Goal: Information Seeking & Learning: Learn about a topic

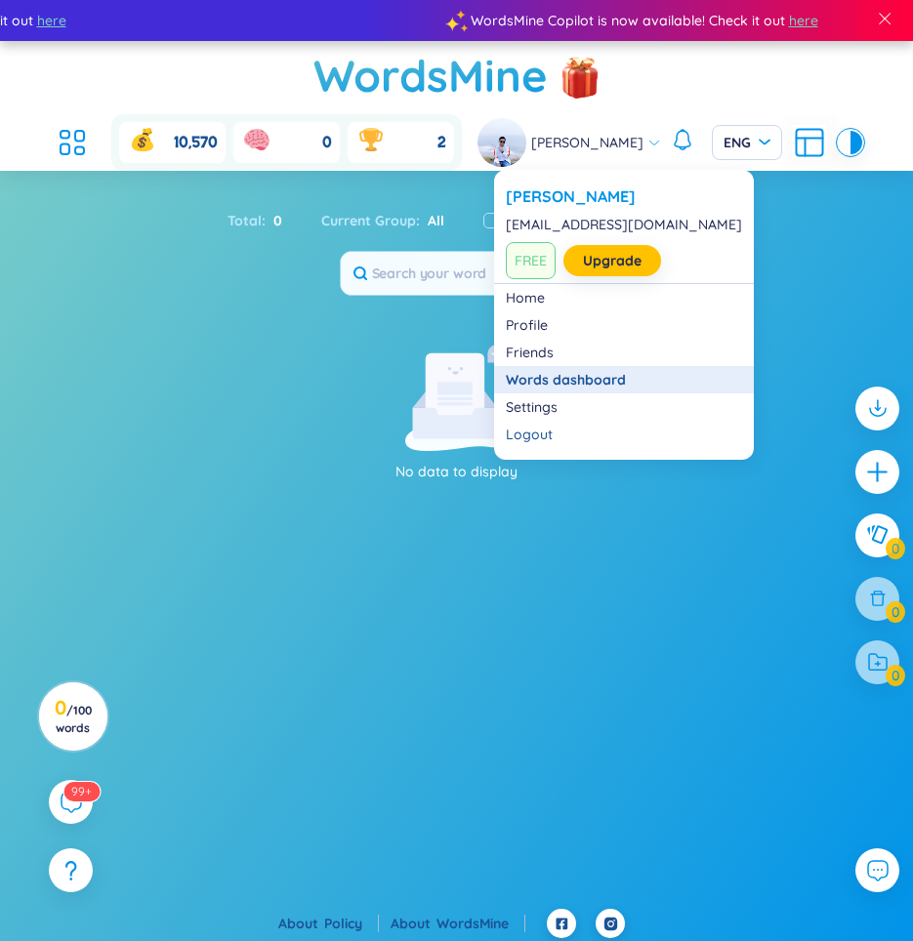
click at [566, 379] on link "Words dashboard" at bounding box center [624, 380] width 236 height 20
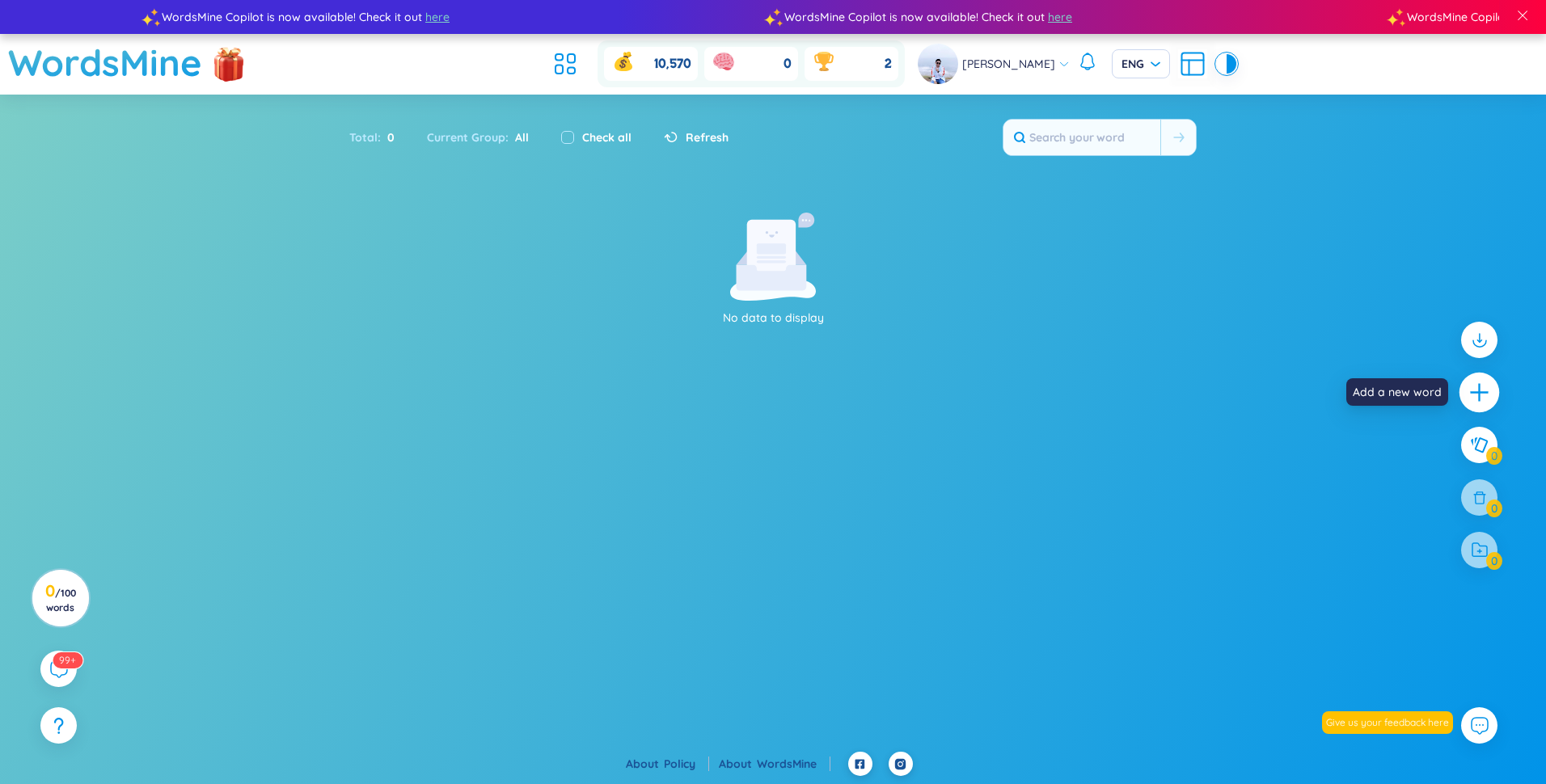
click at [768, 399] on icon "plus" at bounding box center [1480, 392] width 22 height 22
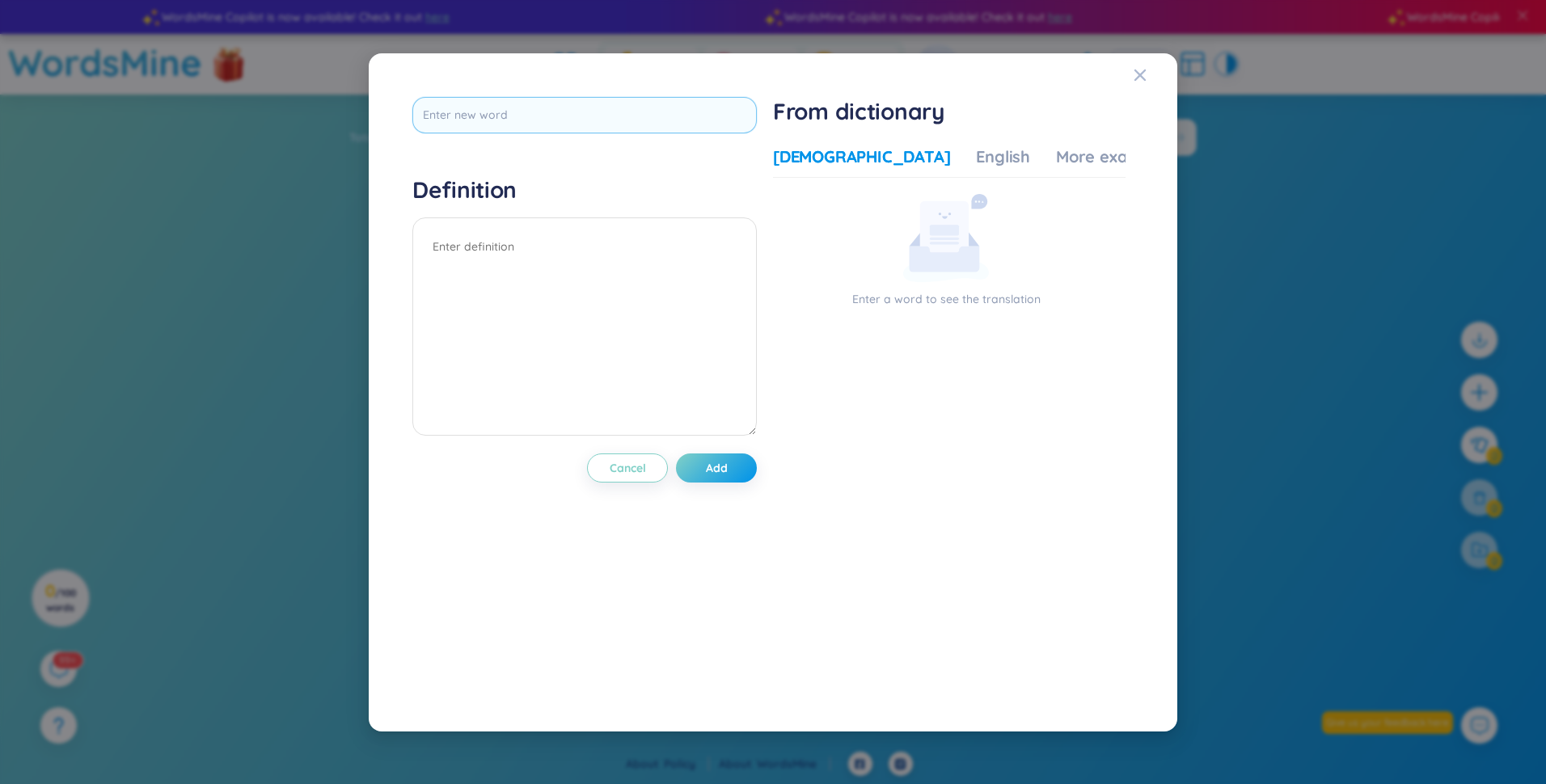
click at [489, 118] on input "text" at bounding box center [585, 115] width 344 height 36
type input "hanlever"
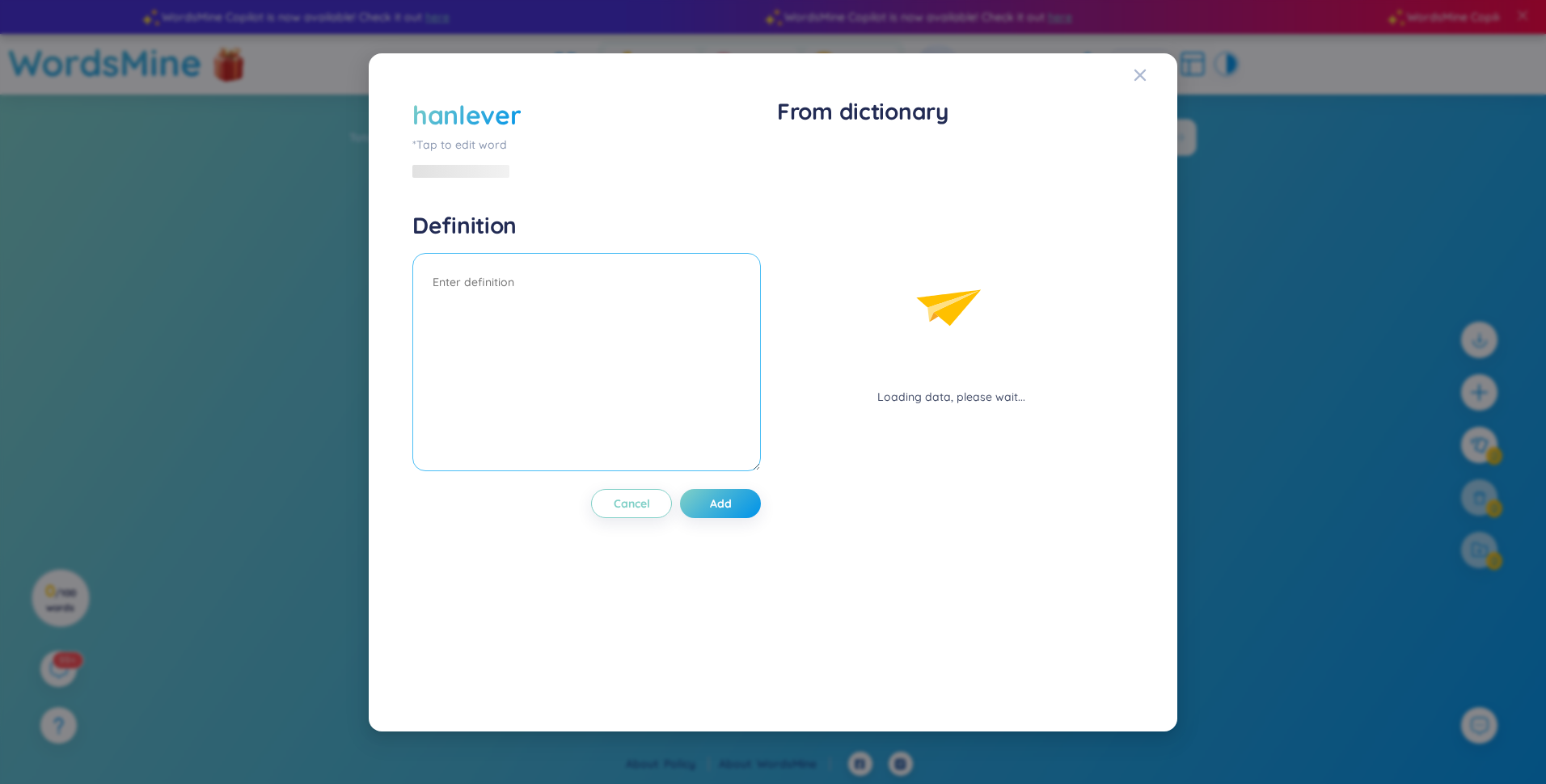
click at [474, 308] on textarea at bounding box center [586, 363] width 349 height 219
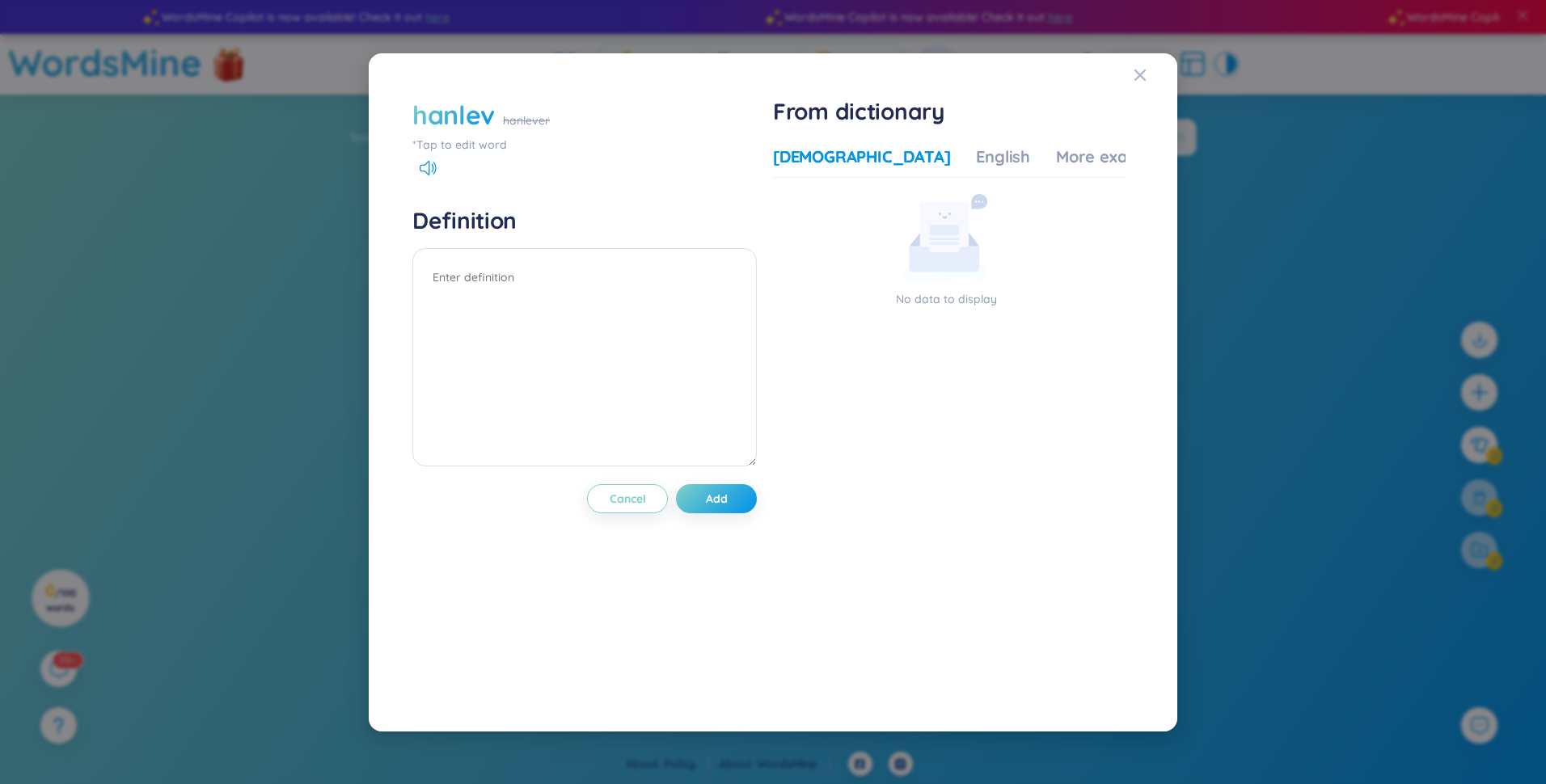
click at [479, 121] on div "hanlev" at bounding box center [454, 114] width 83 height 36
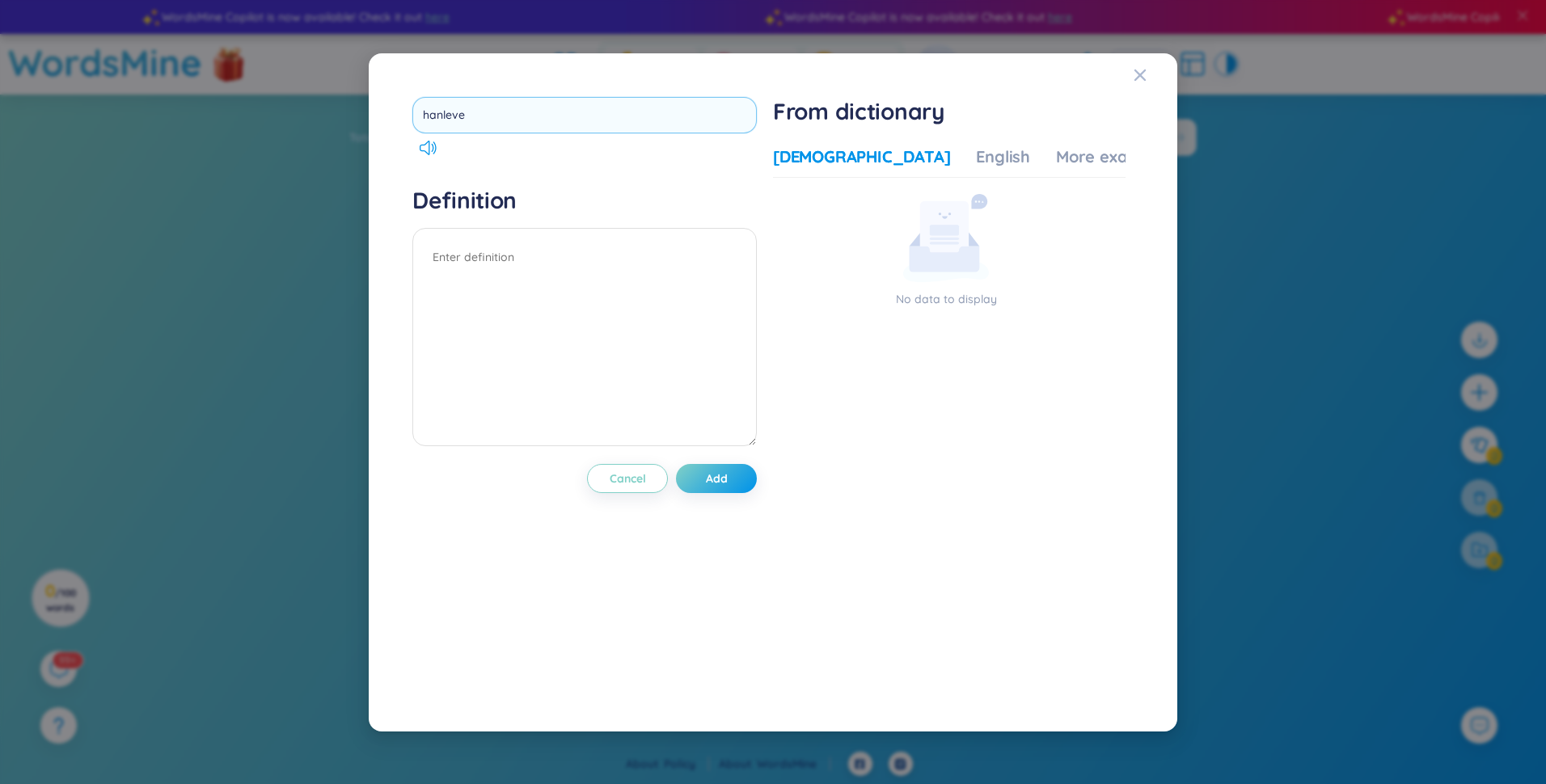
type input "hanlever"
click at [489, 277] on textarea at bounding box center [585, 337] width 344 height 219
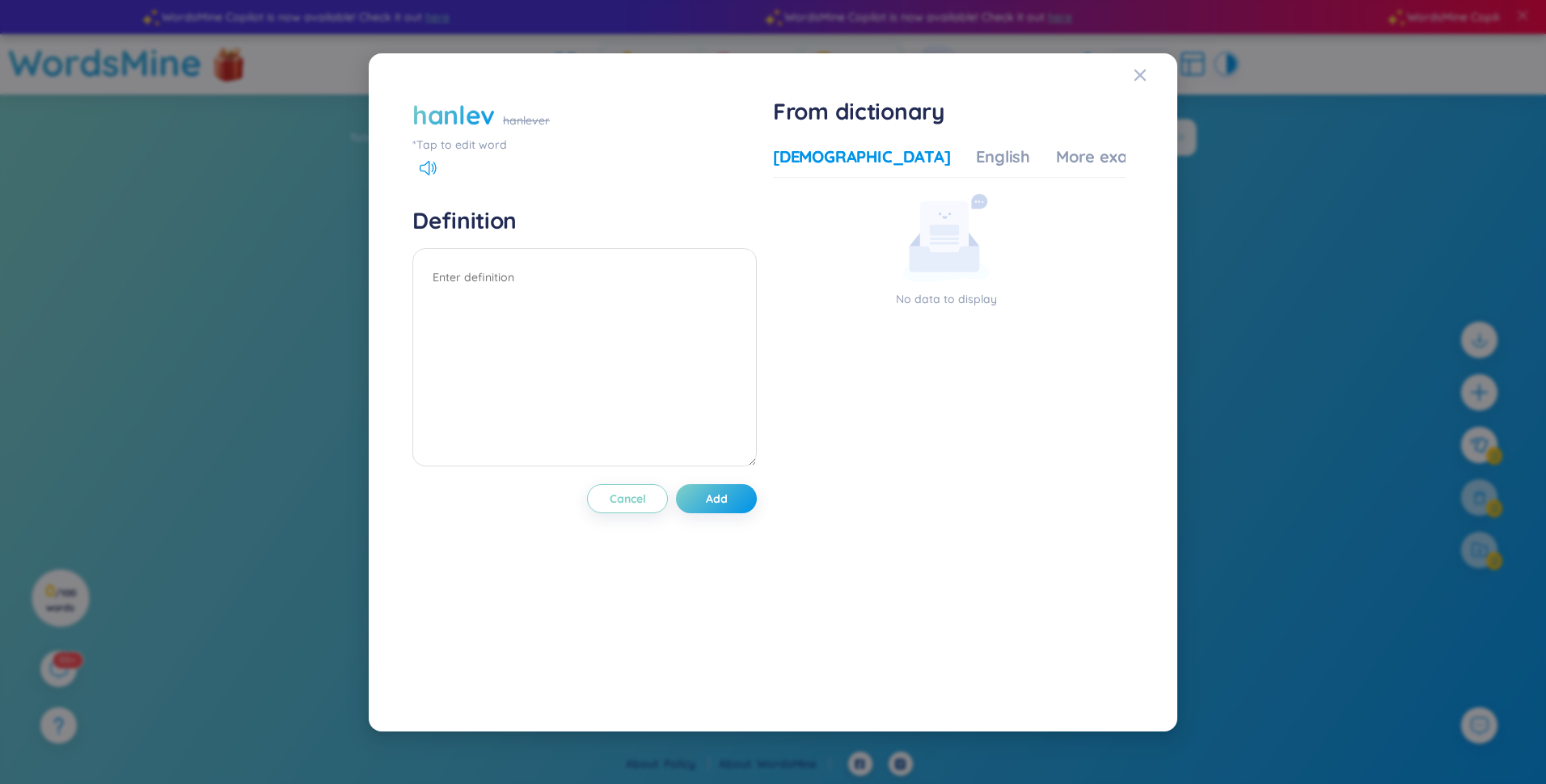
click at [473, 116] on div "hanlev" at bounding box center [454, 114] width 83 height 36
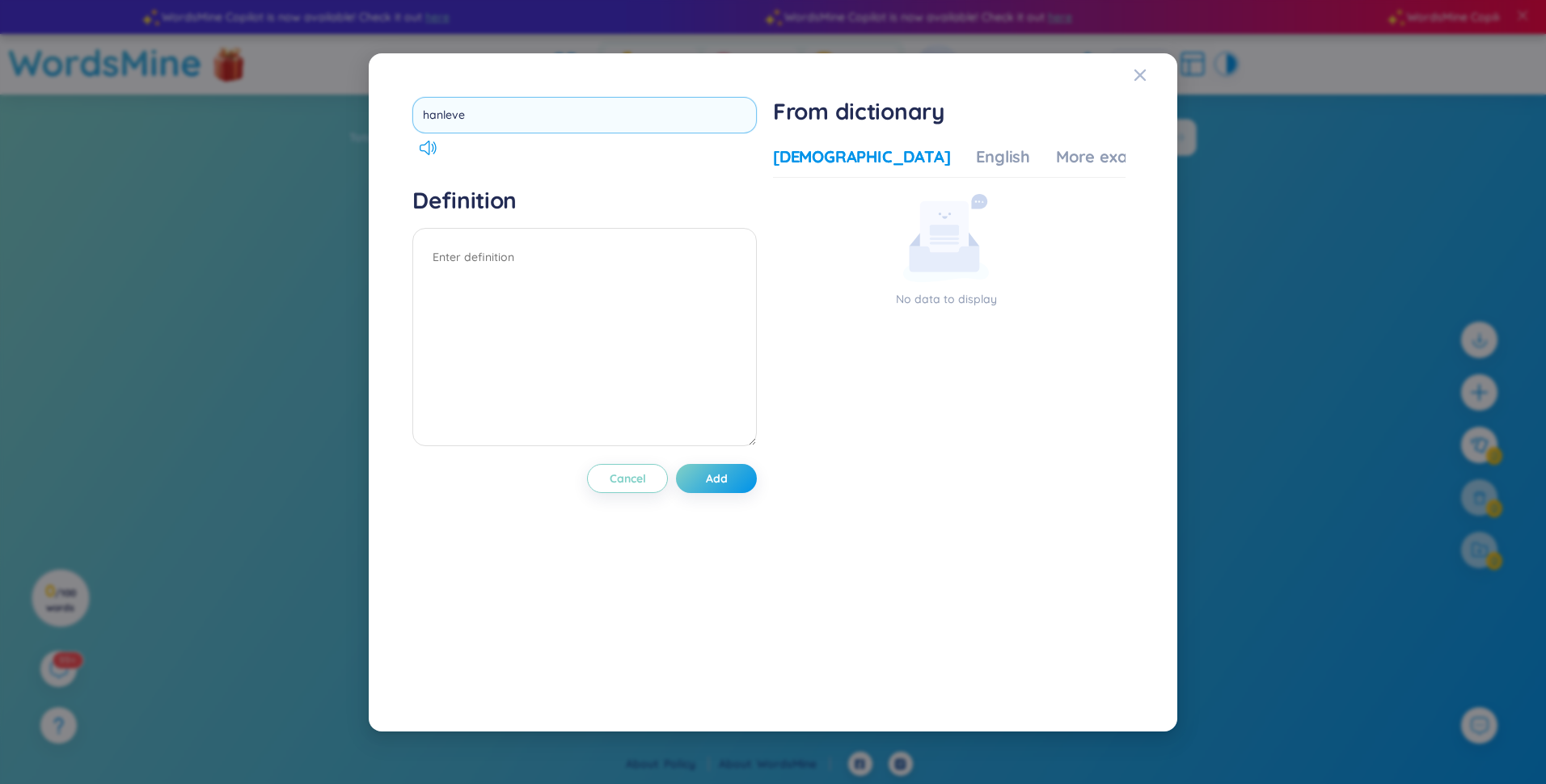
type input "hanlever"
click at [476, 286] on textarea at bounding box center [585, 337] width 344 height 219
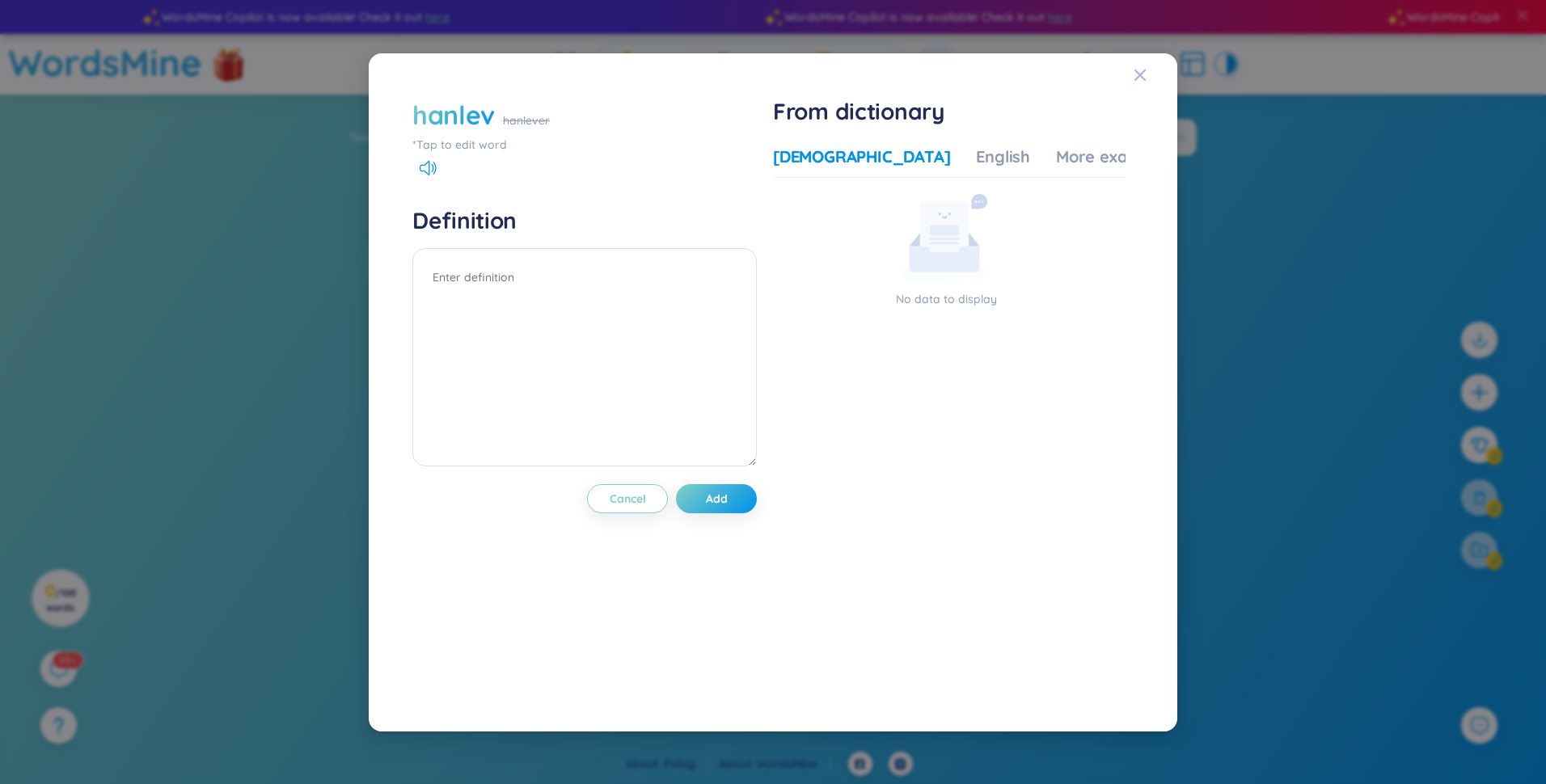
click at [492, 126] on div "hanlev" at bounding box center [454, 114] width 83 height 36
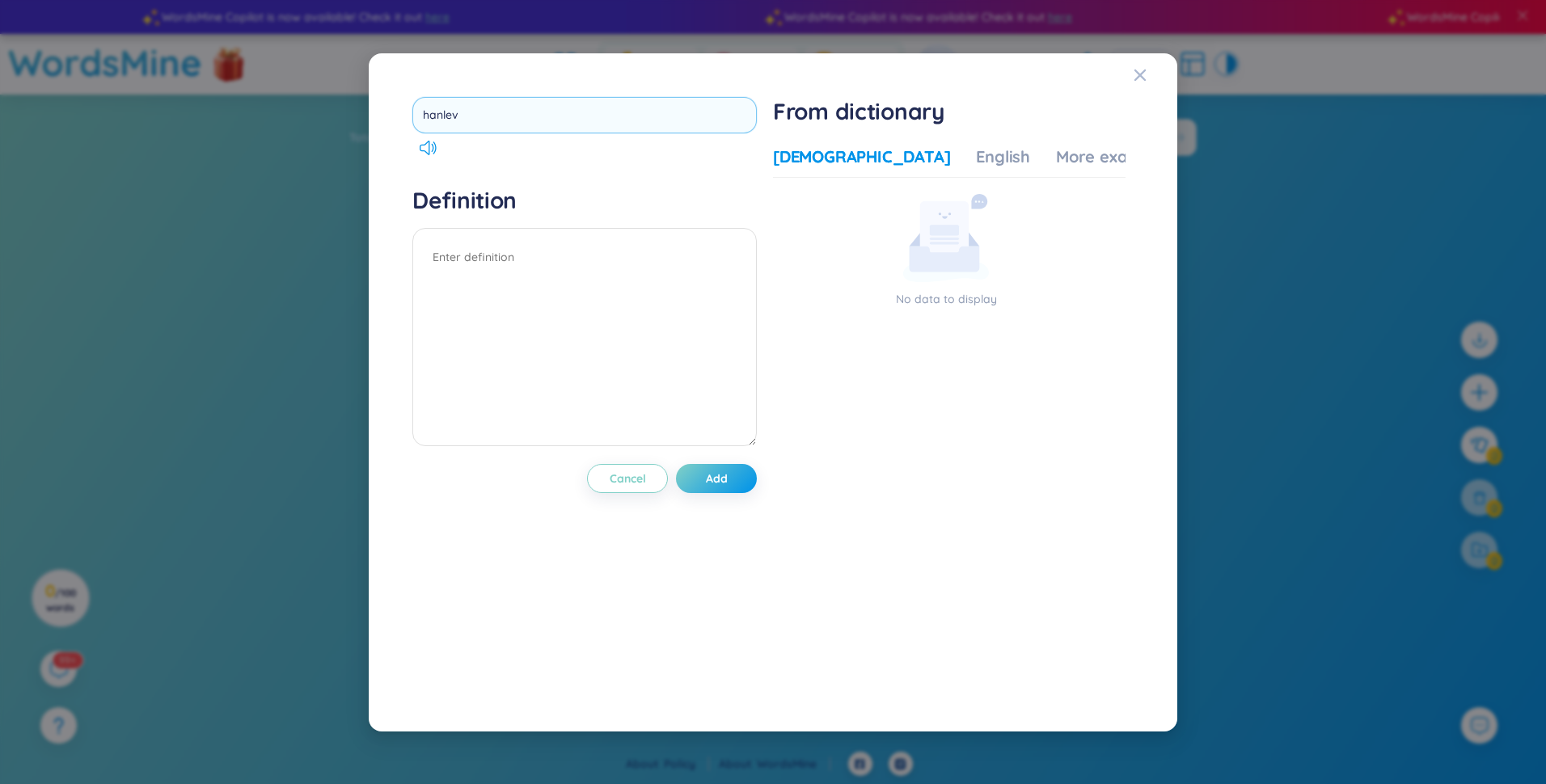
type input "hanle"
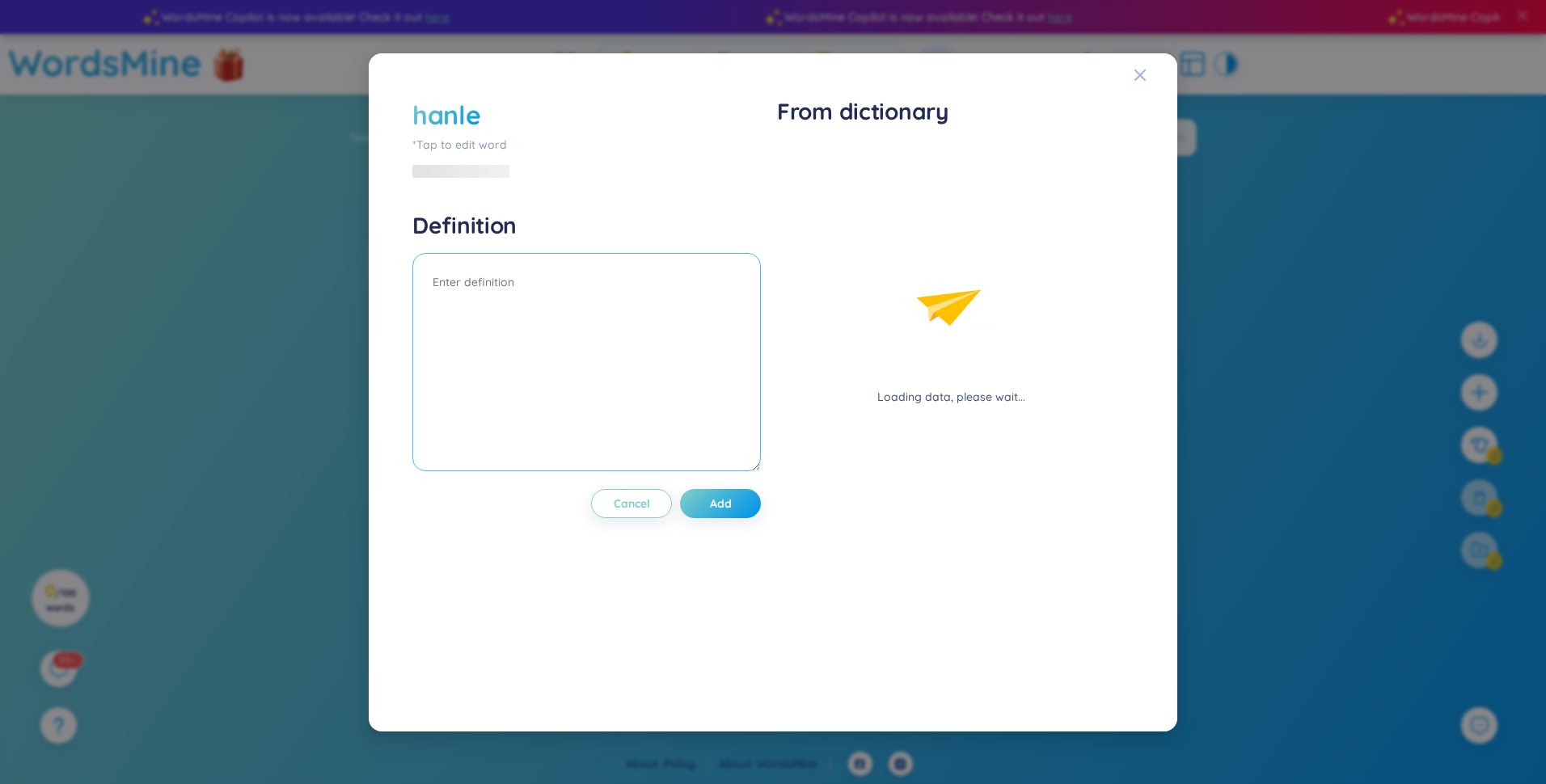
click at [544, 317] on textarea at bounding box center [586, 363] width 349 height 219
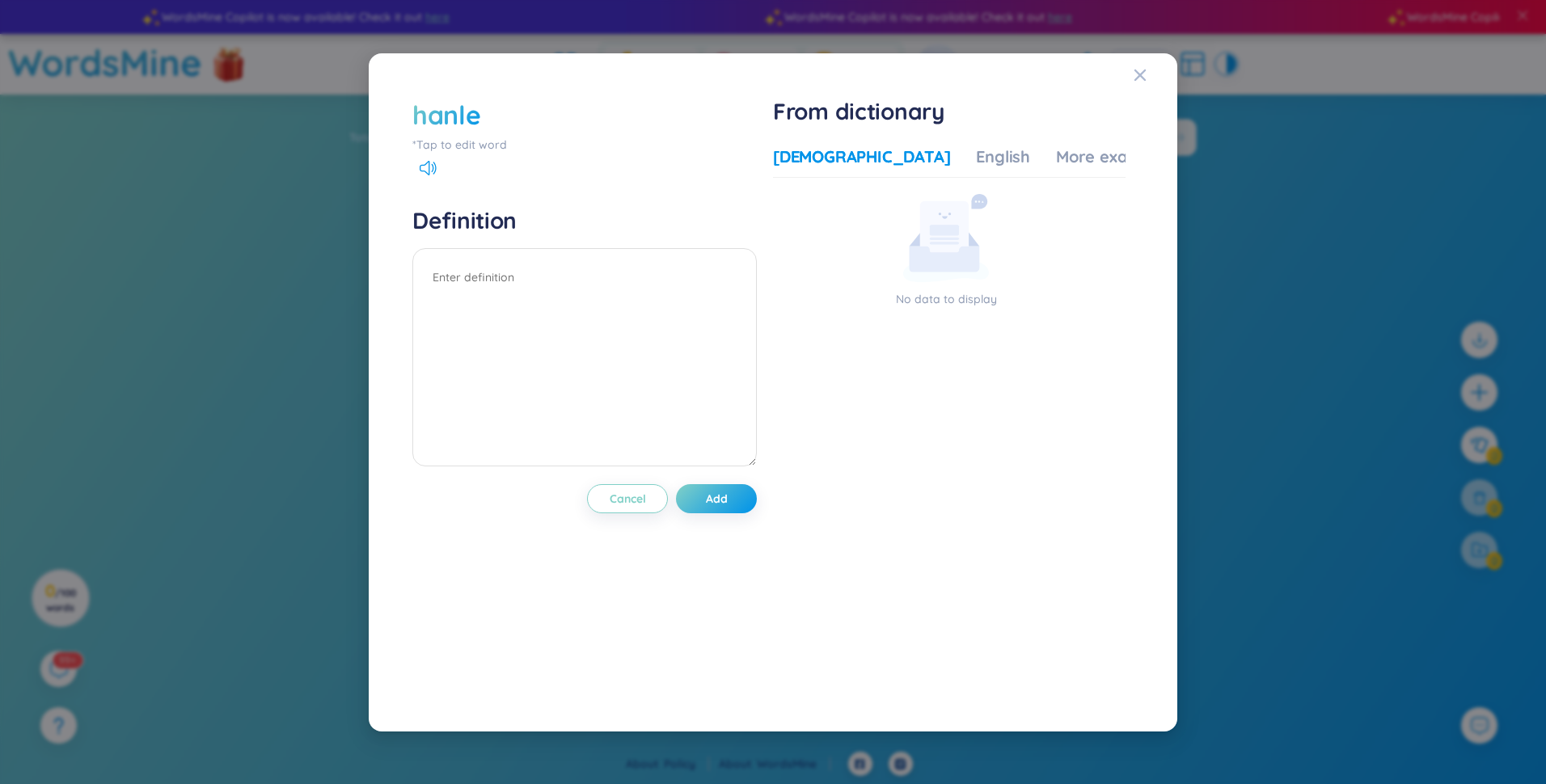
click at [768, 168] on div "Vietnamese English More examples" at bounding box center [973, 161] width 400 height 32
click at [768, 166] on div "English" at bounding box center [1003, 156] width 54 height 22
click at [768, 156] on div "More examples" at bounding box center [1115, 156] width 118 height 22
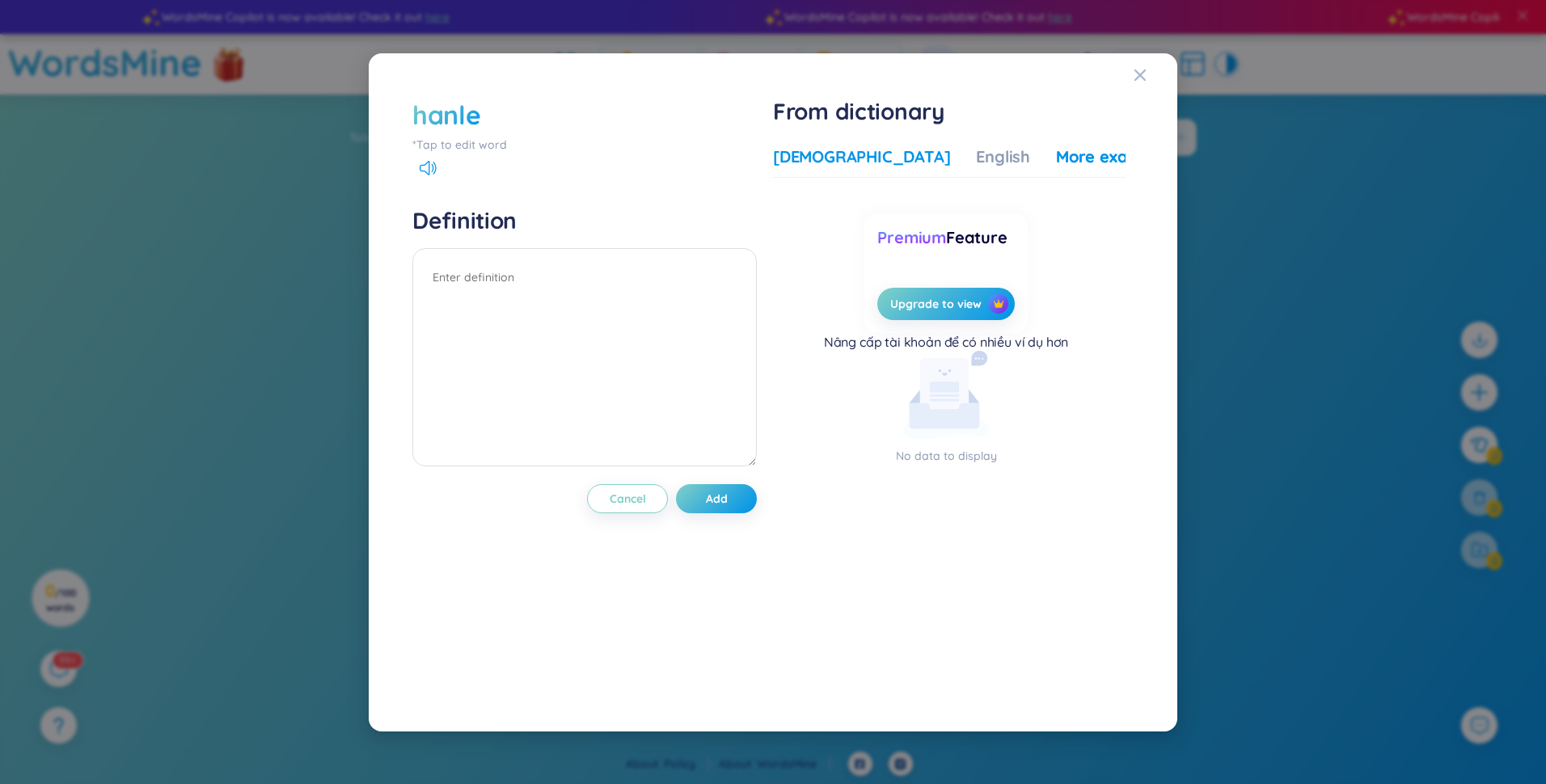
click at [768, 159] on div "Vietnamese" at bounding box center [862, 156] width 177 height 22
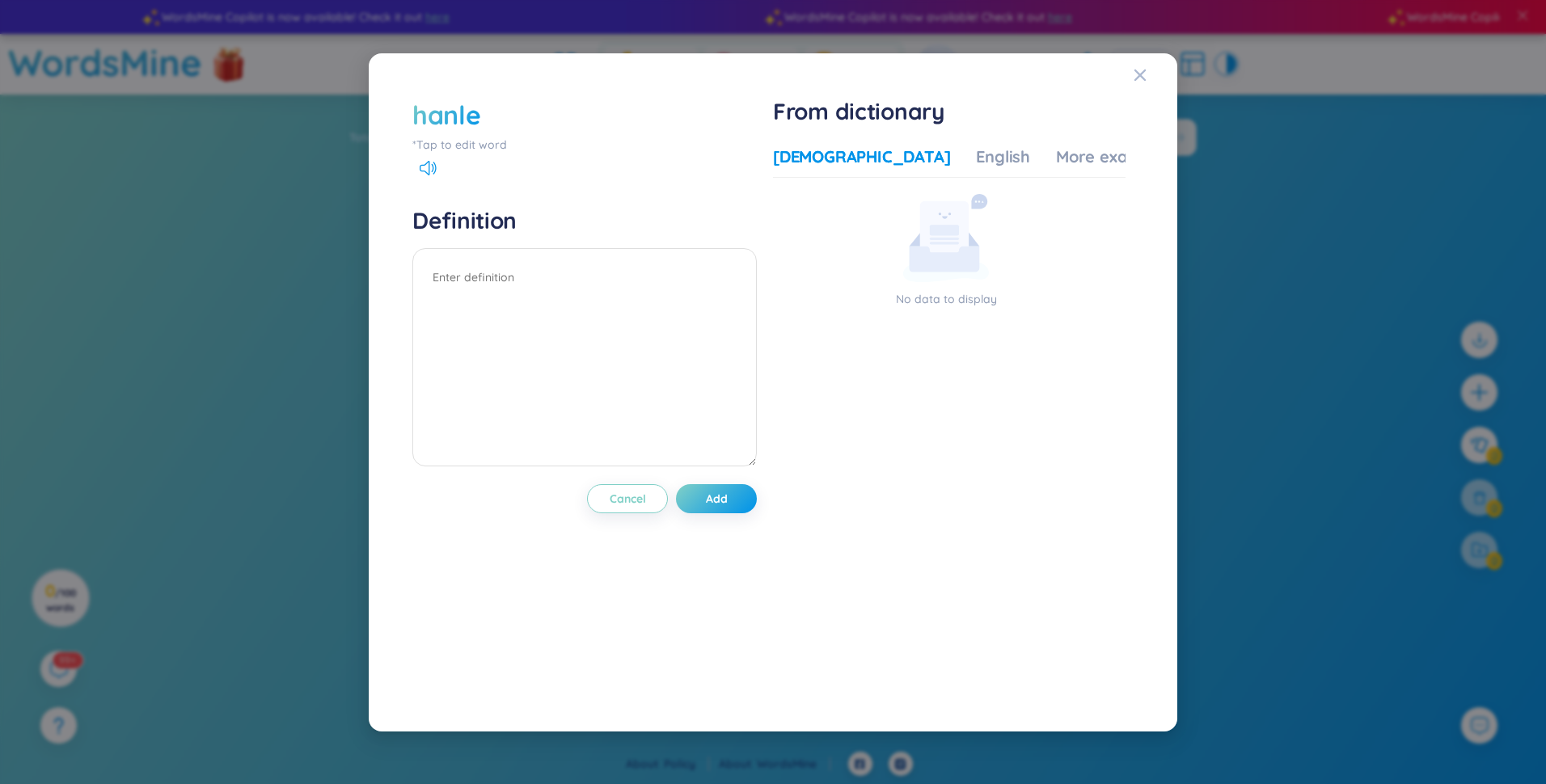
click at [464, 106] on div "hanle" at bounding box center [446, 114] width 68 height 36
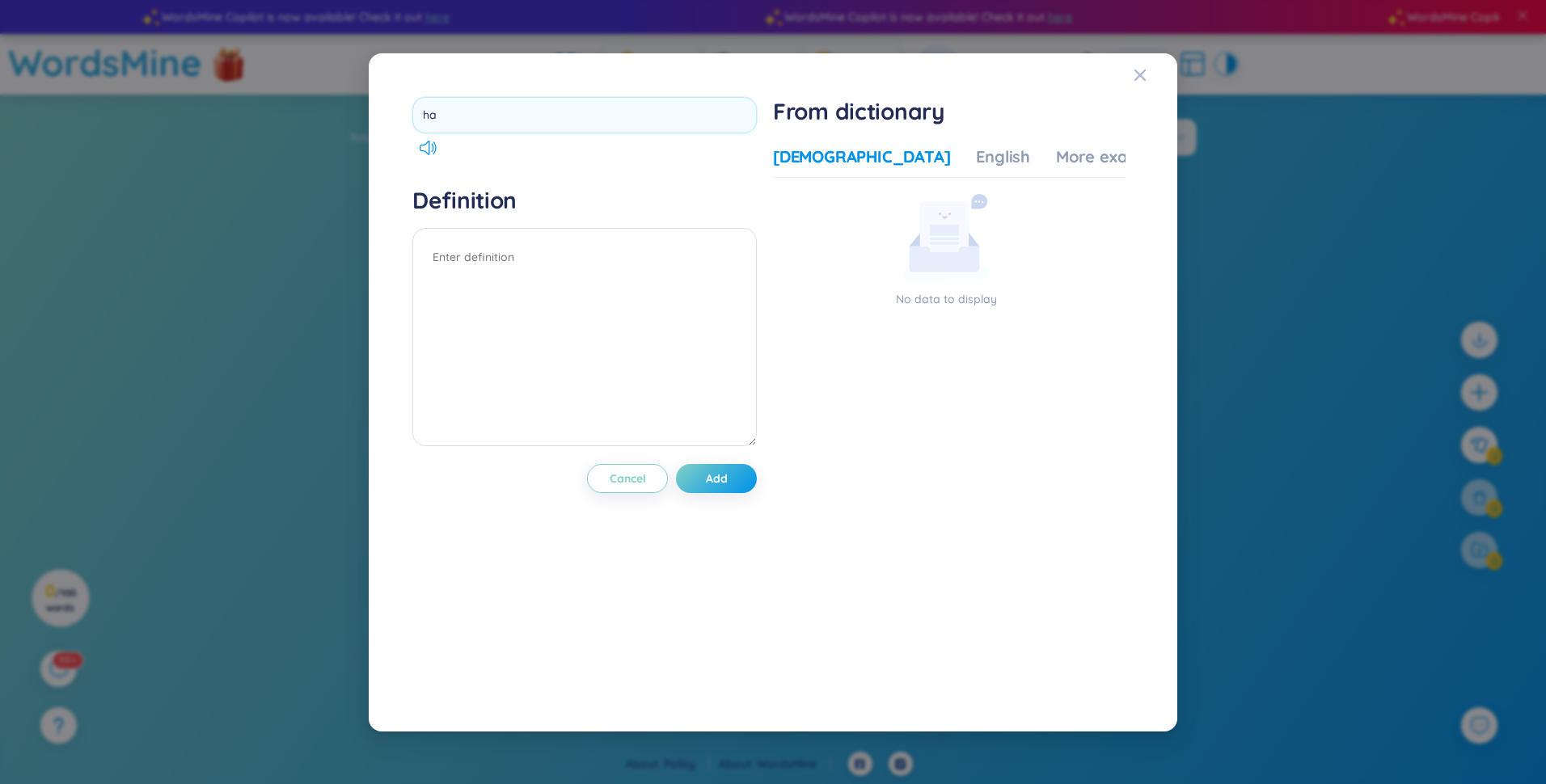
type input "h"
type input "hand"
click at [482, 283] on textarea at bounding box center [585, 337] width 344 height 219
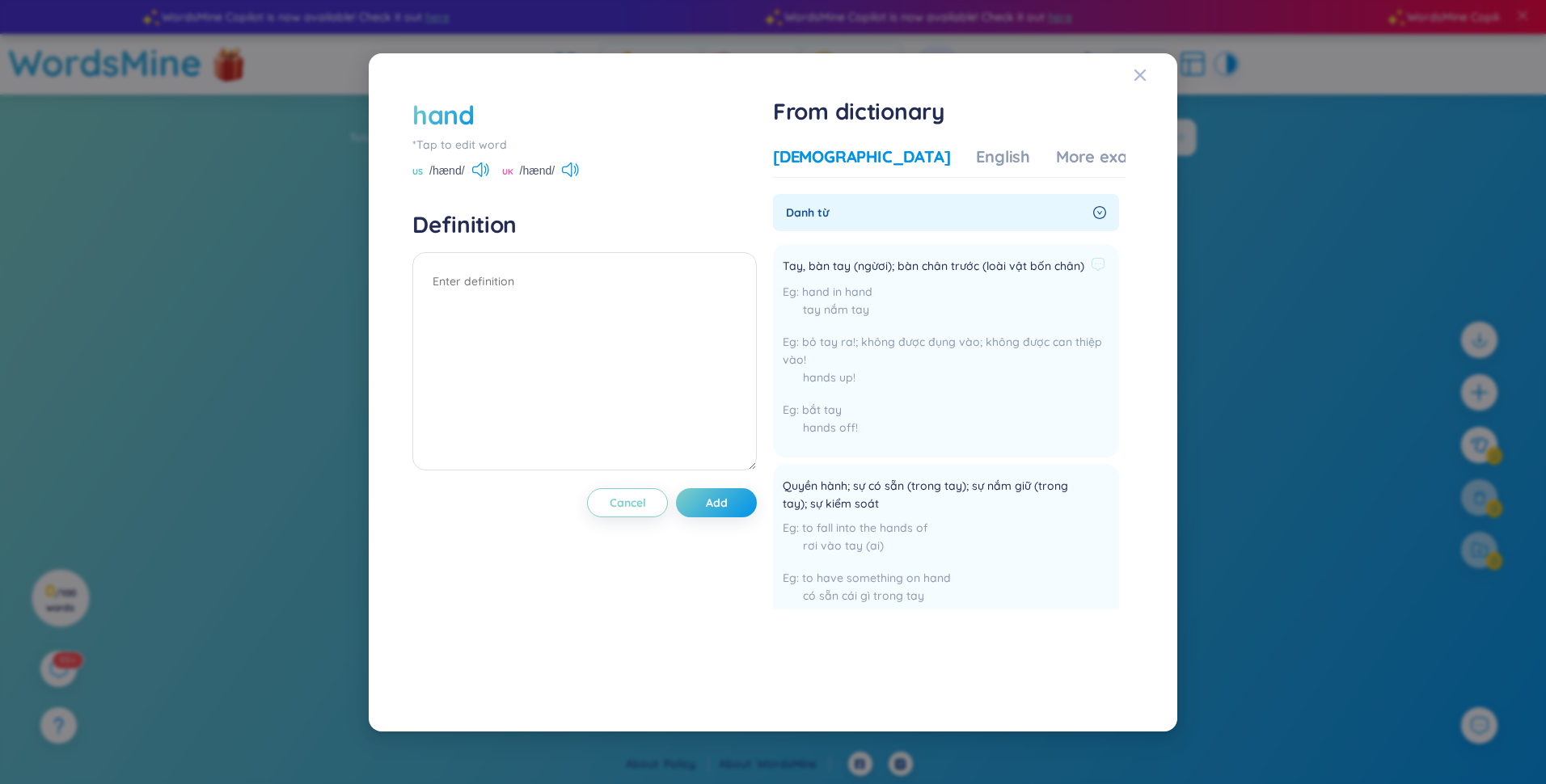
click at [768, 295] on div "Tay, bàn tay (ngừơi); bàn chân trước (loài vật bốn chân) hand in hand tay nắm t…" at bounding box center [946, 351] width 327 height 194
click at [768, 270] on icon at bounding box center [1098, 265] width 15 height 15
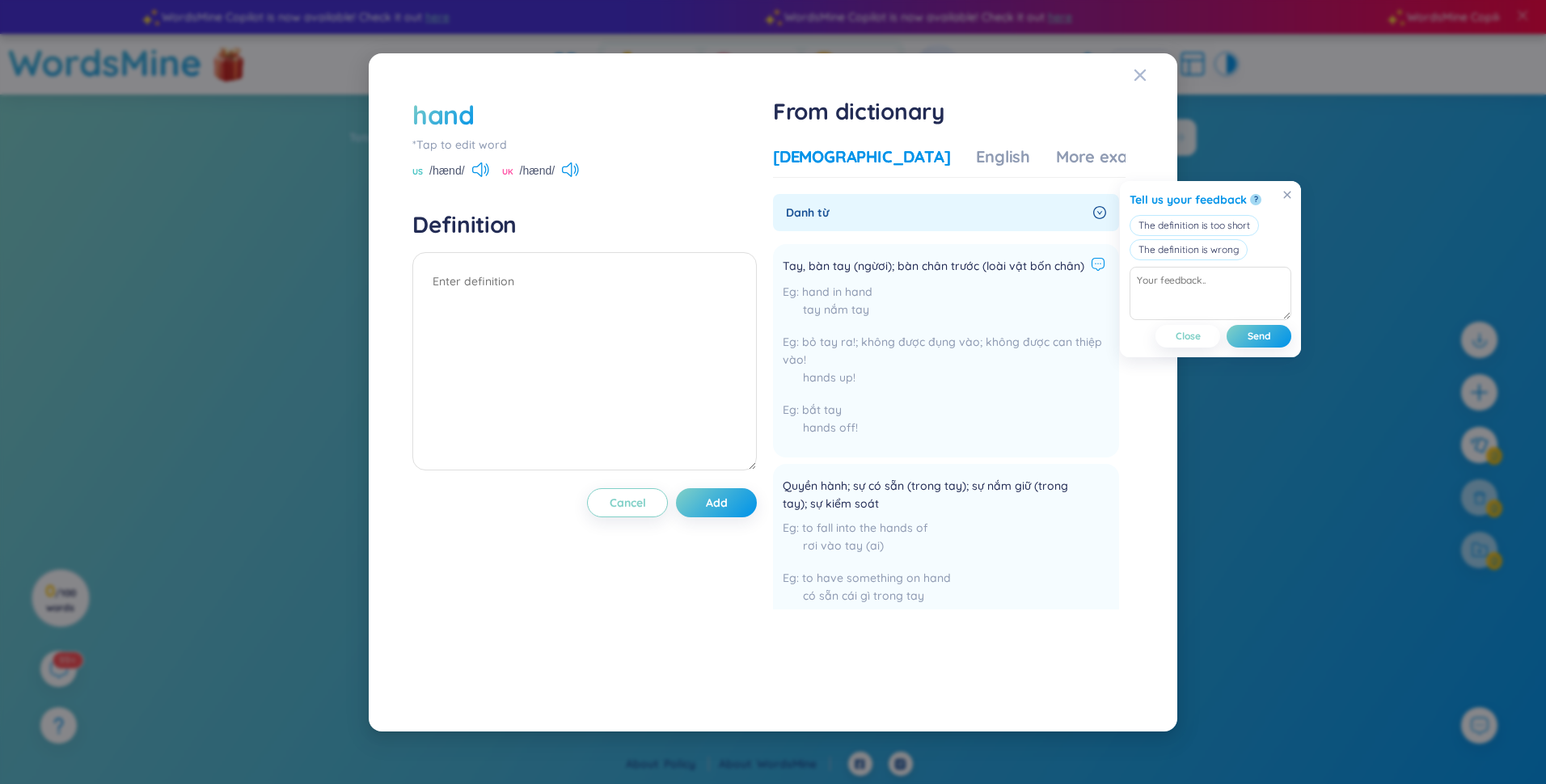
click at [768, 196] on div "Tell us your feedback ? The definition is too short The definition is wrong Clo…" at bounding box center [1211, 269] width 181 height 176
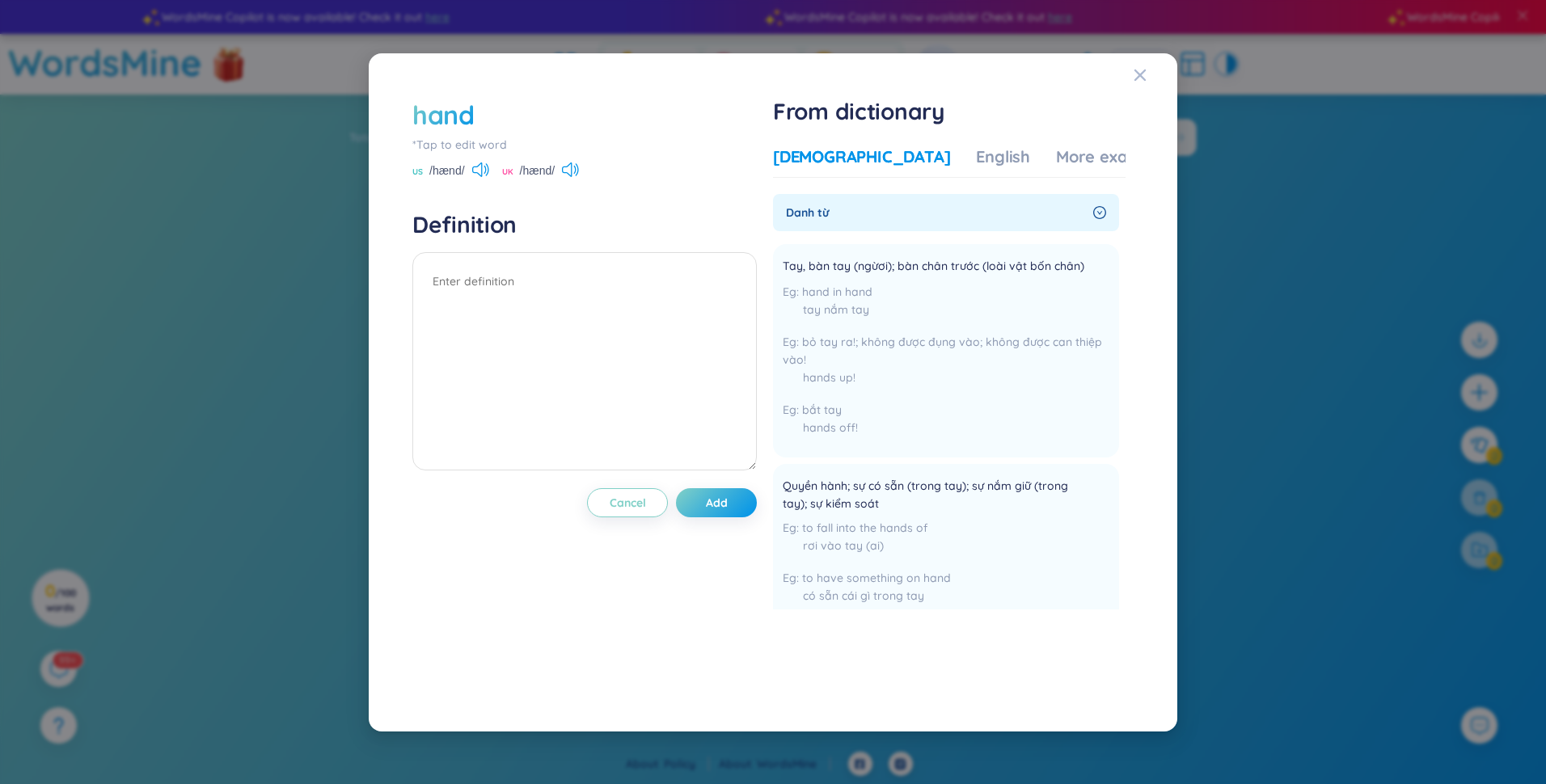
click at [768, 214] on span "Danh từ" at bounding box center [936, 212] width 301 height 17
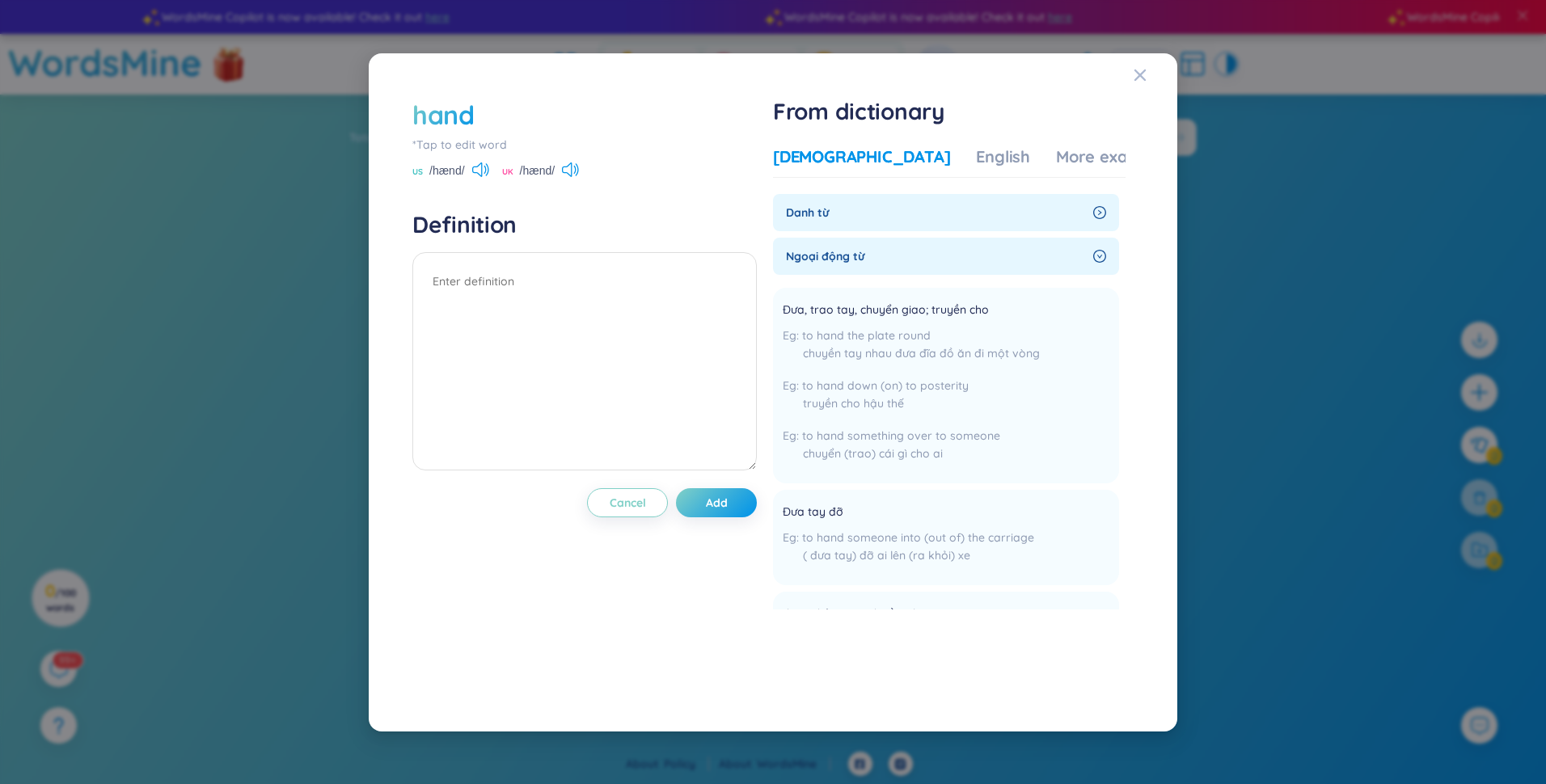
click at [768, 214] on span "Danh từ" at bounding box center [936, 212] width 301 height 17
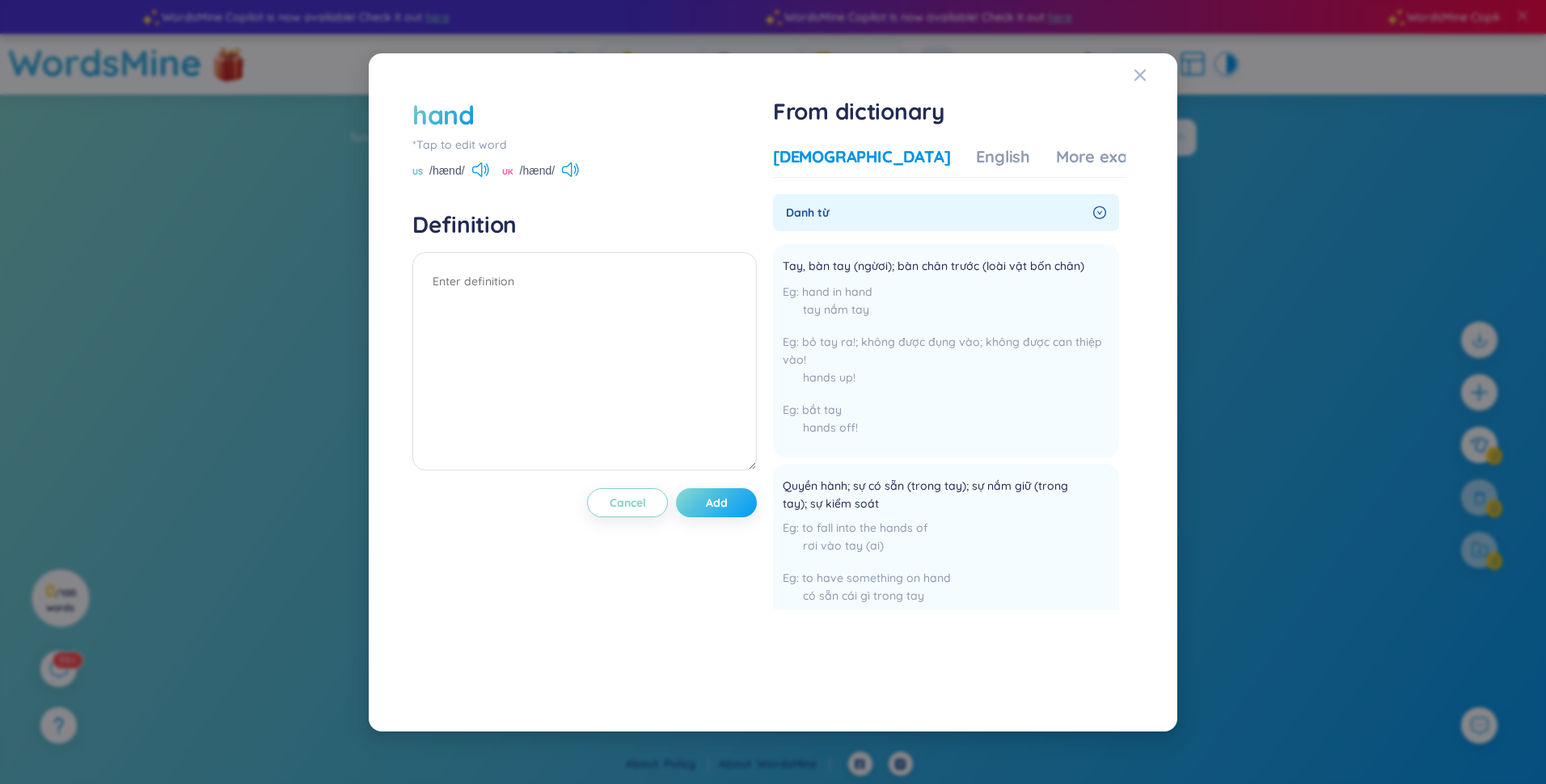
click at [734, 504] on button "Add" at bounding box center [716, 503] width 81 height 29
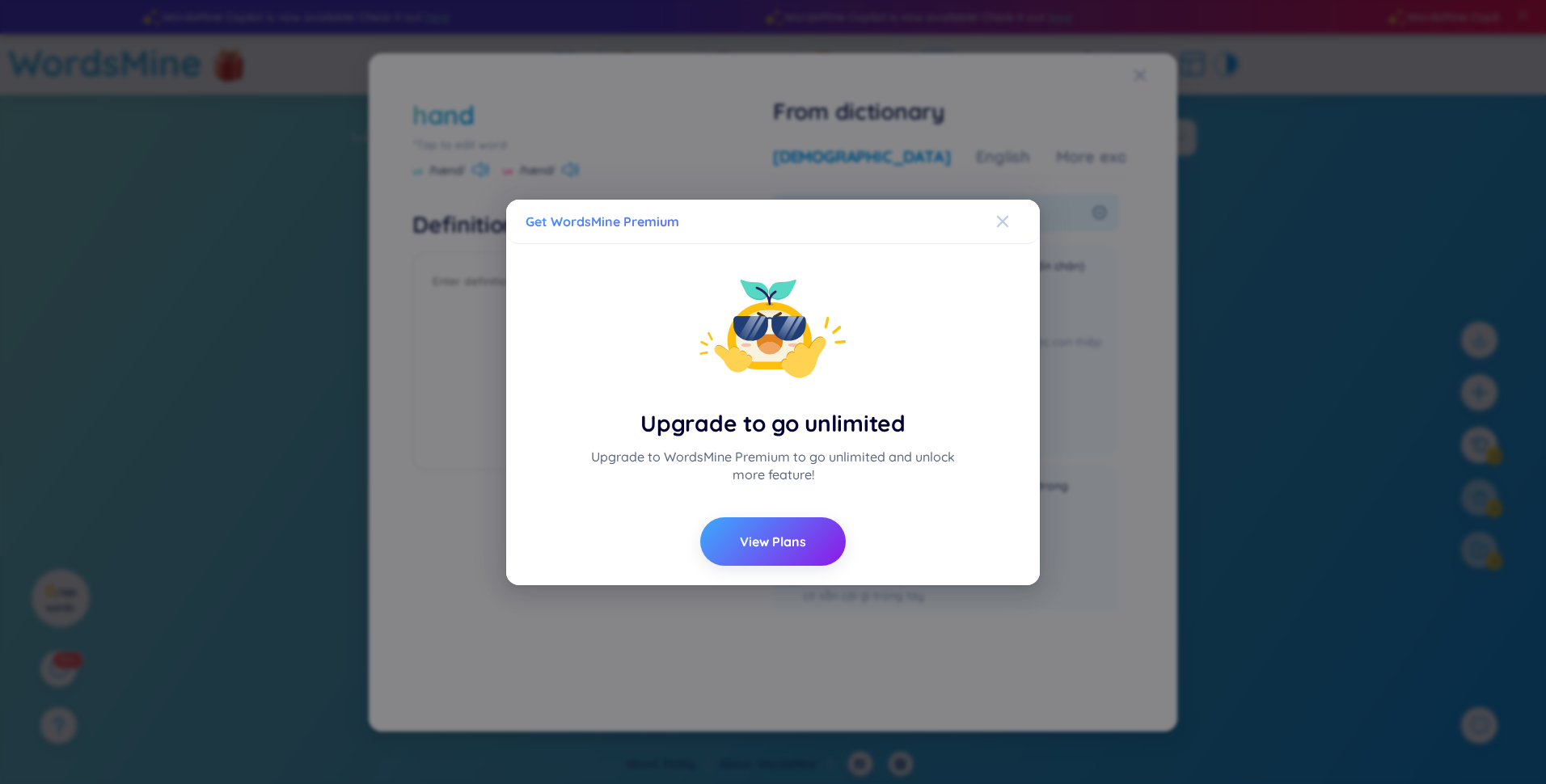
click at [768, 224] on icon "Close" at bounding box center [1003, 222] width 13 height 13
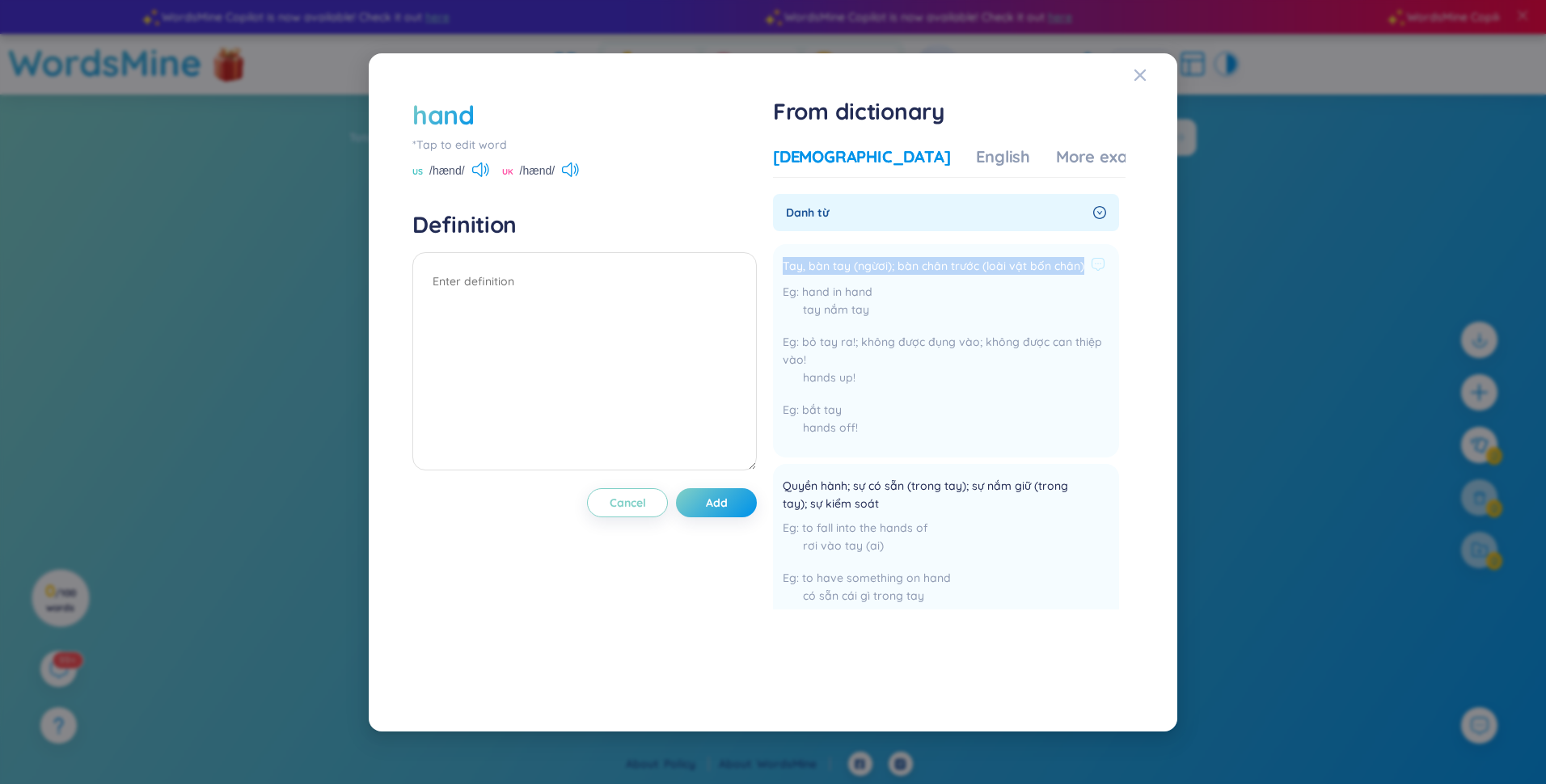
drag, startPoint x: 819, startPoint y: 280, endPoint x: 779, endPoint y: 260, distance: 44.7
click at [768, 260] on li "Tay, bàn tay (ngừơi); bàn chân trước (loài vật bốn chân) hand in hand tay nắm t…" at bounding box center [946, 351] width 346 height 214
copy span "Tay, bàn tay (ngừơi); bàn chân trước (loài vật bốn chân)"
click at [613, 296] on textarea at bounding box center [585, 362] width 344 height 219
paste textarea "Tay, bàn tay (ngừơi); bàn chân trước (loài vật bốn chân)"
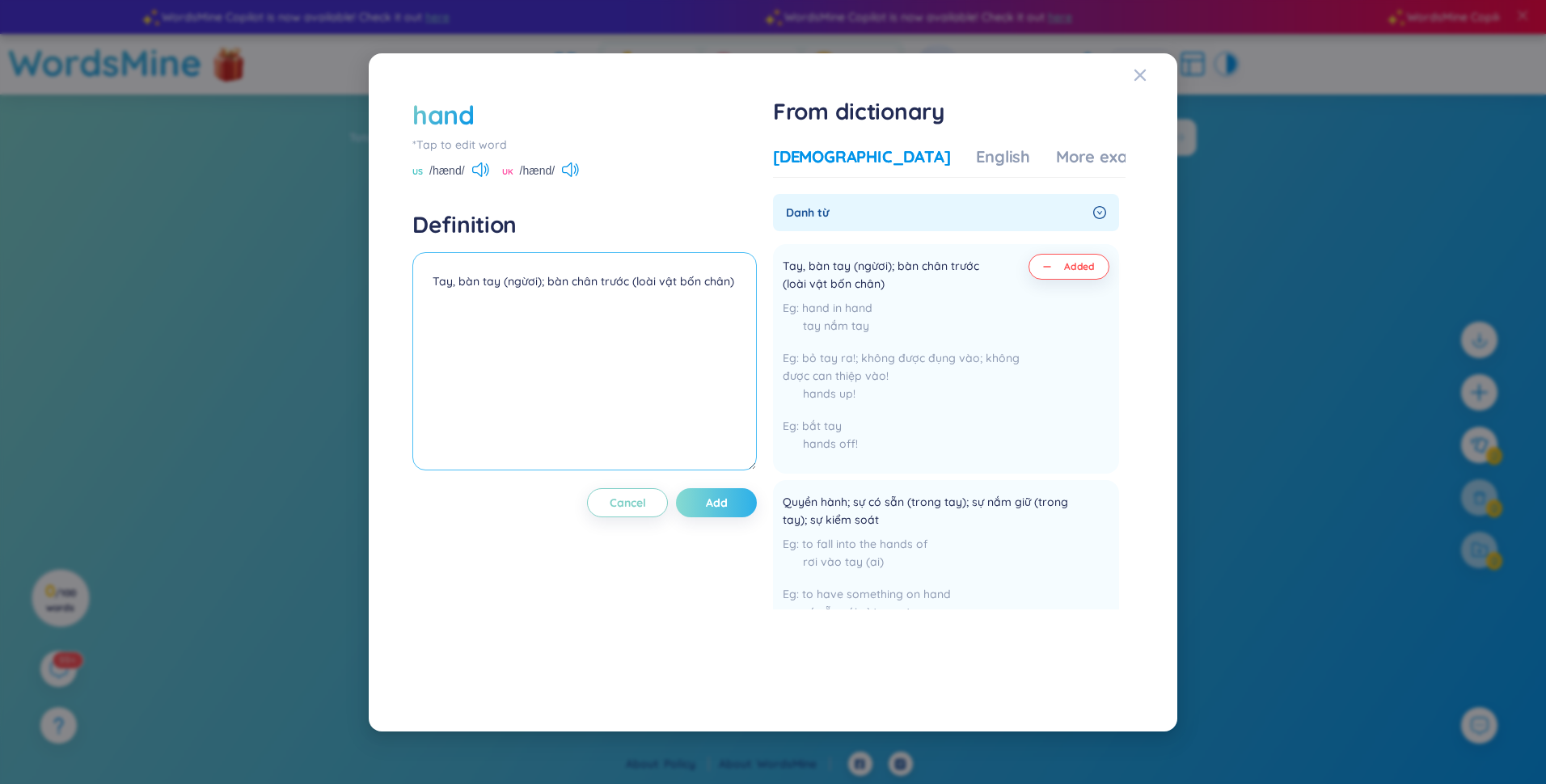
type textarea "Tay, bàn tay (ngừơi); bàn chân trước (loài vật bốn chân)"
click at [707, 512] on button "Add" at bounding box center [716, 503] width 81 height 29
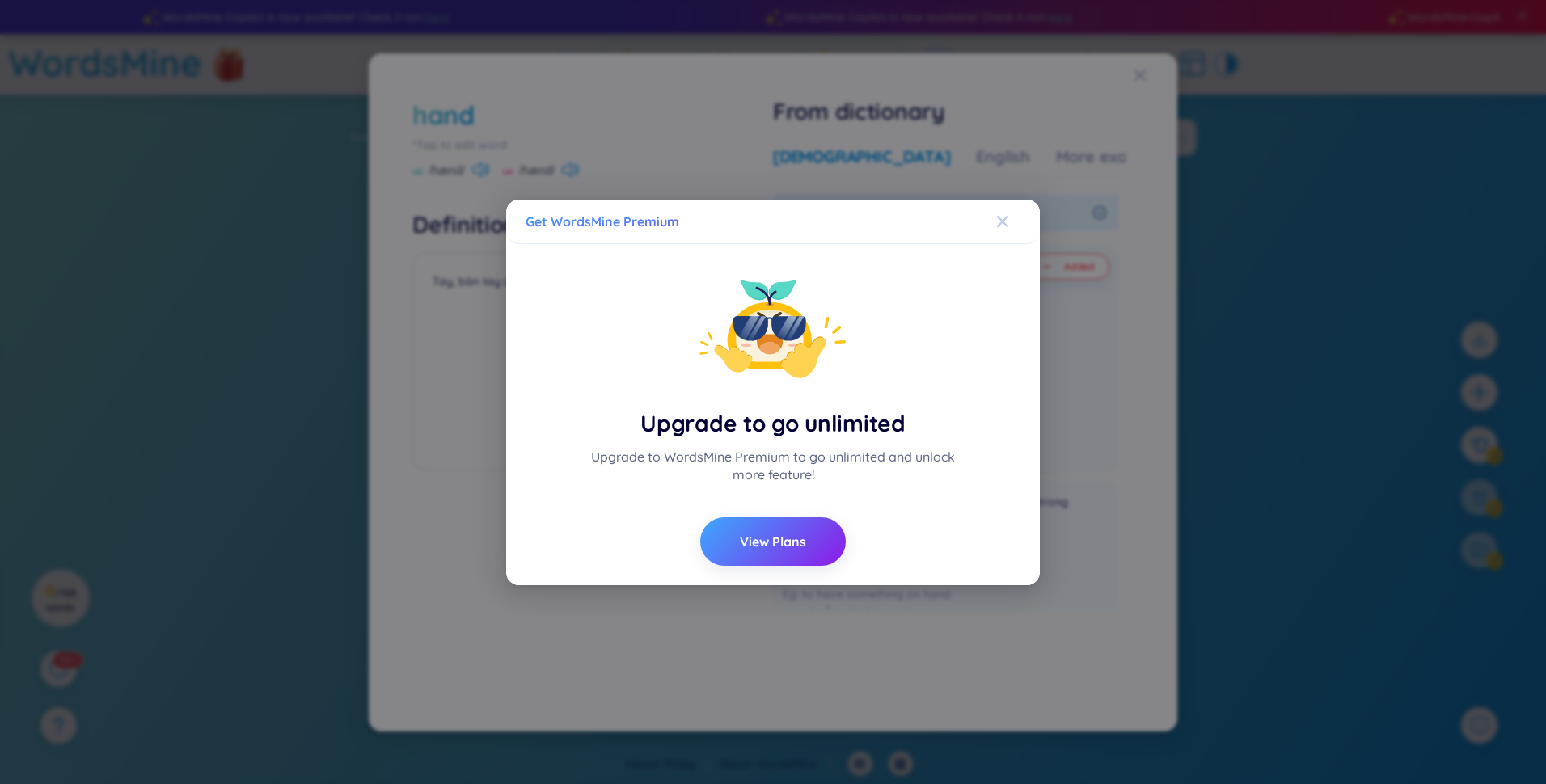
click at [768, 233] on div "Close" at bounding box center [1003, 221] width 13 height 44
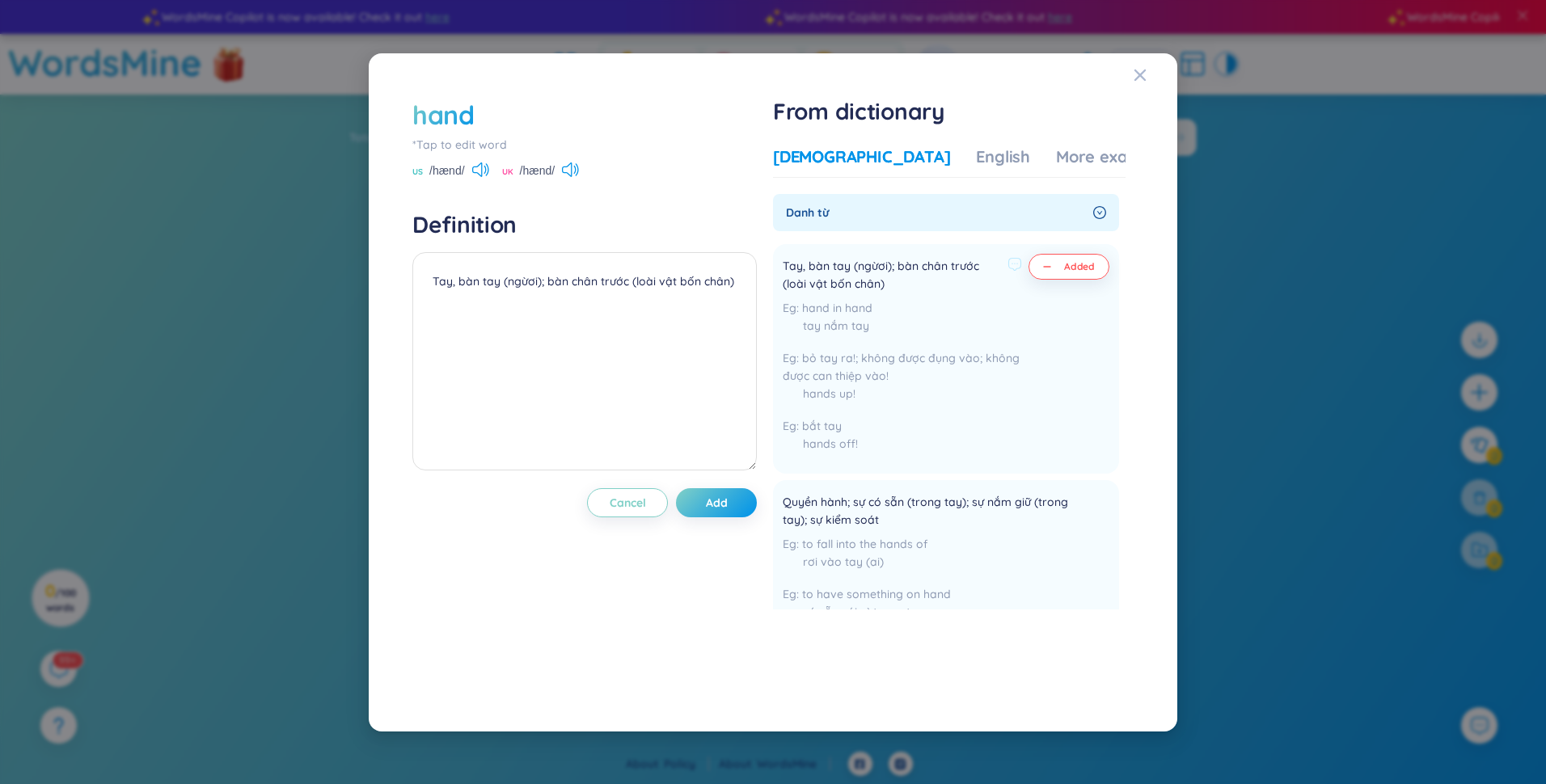
click at [768, 273] on button "Added" at bounding box center [1069, 267] width 81 height 26
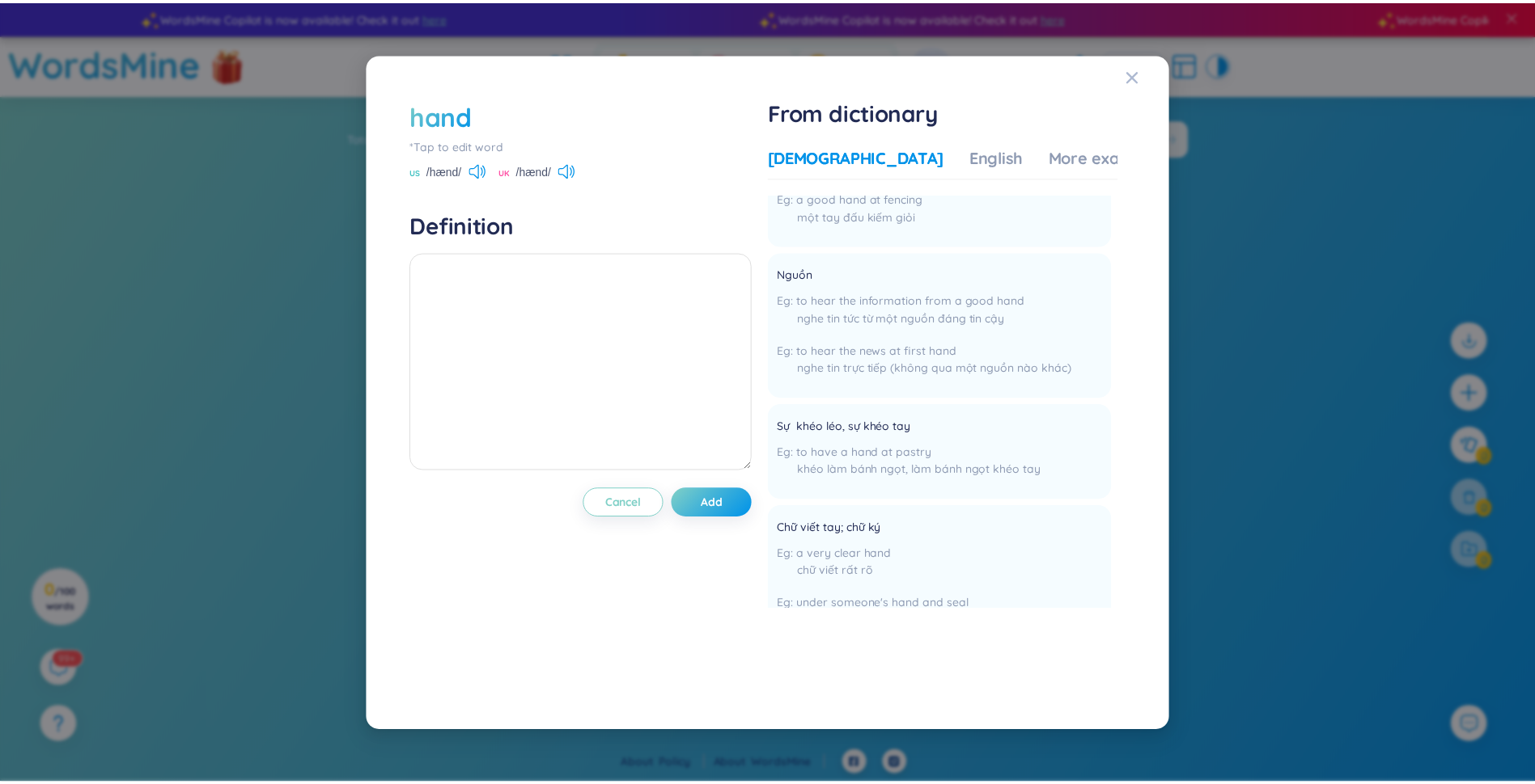
scroll to position [889, 0]
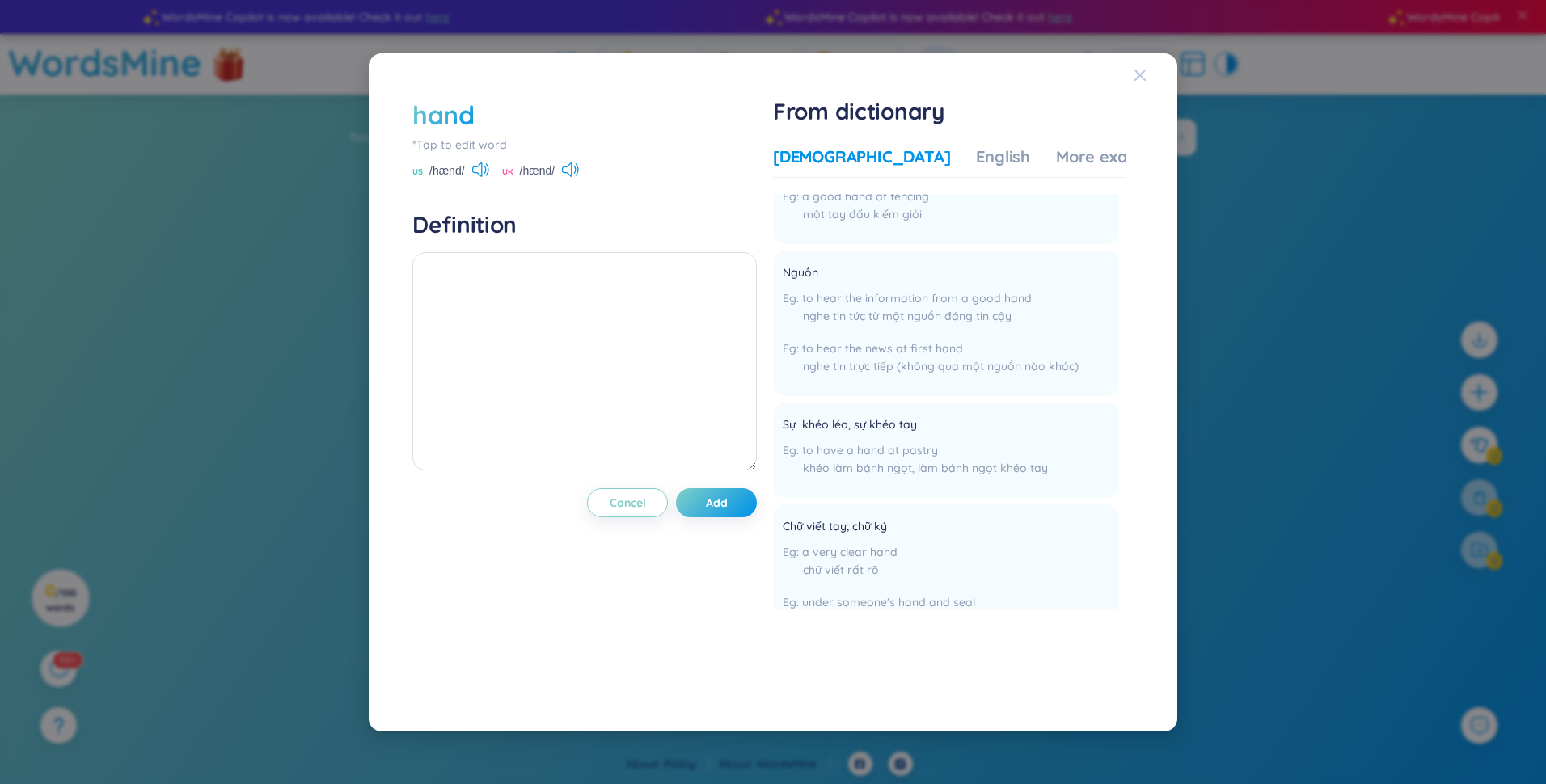
click at [768, 75] on icon "Close" at bounding box center [1140, 75] width 13 height 13
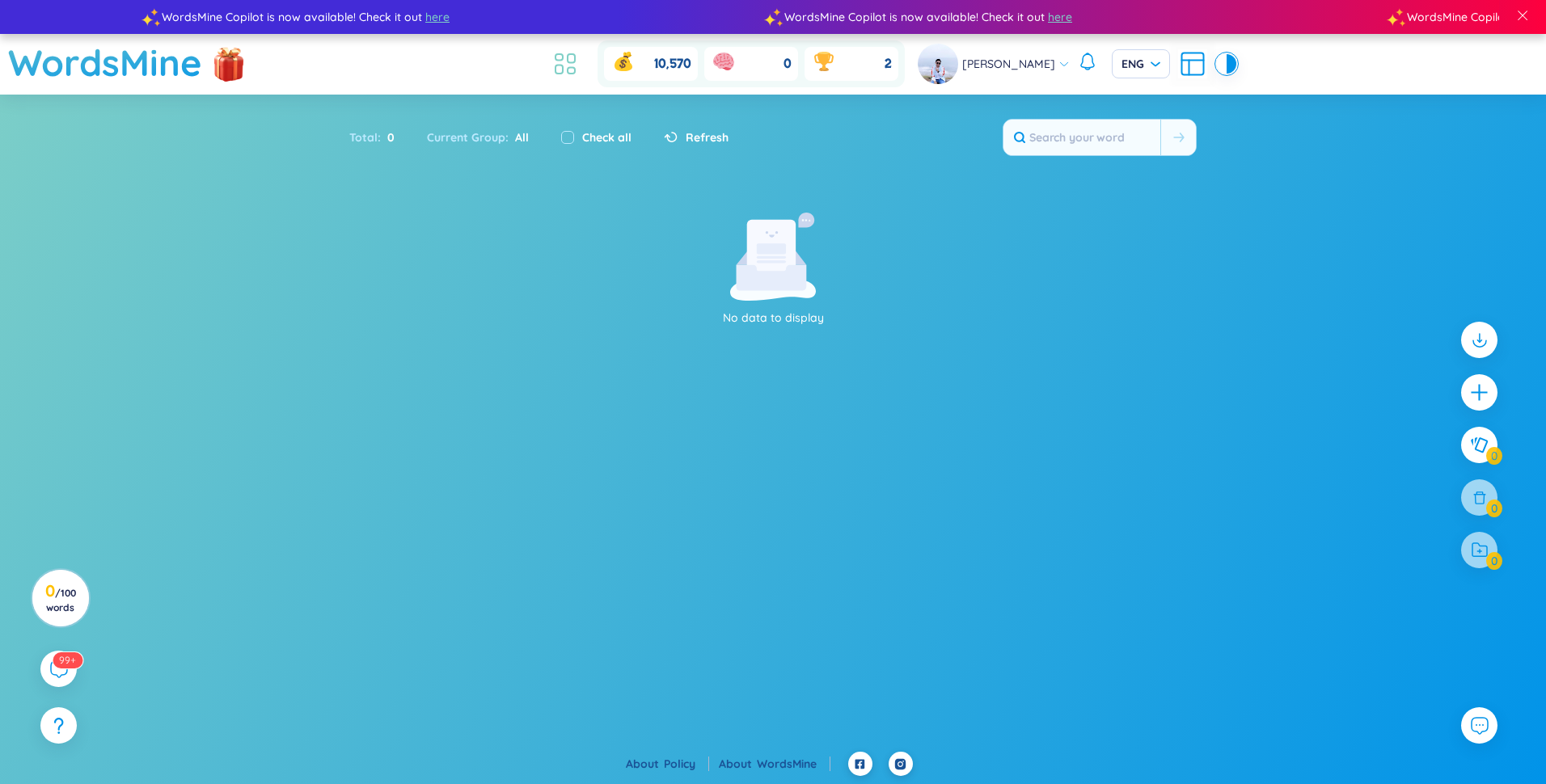
click at [576, 62] on icon at bounding box center [565, 64] width 29 height 29
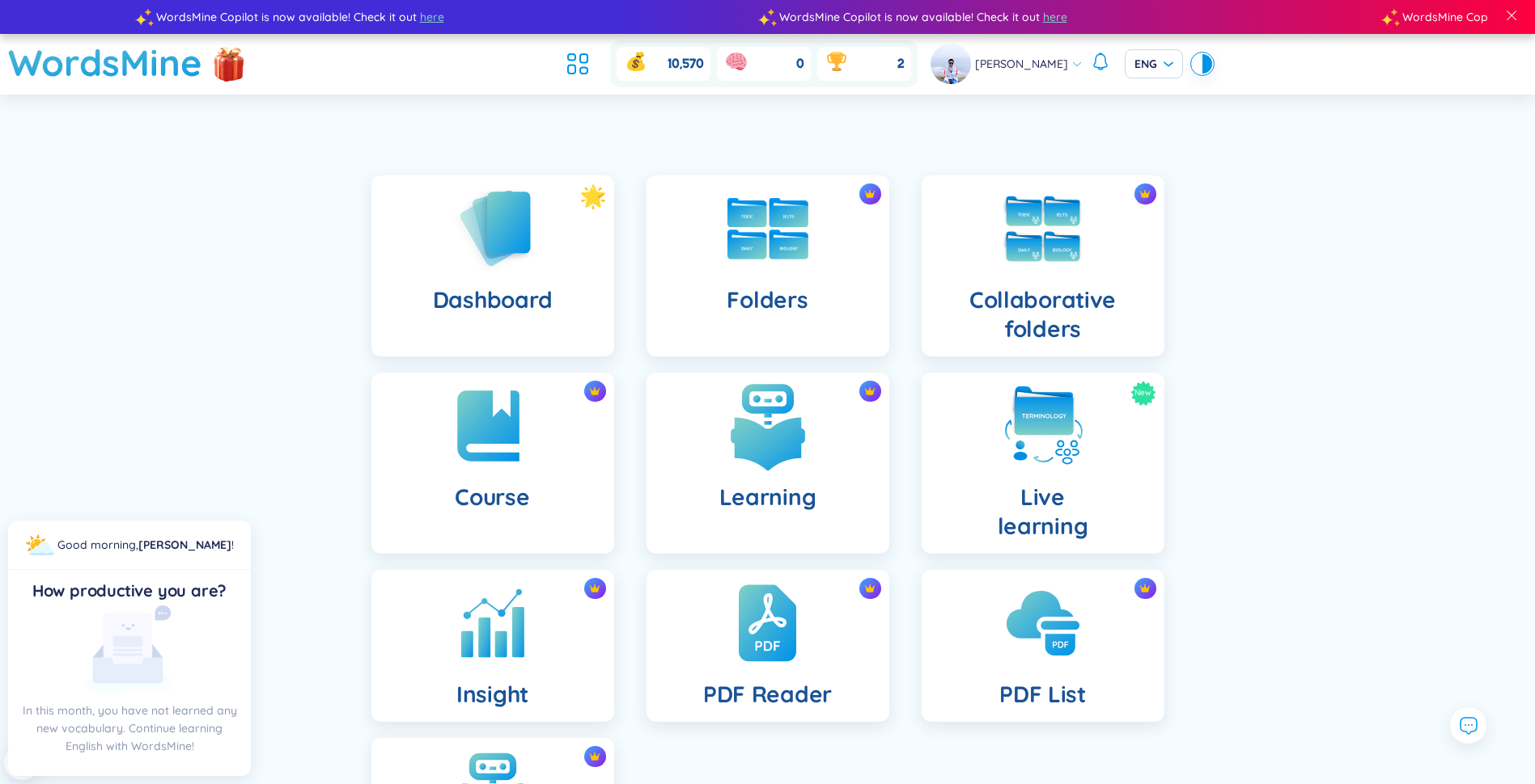
click at [751, 442] on img at bounding box center [767, 426] width 89 height 89
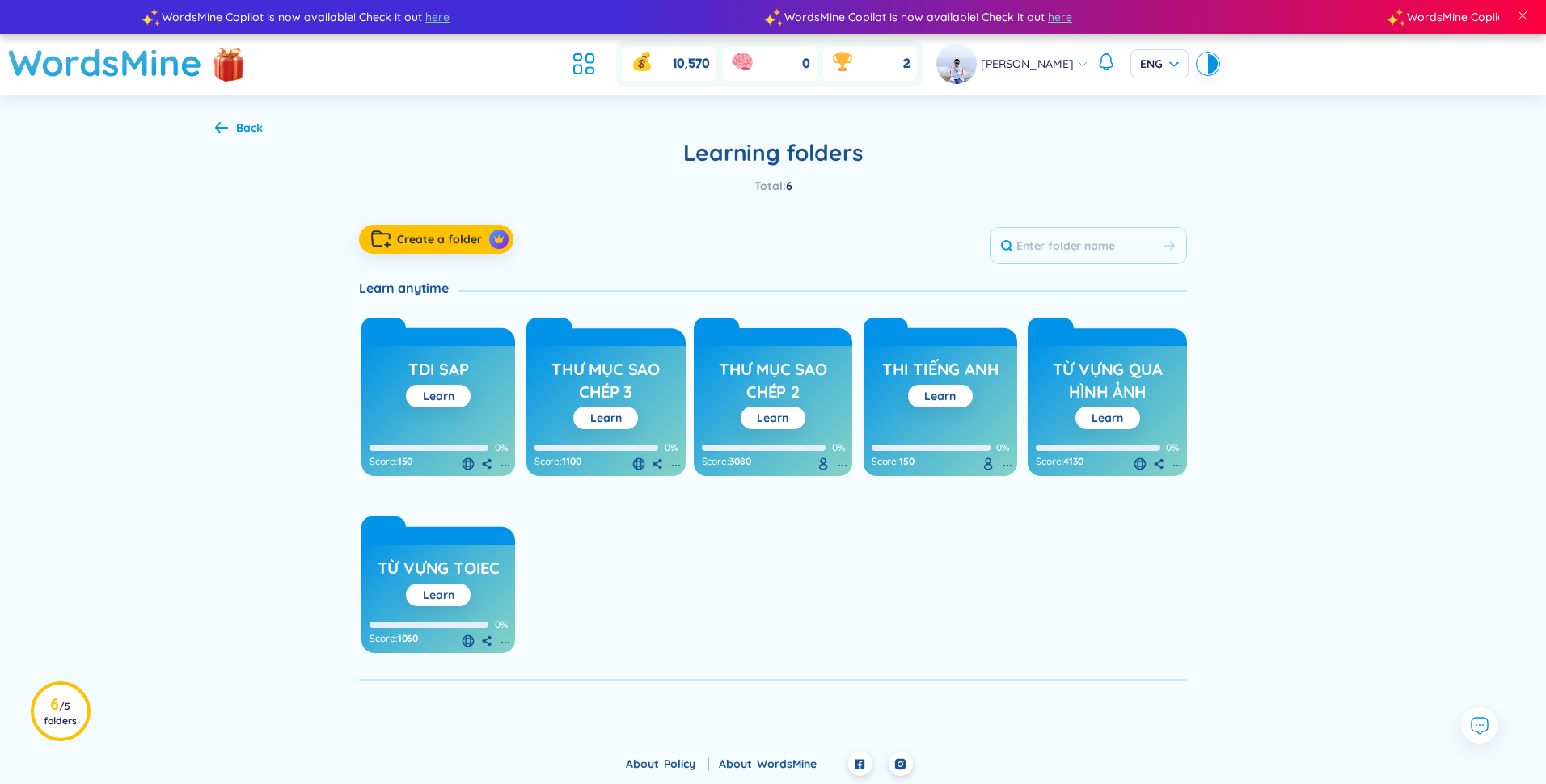
click at [626, 386] on h3 "thư mục sao chép 3" at bounding box center [606, 381] width 143 height 45
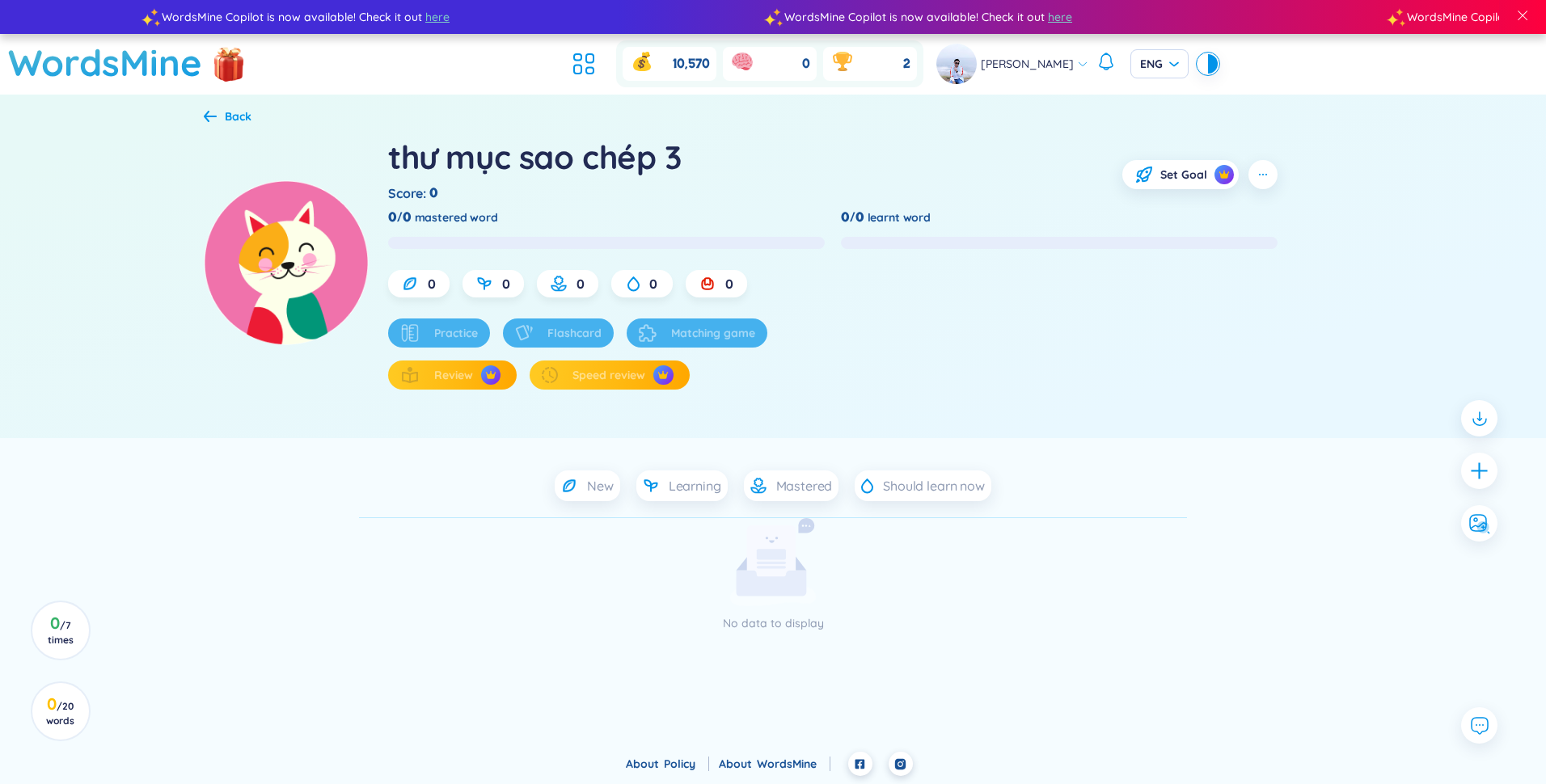
click at [451, 332] on div "Practice" at bounding box center [439, 333] width 102 height 29
click at [768, 415] on div "thư mục sao chép 3 Score : 0 Set Goal 0/0 mastered word 0/0 learnt word 0 0 0 0…" at bounding box center [773, 282] width 1139 height 311
click at [768, 472] on icon "plus" at bounding box center [1480, 471] width 22 height 22
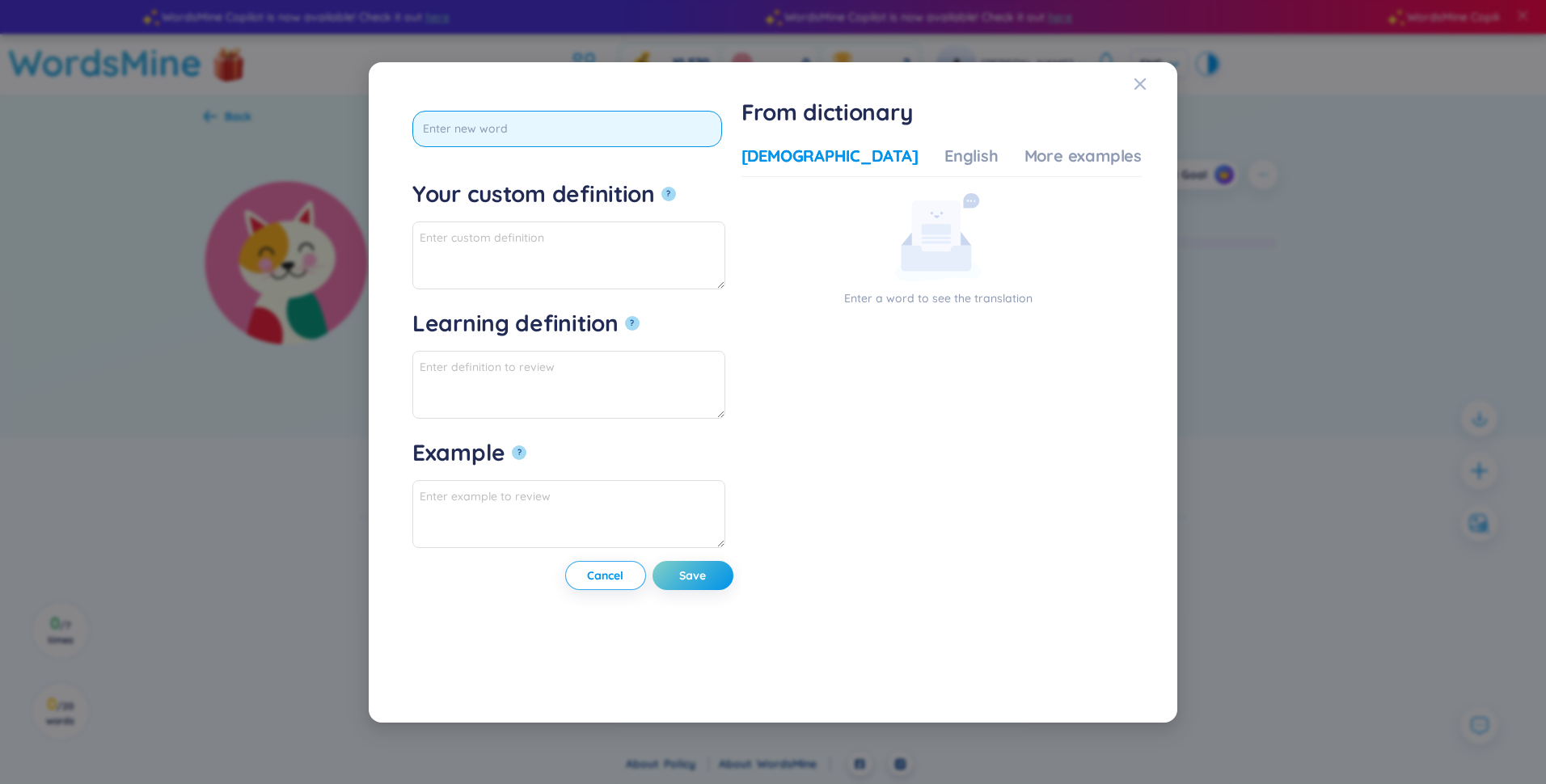
click at [510, 135] on input "text" at bounding box center [567, 129] width 310 height 36
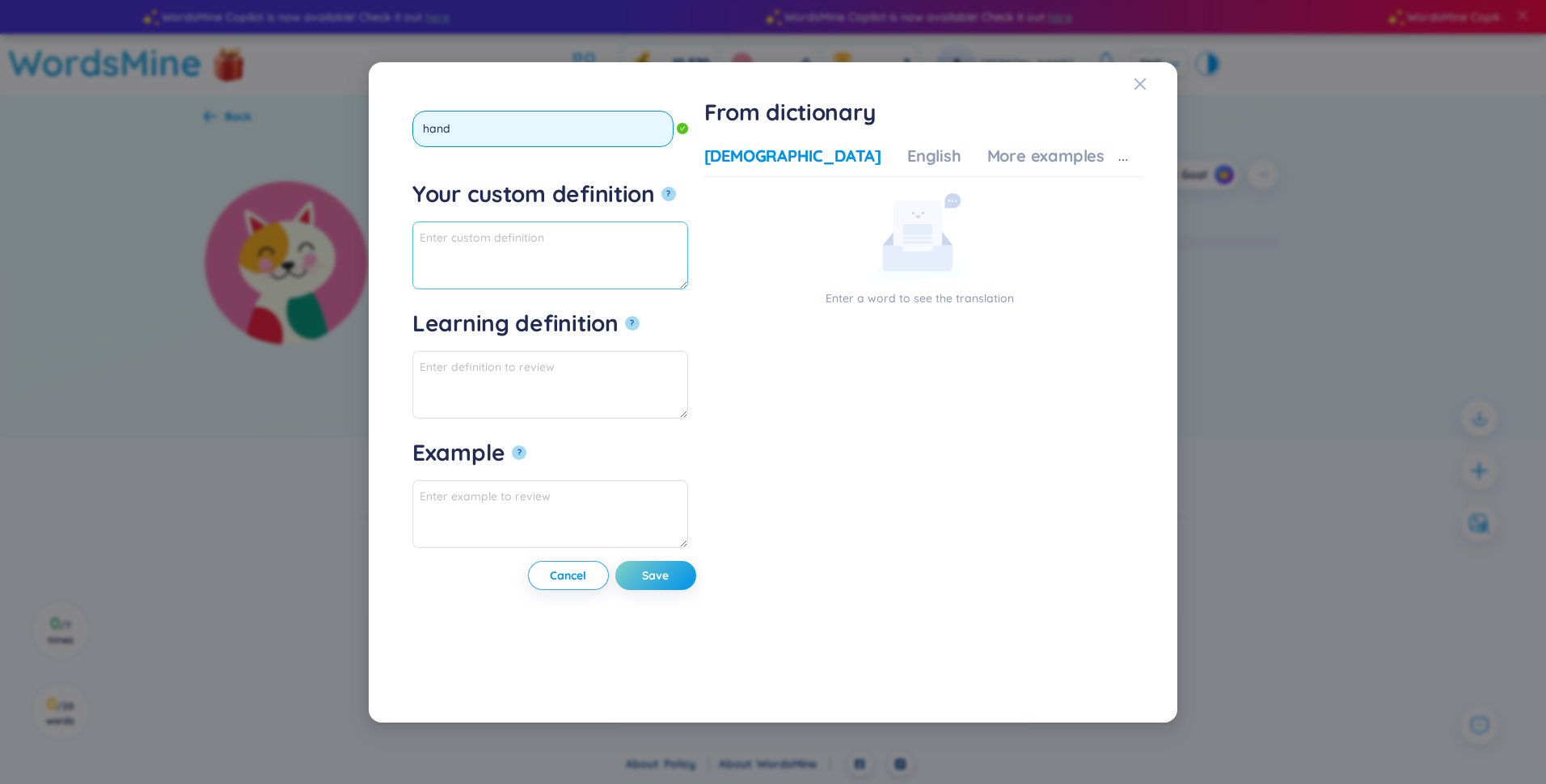
type input "hand"
click at [505, 257] on textarea "Your custom definition ?" at bounding box center [550, 256] width 276 height 68
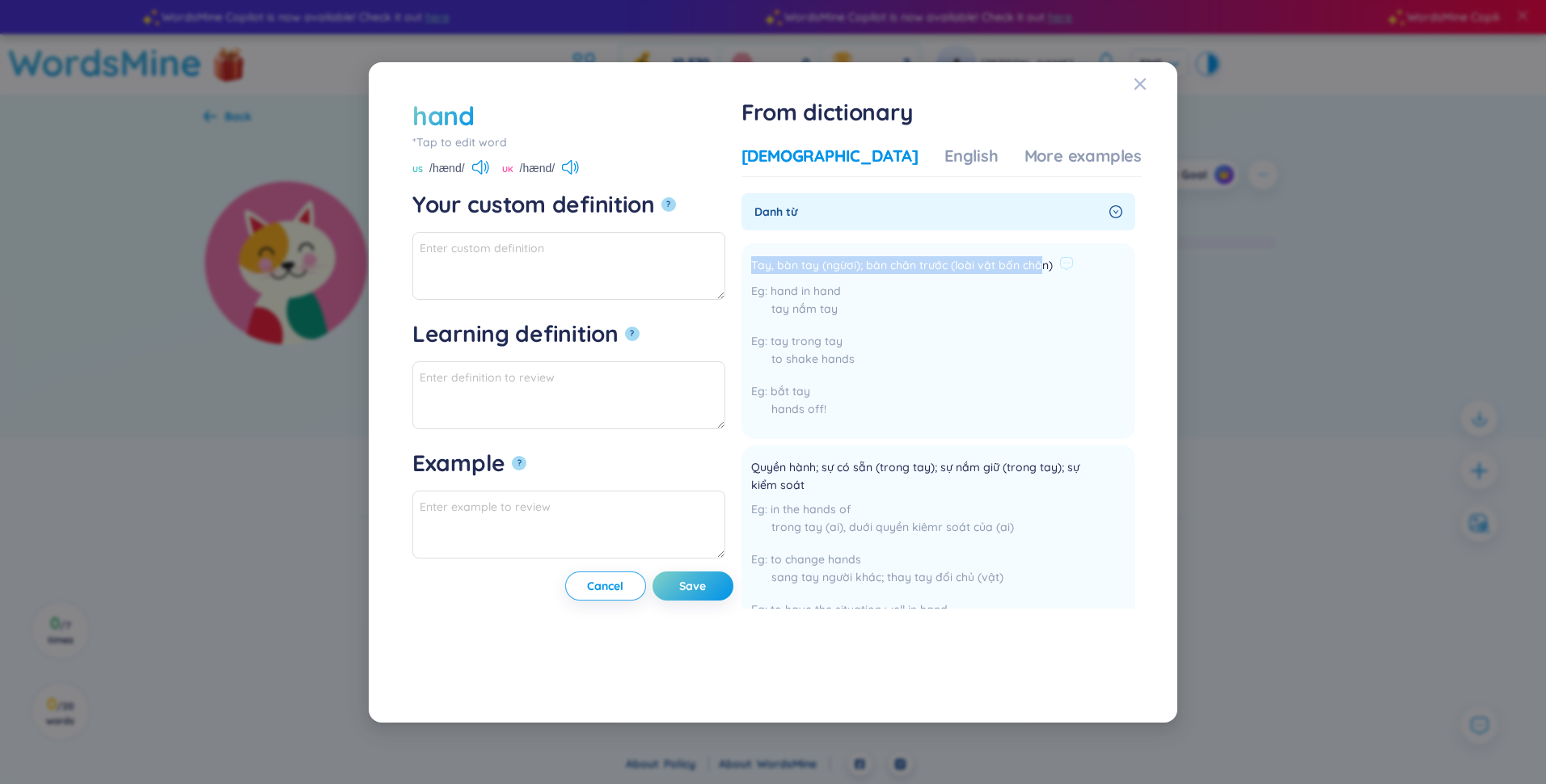
drag, startPoint x: 1041, startPoint y: 259, endPoint x: 778, endPoint y: 263, distance: 263.0
click at [768, 263] on li "Tay, bàn tay (ngừơi); bàn chân trước (loài vật bốn chân) hand in hand tay nắm t…" at bounding box center [939, 341] width 394 height 195
drag, startPoint x: 778, startPoint y: 263, endPoint x: 860, endPoint y: 326, distance: 103.4
click at [768, 328] on div "hand in hand tay nắm tay tay trong tay to shake hands bắt tay hands off!" at bounding box center [913, 354] width 323 height 144
drag, startPoint x: 782, startPoint y: 262, endPoint x: 1086, endPoint y: 265, distance: 304.0
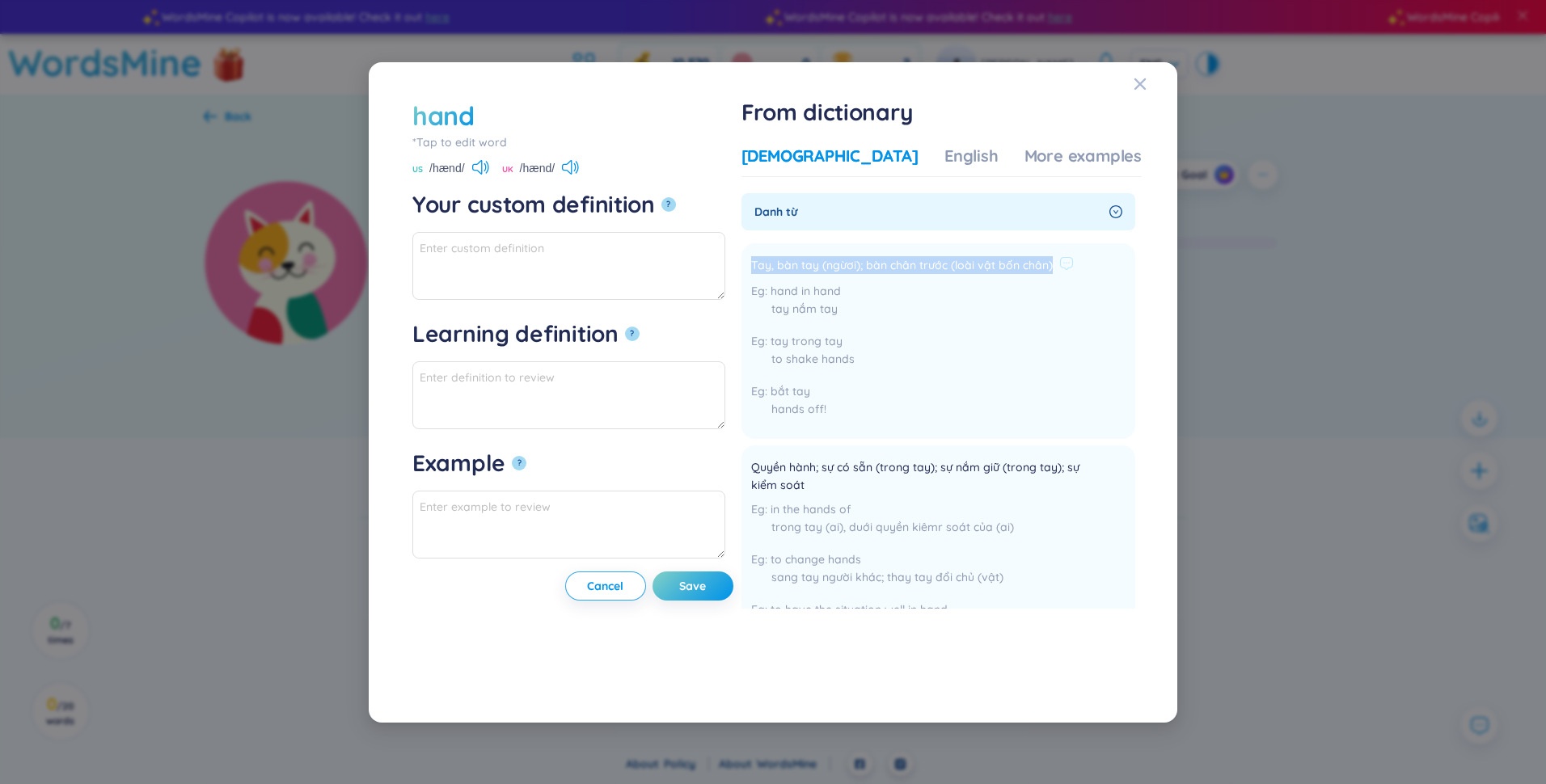
click at [768, 265] on li "Tay, bàn tay (ngừơi); bàn chân trước (loài vật bốn chân) hand in hand tay nắm t…" at bounding box center [939, 341] width 394 height 195
copy div "Tay, bàn tay (ngừơi); bàn chân trước (loài vật bốn chân)"
click at [447, 264] on textarea "Your custom definition ?" at bounding box center [569, 266] width 313 height 68
paste textarea "Tay, bàn tay (ngừơi); bàn chân trước (loài vật bốn chân)"
type textarea "Tay, bàn tay (ngừơi); bàn chân trước (loài vật bốn chân)"
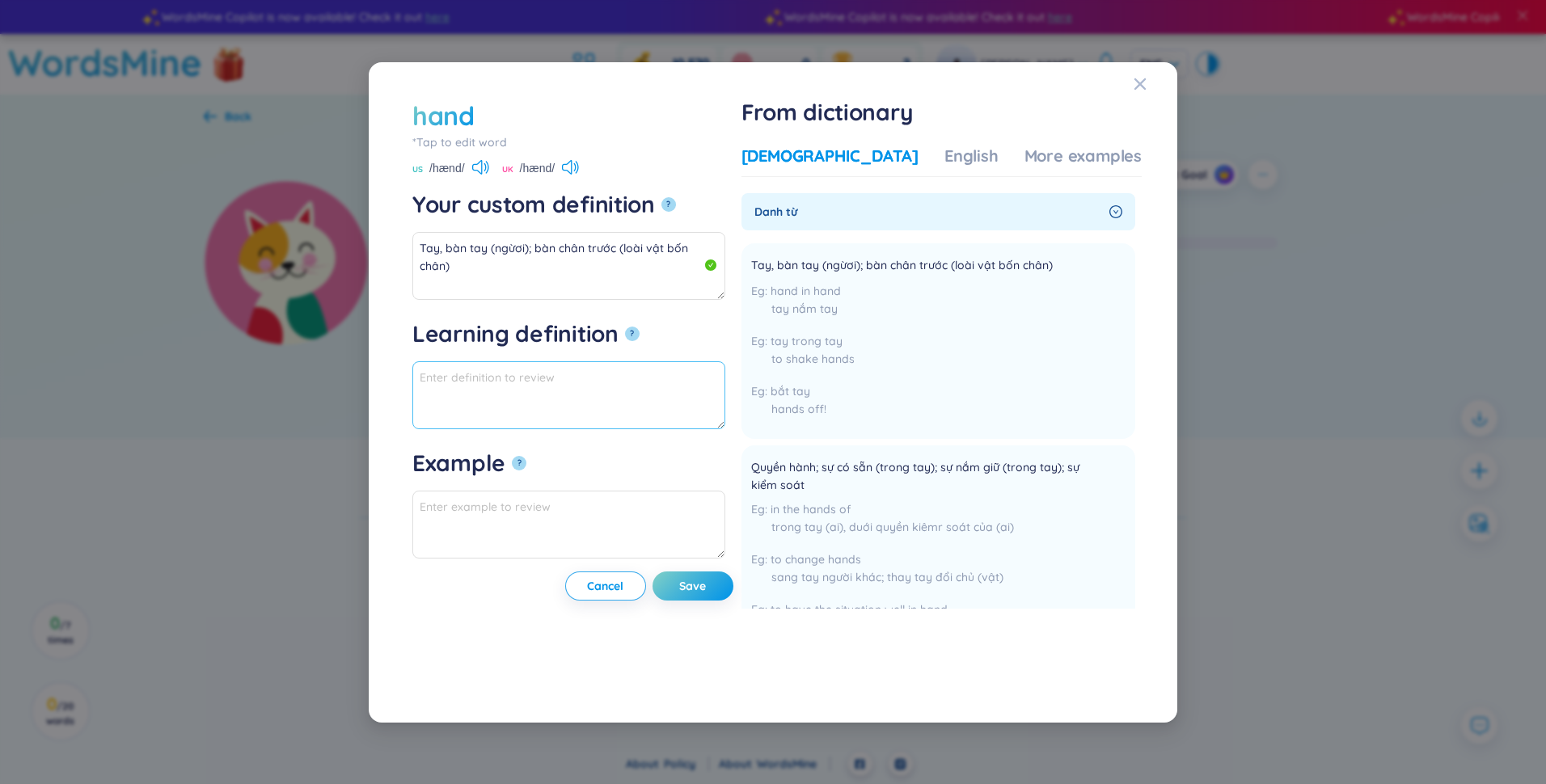
click at [474, 380] on textarea "Learning definition ?" at bounding box center [569, 396] width 313 height 68
click at [706, 586] on span "Save" at bounding box center [692, 586] width 26 height 17
click at [768, 89] on icon "Close" at bounding box center [1140, 84] width 13 height 13
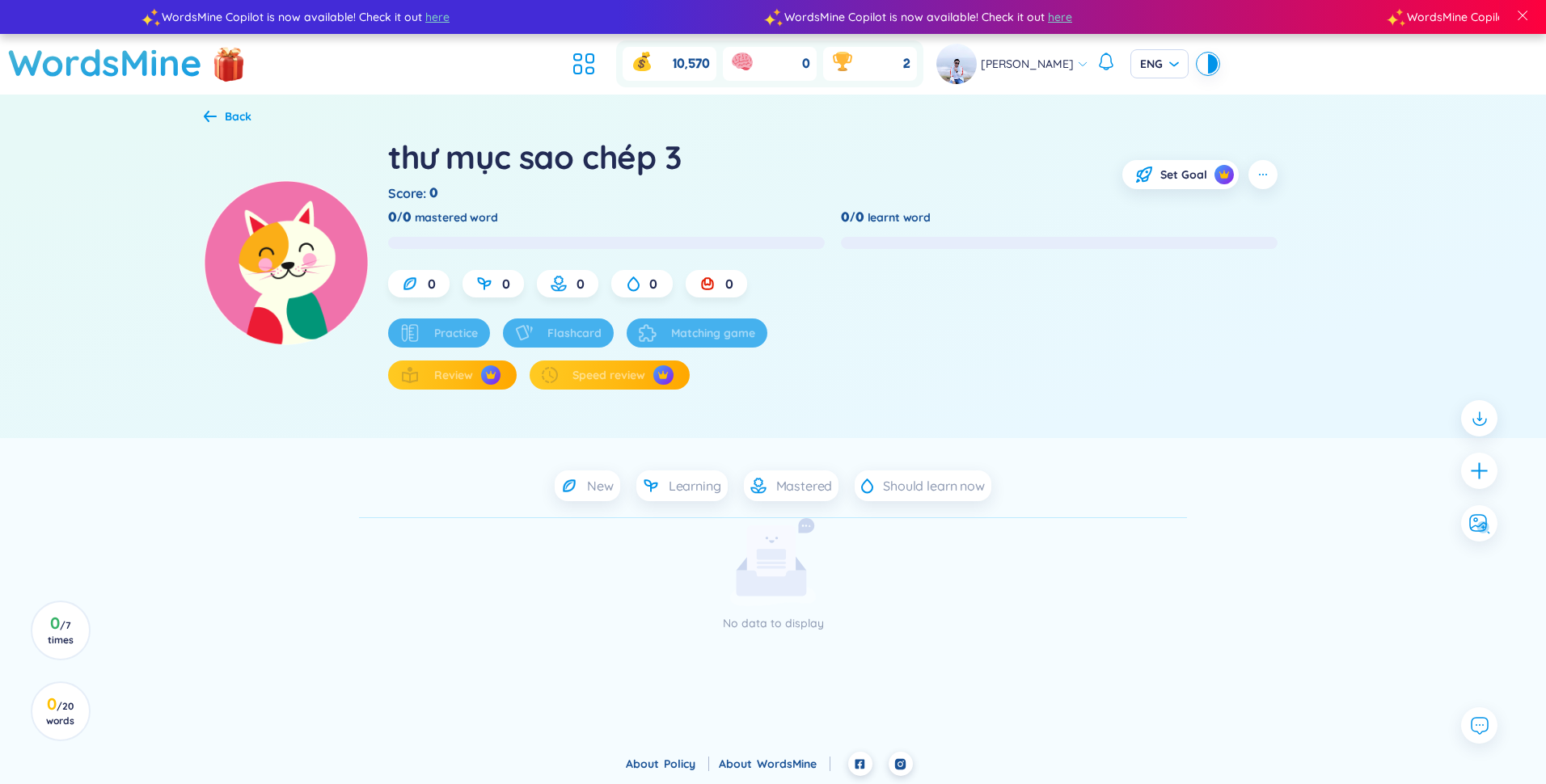
click at [221, 125] on div "Back" at bounding box center [773, 118] width 1139 height 20
click at [219, 114] on div "Back" at bounding box center [228, 116] width 48 height 17
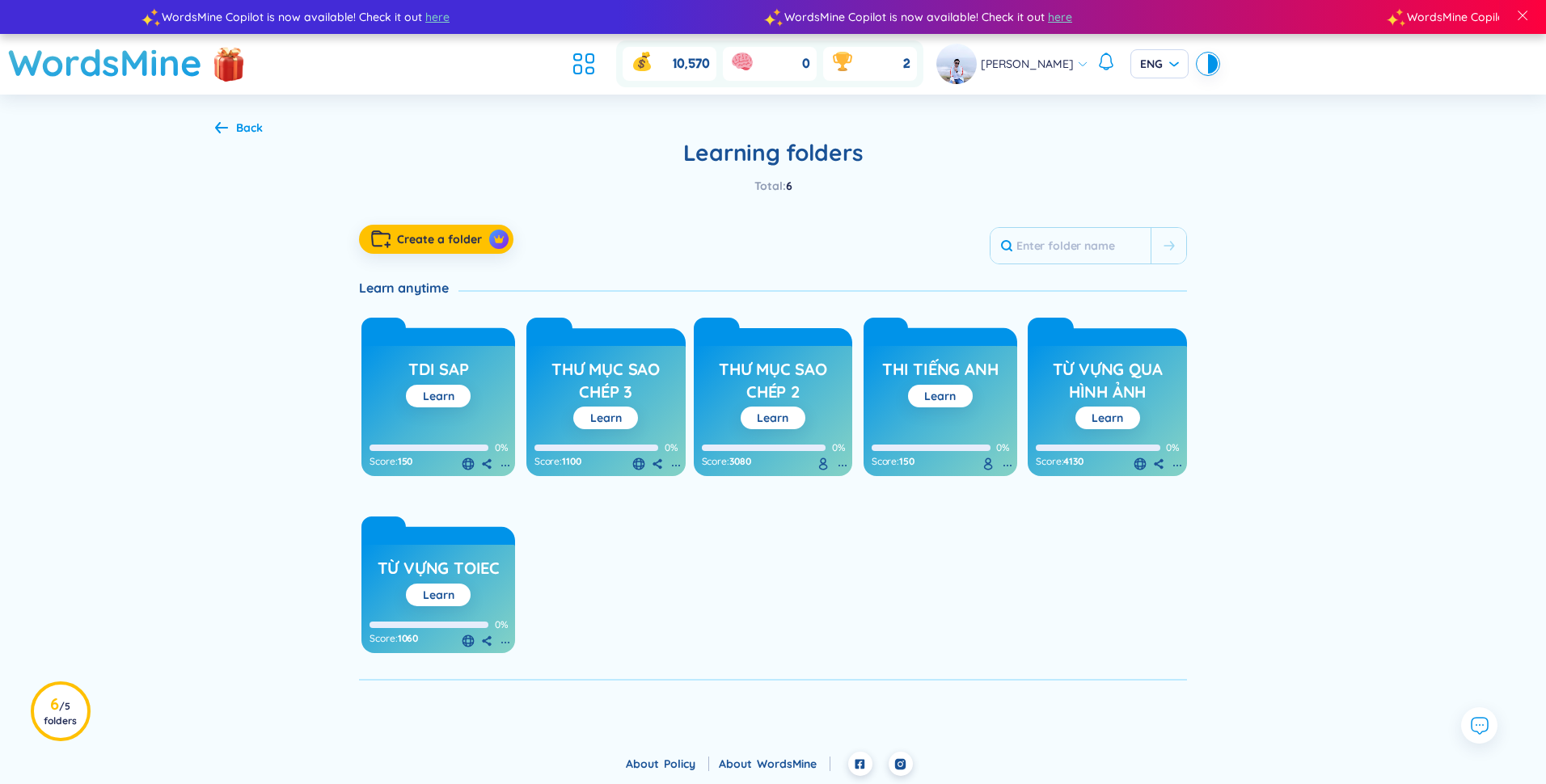
click at [768, 389] on h3 "thư mục sao chép 2" at bounding box center [773, 381] width 143 height 45
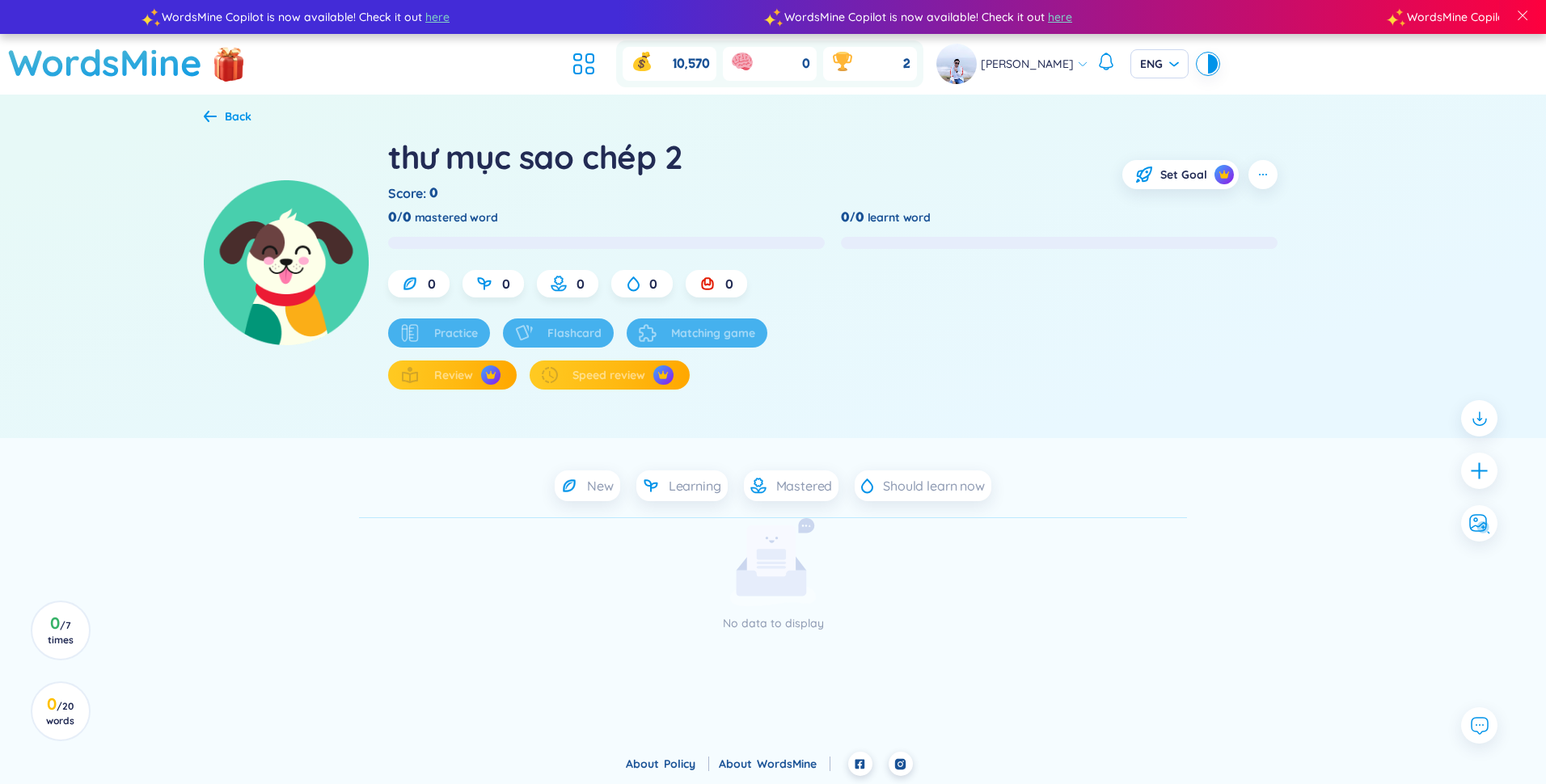
click at [207, 118] on icon at bounding box center [210, 116] width 13 height 12
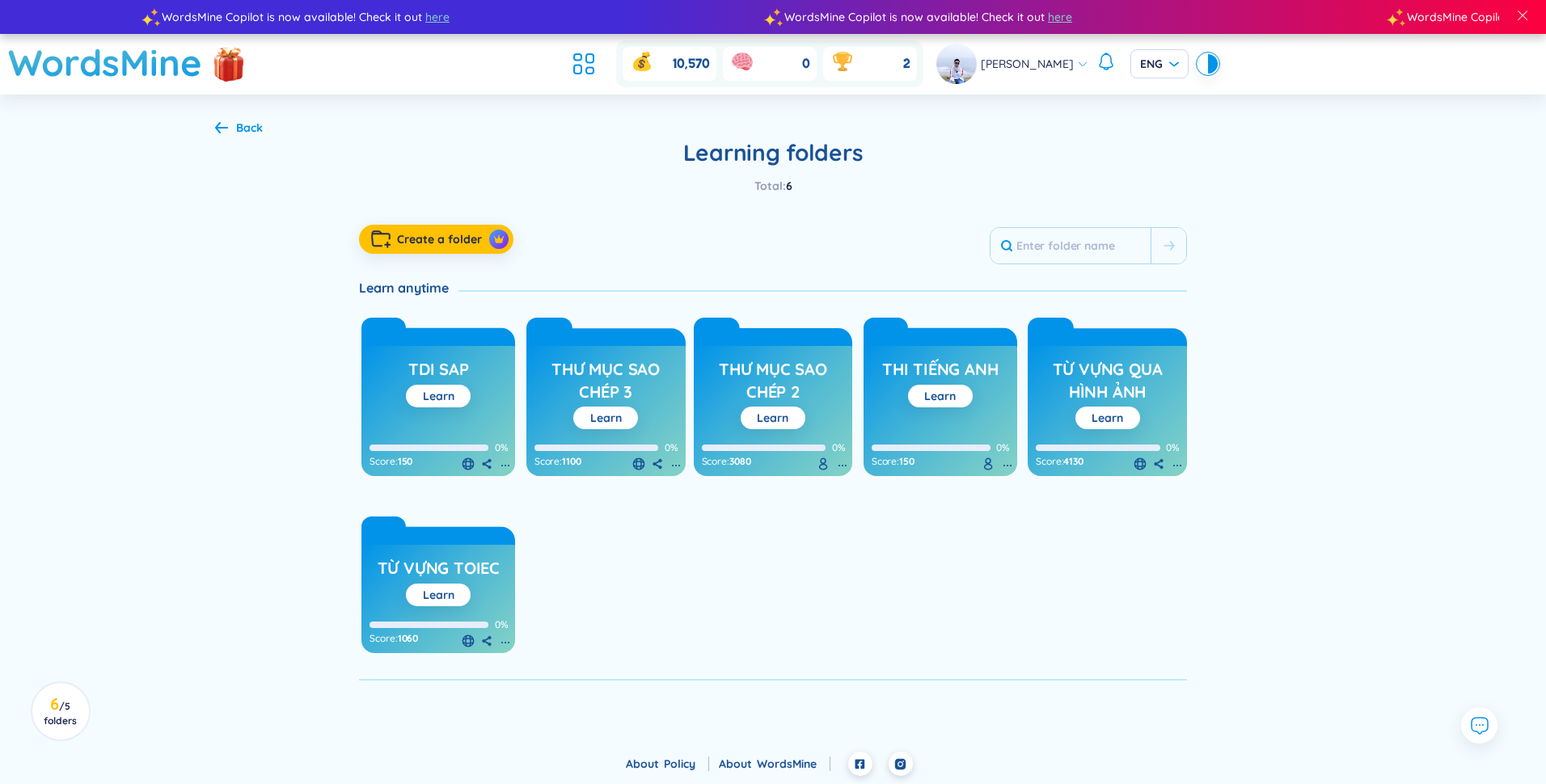
click at [450, 410] on div "TDI SAP Learn 0% Score : 150" at bounding box center [439, 411] width 154 height 130
click at [462, 373] on h3 "TDI SAP" at bounding box center [438, 373] width 60 height 31
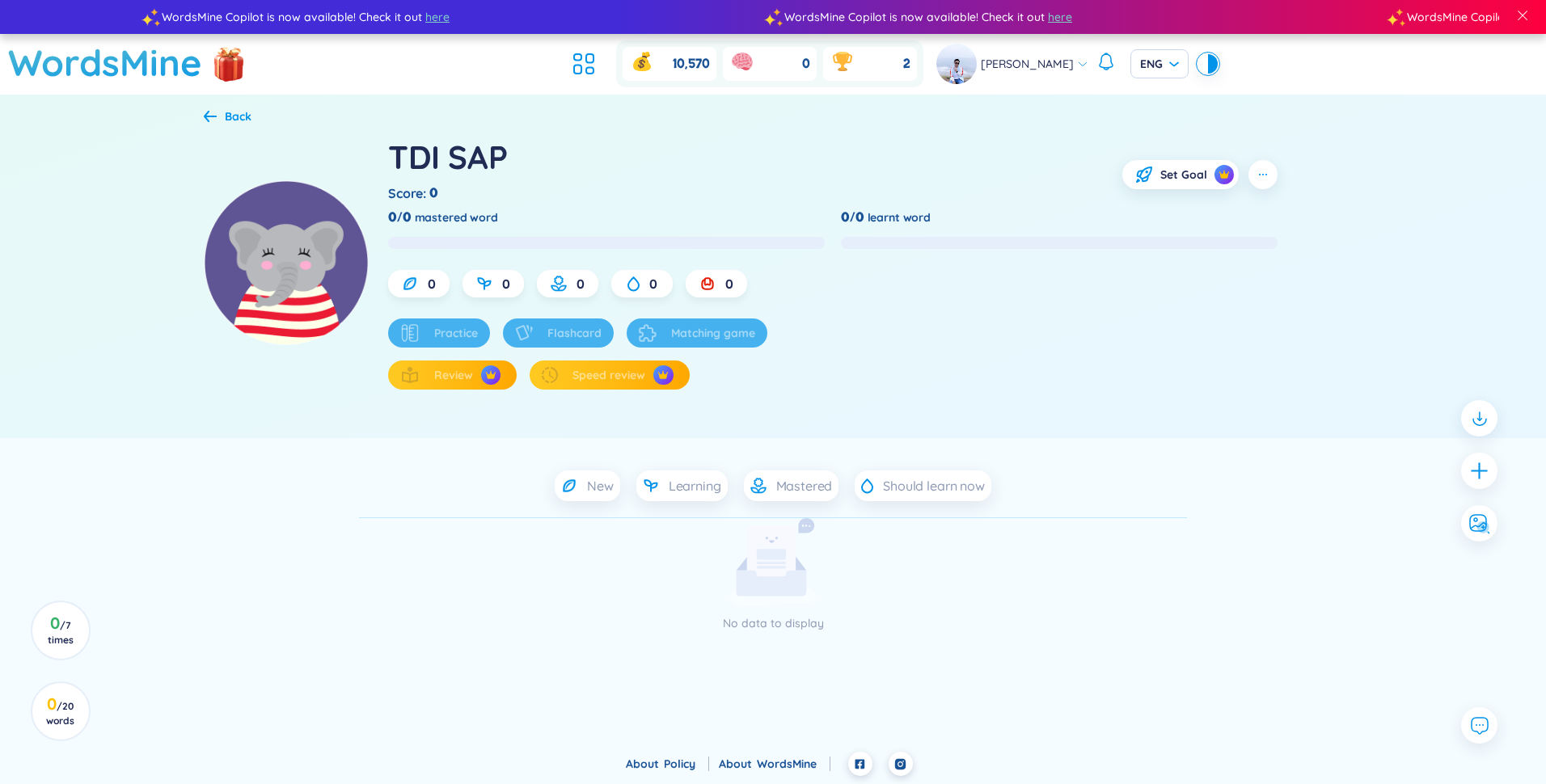
click at [209, 111] on icon at bounding box center [210, 116] width 13 height 12
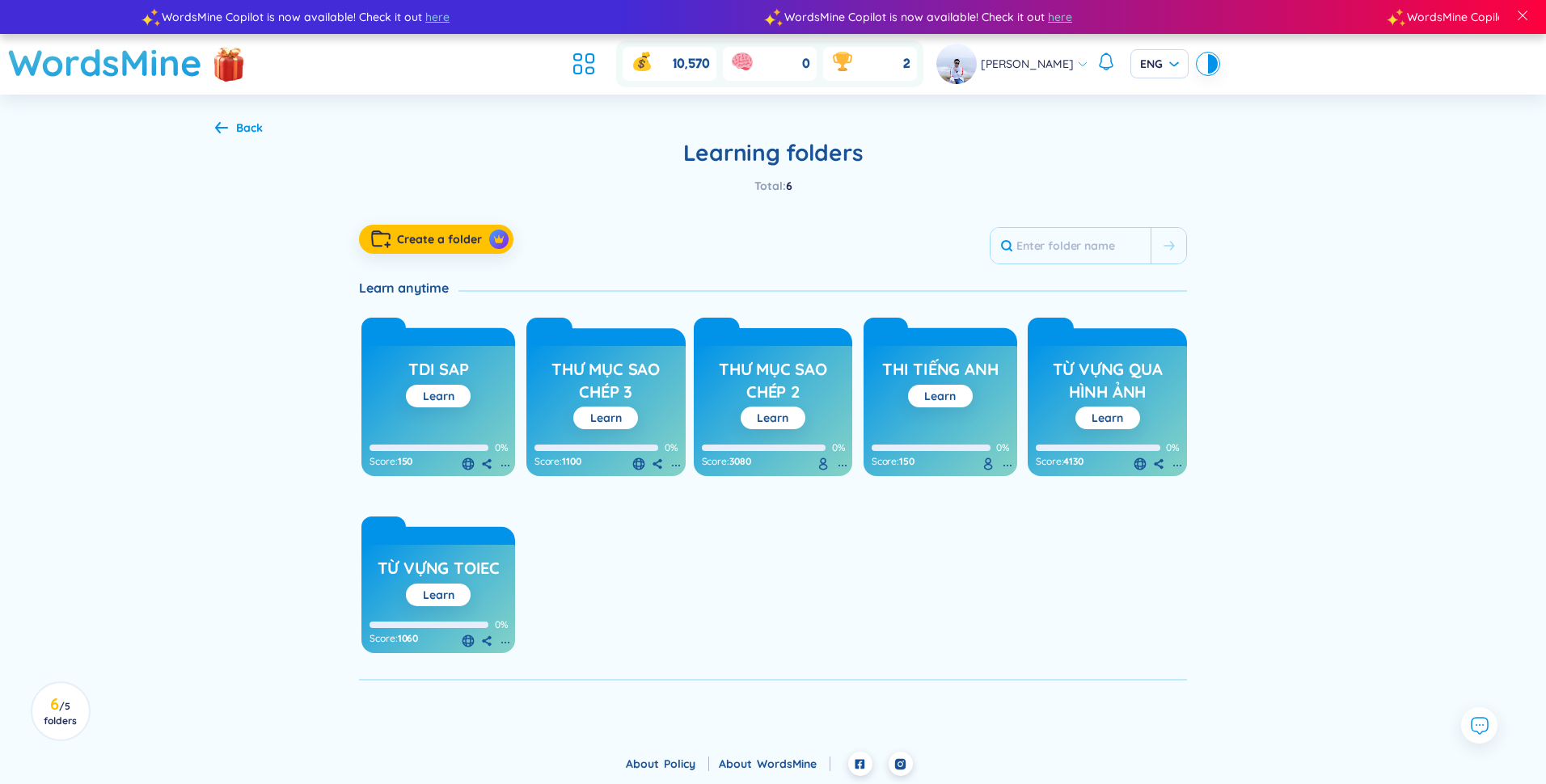
click at [487, 573] on h3 "từ vựng toiec" at bounding box center [438, 572] width 122 height 31
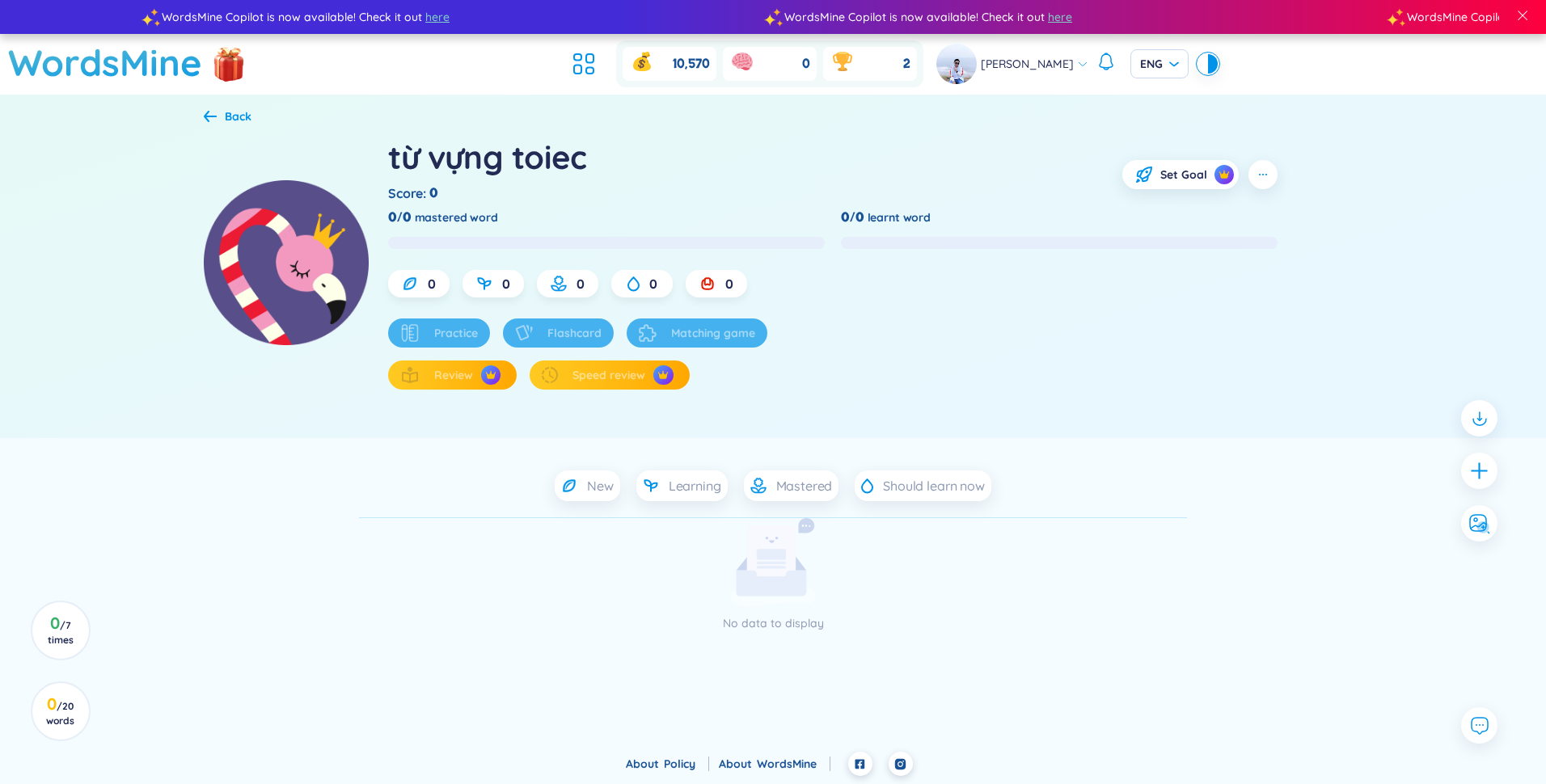
click at [210, 128] on div "từ vựng toiec Score : 0 Set Goal 0/0 mastered word 0/0 learnt word 0 0 0 0 0 Pr…" at bounding box center [773, 282] width 1139 height 311
click at [227, 116] on div "Back" at bounding box center [238, 116] width 26 height 17
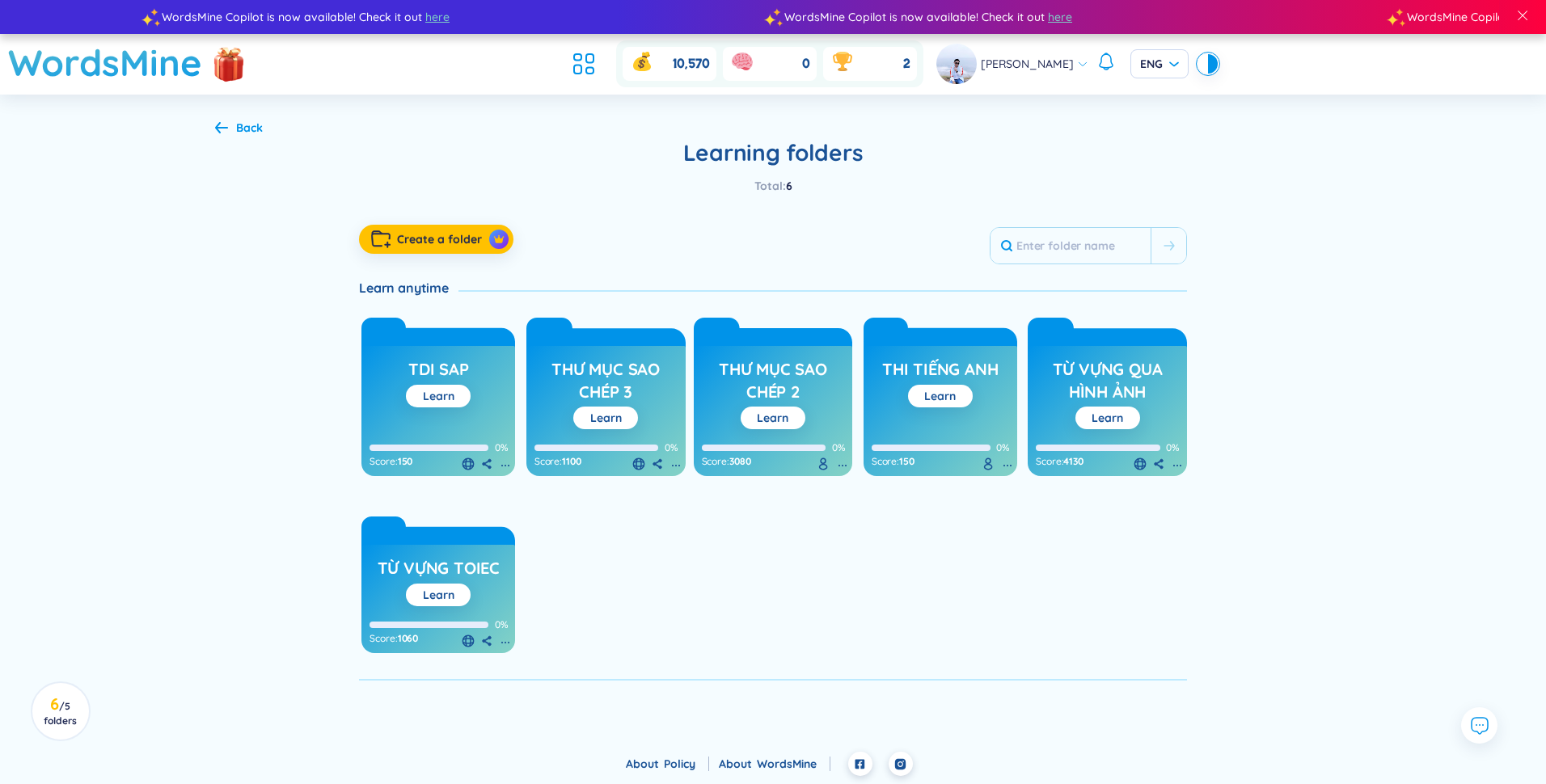
click at [768, 390] on h3 "từ vựng qua [PERSON_NAME]" at bounding box center [1107, 381] width 143 height 45
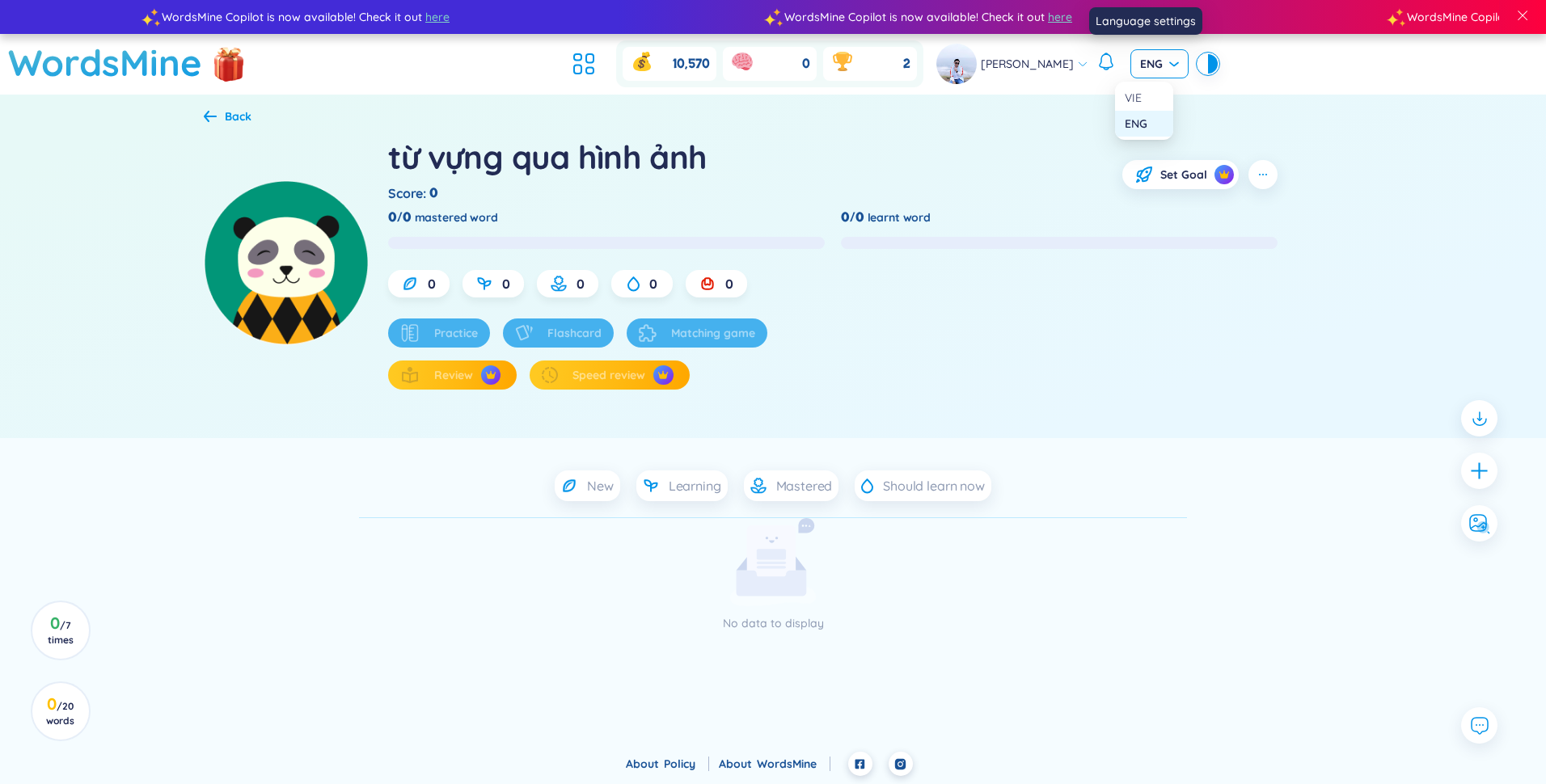
click at [768, 56] on span "ENG" at bounding box center [1159, 64] width 39 height 17
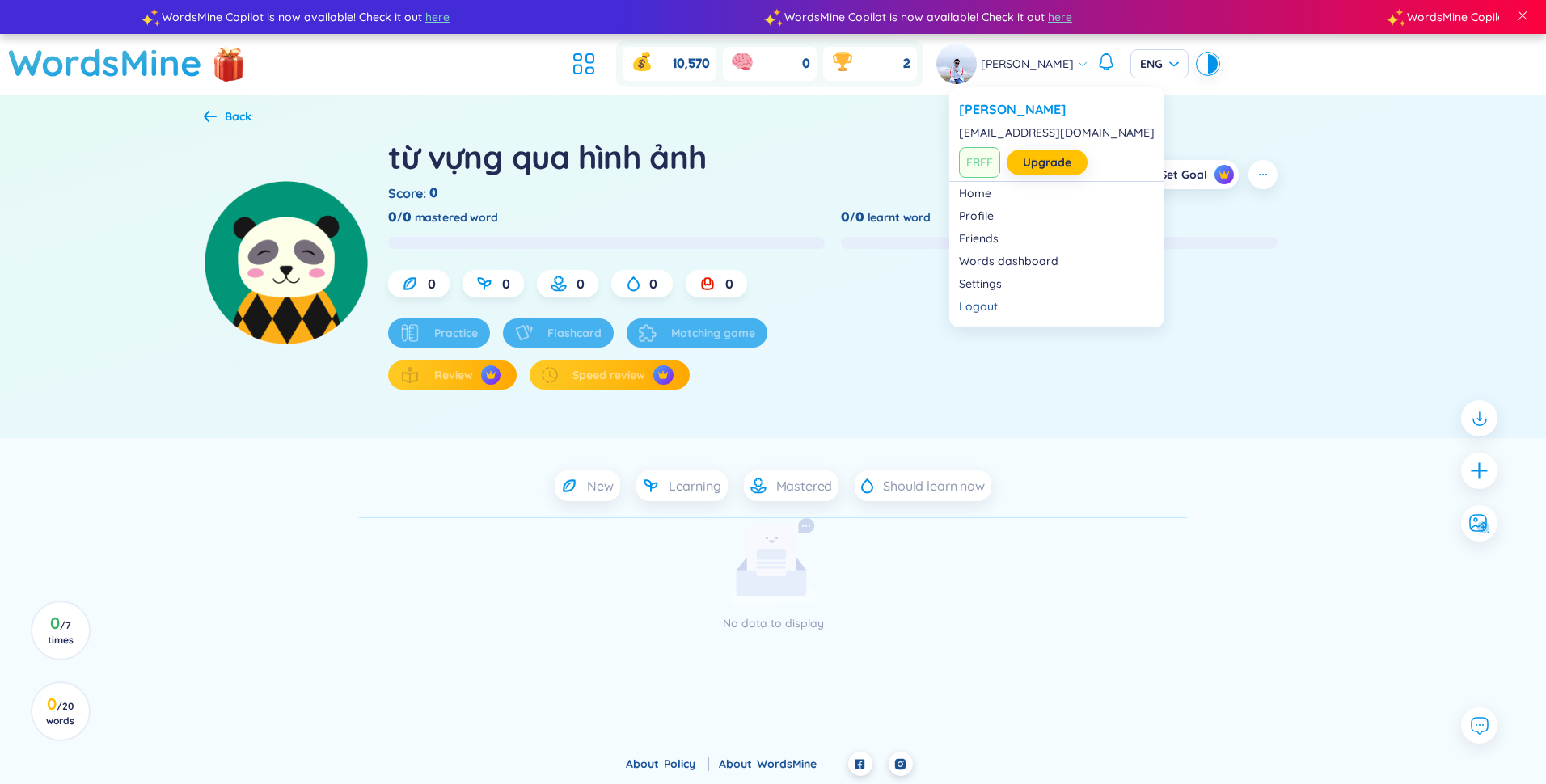
click at [768, 70] on div "[PERSON_NAME]" at bounding box center [1013, 64] width 152 height 41
click at [768, 195] on link "Home" at bounding box center [1057, 194] width 195 height 17
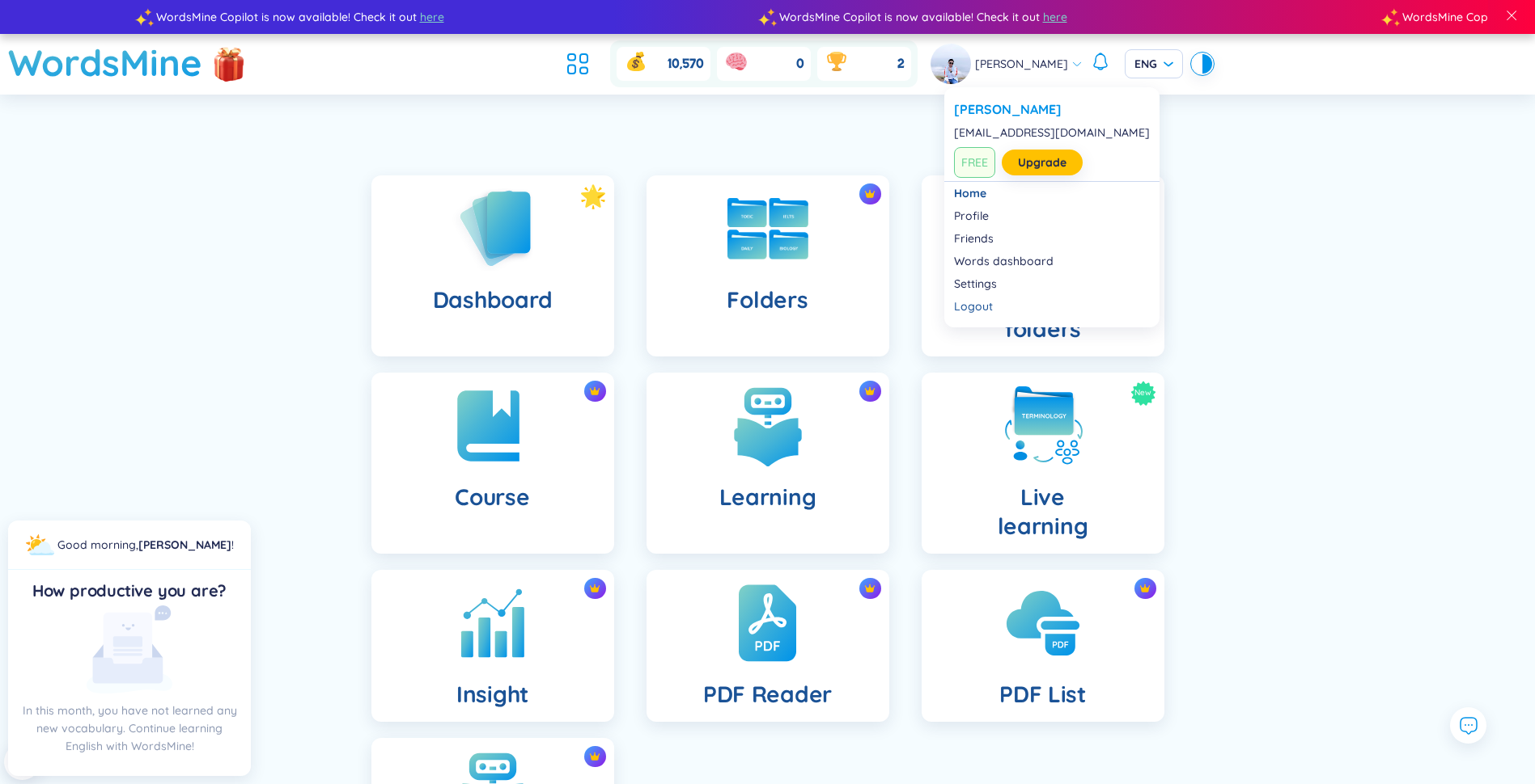
click at [768, 65] on icon at bounding box center [1077, 64] width 12 height 12
click at [768, 300] on div "Logout" at bounding box center [1051, 306] width 195 height 17
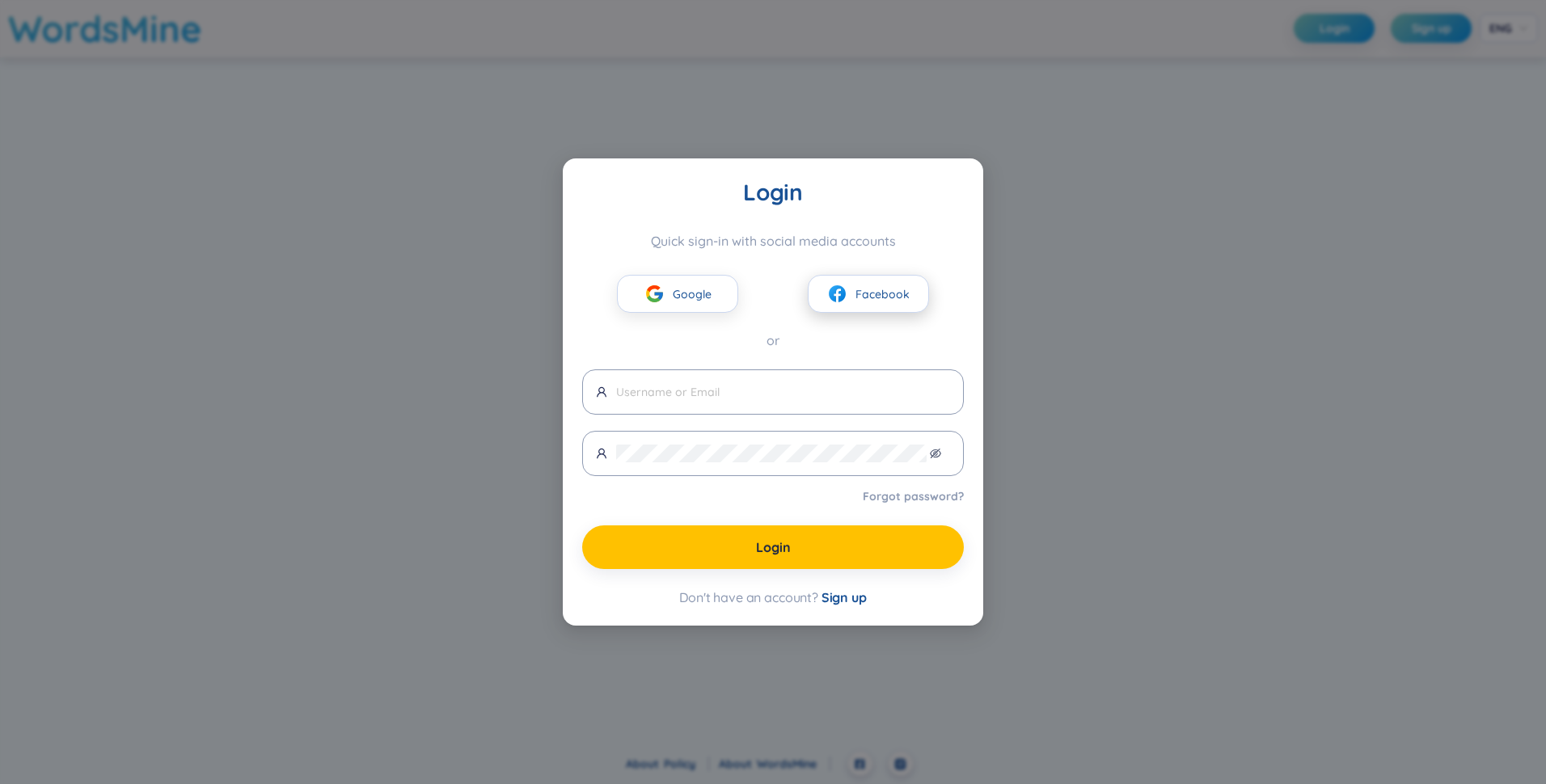
click at [768, 298] on img at bounding box center [837, 294] width 20 height 20
click at [709, 291] on span "Google" at bounding box center [692, 294] width 39 height 17
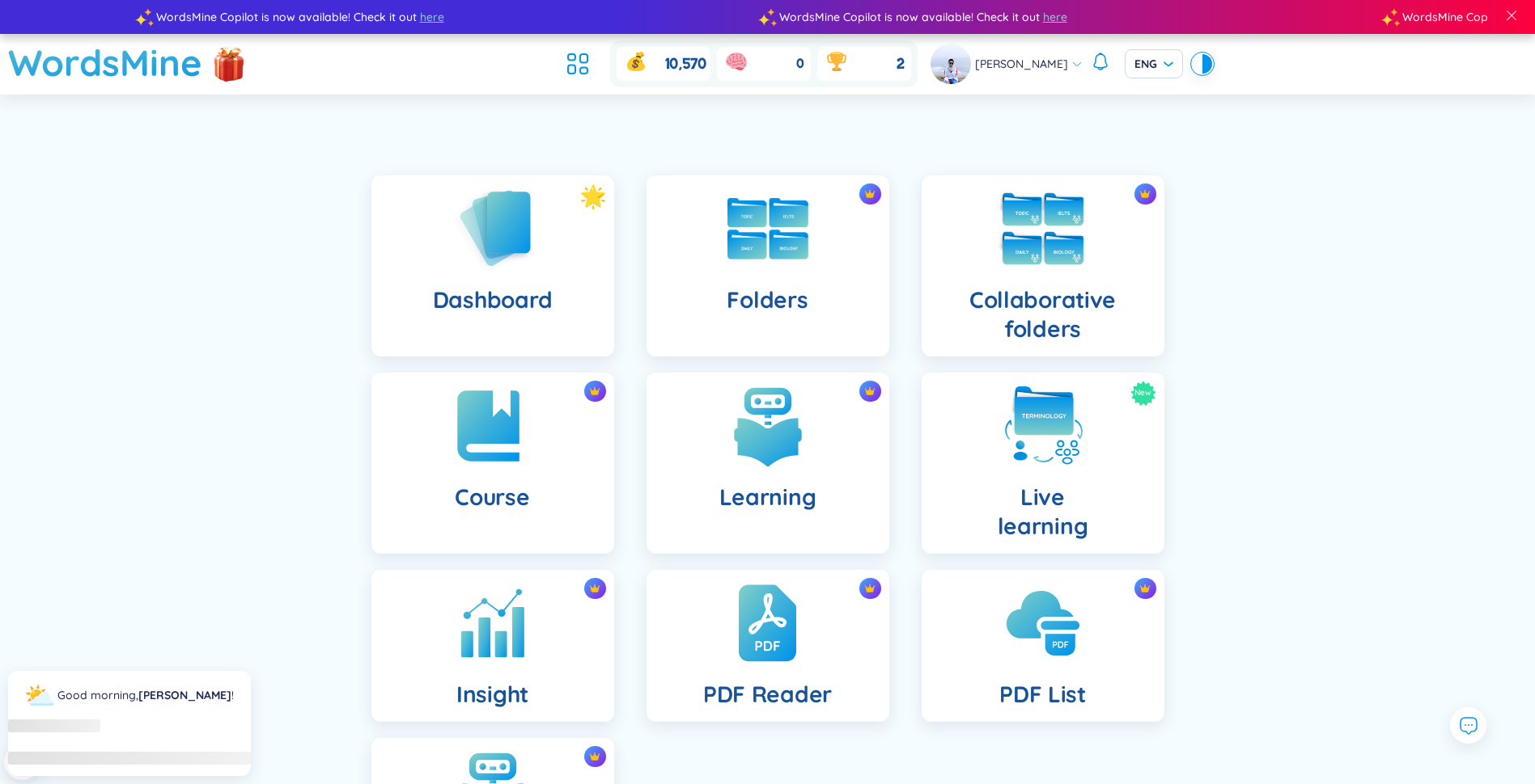
click at [768, 248] on img at bounding box center [1042, 228] width 89 height 89
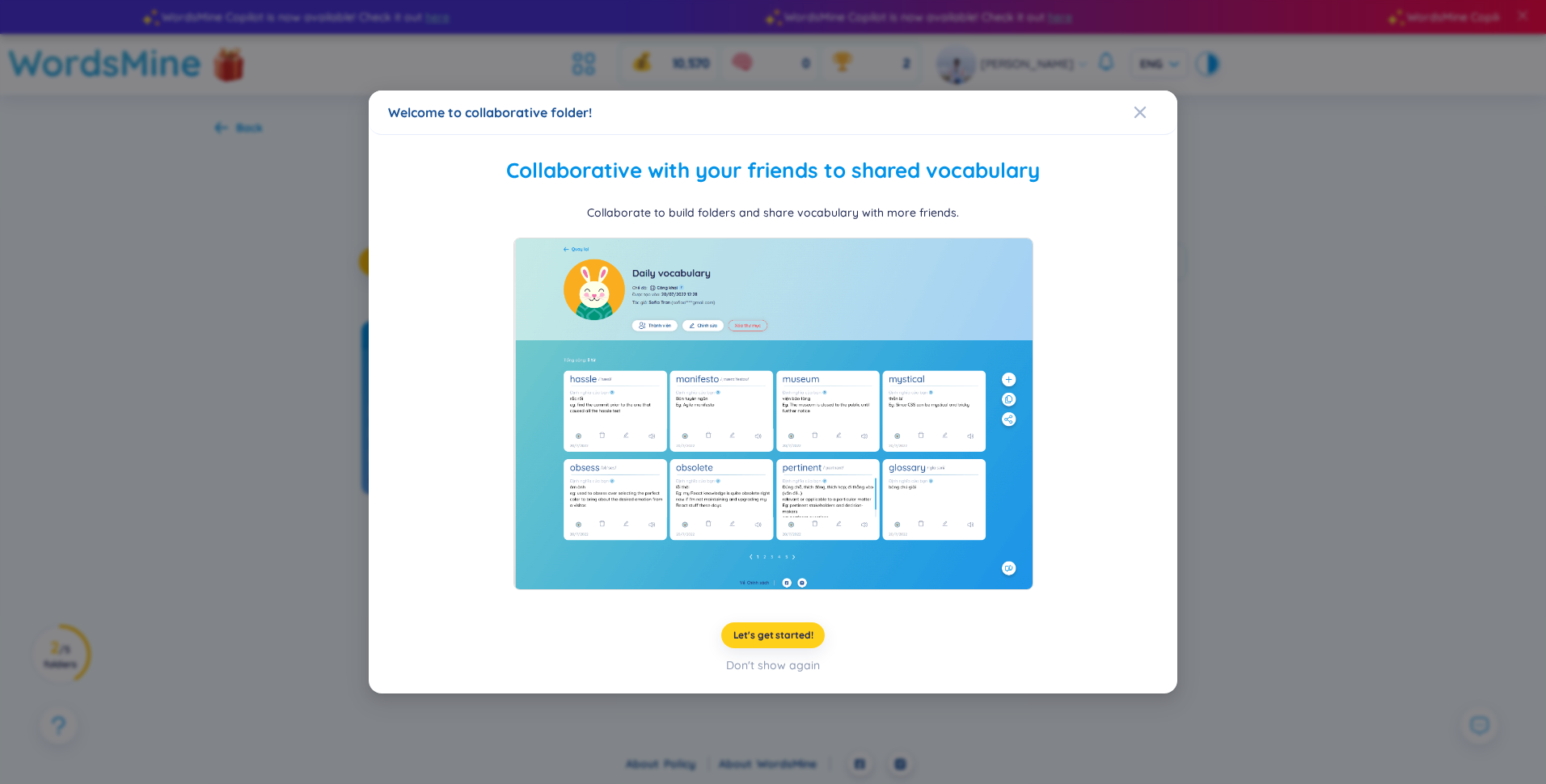
click at [768, 635] on span "Let's get started!" at bounding box center [773, 636] width 80 height 13
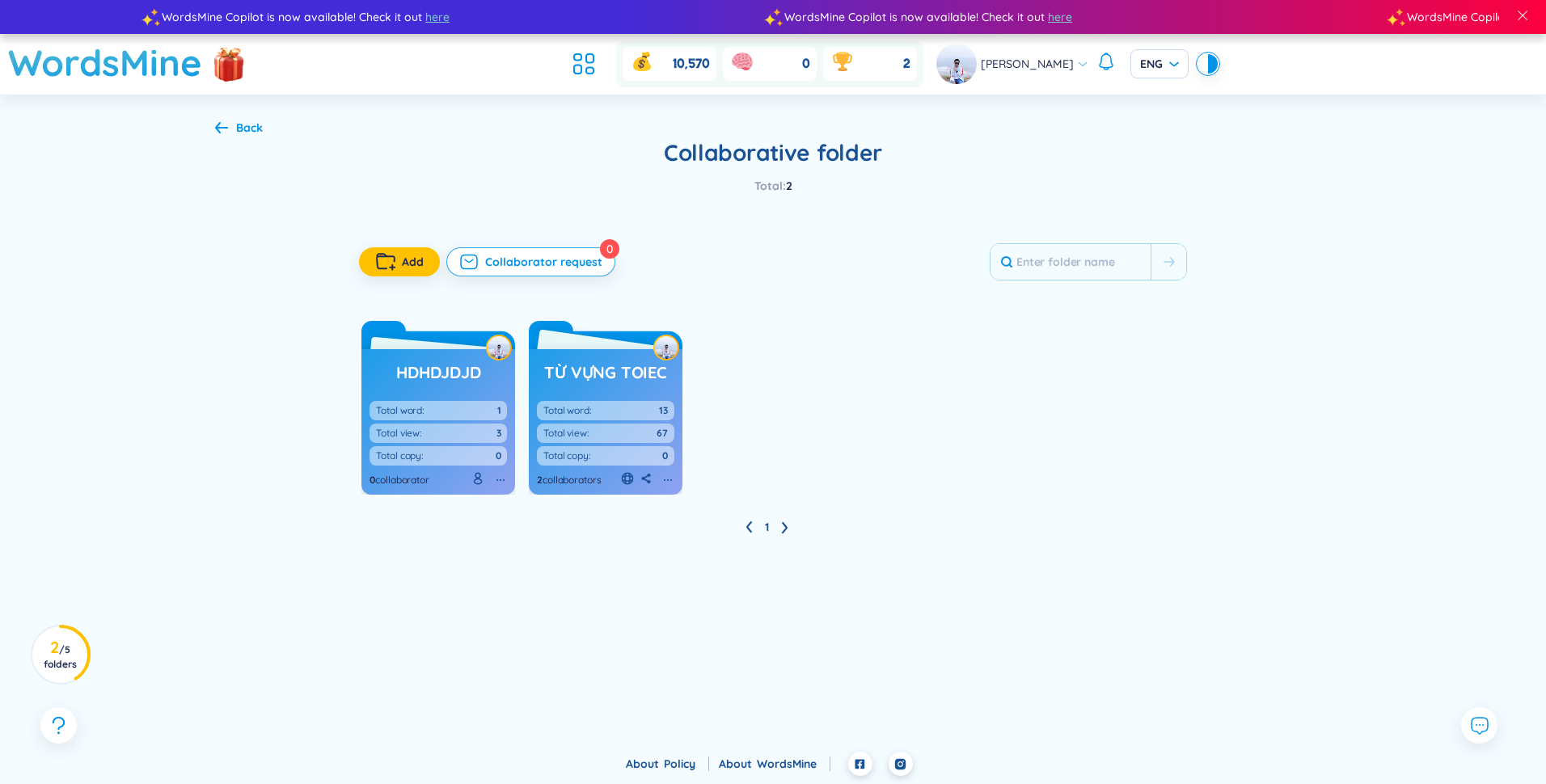
click at [629, 383] on h3 "từ vựng toiec" at bounding box center [604, 373] width 122 height 22
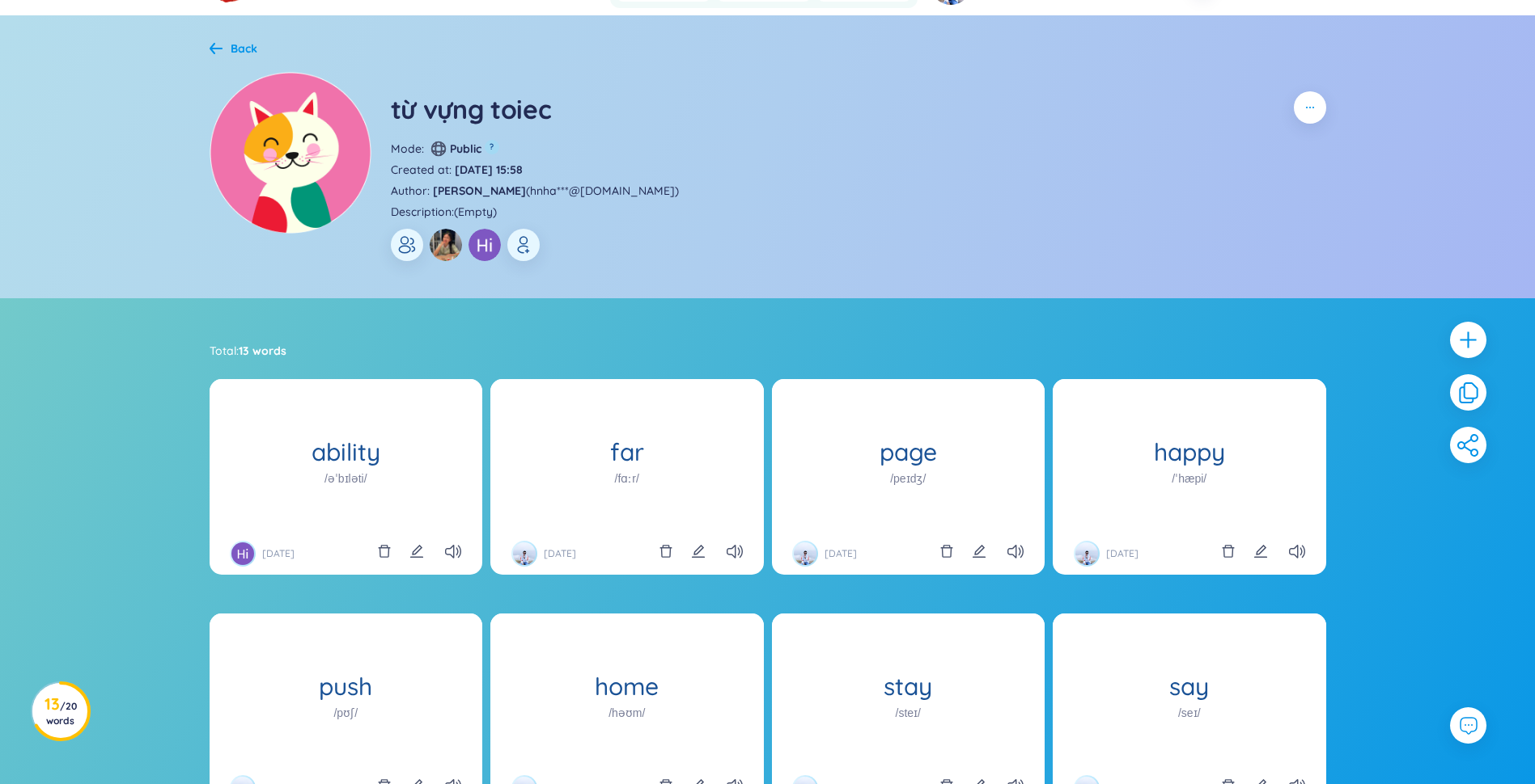
scroll to position [40, 0]
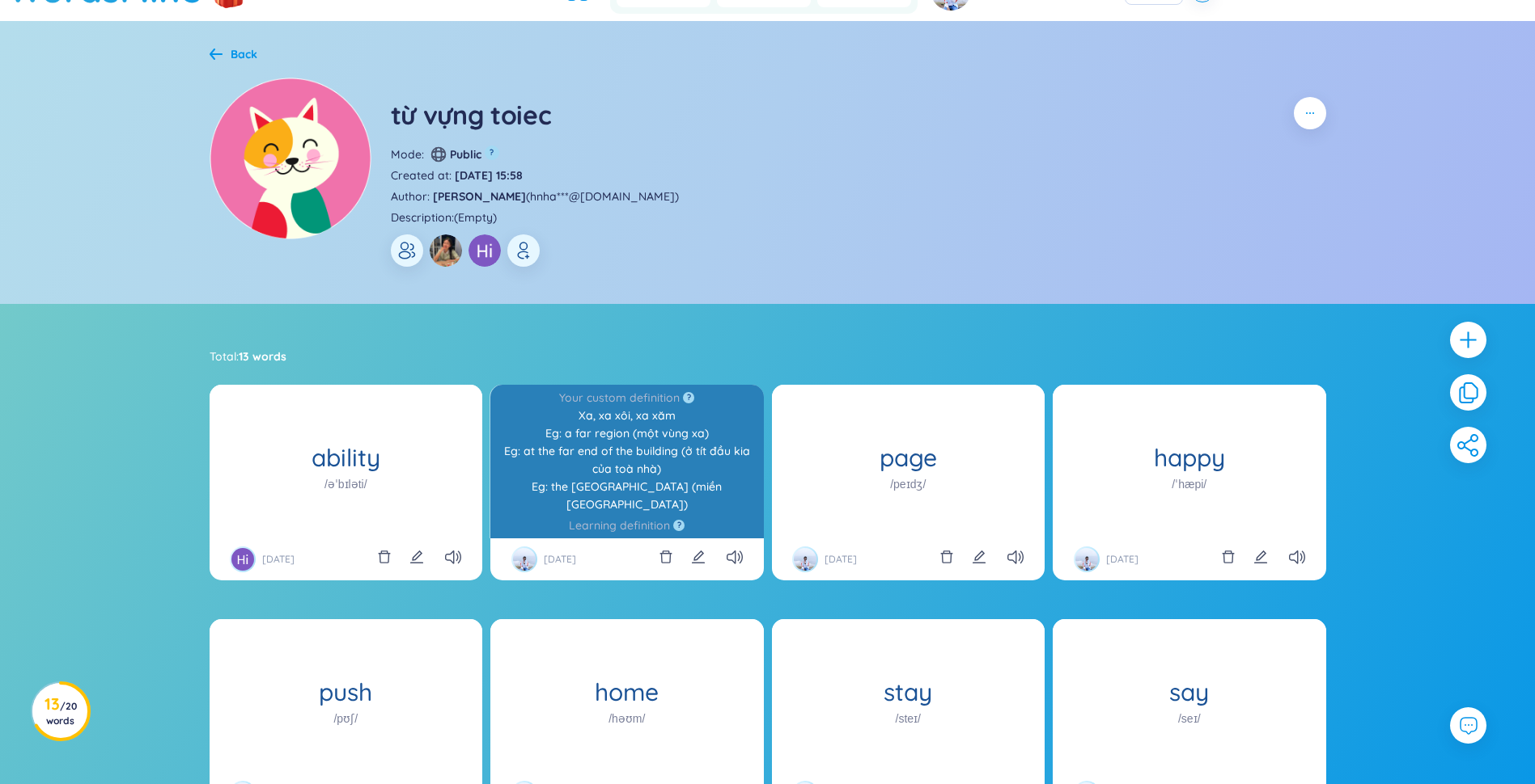
click at [556, 471] on div "Xa, xa xôi, xa xăm Eg: a far region (một vùng xa) Eg: at the far end of the bui…" at bounding box center [627, 459] width 258 height 107
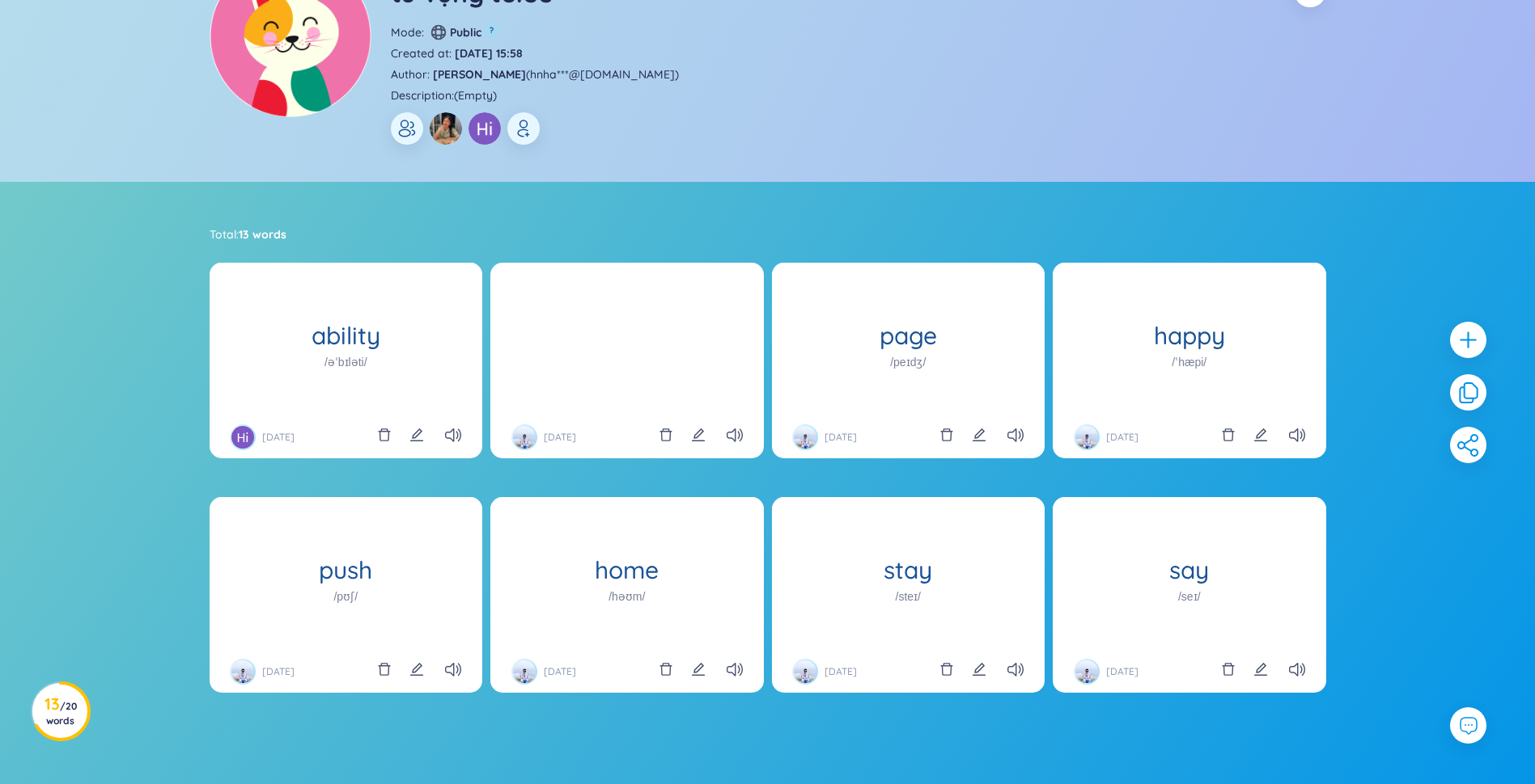
scroll to position [282, 0]
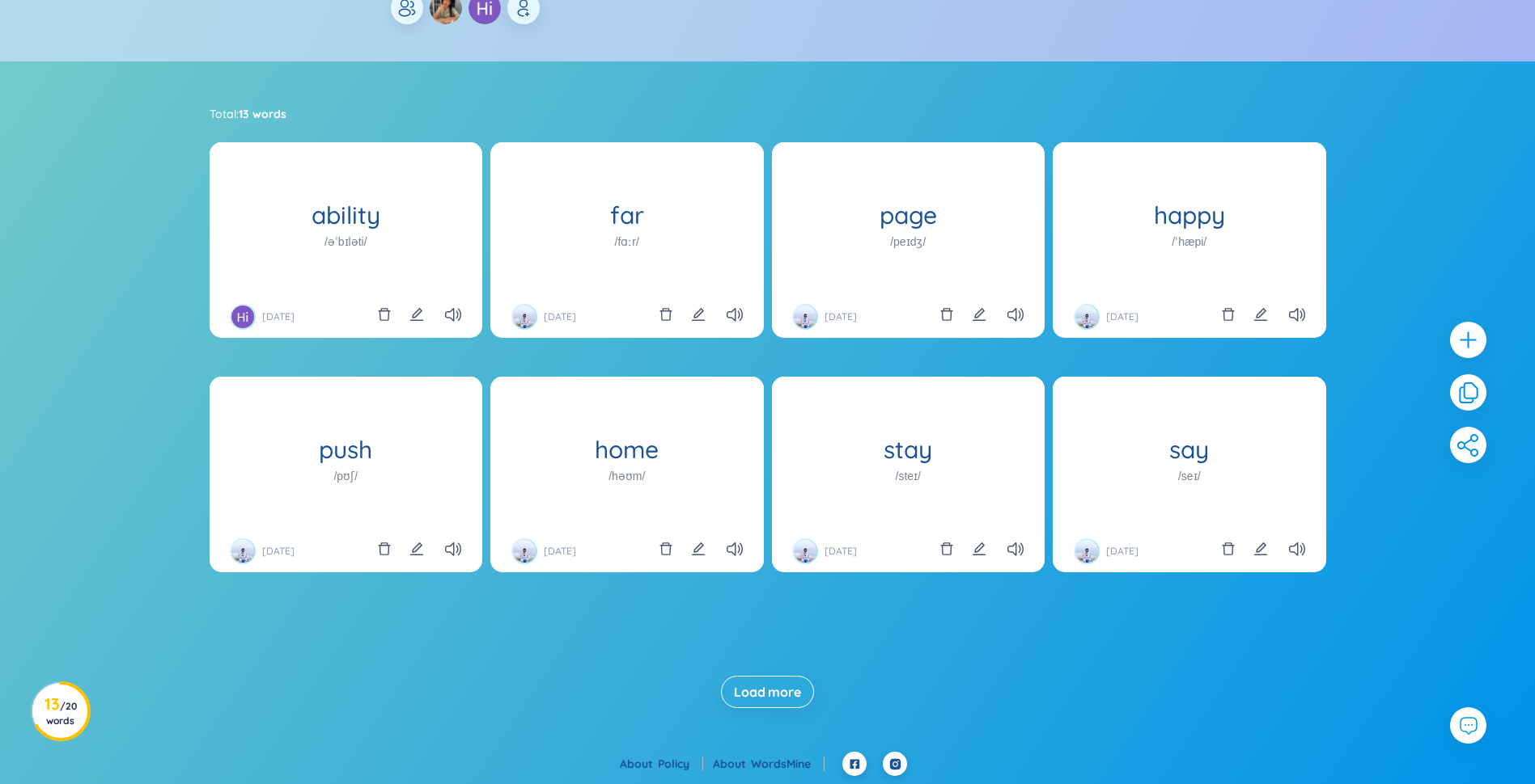
click at [765, 690] on span "Load more" at bounding box center [767, 691] width 67 height 17
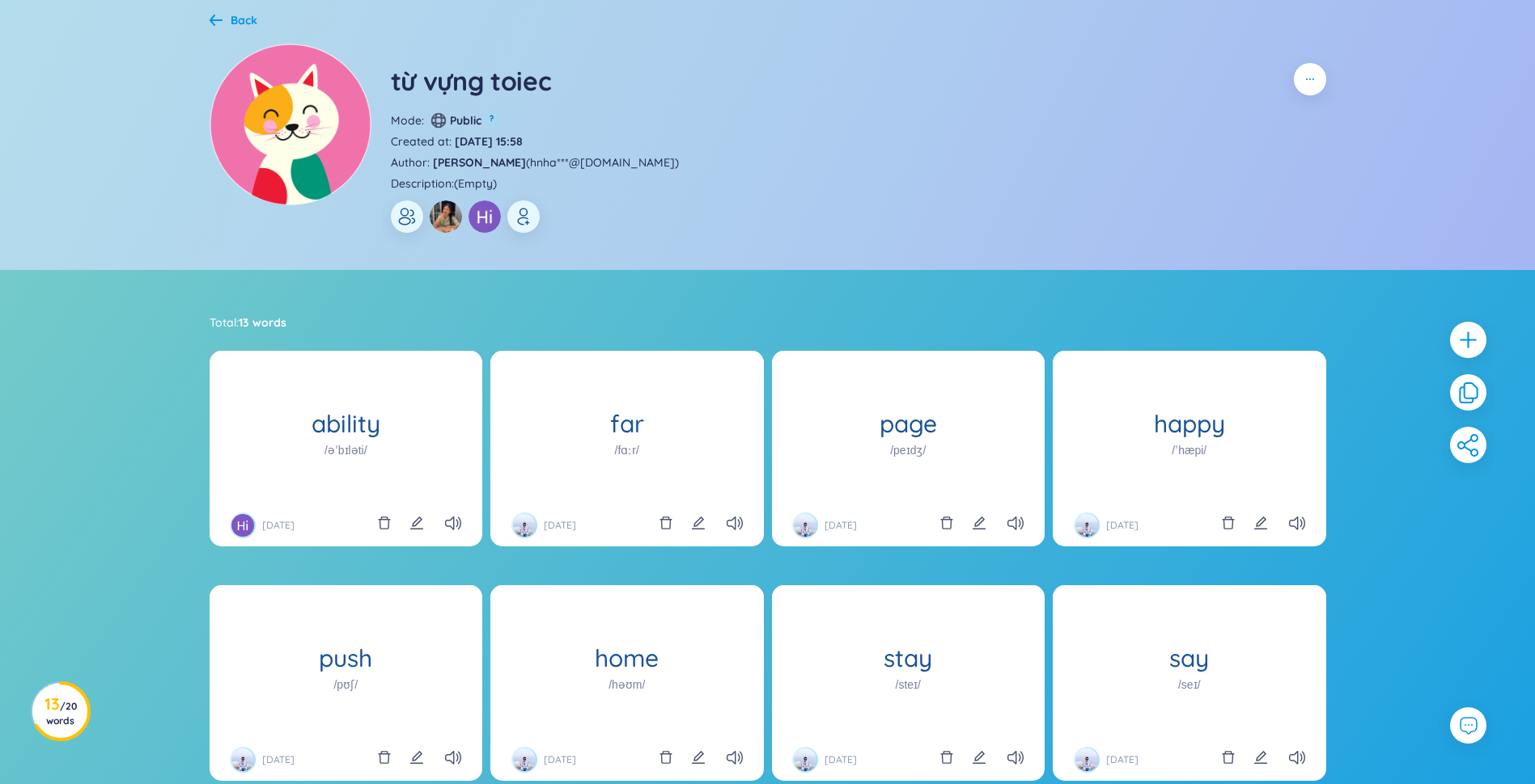
scroll to position [72, 0]
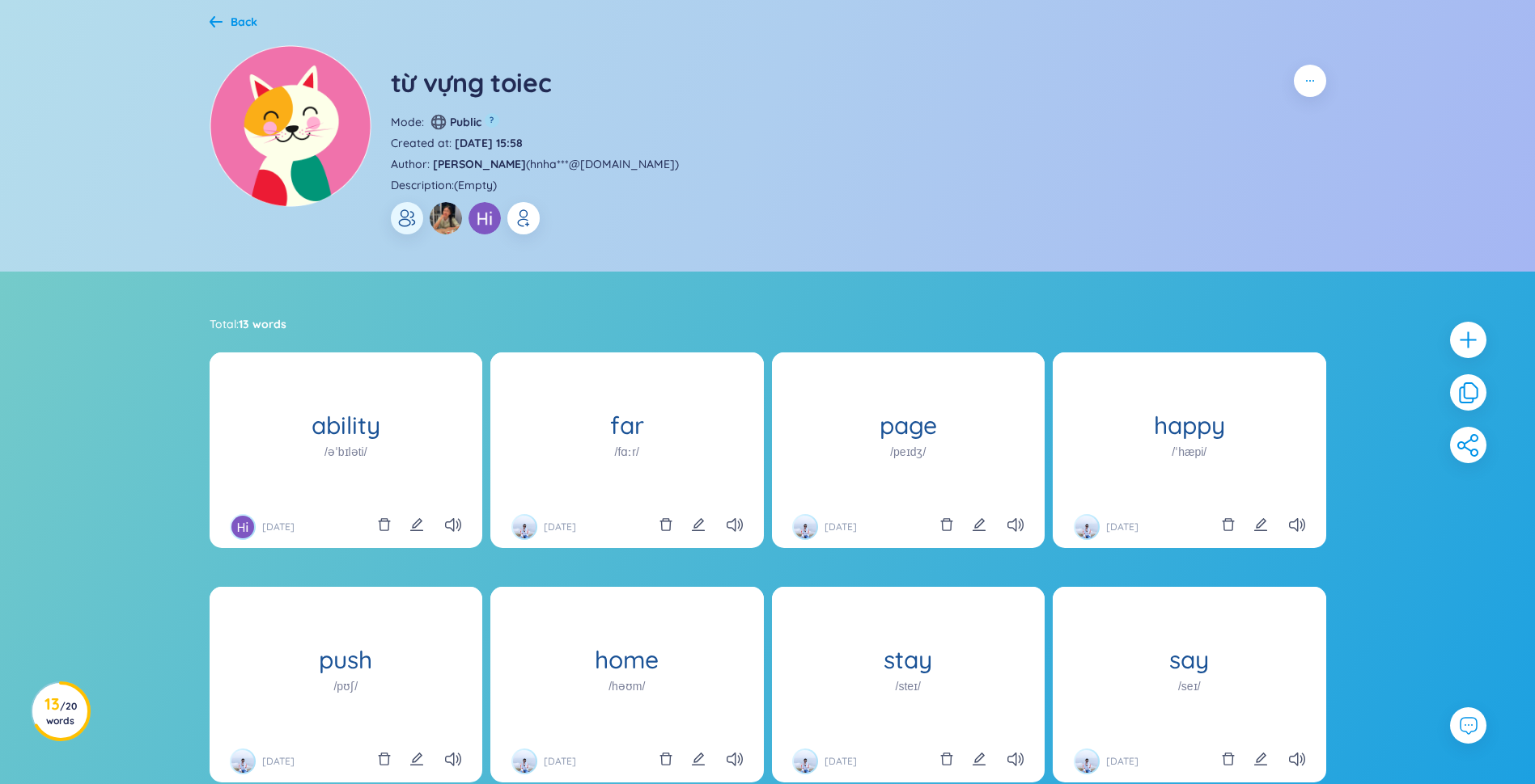
click at [531, 221] on icon "button" at bounding box center [523, 218] width 19 height 19
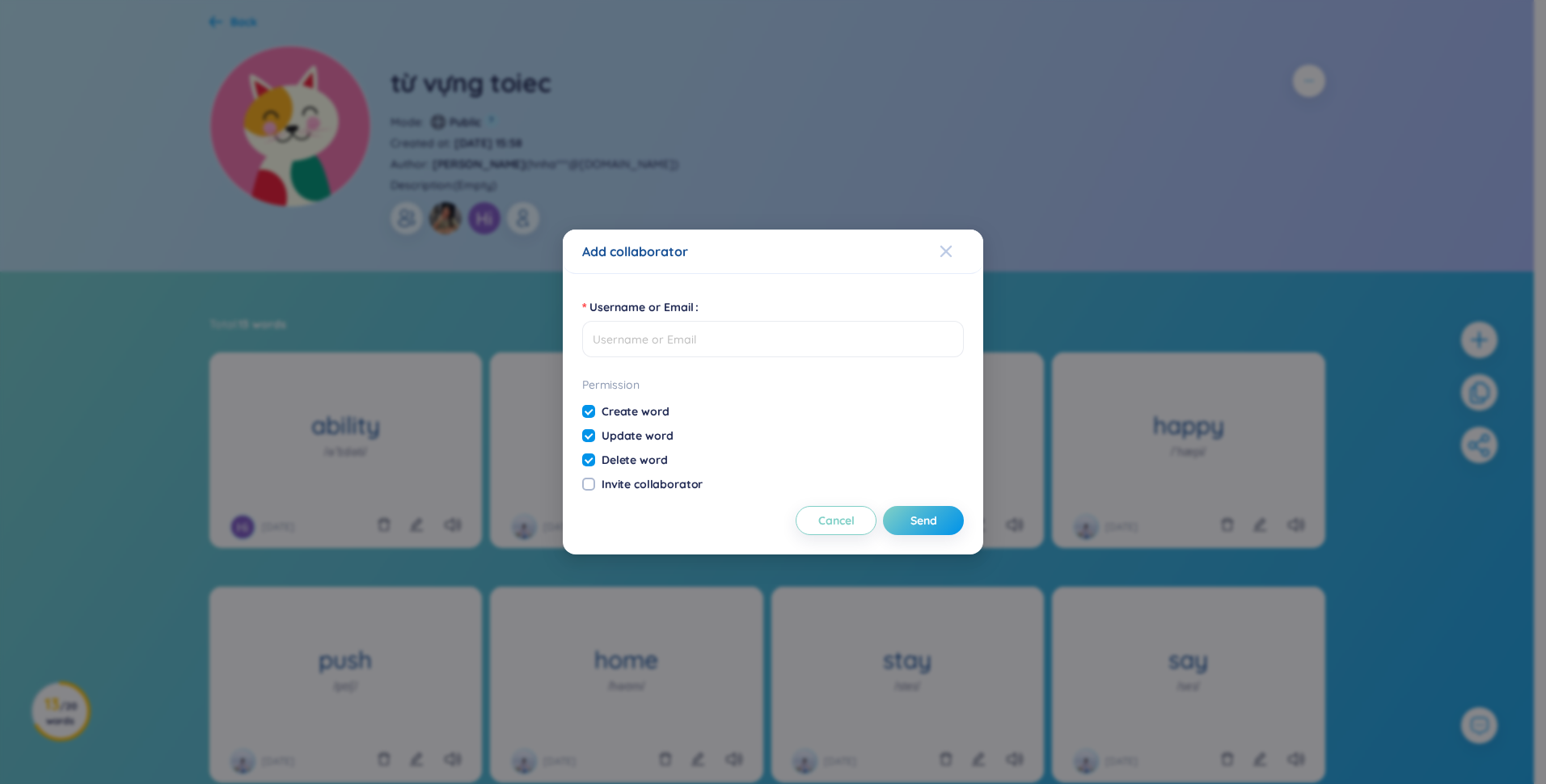
click at [768, 245] on icon "Close" at bounding box center [946, 252] width 13 height 13
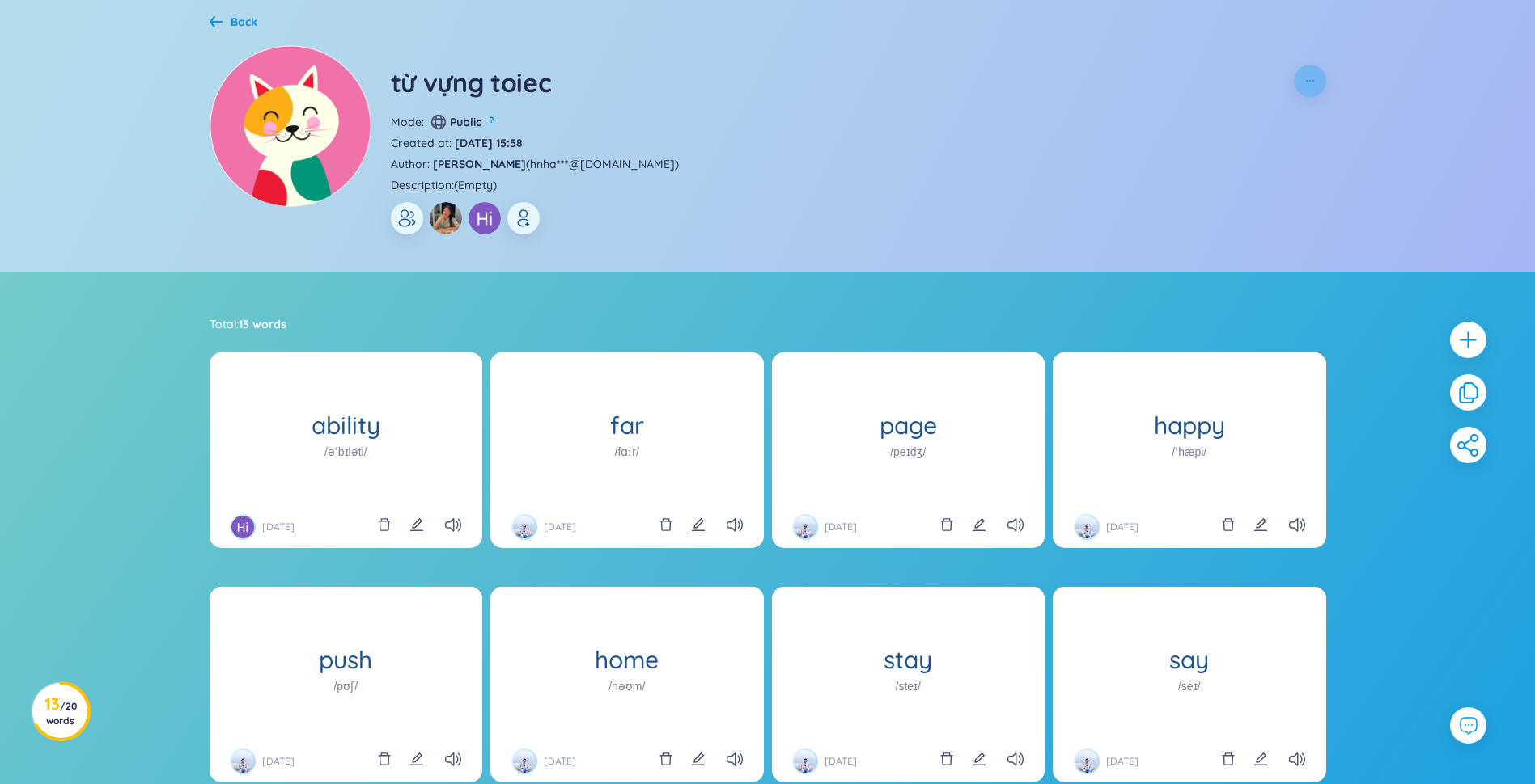
click at [768, 79] on button "button" at bounding box center [1310, 80] width 32 height 32
click at [768, 161] on div "từ vựng toiec Mode : Public ? Created at : 07/09/2022 15:58 Author : Nguyễn Sun…" at bounding box center [858, 149] width 935 height 170
click at [239, 29] on div "Back" at bounding box center [244, 22] width 27 height 17
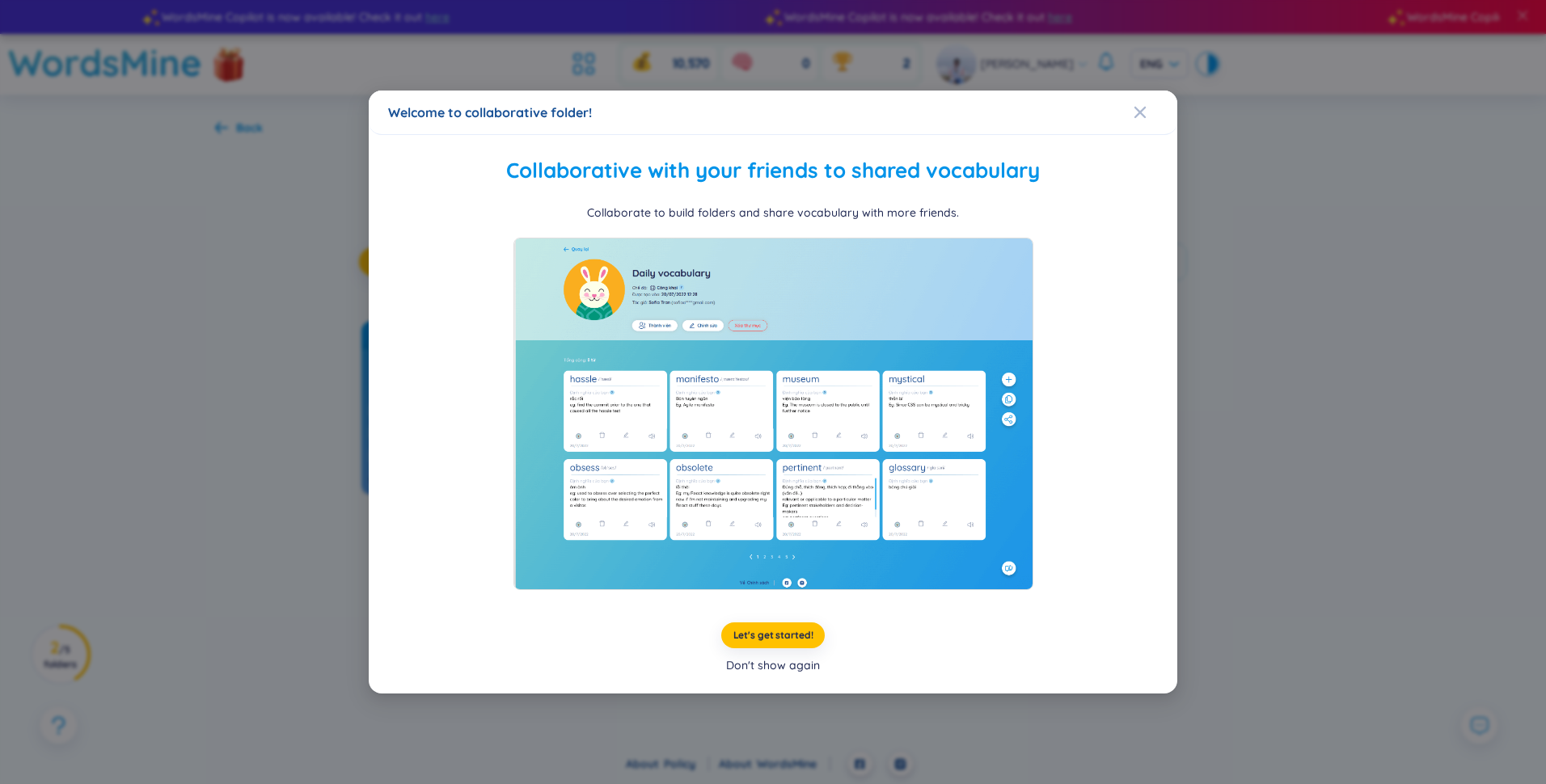
click at [768, 669] on div "Don't show again" at bounding box center [773, 665] width 94 height 17
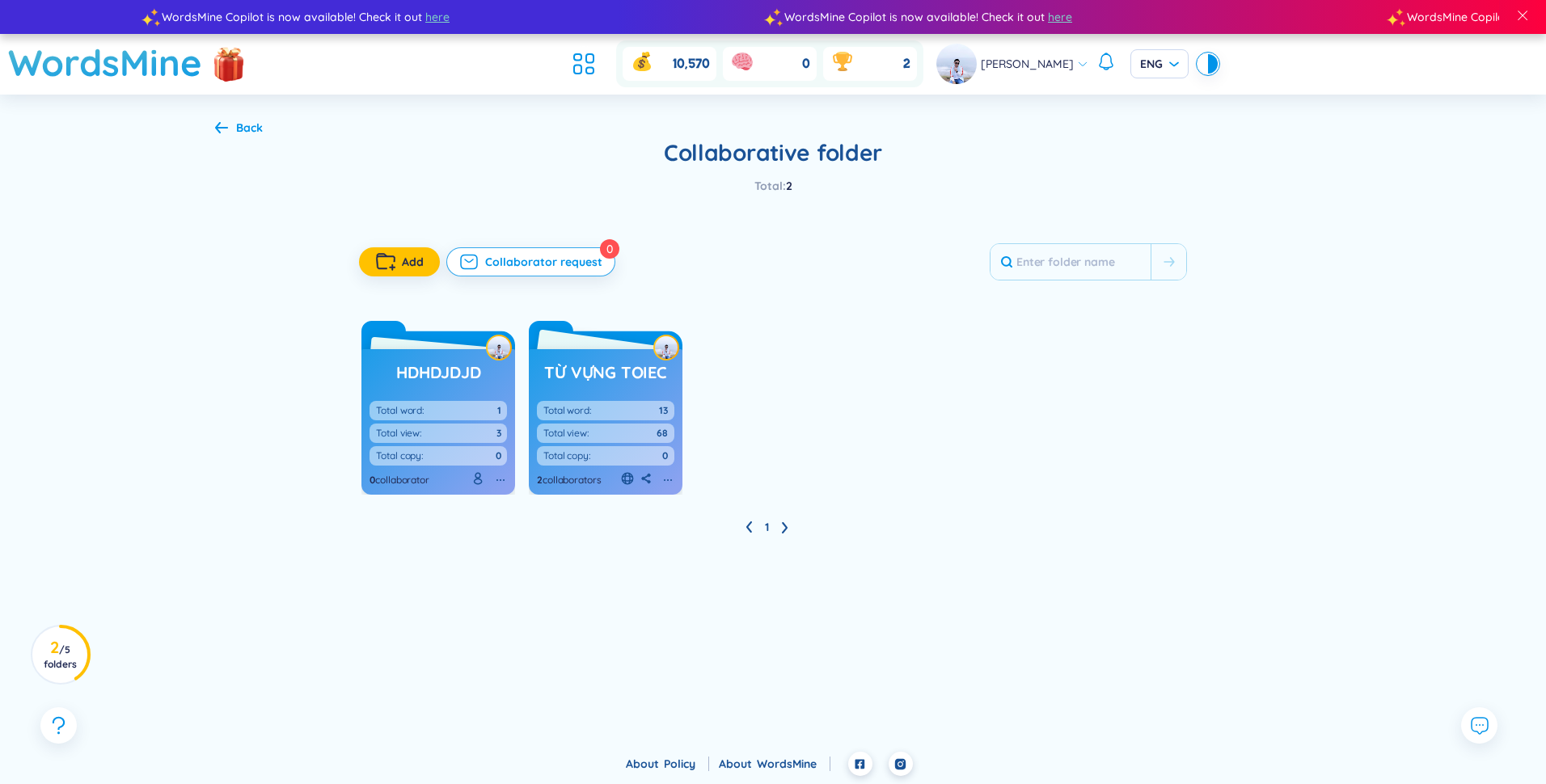
click at [666, 479] on icon at bounding box center [668, 480] width 13 height 13
click at [544, 264] on span "Collaborator request" at bounding box center [544, 262] width 118 height 17
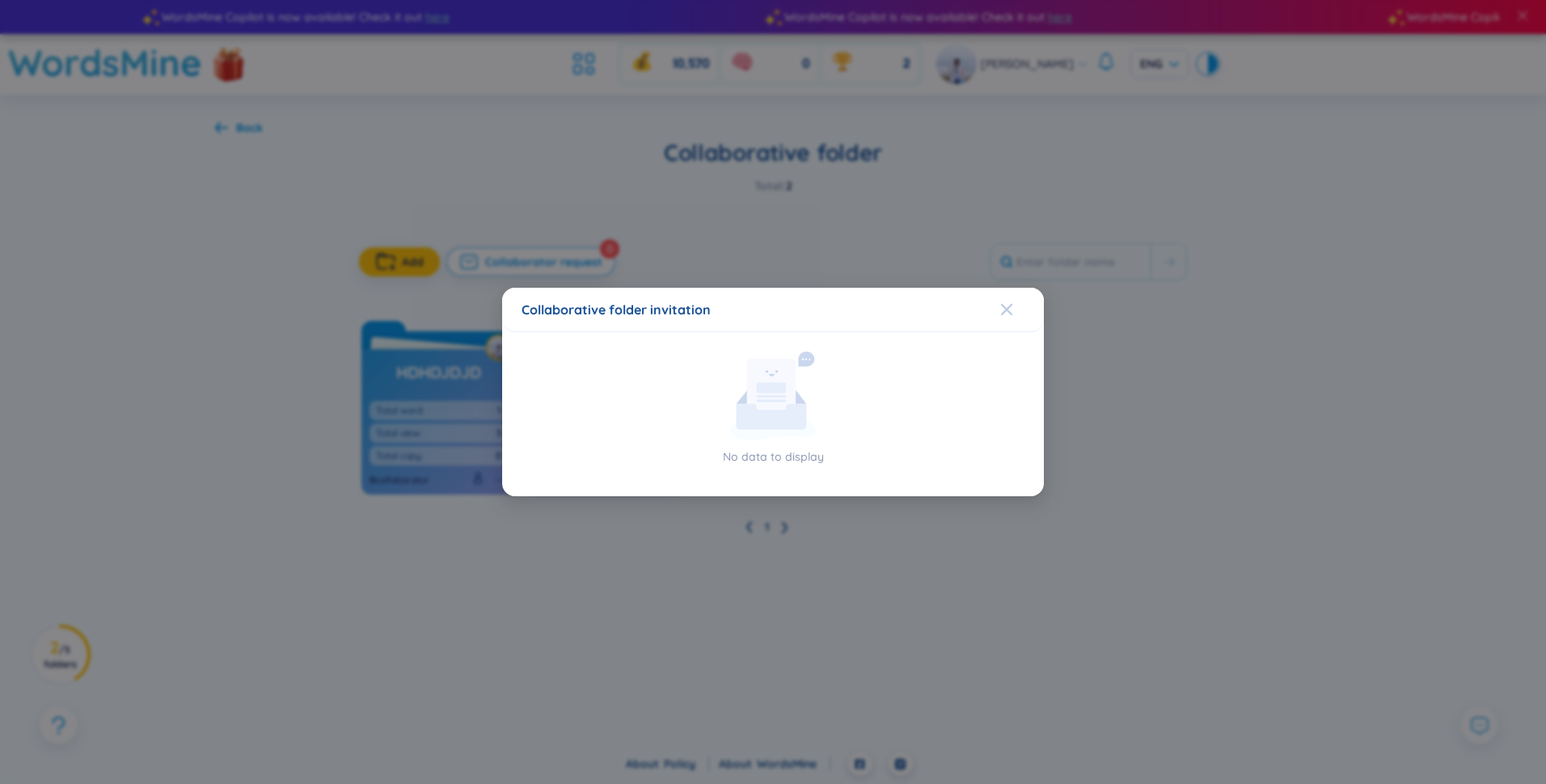
click at [768, 307] on icon "Close" at bounding box center [1007, 310] width 13 height 13
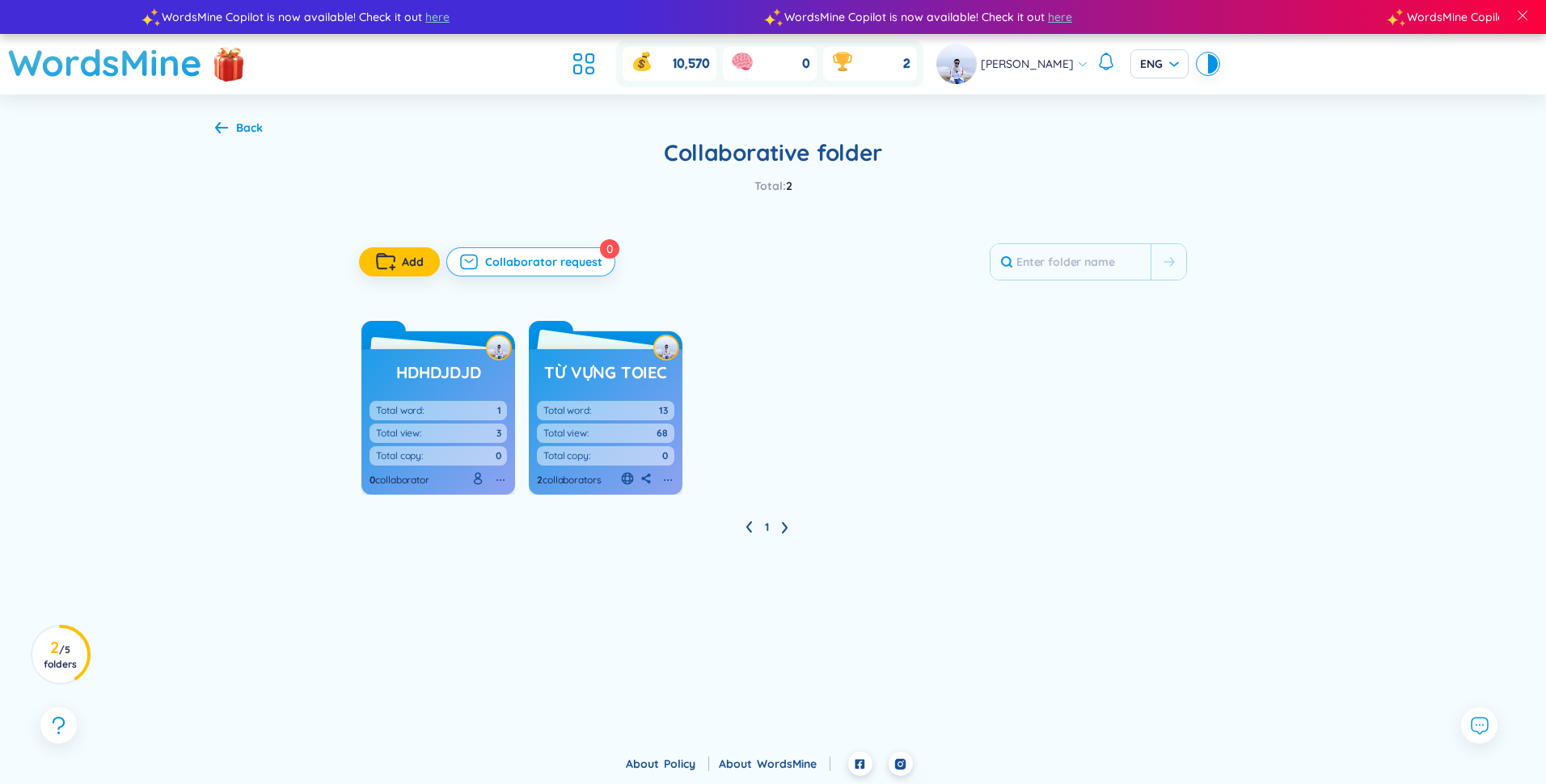
click at [640, 396] on div "từ vựng toiec Total word: 13 Total view: 68 Total copy: 0 2 collaborators" at bounding box center [606, 422] width 154 height 146
click at [619, 374] on h3 "từ vựng toiec" at bounding box center [604, 373] width 122 height 22
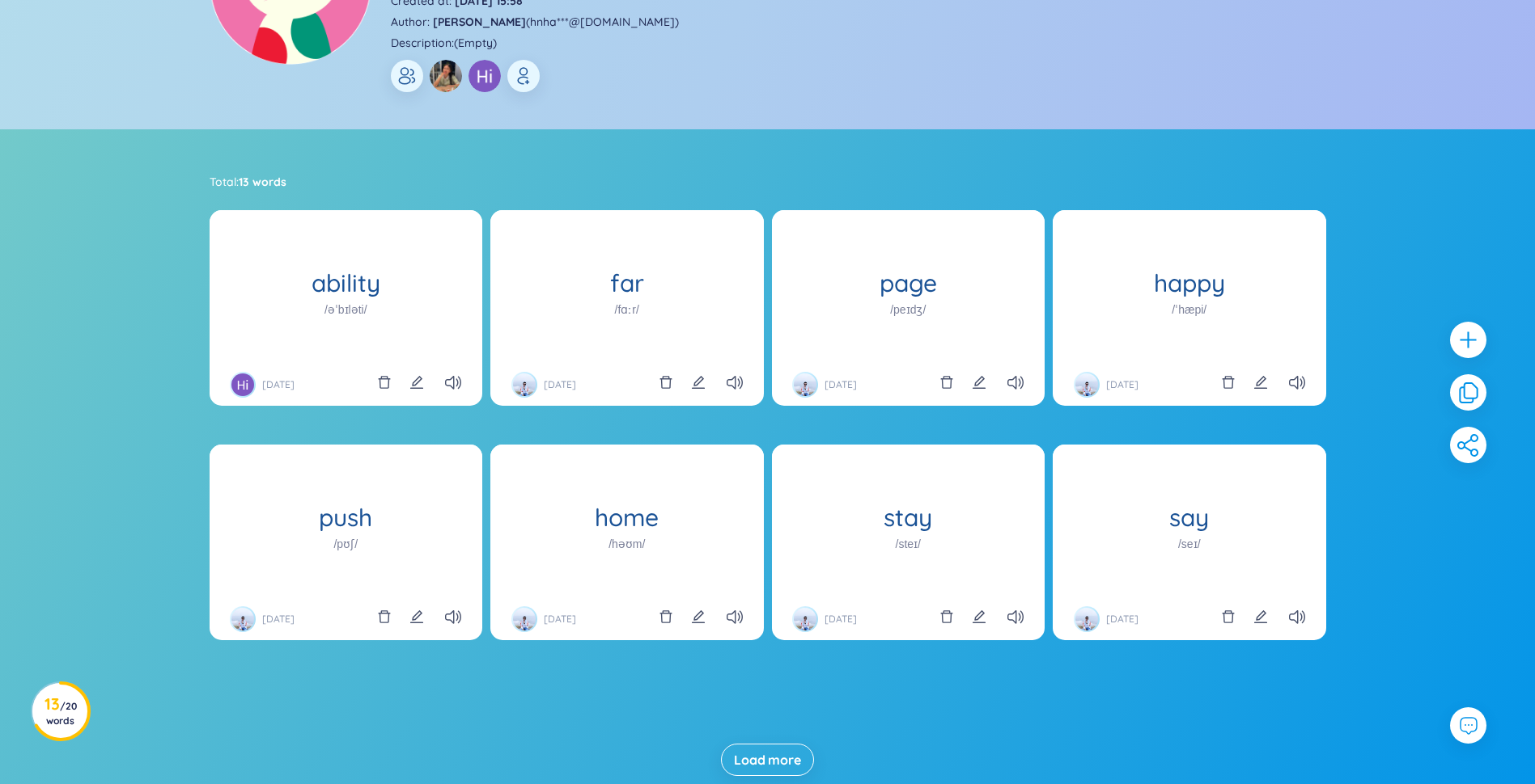
scroll to position [243, 0]
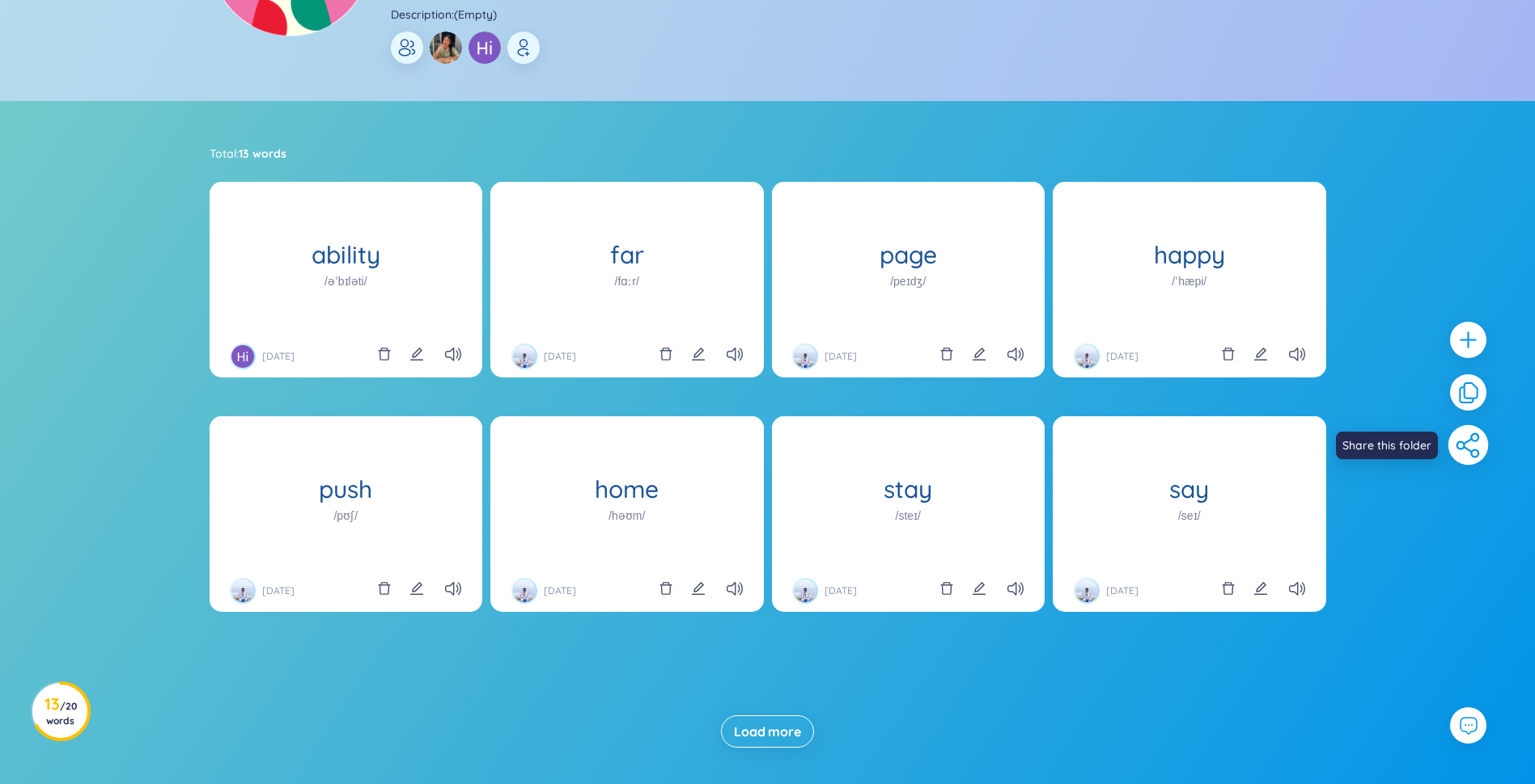
click at [768, 437] on icon at bounding box center [1468, 445] width 28 height 28
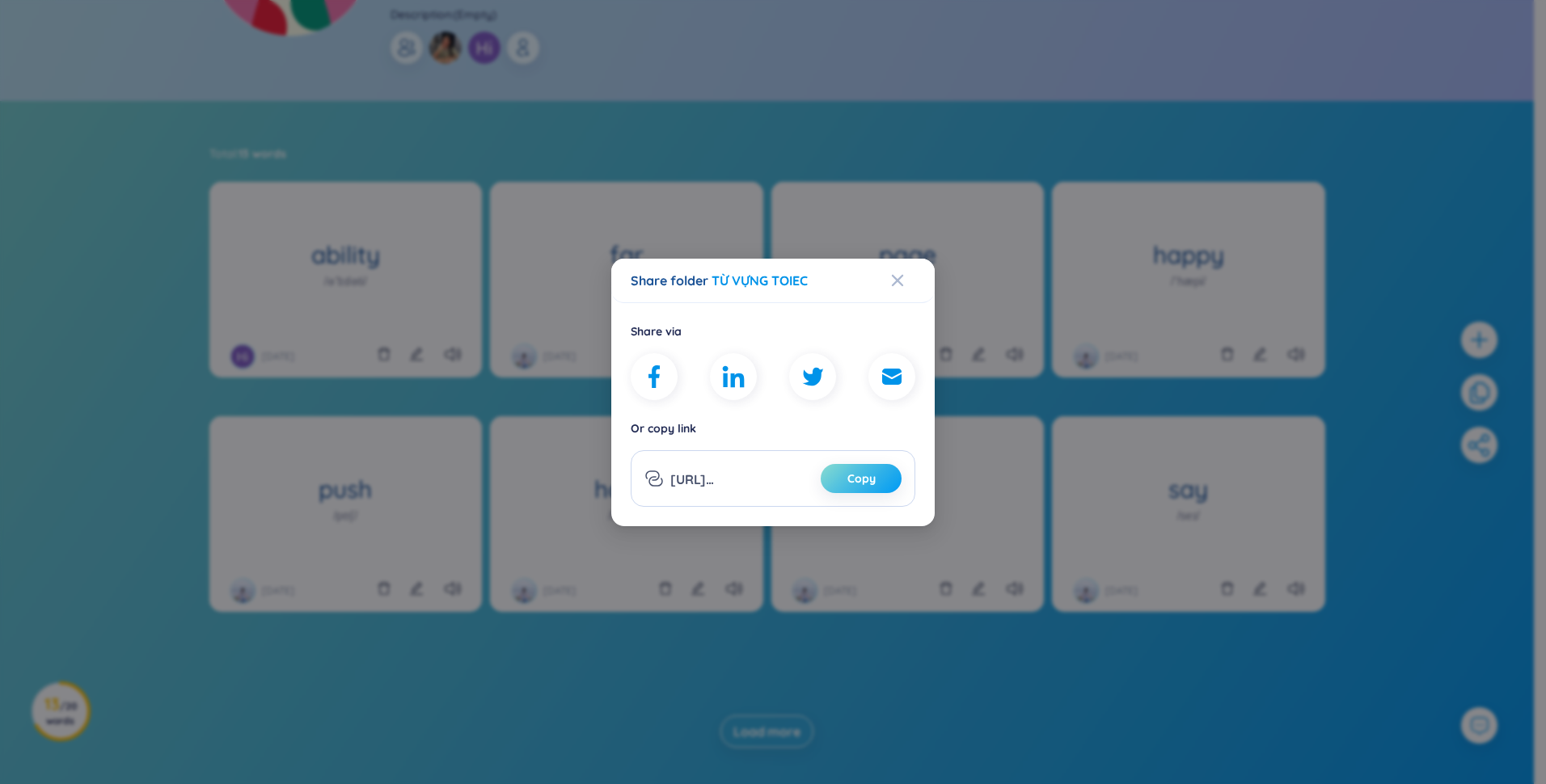
click at [768, 478] on button "Copy" at bounding box center [861, 479] width 81 height 29
click at [768, 278] on icon "Close" at bounding box center [898, 281] width 13 height 13
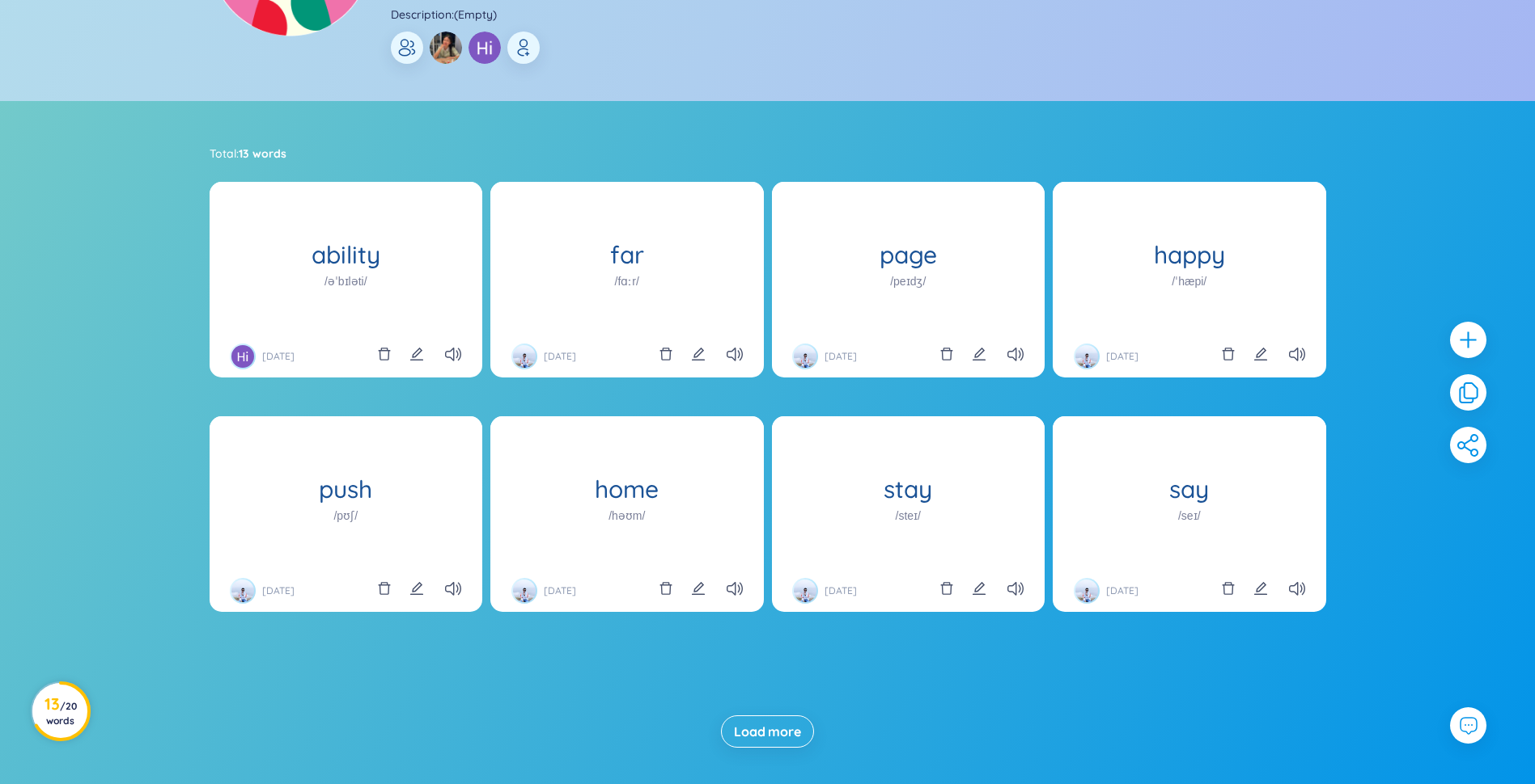
click at [54, 709] on h3 "13 / 20 words" at bounding box center [60, 712] width 36 height 29
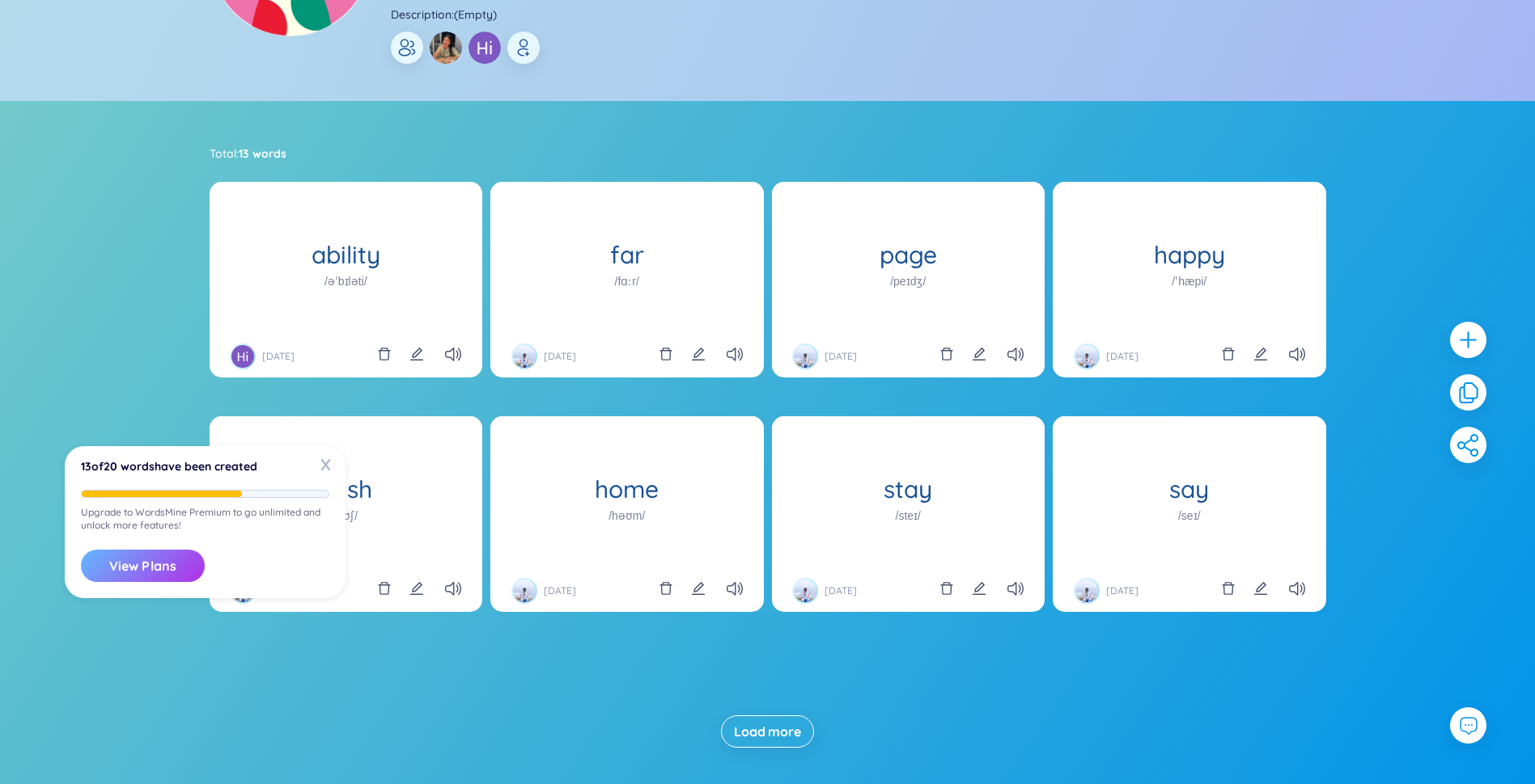
click at [165, 565] on button "View Plans" at bounding box center [142, 565] width 123 height 32
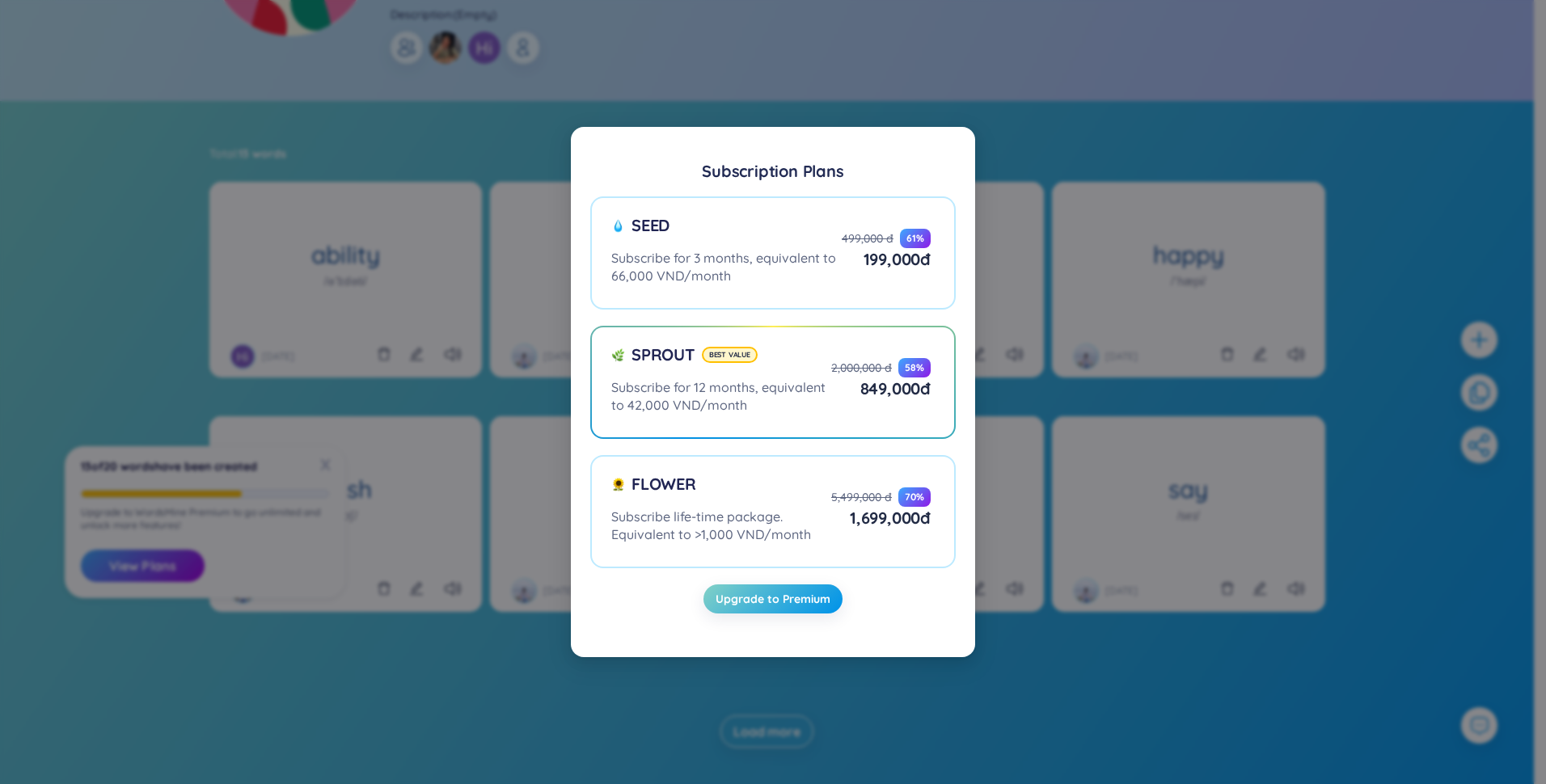
click at [768, 719] on div "Subscription Plans Seed Subscribe for 3 months, equivalent to 66,000 VND/month …" at bounding box center [773, 392] width 1546 height 784
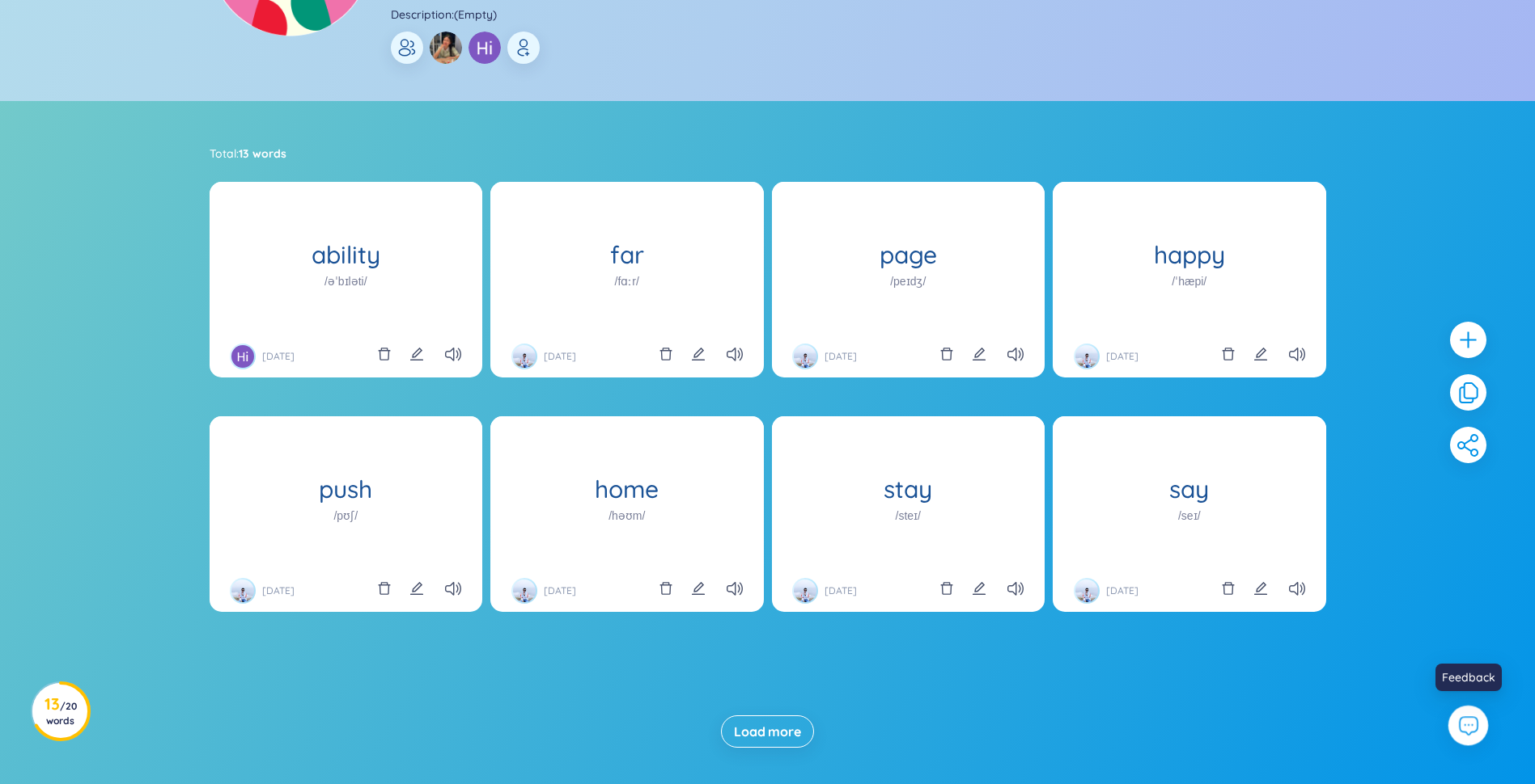
click at [768, 724] on icon at bounding box center [1467, 724] width 21 height 21
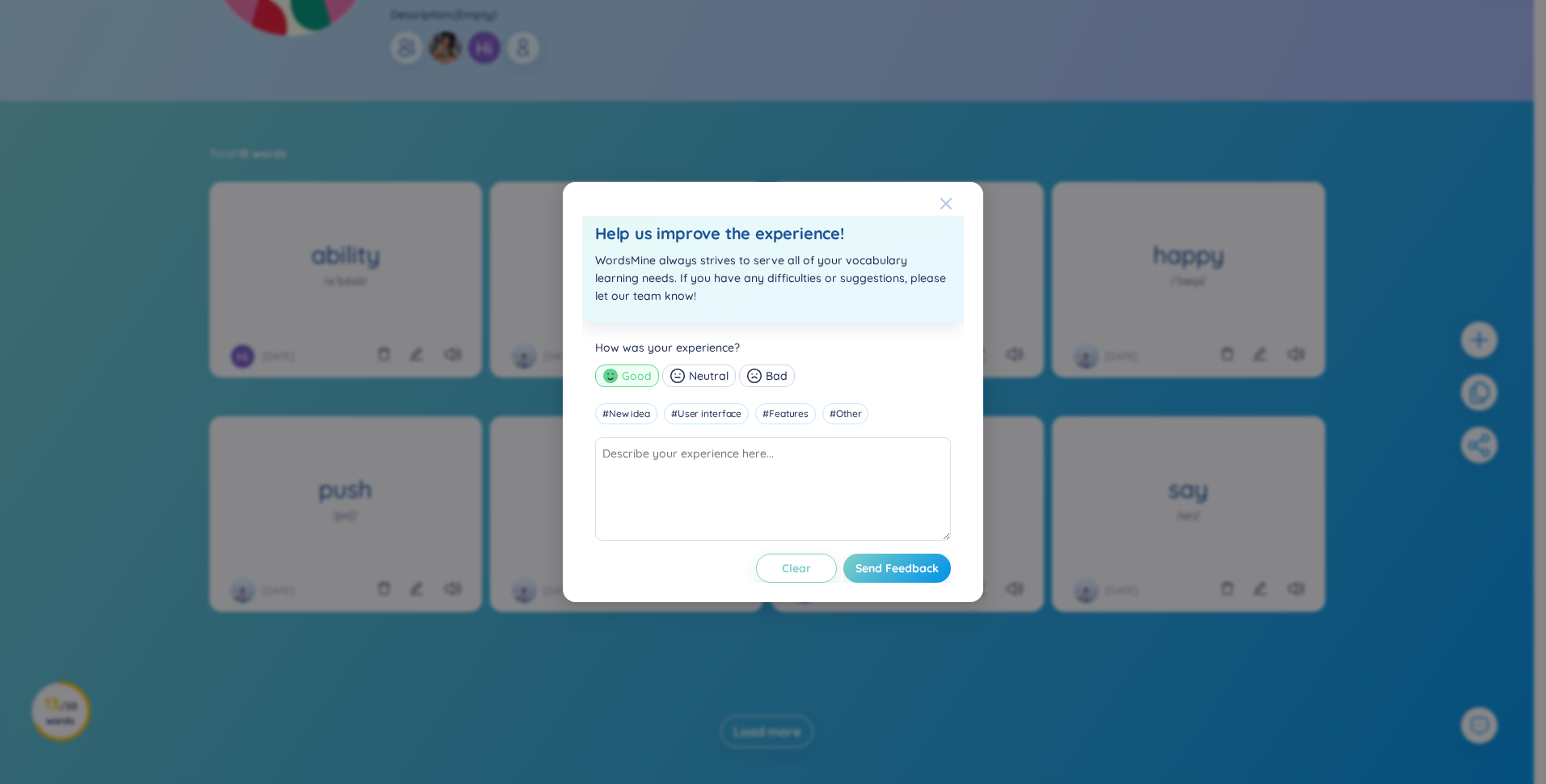
click at [768, 204] on icon "Close" at bounding box center [946, 204] width 13 height 13
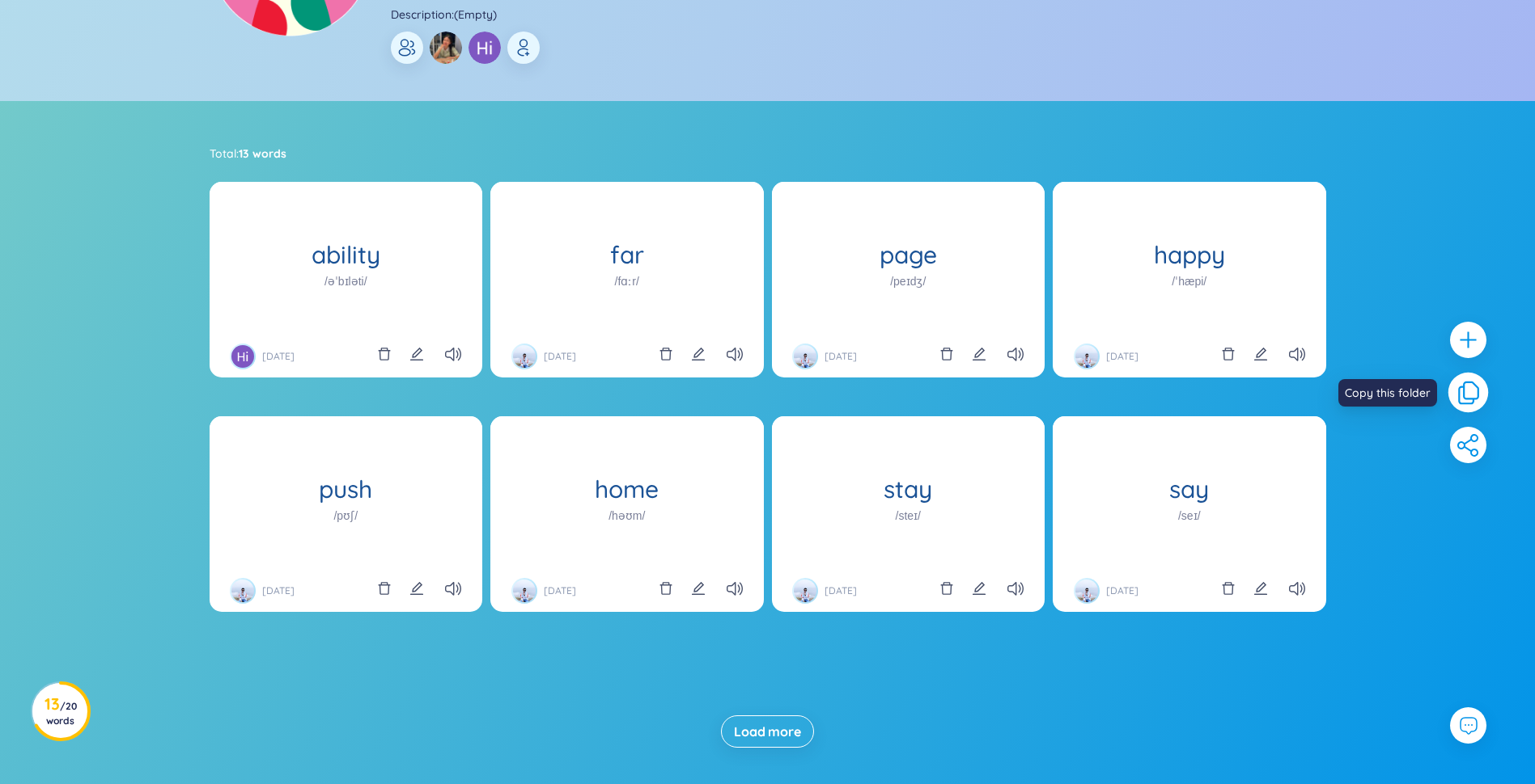
click at [768, 388] on icon at bounding box center [1468, 392] width 28 height 28
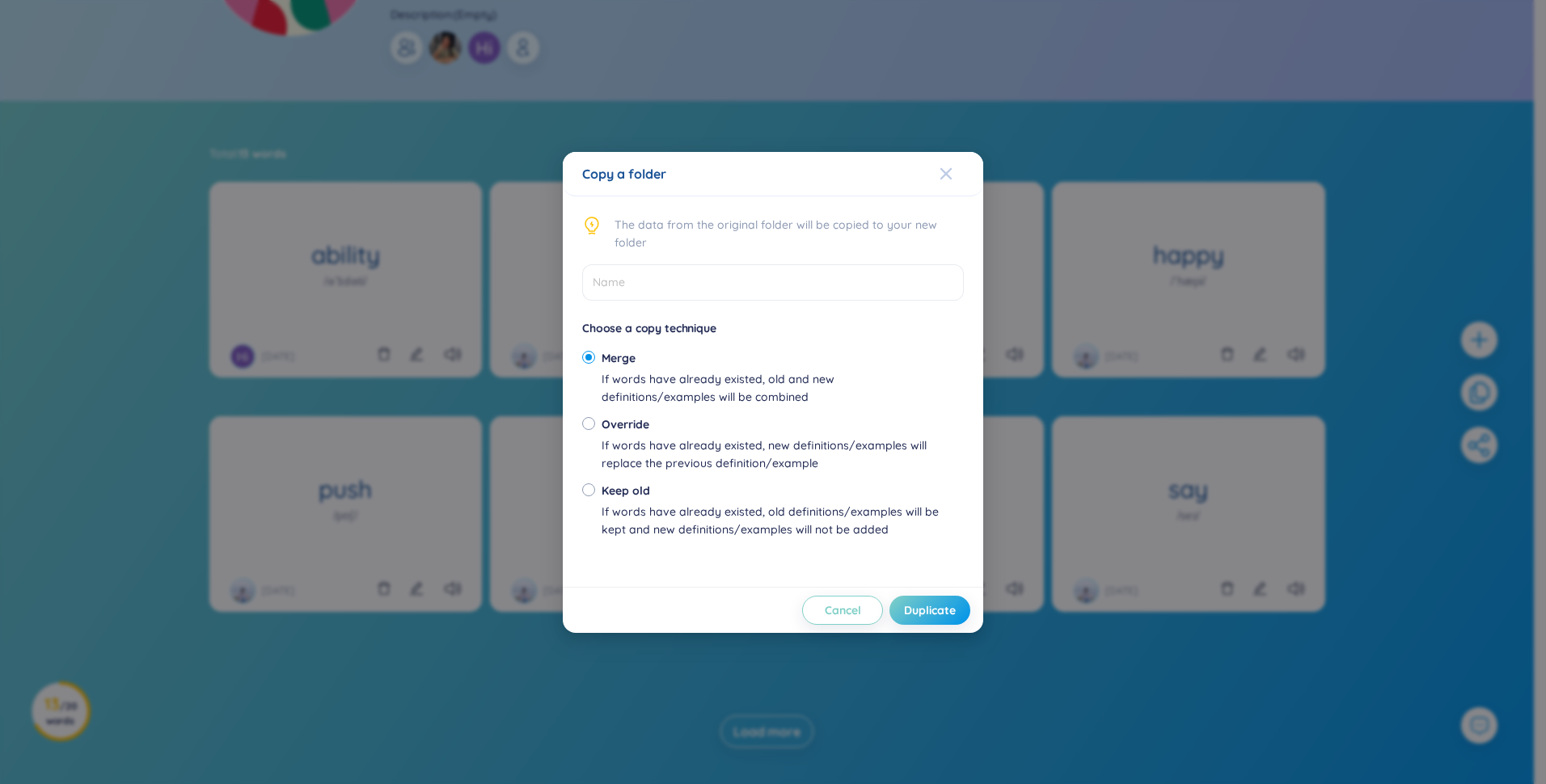
click at [768, 179] on icon "Close" at bounding box center [946, 174] width 13 height 13
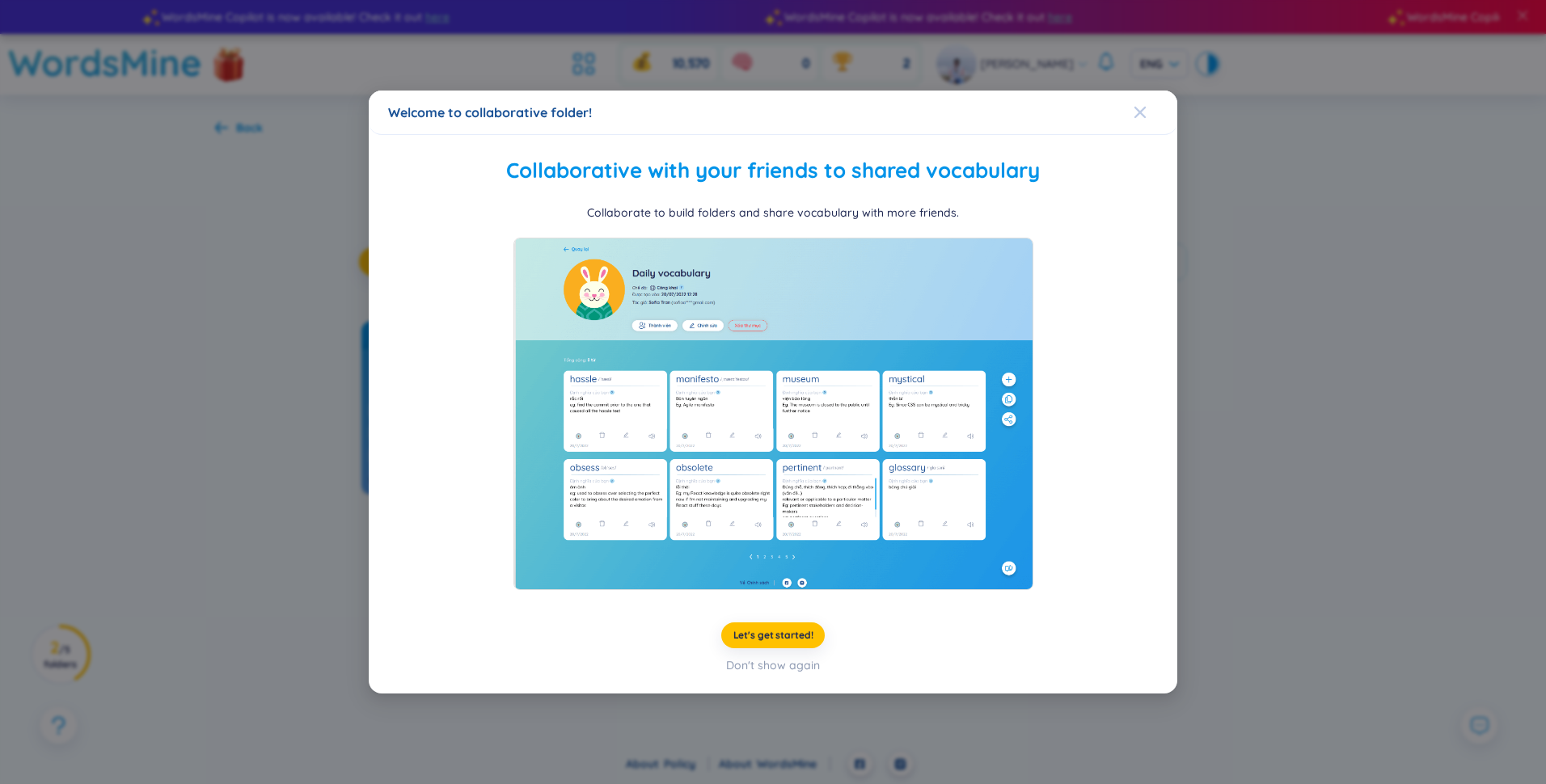
click at [768, 110] on icon "Close" at bounding box center [1140, 113] width 13 height 13
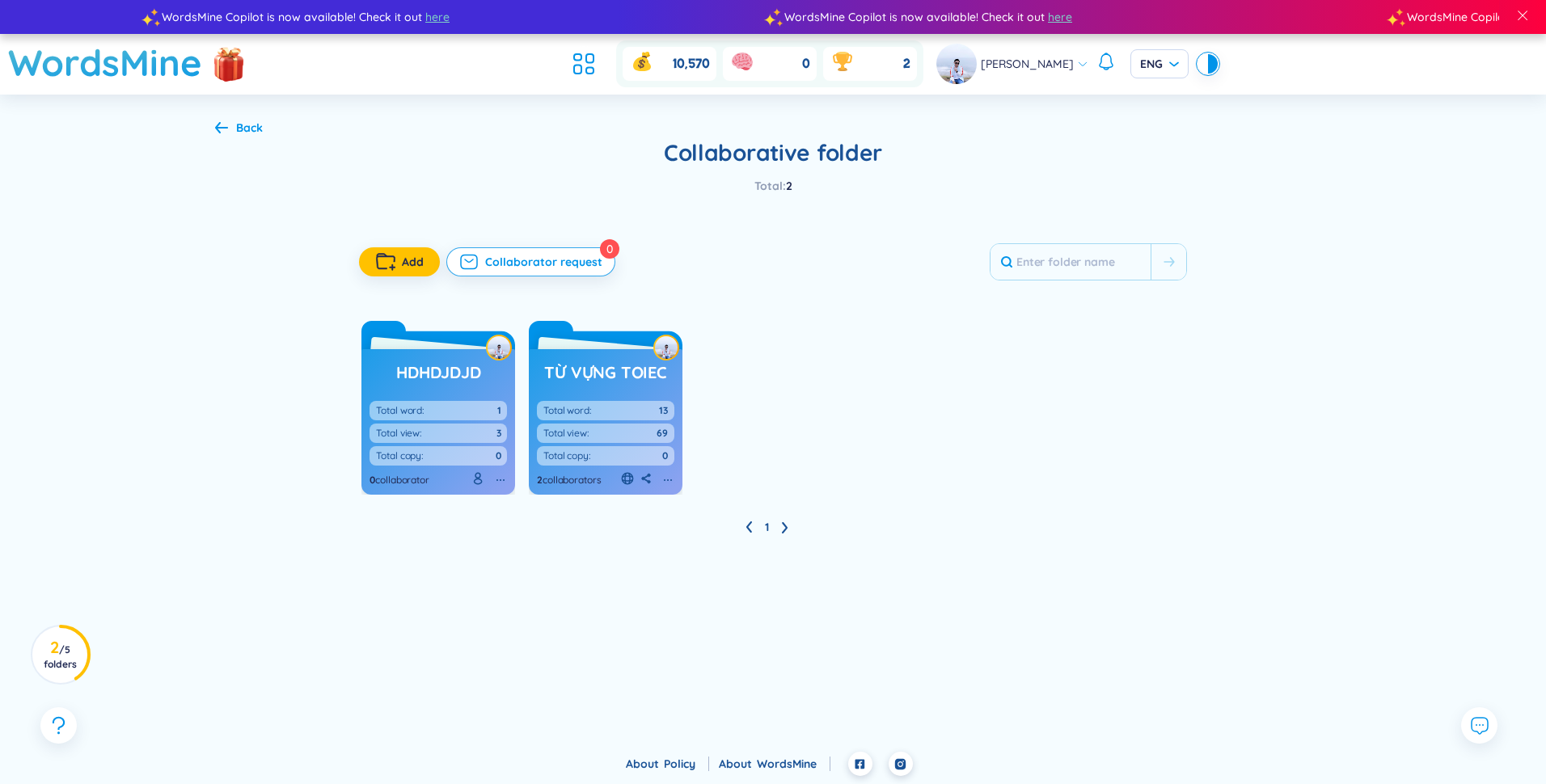
click at [239, 124] on div "Back" at bounding box center [249, 127] width 26 height 17
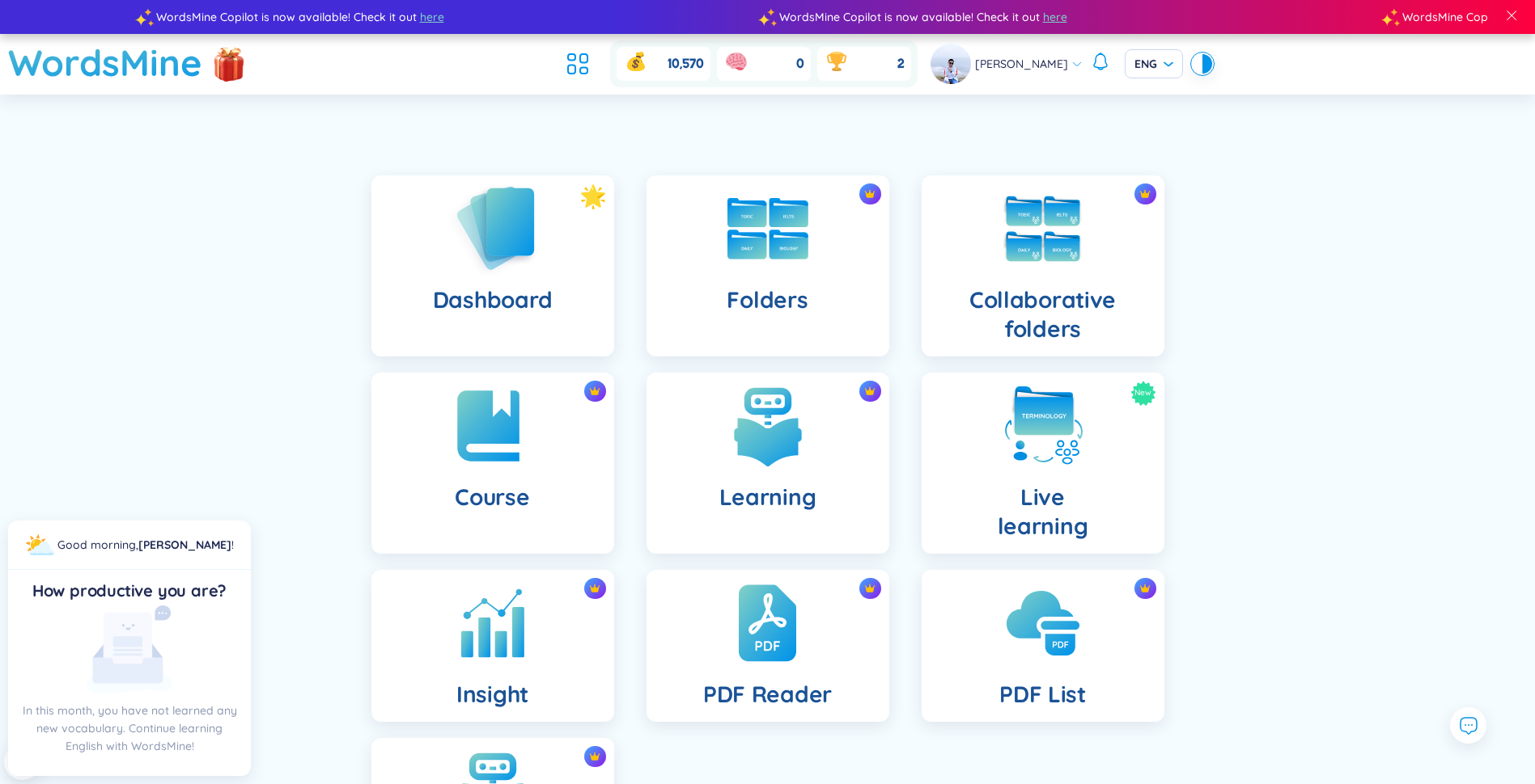
click at [533, 272] on img at bounding box center [492, 228] width 89 height 92
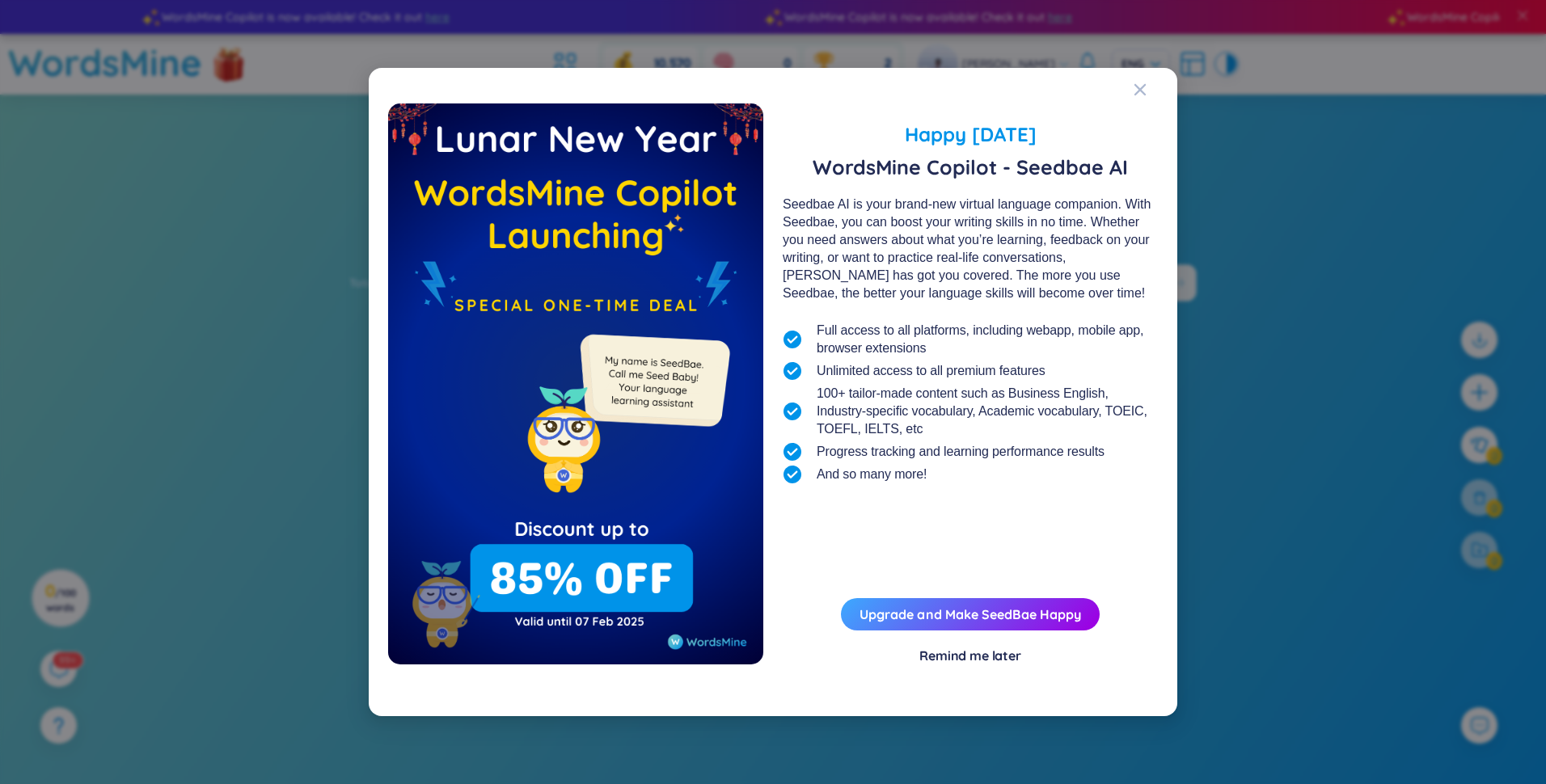
click at [768, 652] on div "Remind me later" at bounding box center [970, 655] width 102 height 17
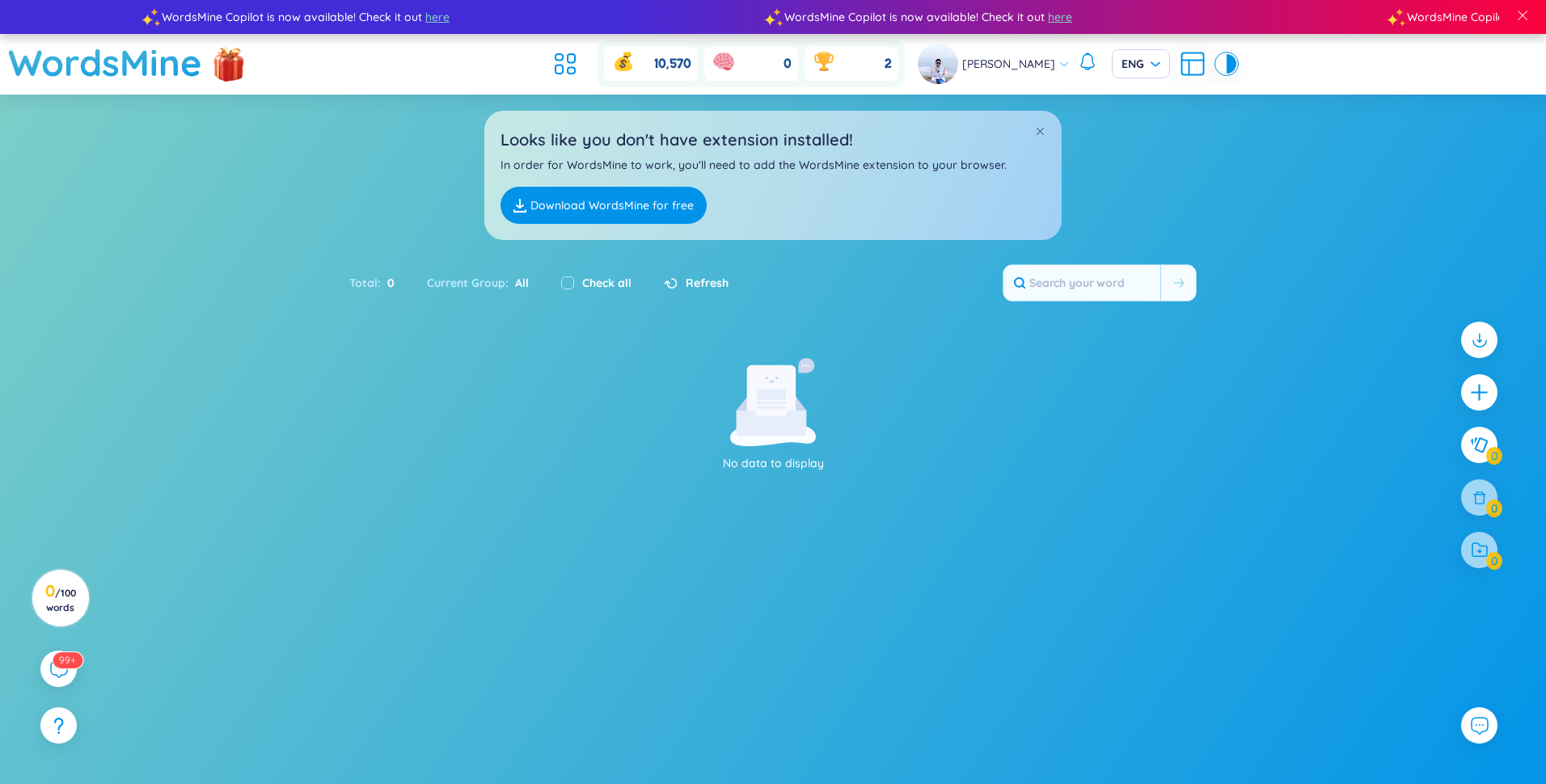
drag, startPoint x: 759, startPoint y: 316, endPoint x: 926, endPoint y: 368, distance: 174.9
click at [759, 455] on p "No data to display" at bounding box center [773, 463] width 445 height 17
click at [62, 658] on sup "99+" at bounding box center [69, 658] width 33 height 17
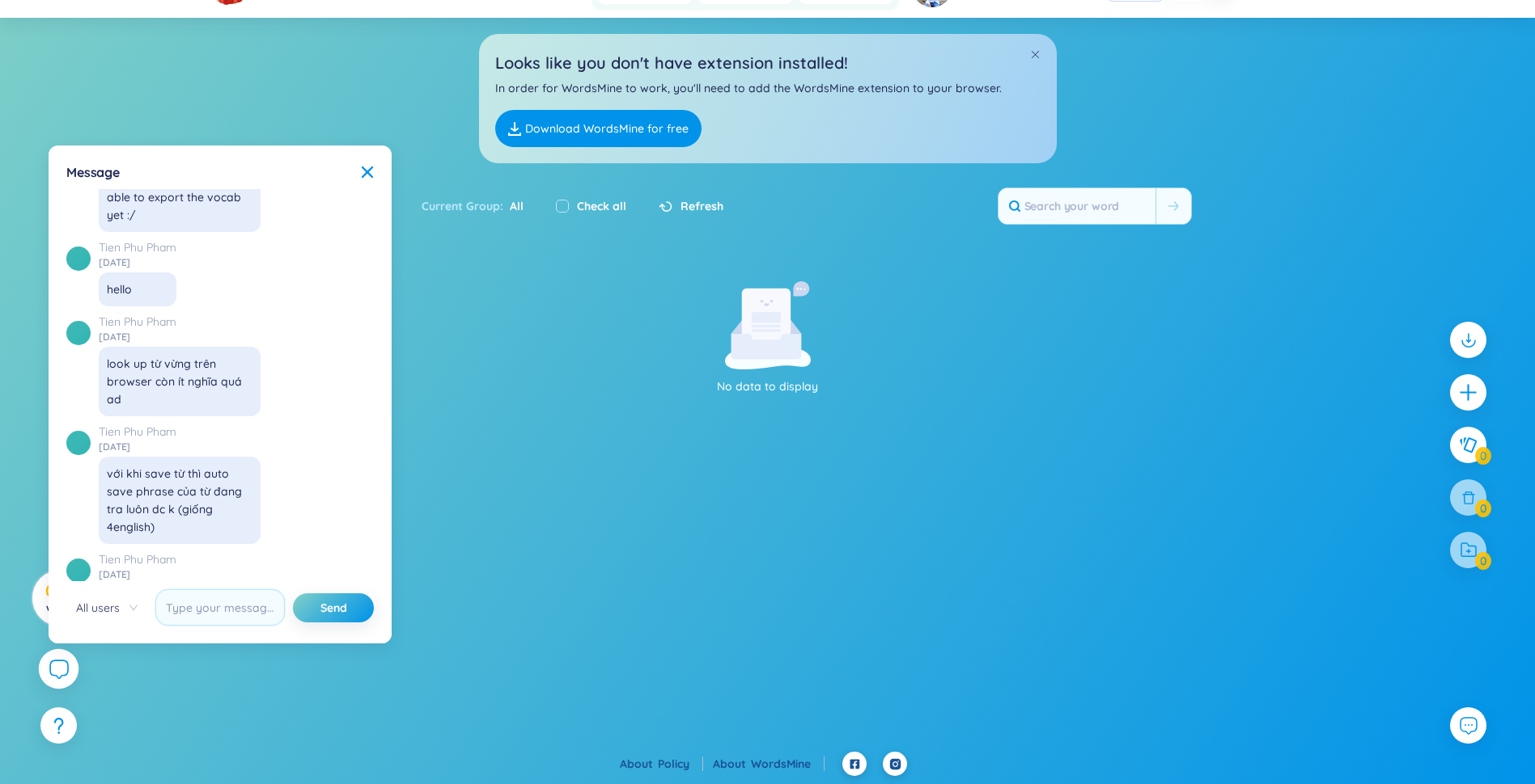
scroll to position [18505, 0]
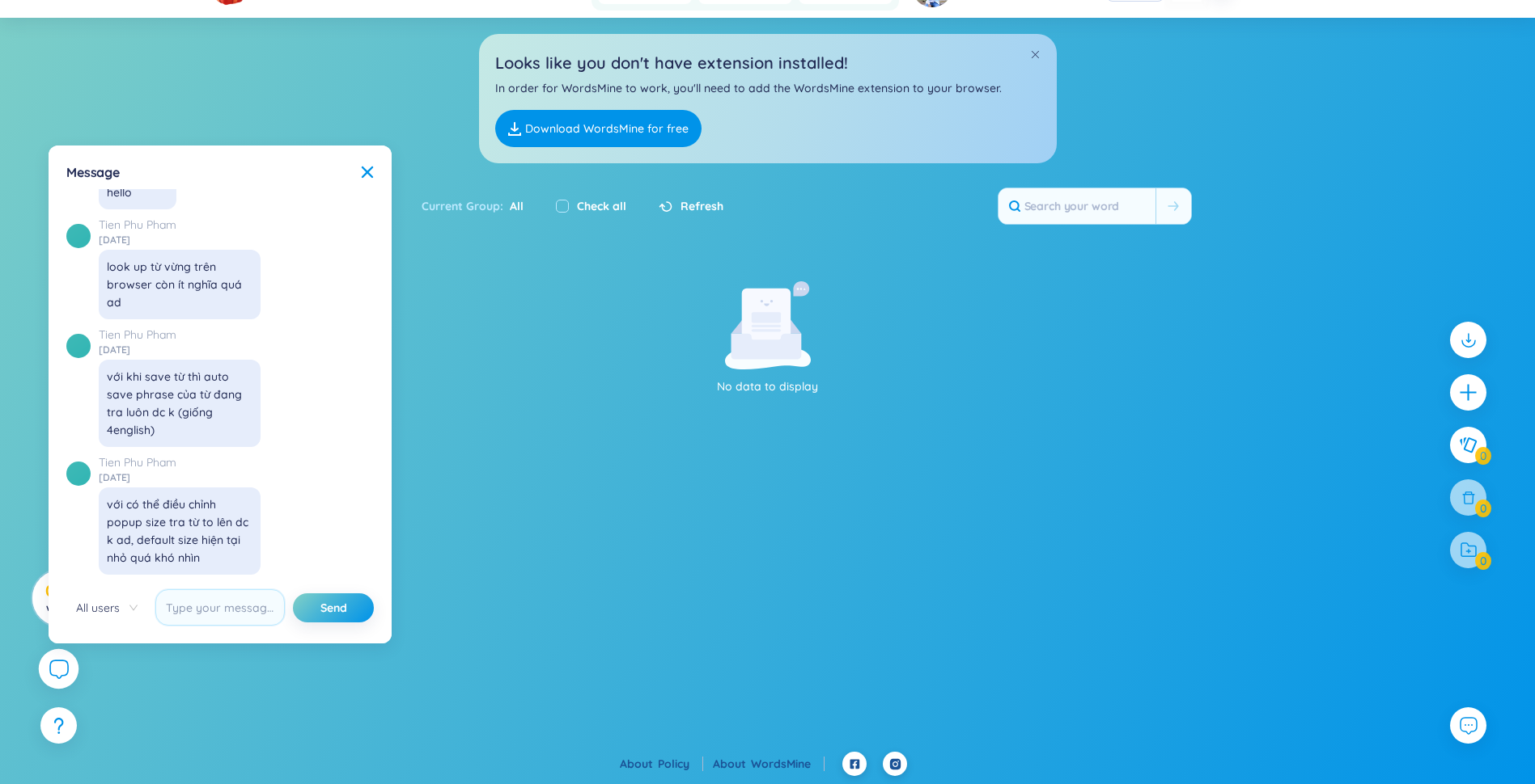
click at [363, 165] on div "Message" at bounding box center [220, 171] width 307 height 17
click at [370, 165] on div "Message" at bounding box center [220, 171] width 307 height 17
click at [370, 171] on icon at bounding box center [368, 172] width 13 height 13
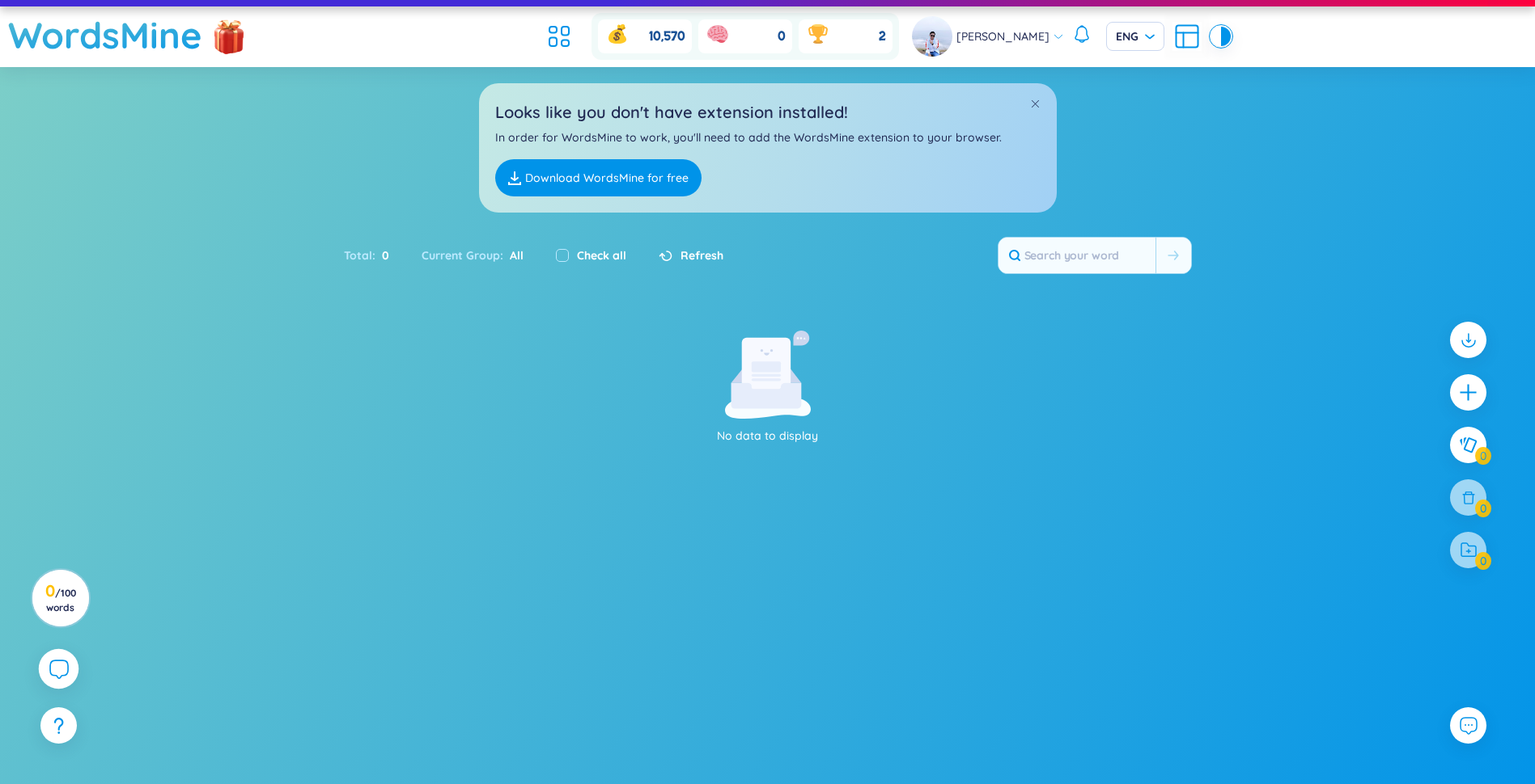
scroll to position [0, 0]
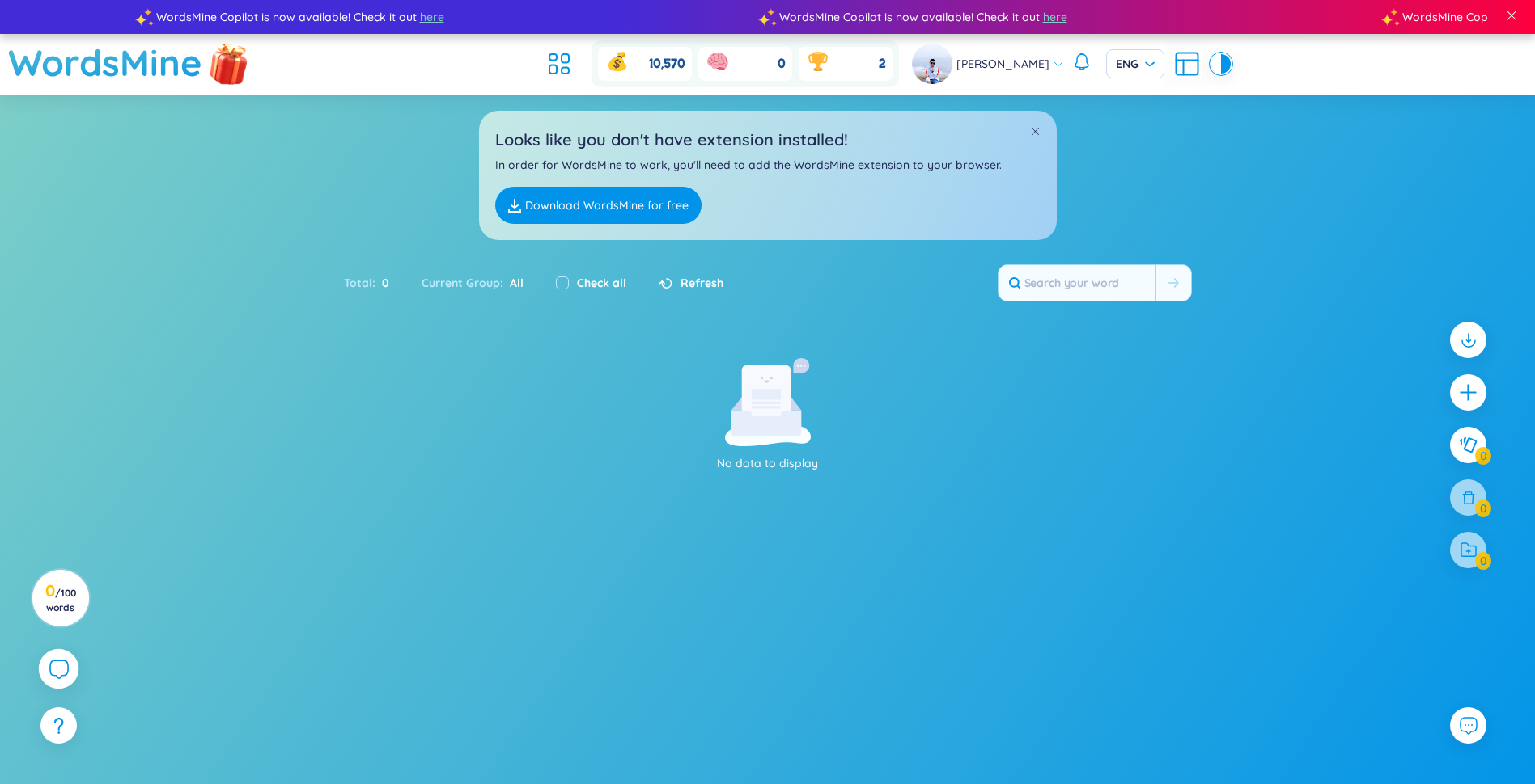
click at [241, 68] on img at bounding box center [229, 62] width 49 height 64
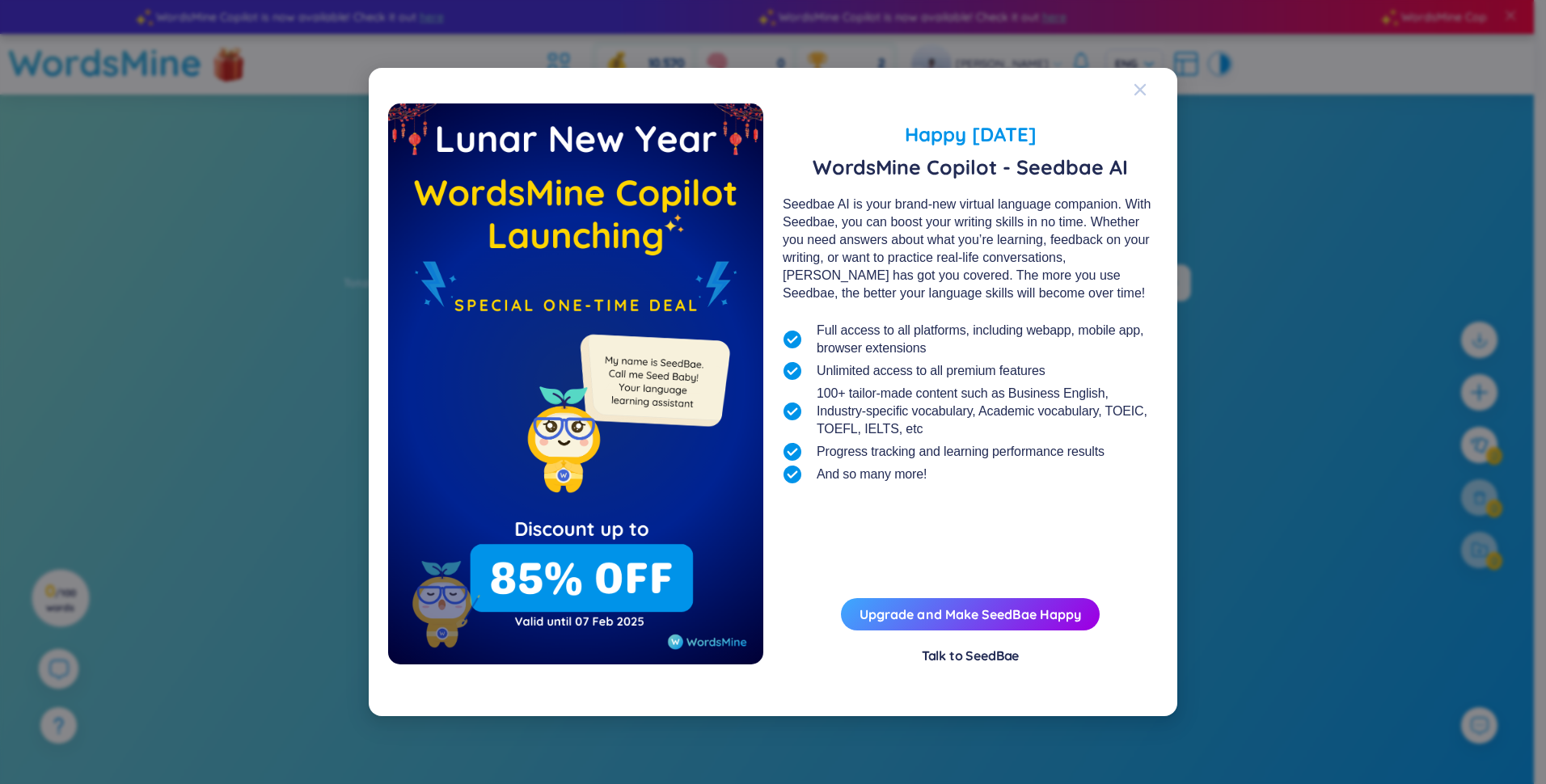
click at [768, 89] on icon "Close" at bounding box center [1140, 90] width 13 height 13
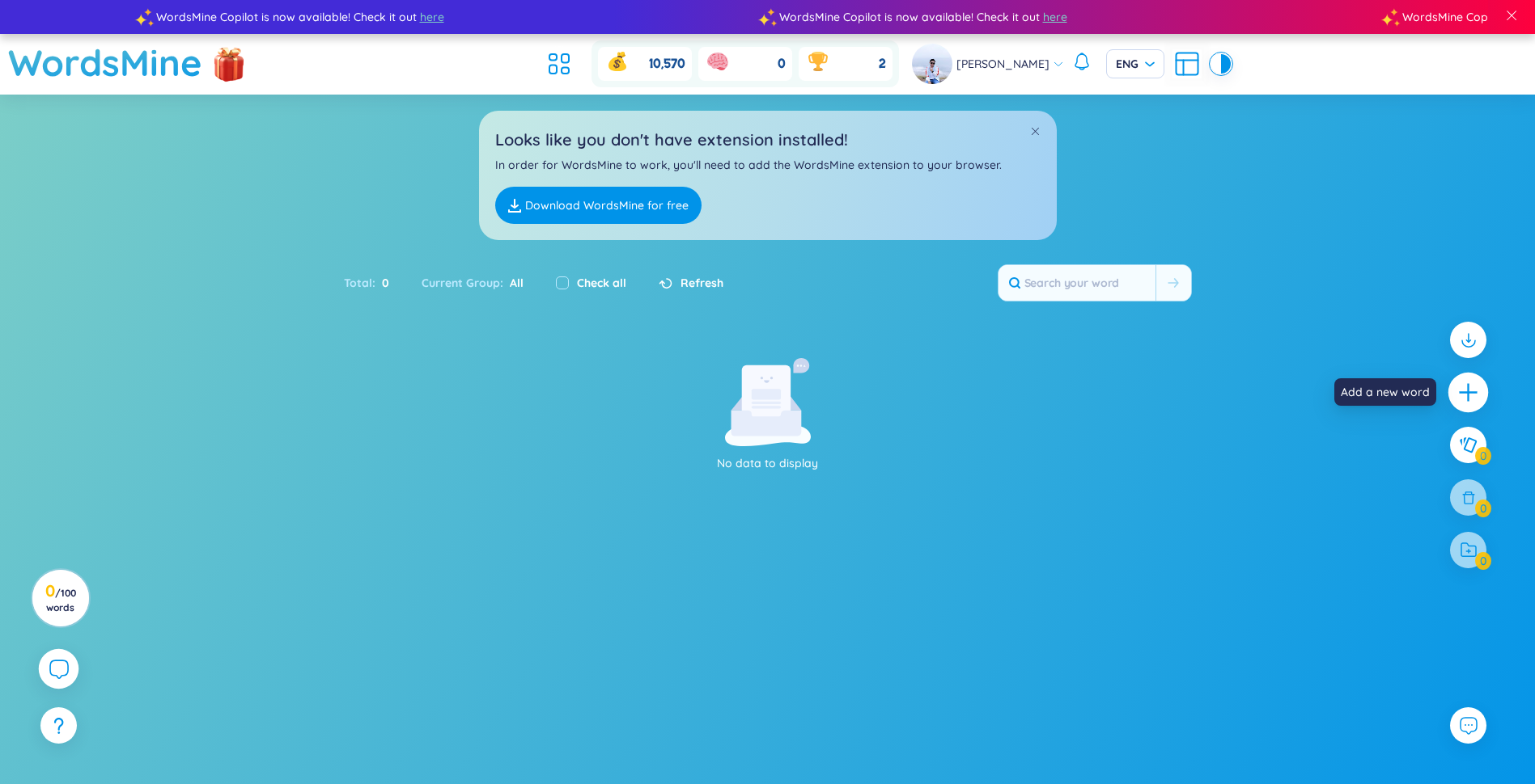
click at [768, 392] on icon "plus" at bounding box center [1467, 392] width 17 height 2
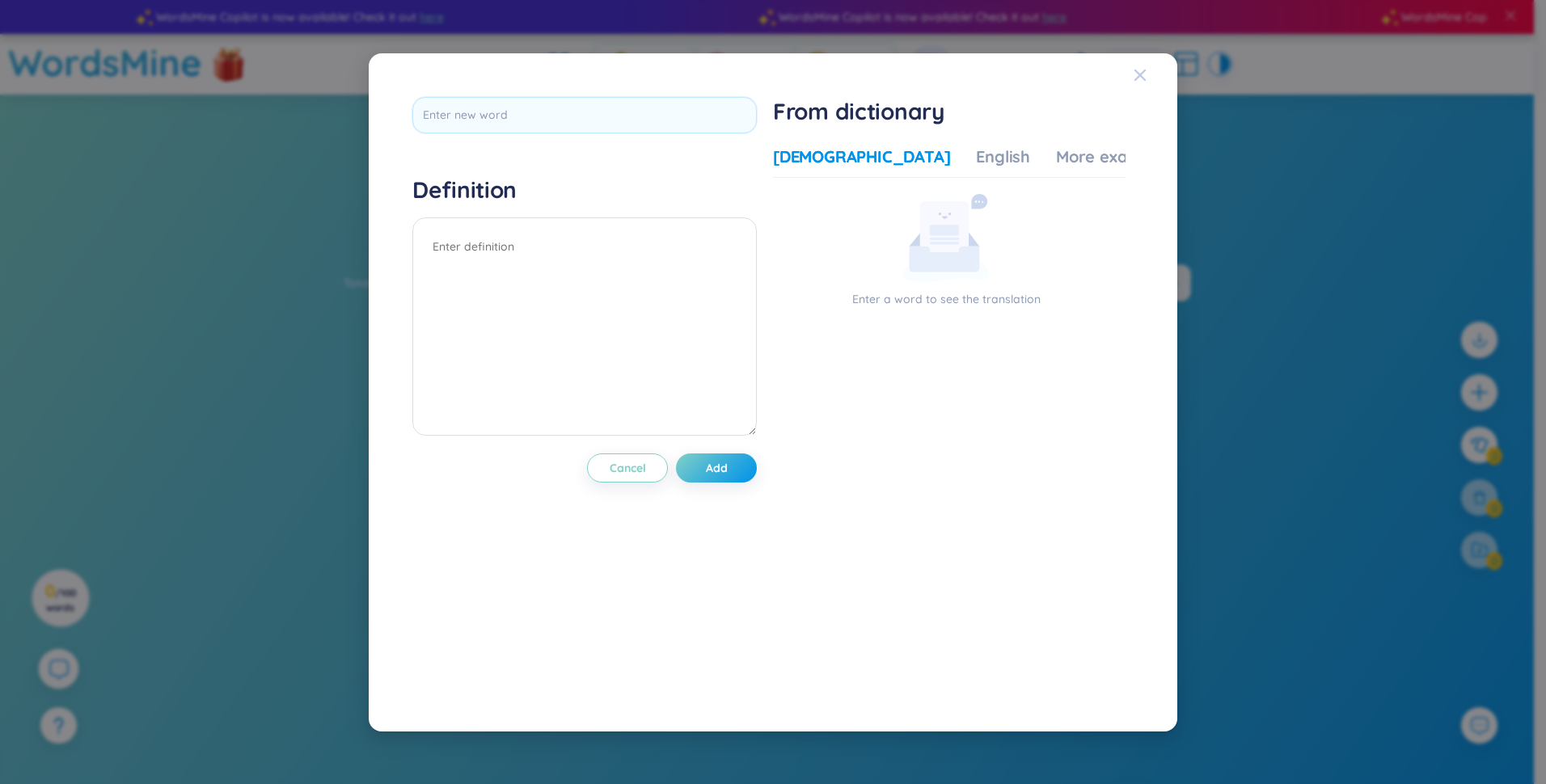
click at [768, 76] on icon "Close" at bounding box center [1140, 75] width 12 height 12
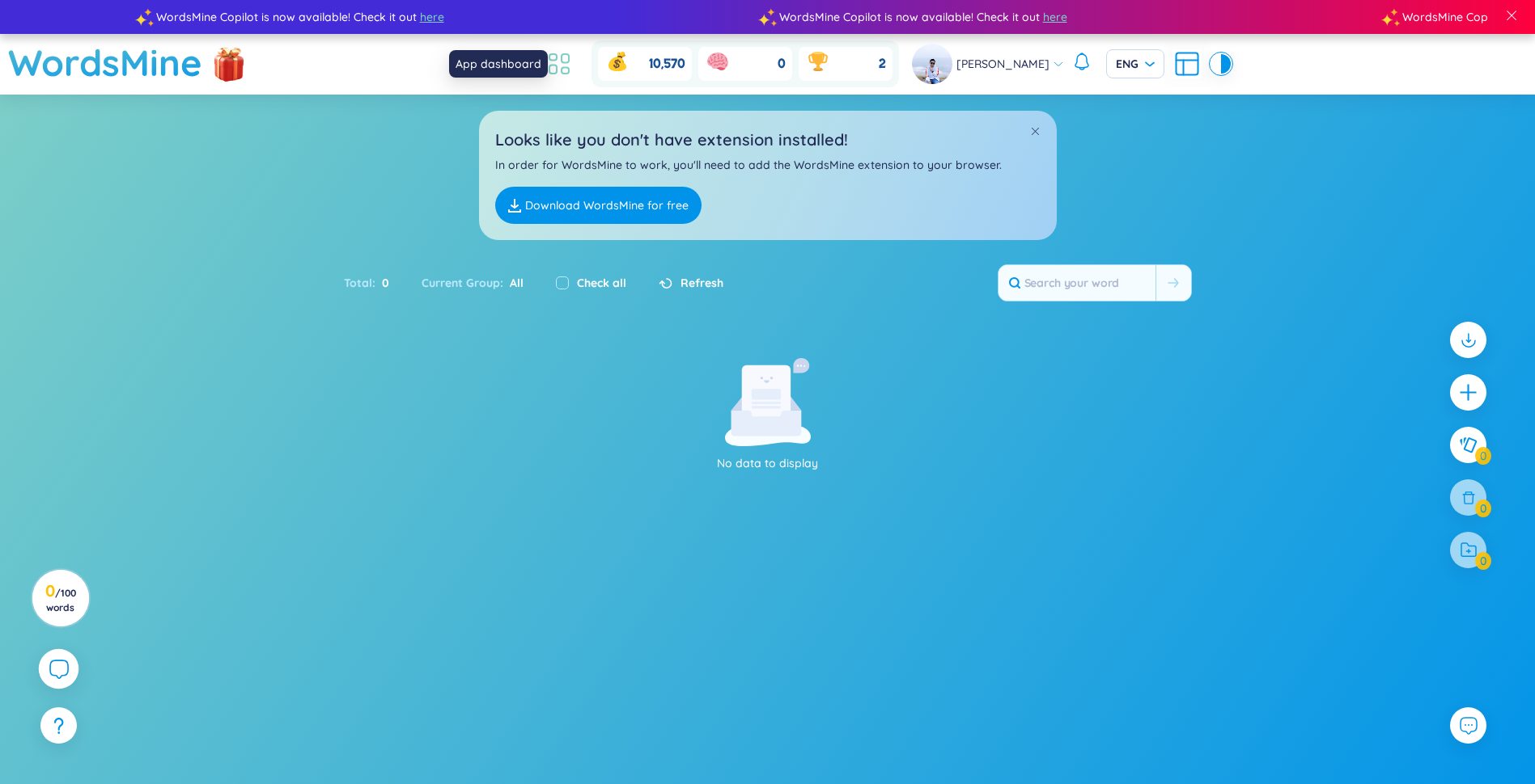
click at [572, 62] on icon at bounding box center [558, 64] width 29 height 29
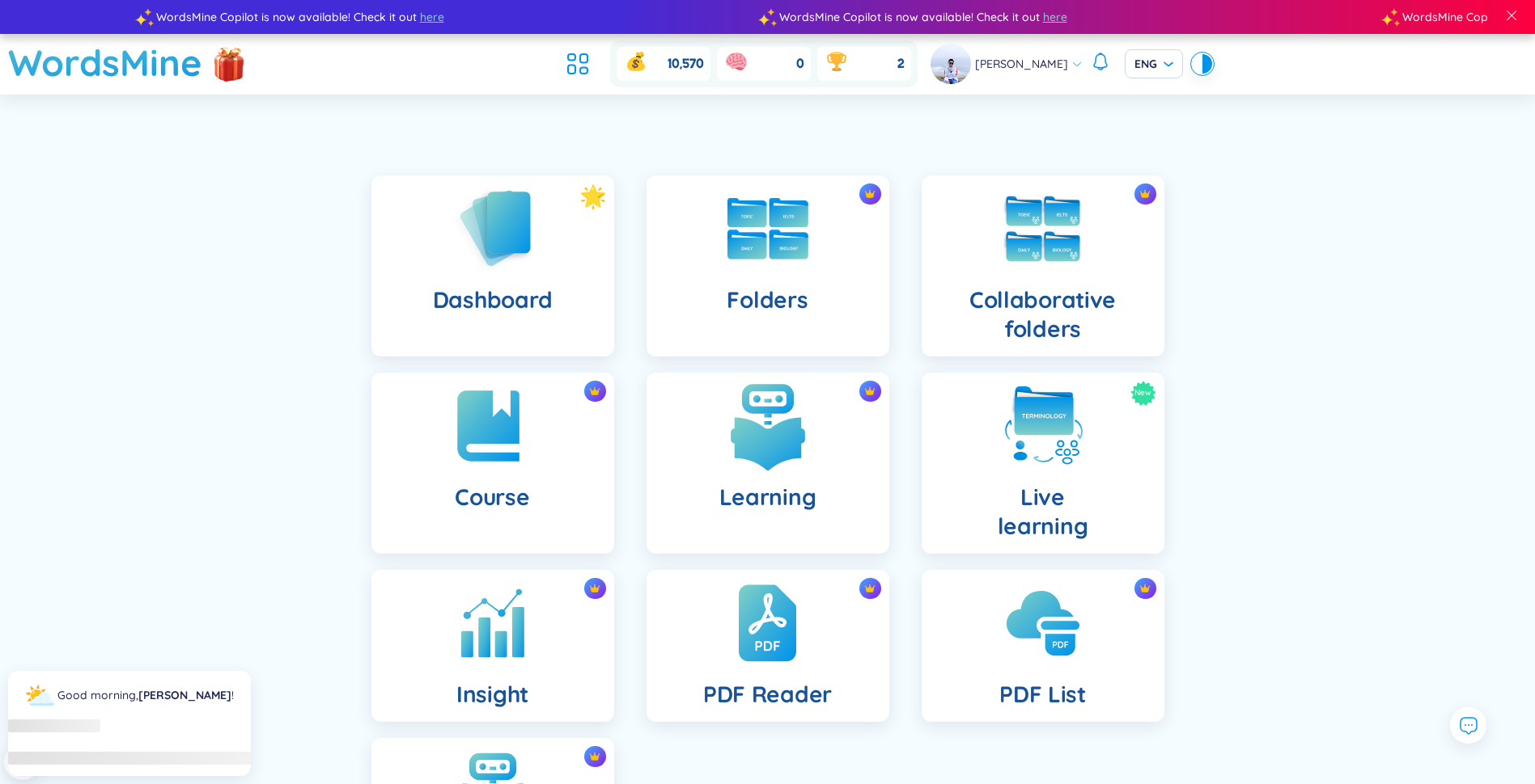
click at [745, 436] on img at bounding box center [767, 426] width 89 height 89
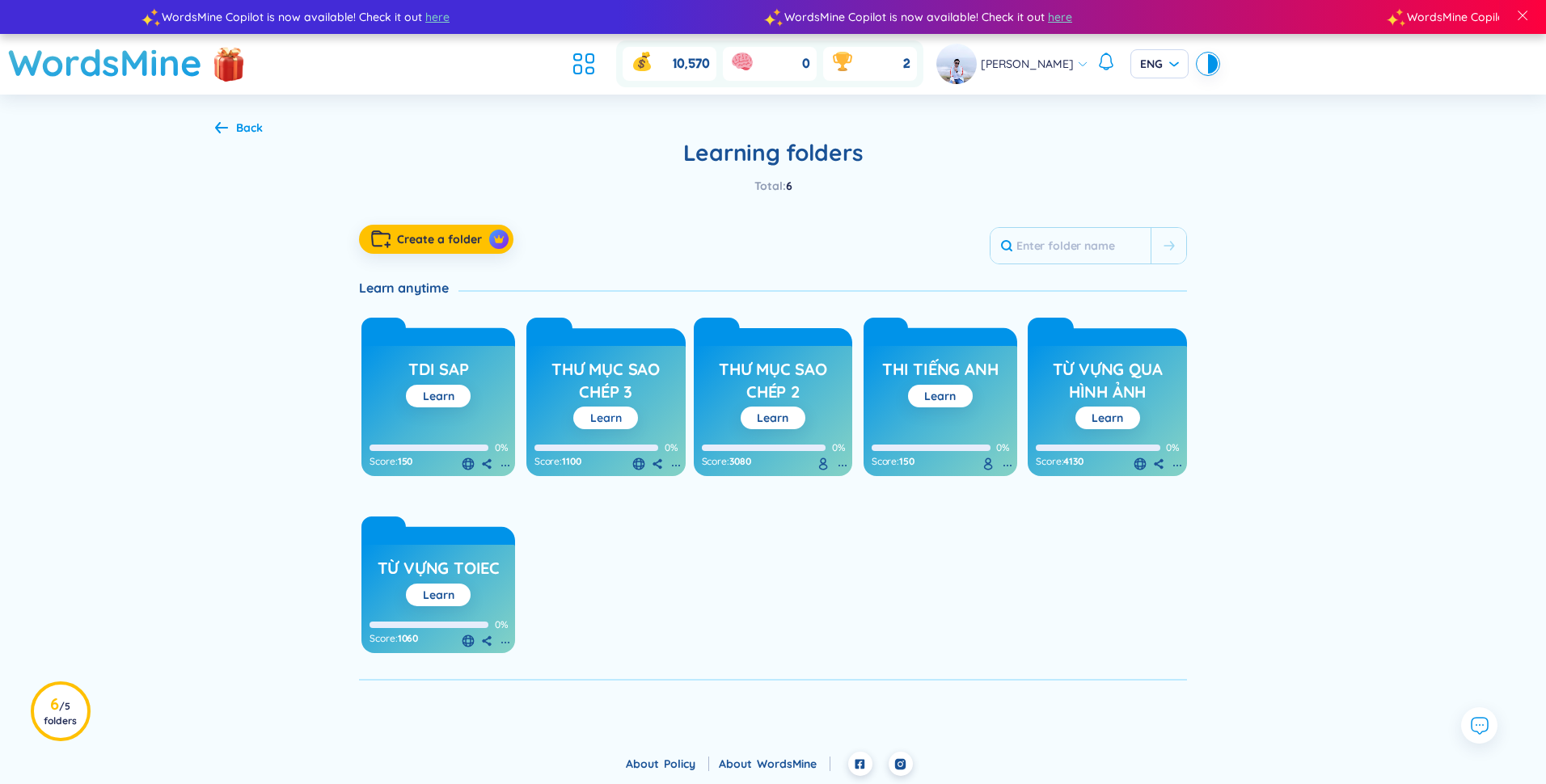
click at [598, 422] on link "Learn" at bounding box center [606, 418] width 31 height 15
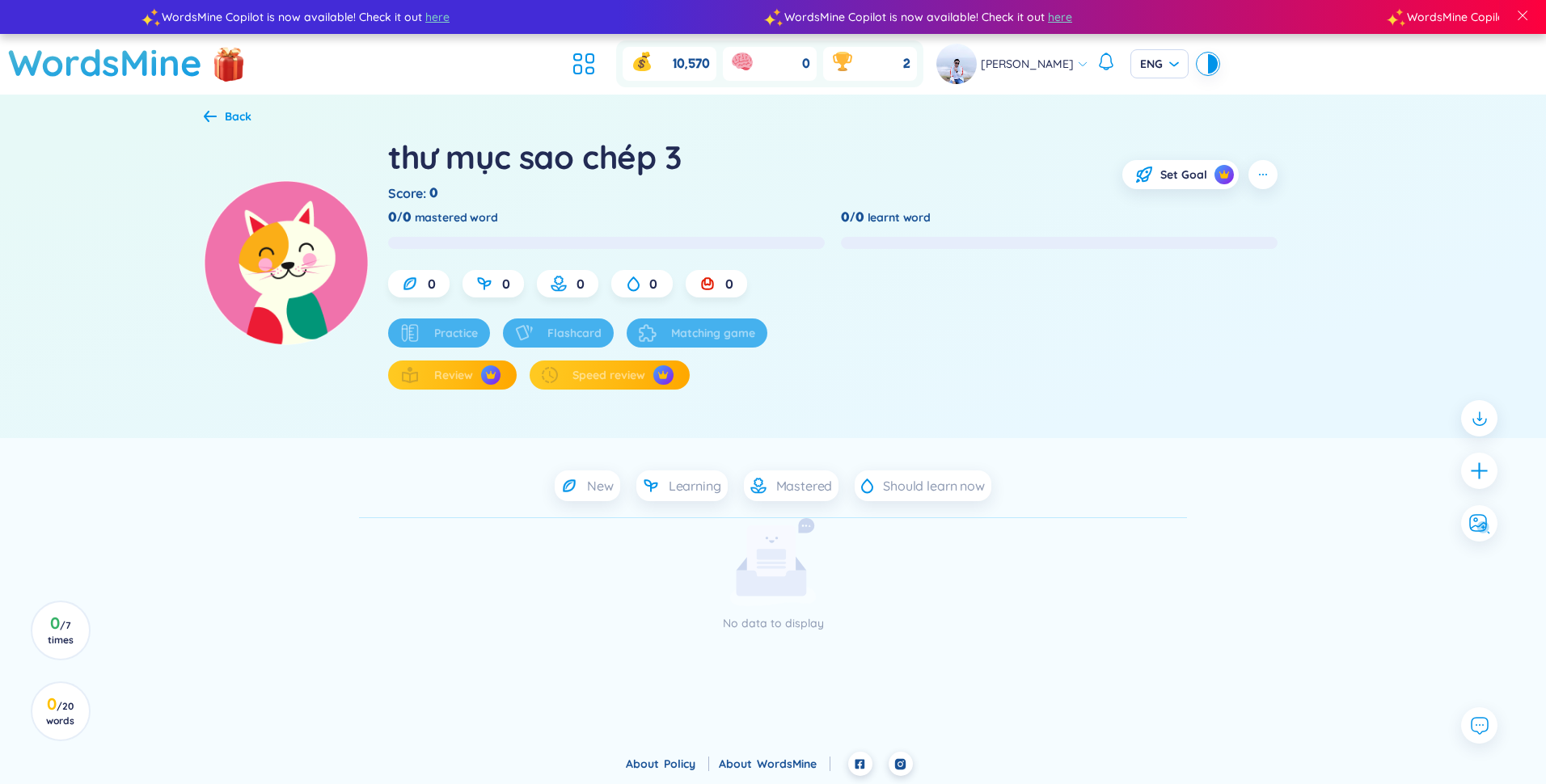
click at [452, 336] on div "Practice" at bounding box center [439, 333] width 102 height 29
drag, startPoint x: 452, startPoint y: 336, endPoint x: 467, endPoint y: 496, distance: 160.7
click at [467, 496] on div "New Learning Mastered Should learn now" at bounding box center [773, 485] width 1139 height 31
click at [677, 574] on div "No data to display" at bounding box center [773, 575] width 445 height 114
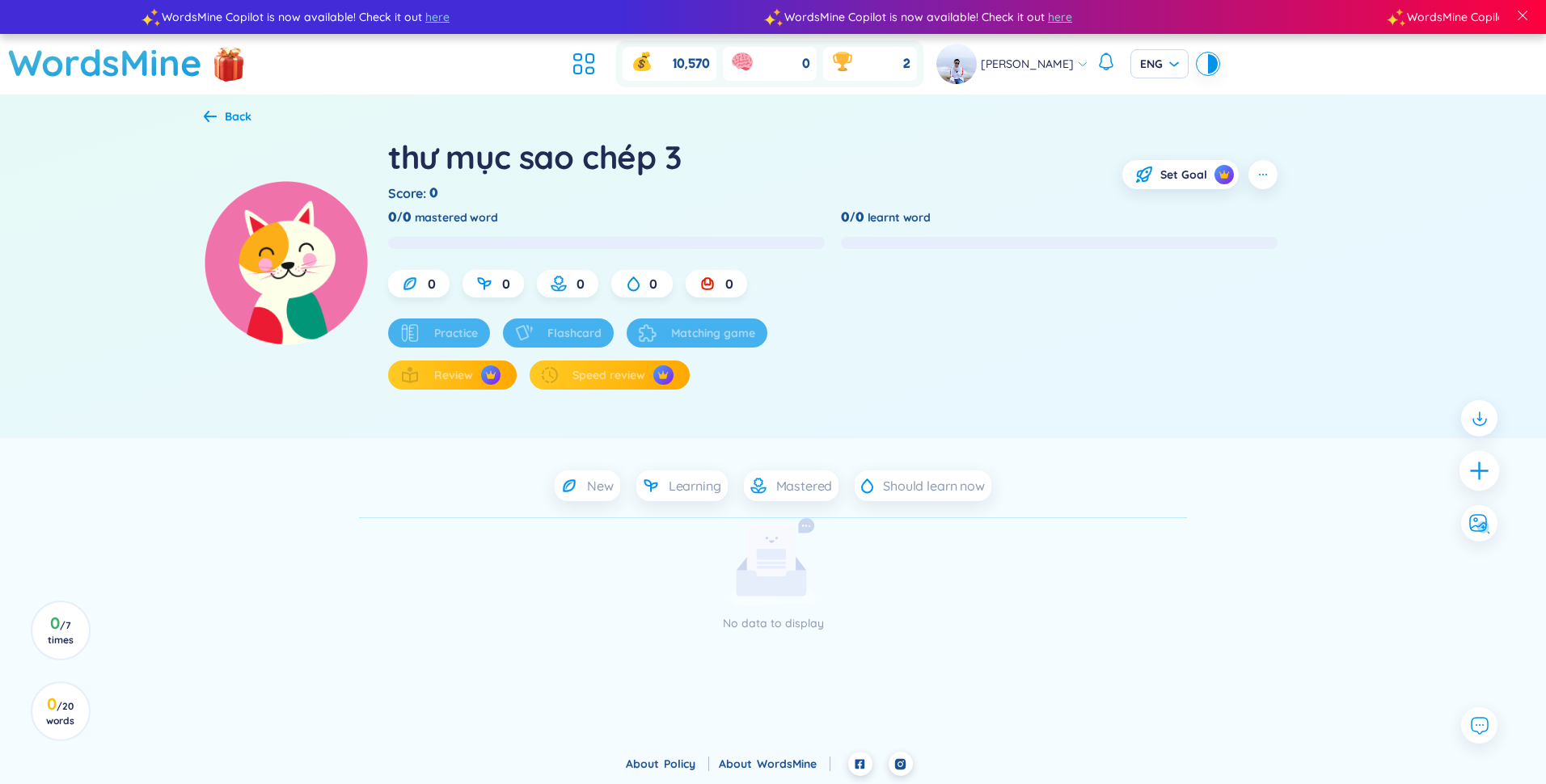
click at [768, 472] on icon "plus" at bounding box center [1480, 471] width 22 height 22
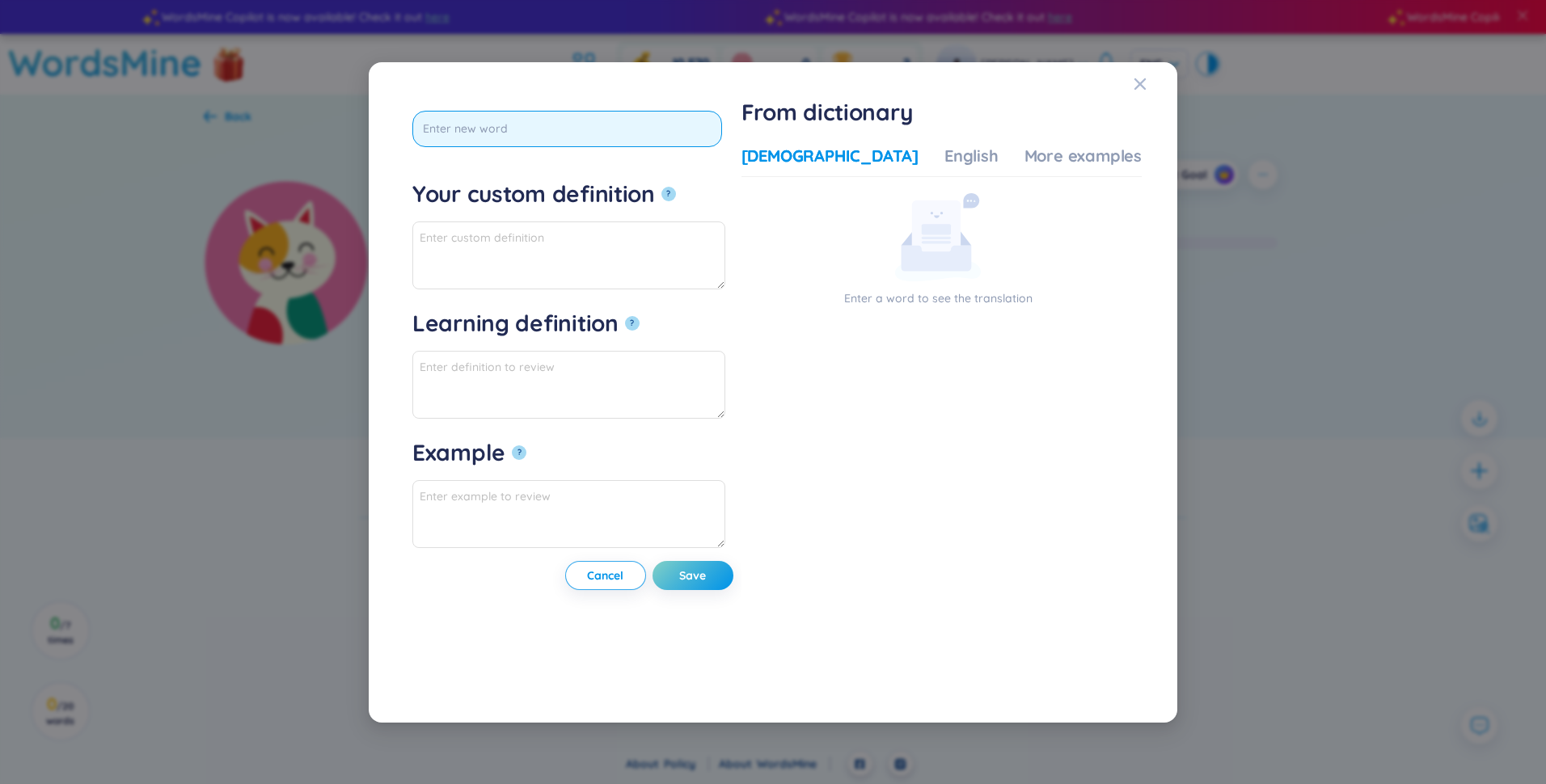
click at [555, 137] on input "text" at bounding box center [567, 129] width 310 height 36
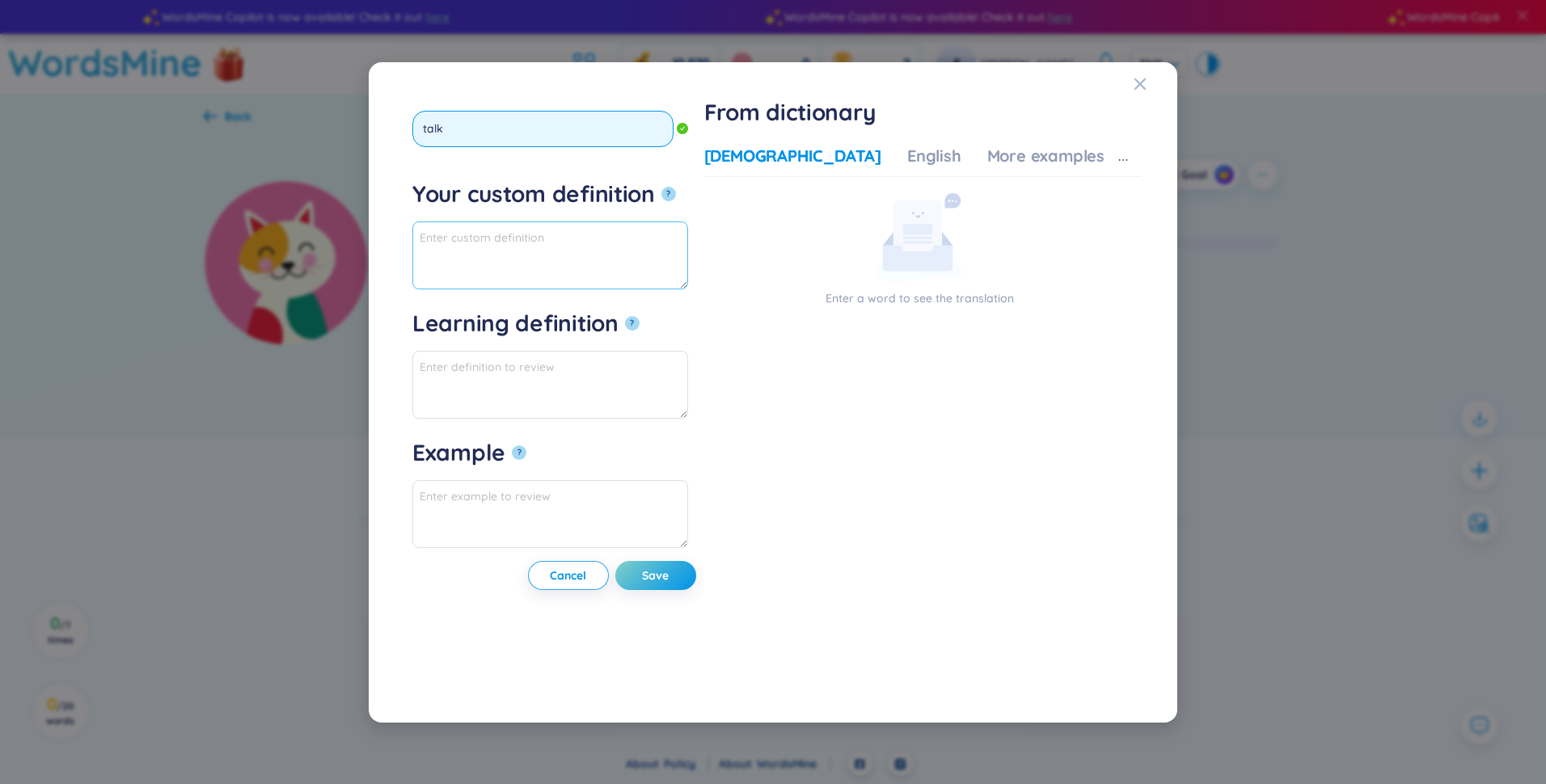
type input "talk"
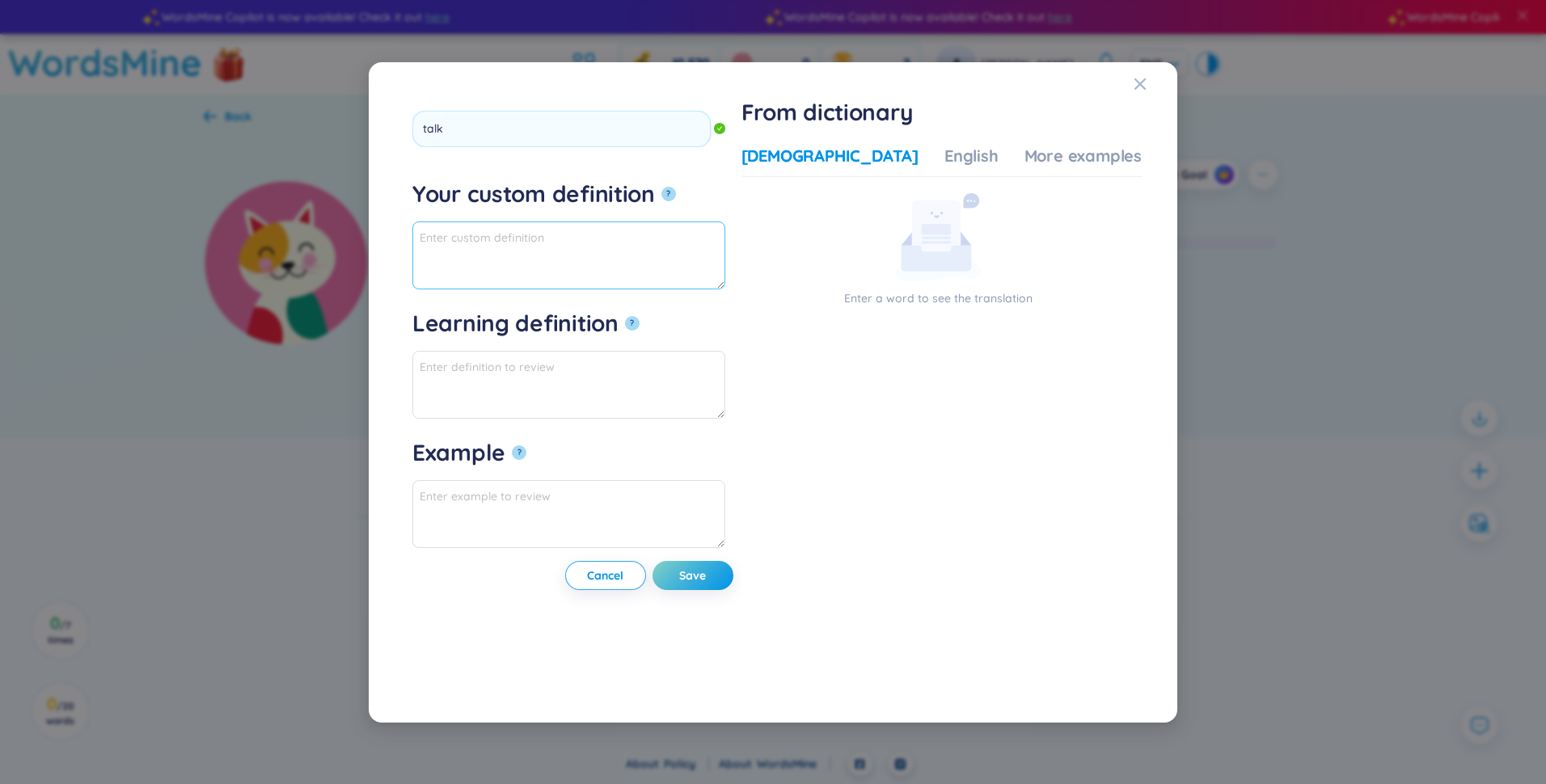
click at [653, 256] on textarea "Your custom definition ?" at bounding box center [569, 256] width 313 height 68
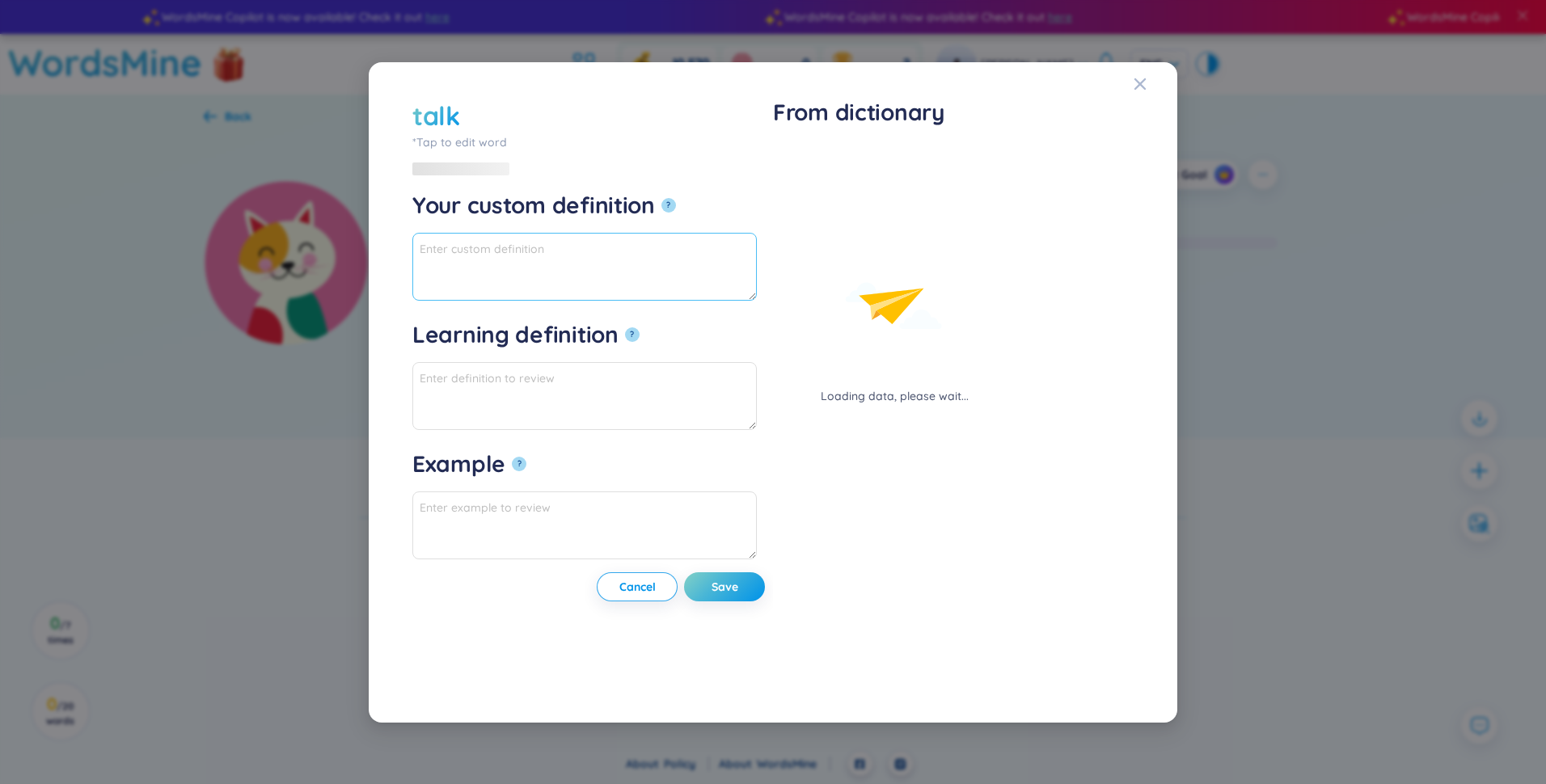
click at [757, 305] on form "talk *Tap to edit word talk Your custom definition ? Learning definition ? Exam…" at bounding box center [589, 329] width 353 height 462
click at [754, 289] on textarea "Your custom definition ?" at bounding box center [585, 267] width 344 height 68
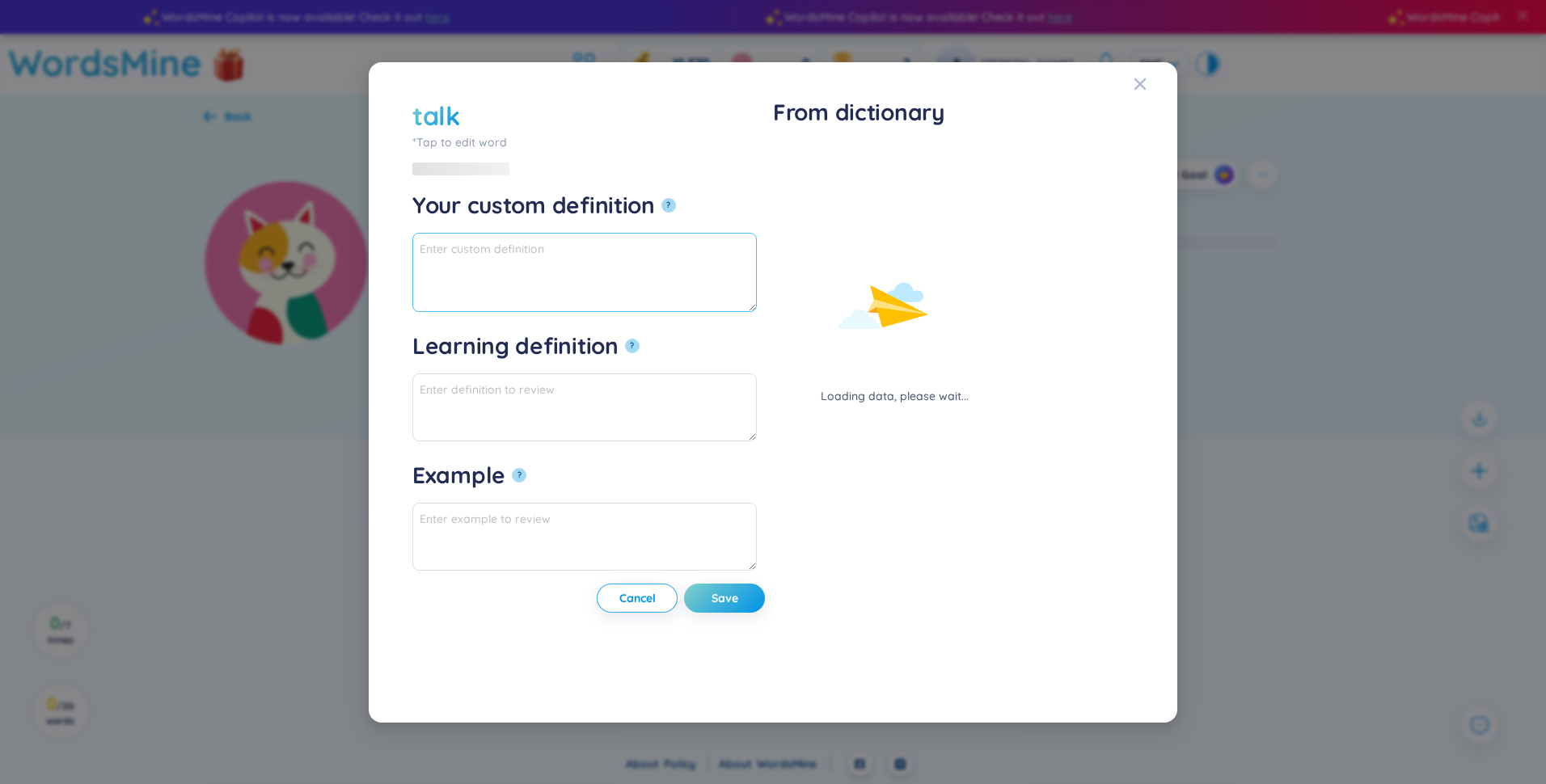
drag, startPoint x: 754, startPoint y: 290, endPoint x: 744, endPoint y: 319, distance: 30.7
click at [744, 315] on form "talk *Tap to edit word talk Your custom definition ? Learning definition ? Exam…" at bounding box center [589, 334] width 353 height 473
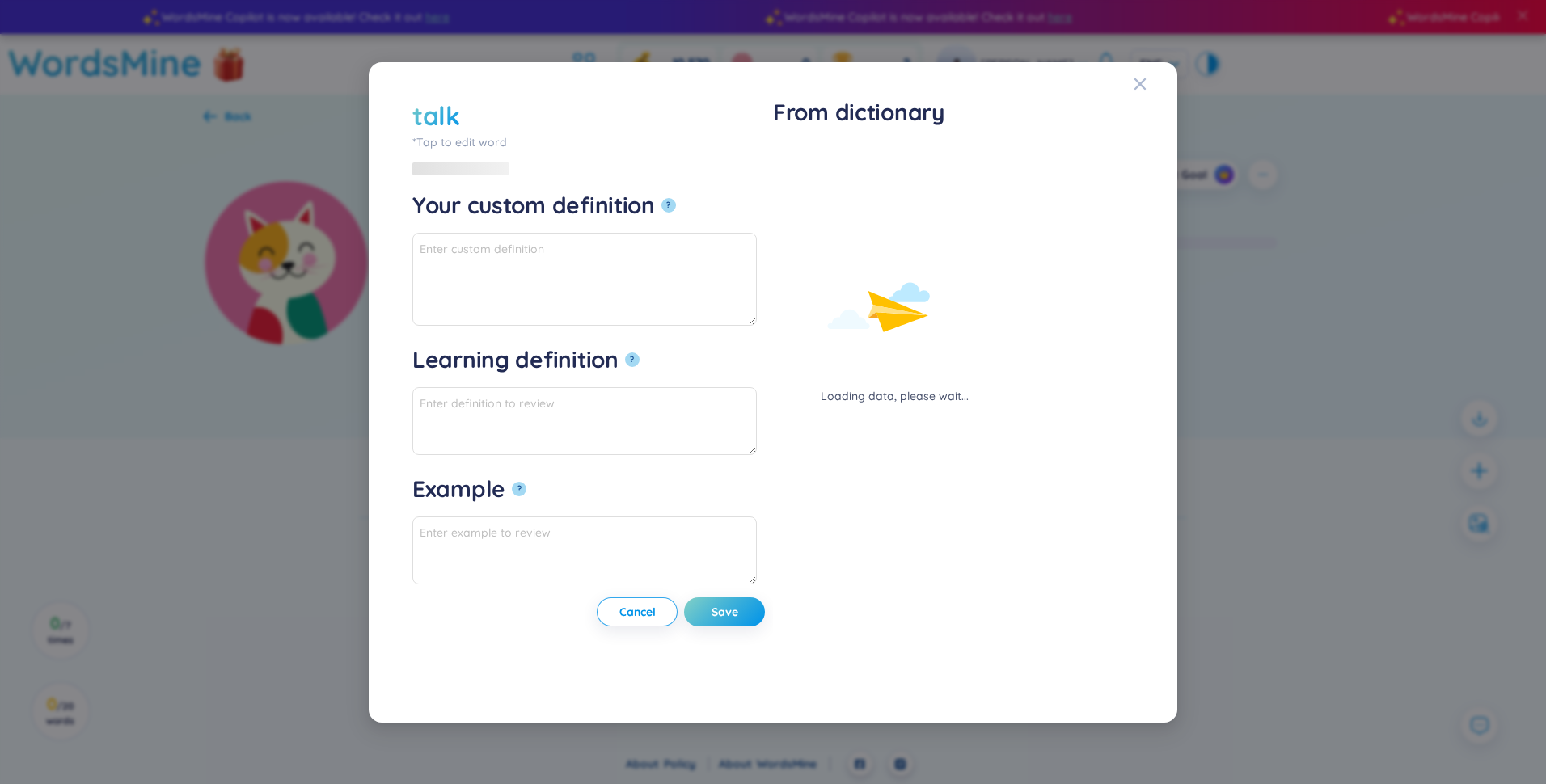
drag, startPoint x: 744, startPoint y: 319, endPoint x: 742, endPoint y: 329, distance: 10.2
click at [742, 329] on form "talk *Tap to edit word talk Your custom definition ? Learning definition ? Exam…" at bounding box center [589, 341] width 353 height 487
drag, startPoint x: 738, startPoint y: 354, endPoint x: 736, endPoint y: 305, distance: 49.0
click at [736, 305] on form "talk *Tap to edit word talk Your custom definition ? Learning definition ? Exam…" at bounding box center [589, 341] width 353 height 487
click at [667, 430] on textarea "Learning definition ?" at bounding box center [585, 421] width 344 height 68
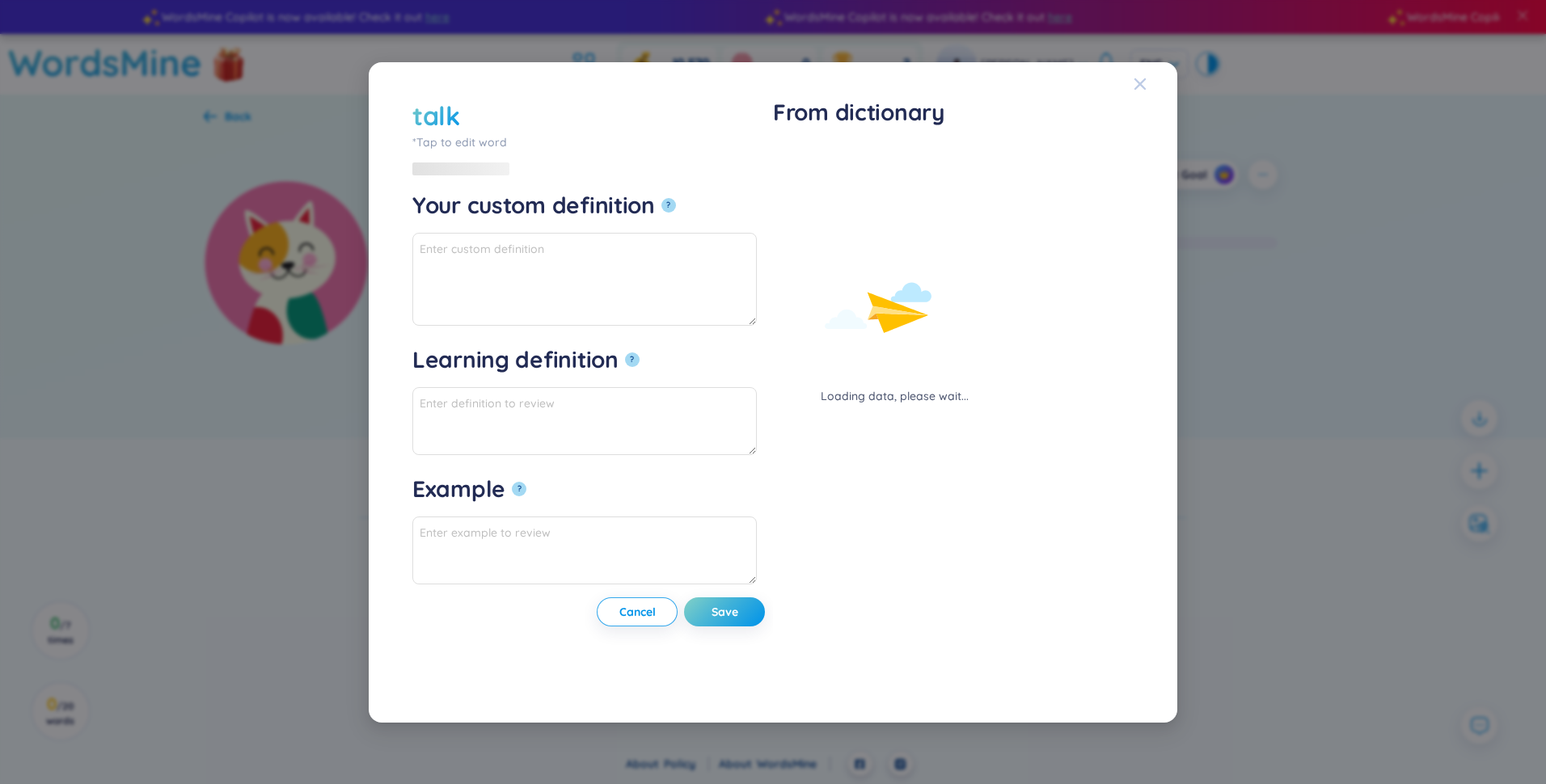
click at [768, 84] on icon "Close" at bounding box center [1140, 84] width 13 height 13
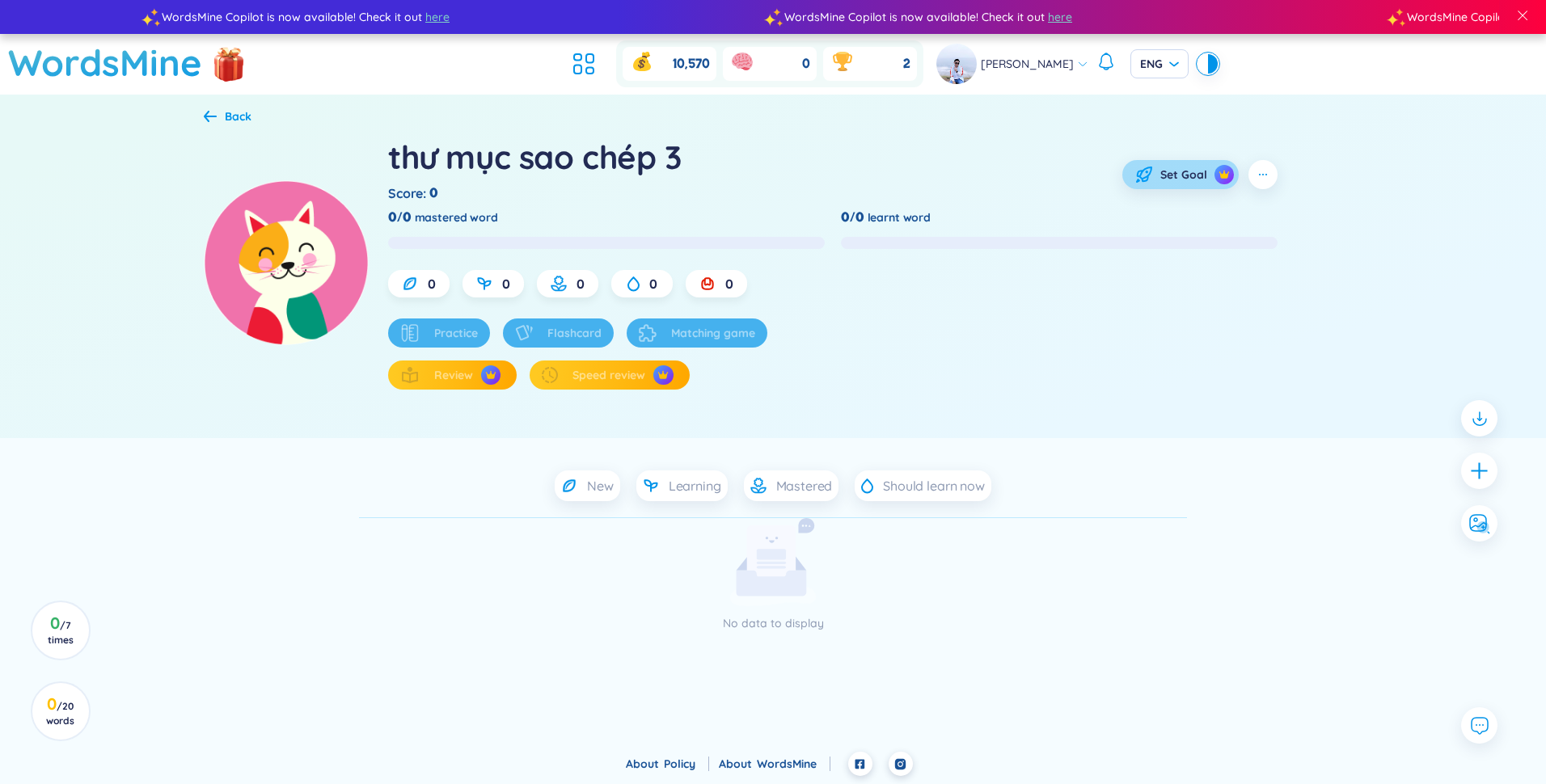
click at [768, 171] on span "Set Goal" at bounding box center [1183, 175] width 47 height 17
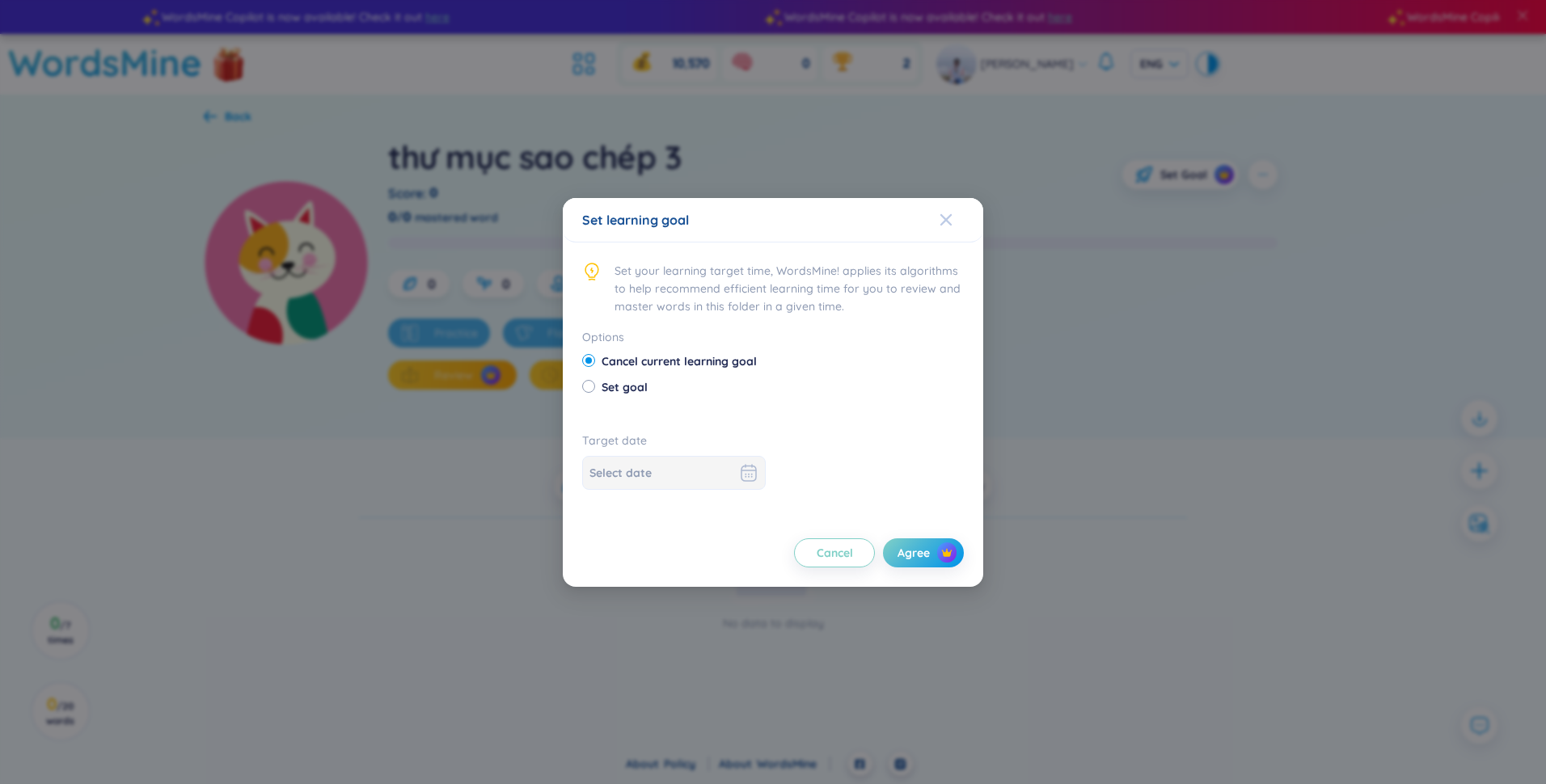
click at [768, 212] on span "Close" at bounding box center [961, 219] width 44 height 44
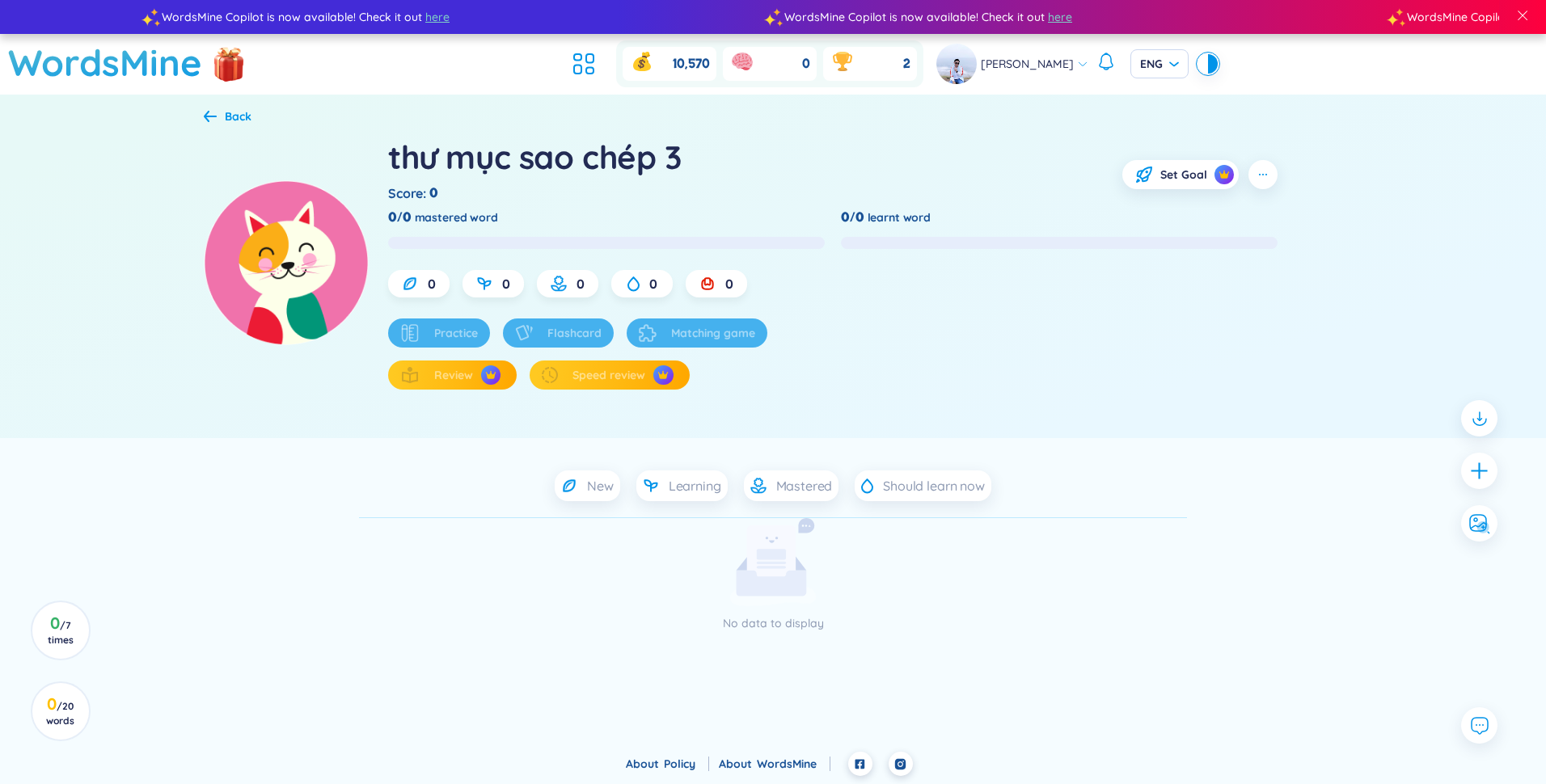
click at [768, 173] on div "thư mục sao chép 3 Score : 0 Set Goal 0/0 mastered word 0/0 learnt word 0 0 0 0…" at bounding box center [865, 262] width 954 height 255
click at [768, 176] on button "button" at bounding box center [1263, 174] width 29 height 29
click at [768, 223] on div "Learning history" at bounding box center [1260, 217] width 84 height 17
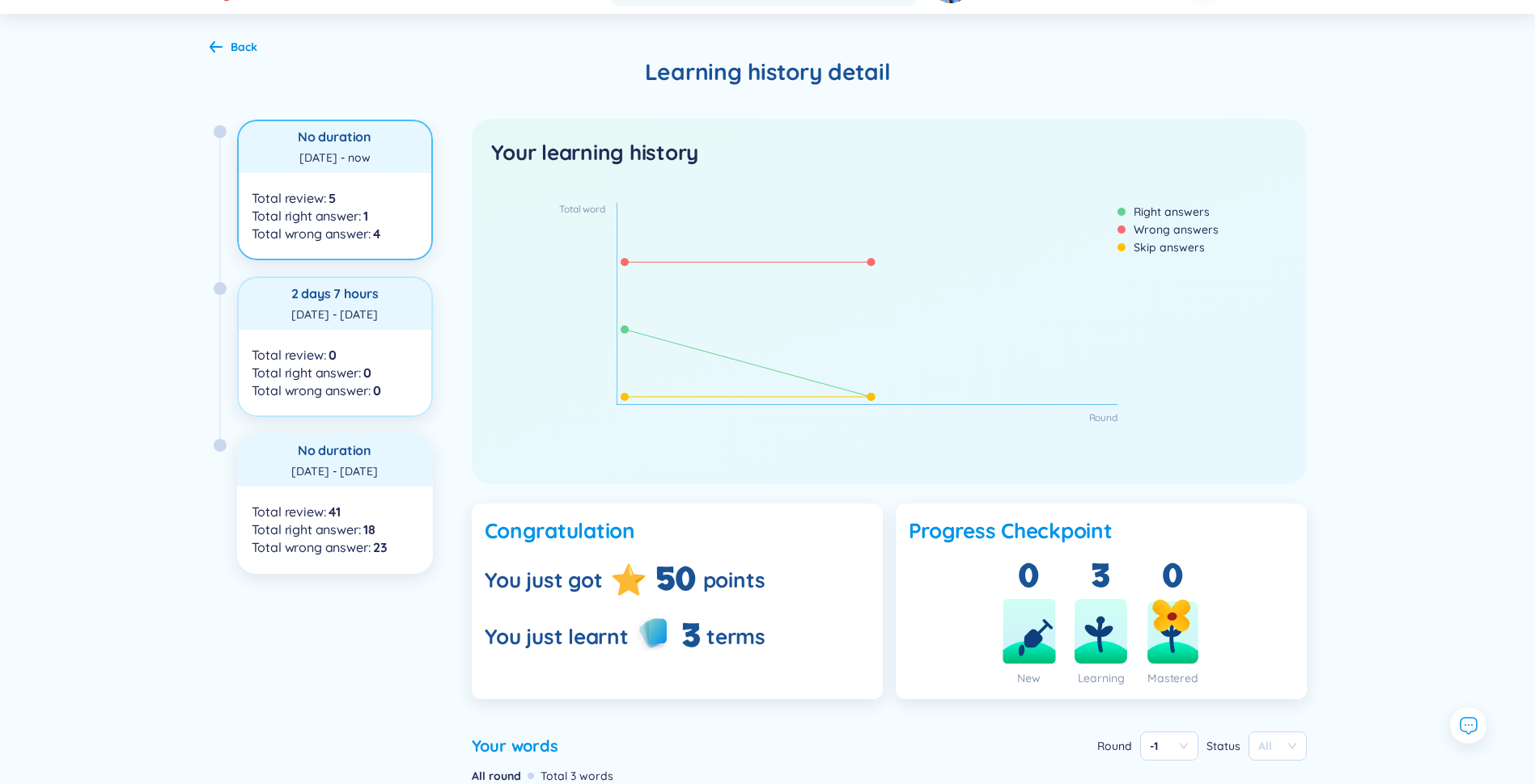
click at [345, 300] on div "2 days 7 hours" at bounding box center [335, 293] width 167 height 17
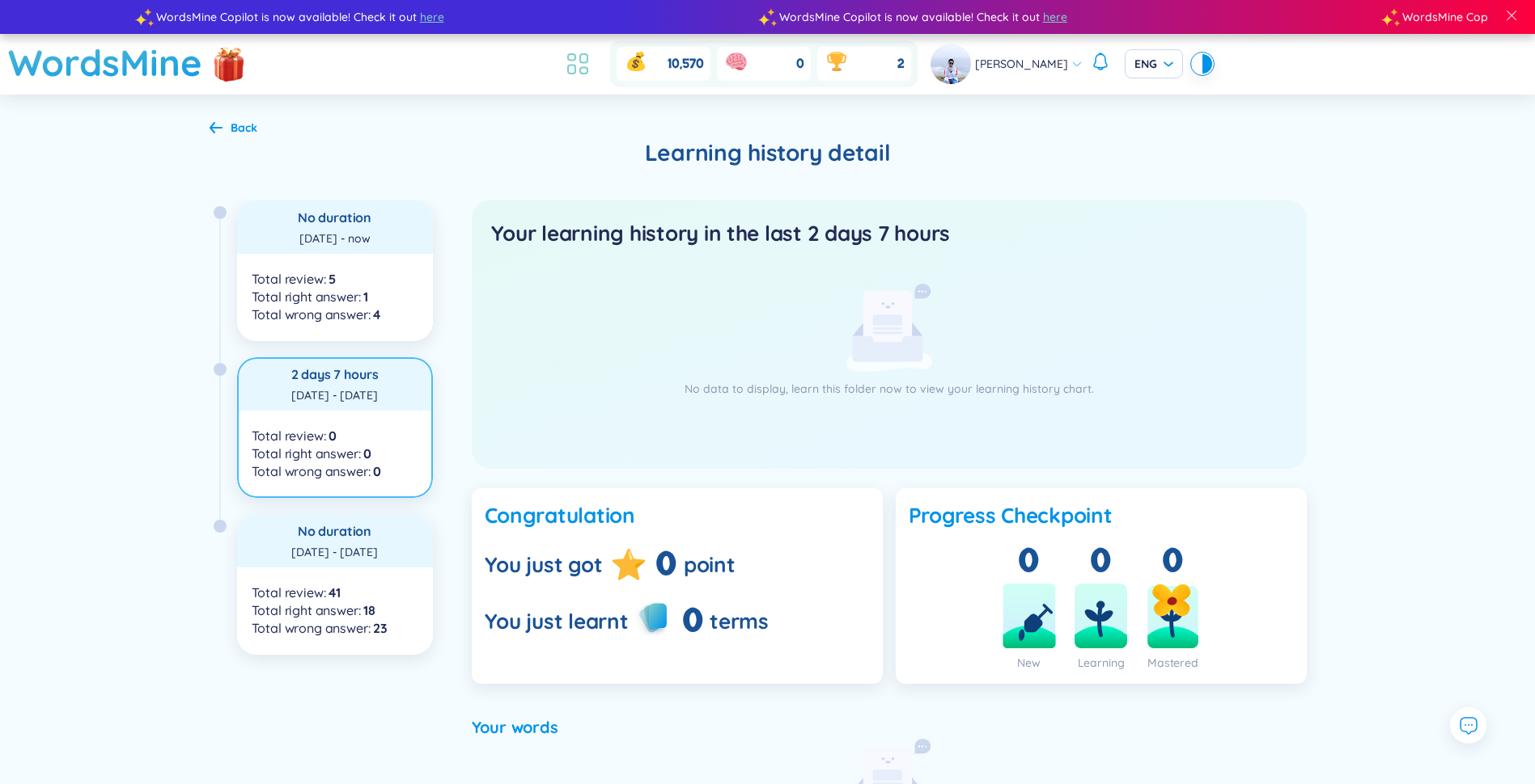
click at [592, 52] on icon at bounding box center [577, 64] width 29 height 29
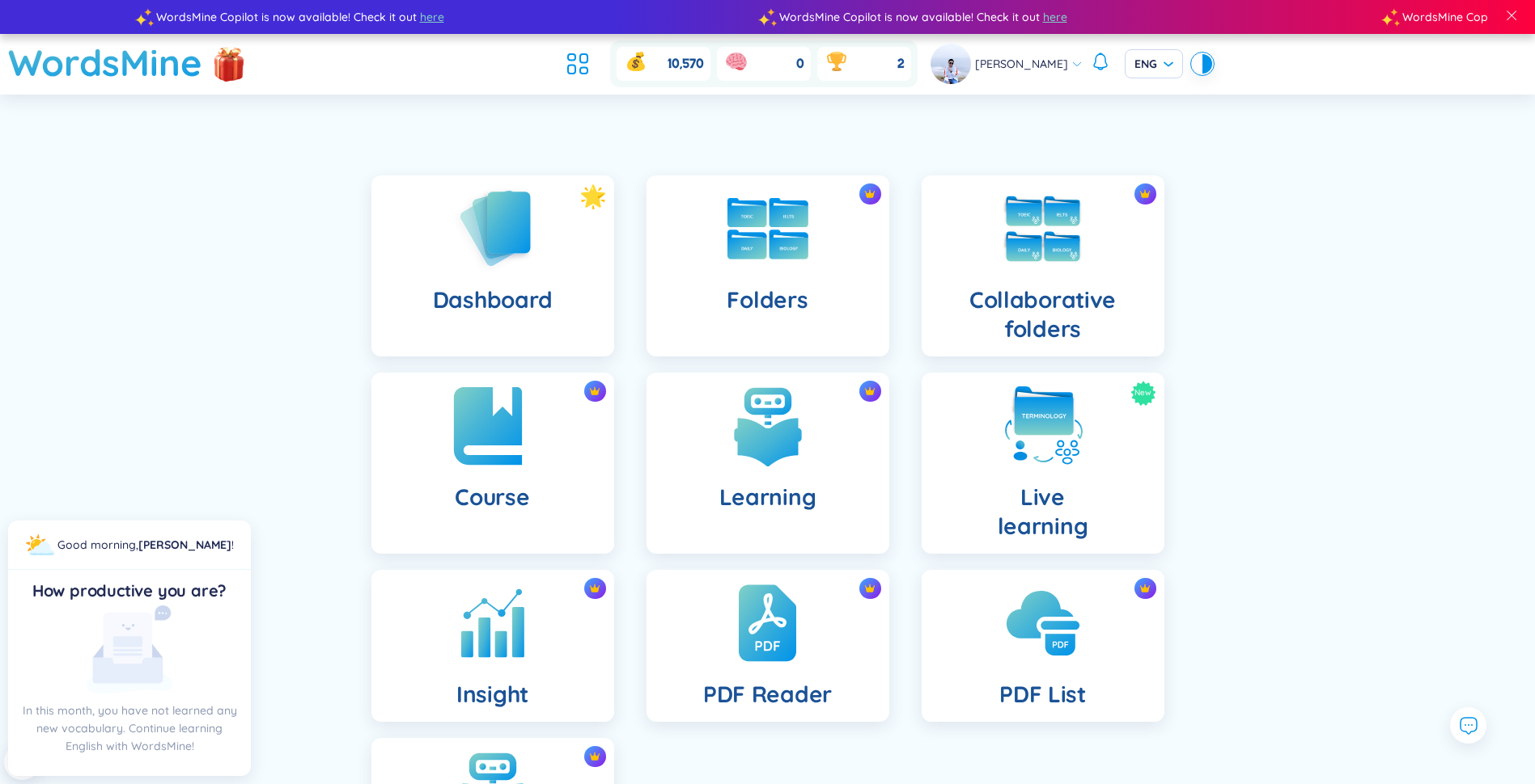
click at [539, 453] on div "Course" at bounding box center [492, 463] width 243 height 181
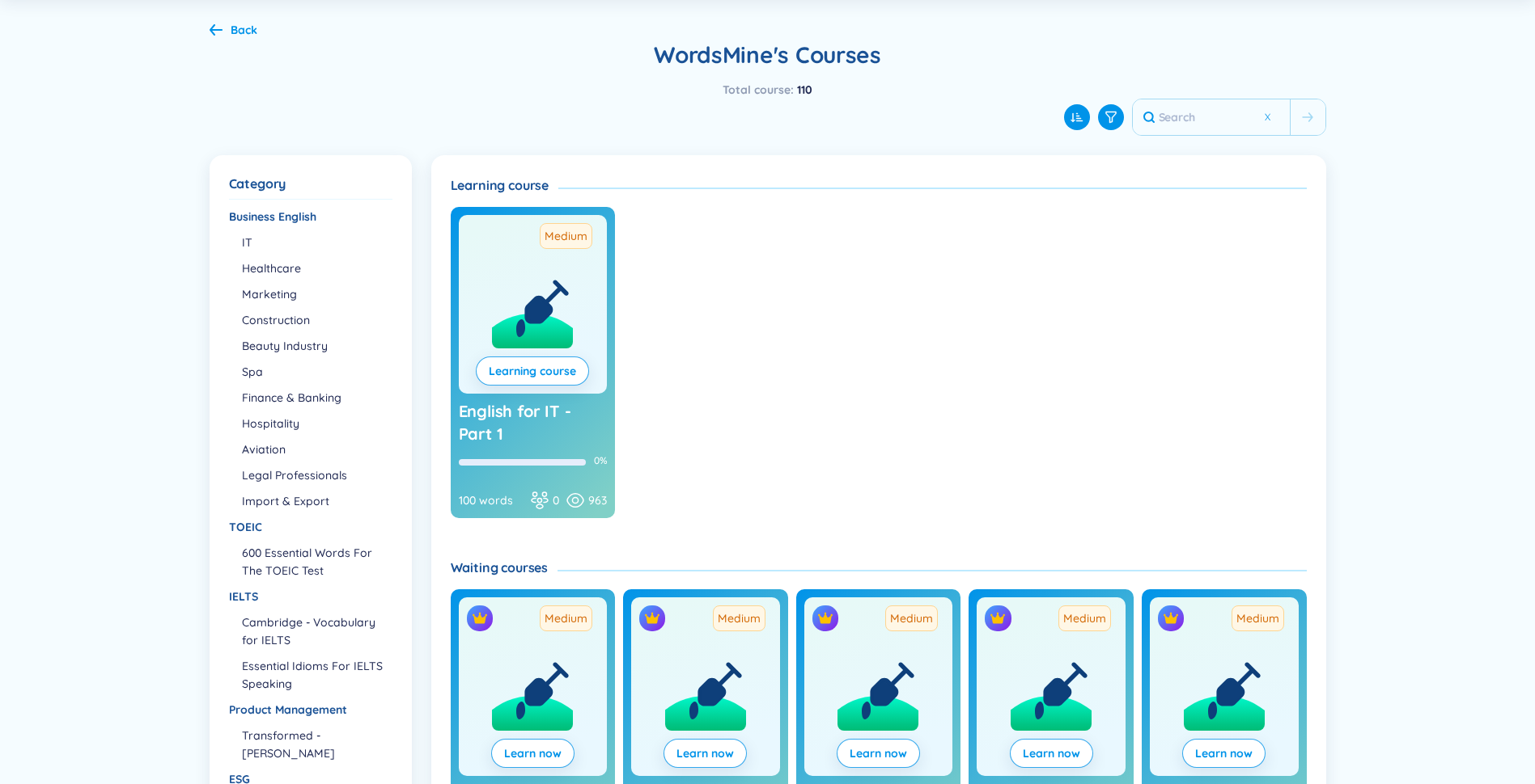
scroll to position [324, 0]
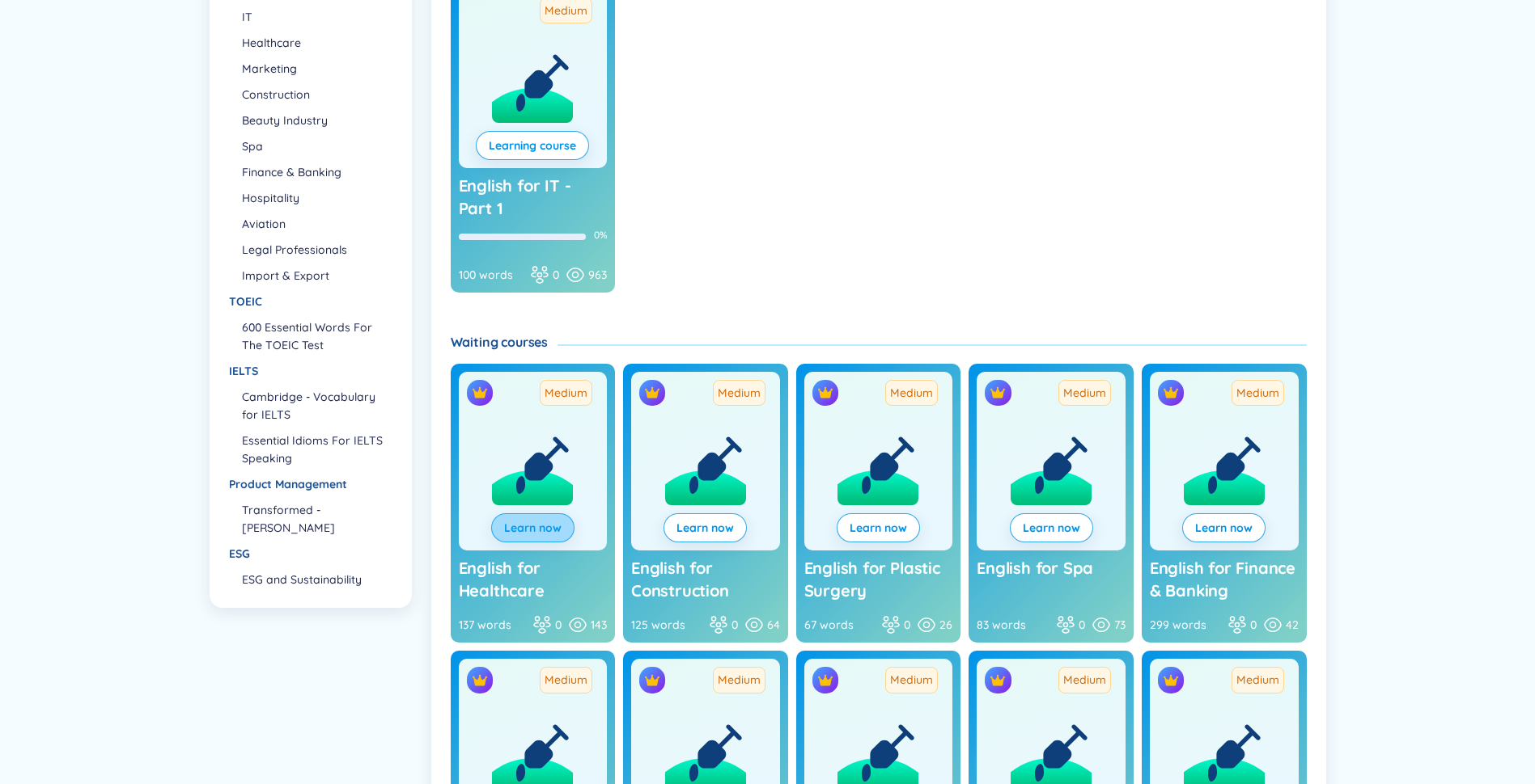
click at [548, 530] on span "Learn now" at bounding box center [532, 528] width 57 height 17
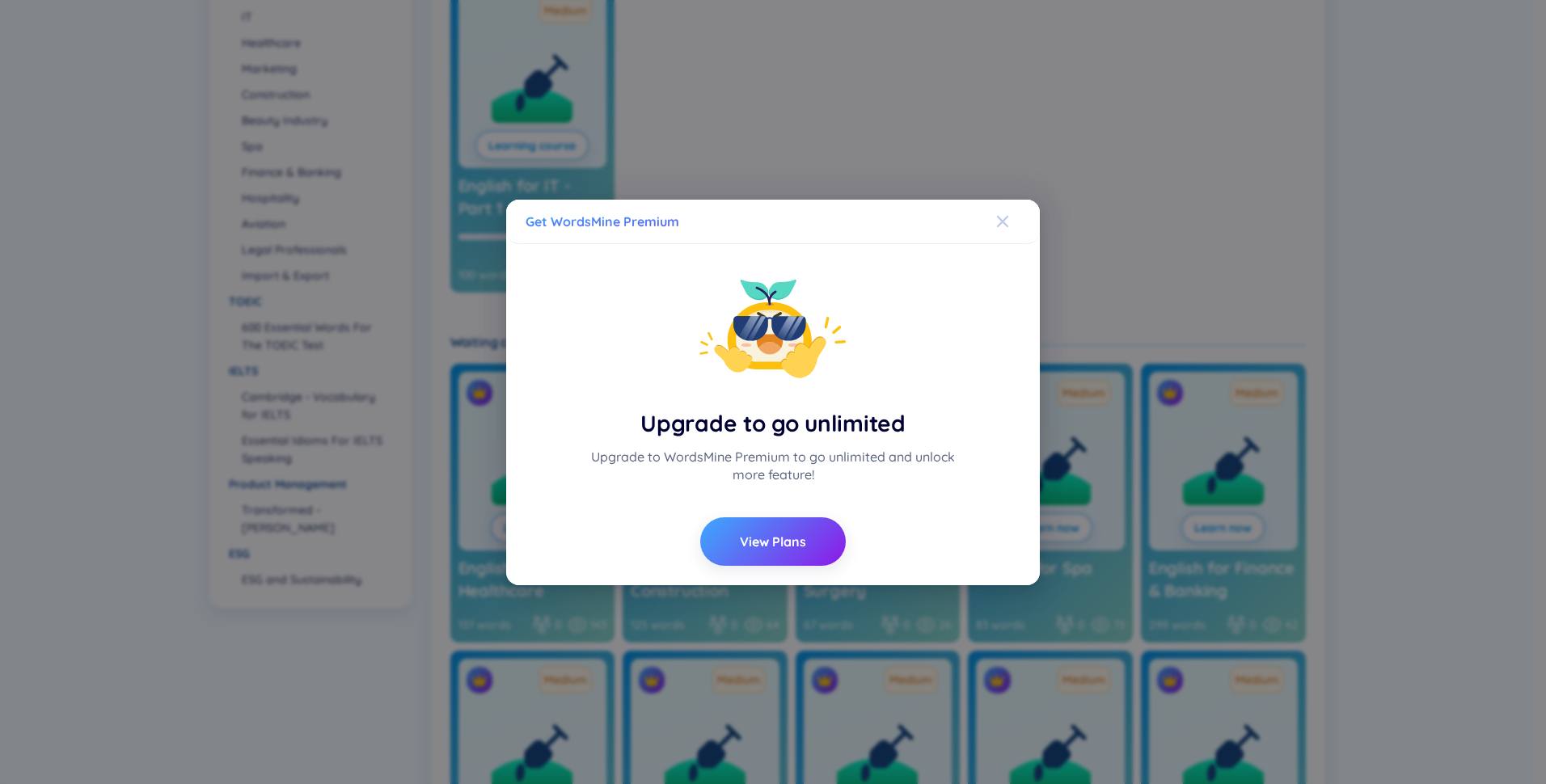
click at [768, 221] on icon "Close" at bounding box center [1003, 221] width 12 height 12
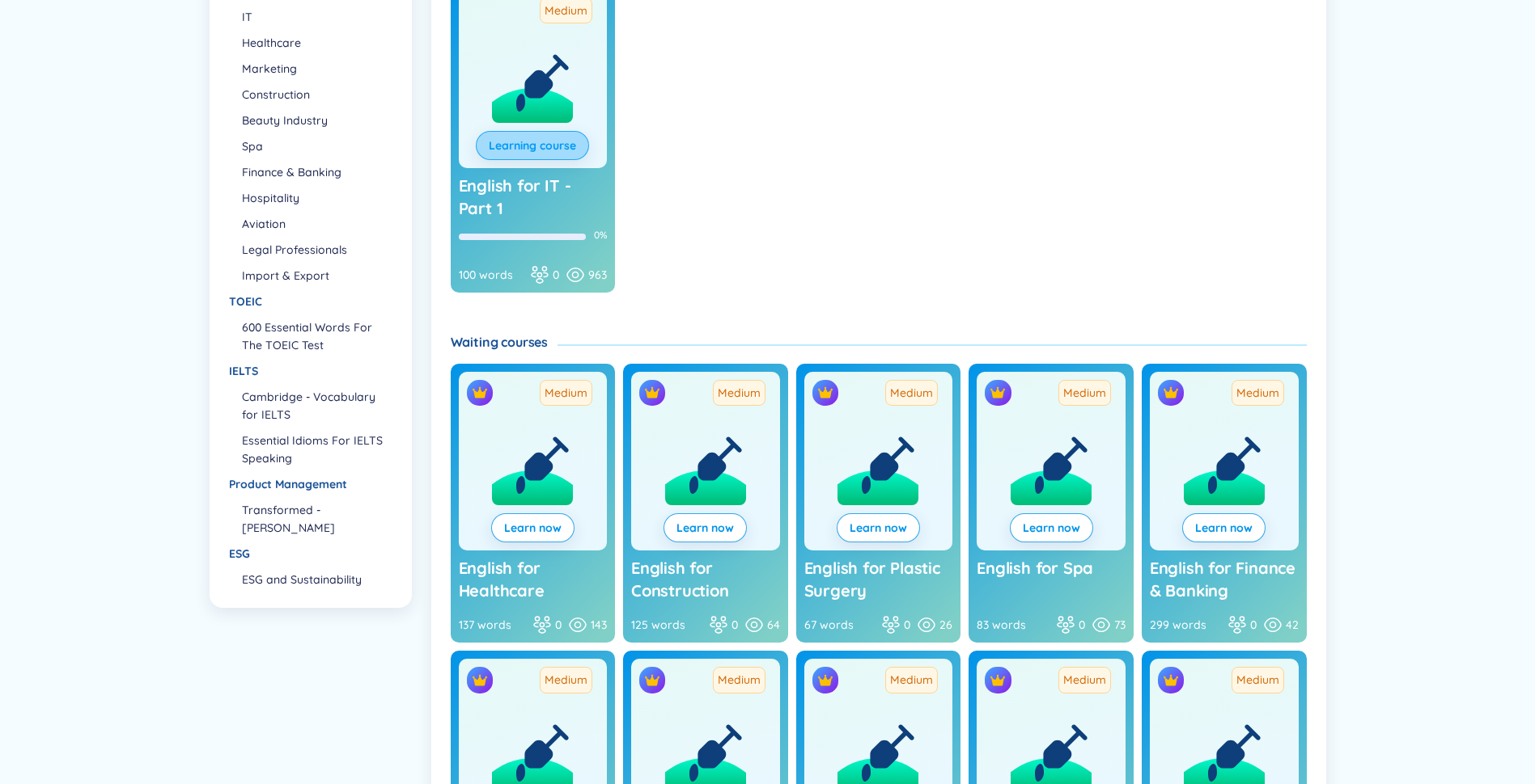
click at [575, 151] on link "Learning course" at bounding box center [532, 145] width 87 height 17
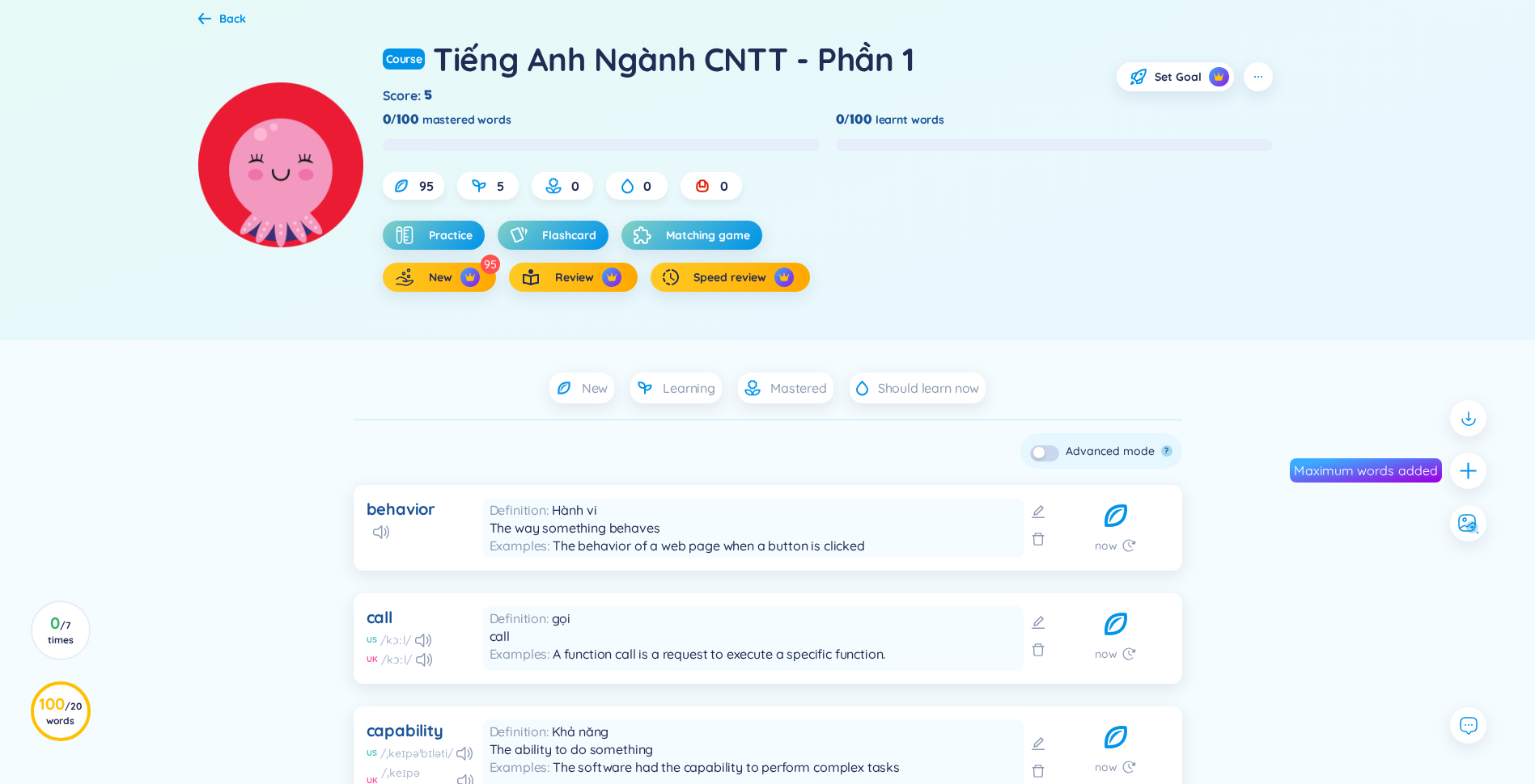
scroll to position [81, 0]
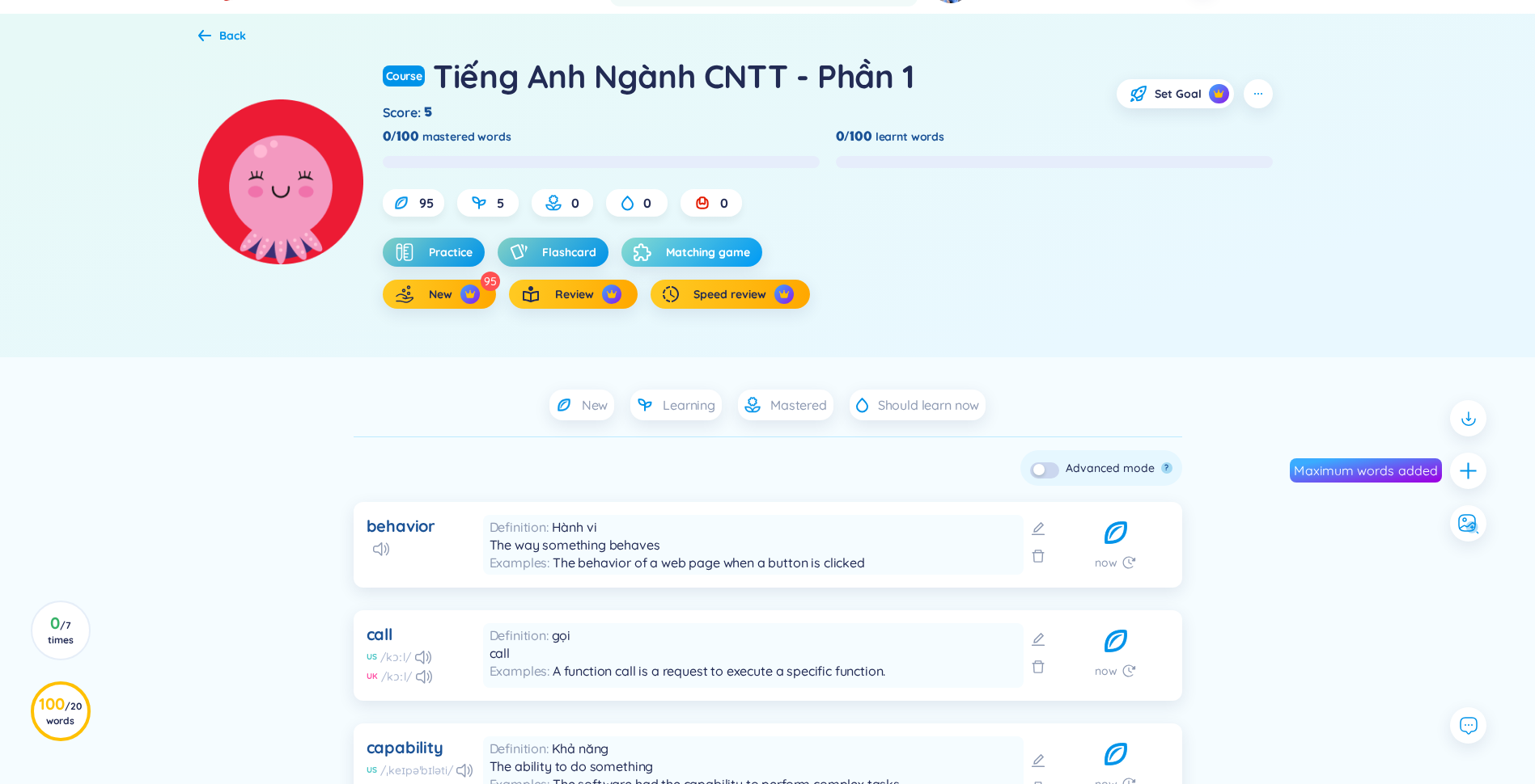
click at [664, 253] on button "Matching game" at bounding box center [692, 252] width 141 height 29
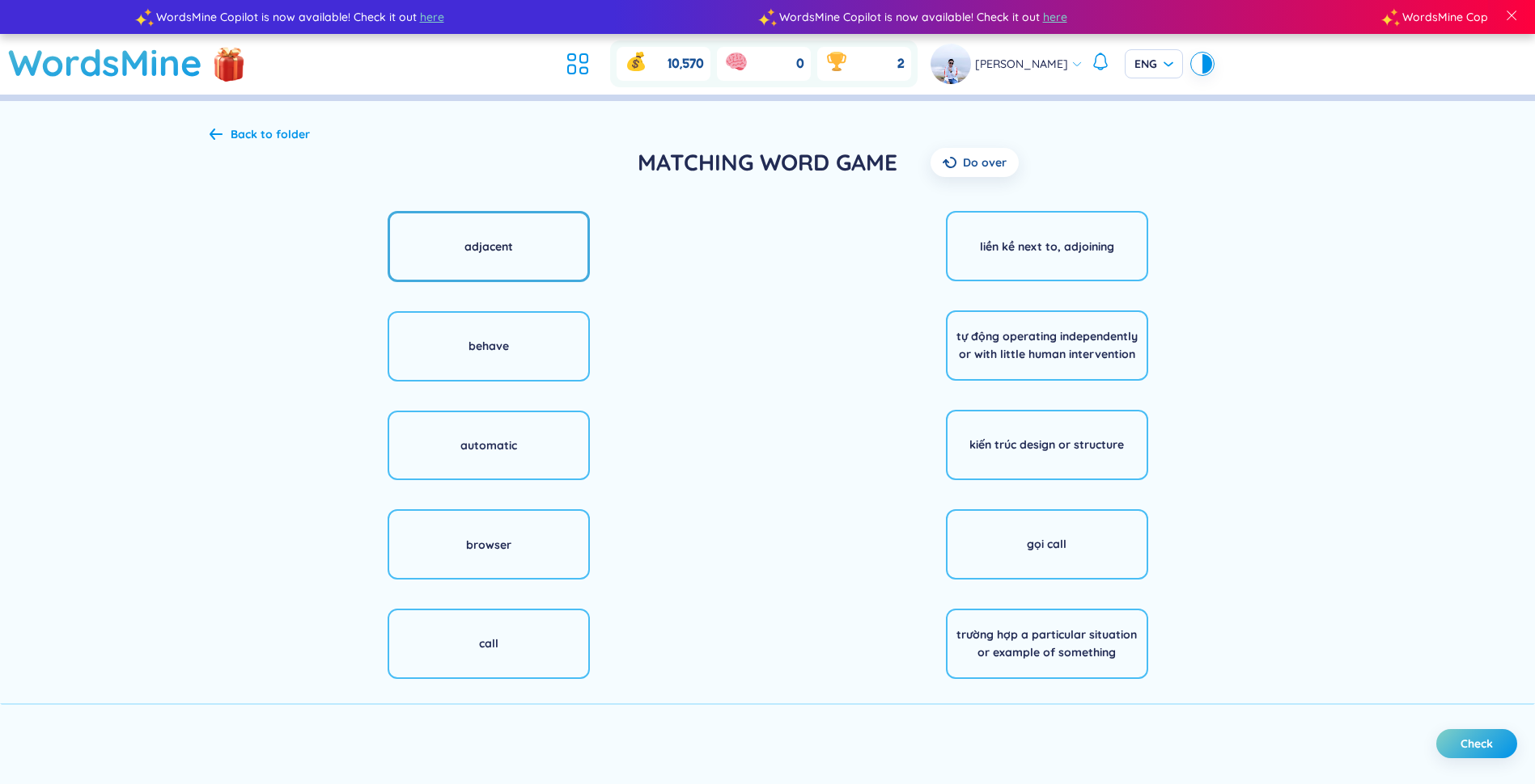
click at [509, 276] on div "adjacent" at bounding box center [489, 247] width 202 height 71
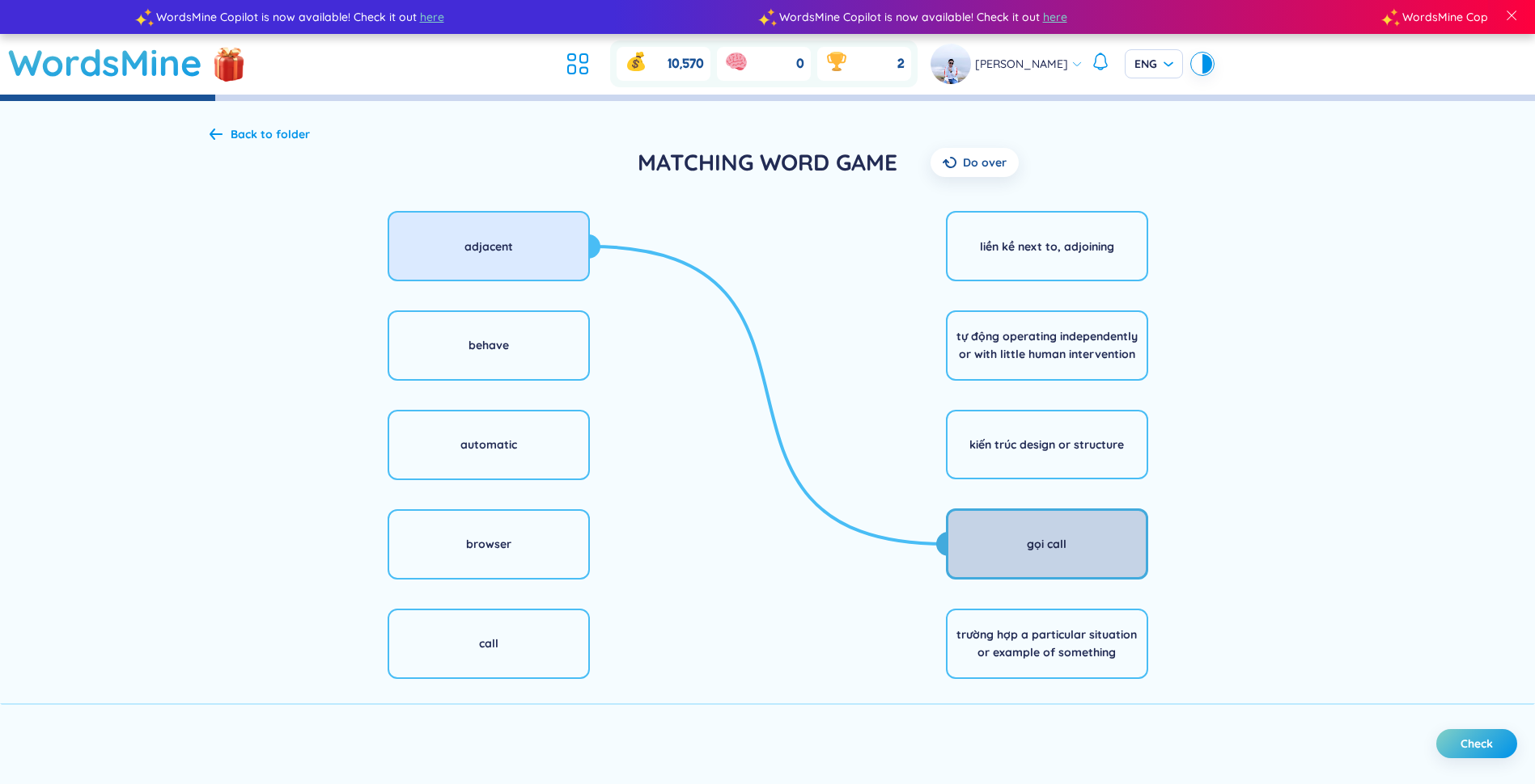
click at [768, 546] on div "gọi call" at bounding box center [1047, 544] width 202 height 71
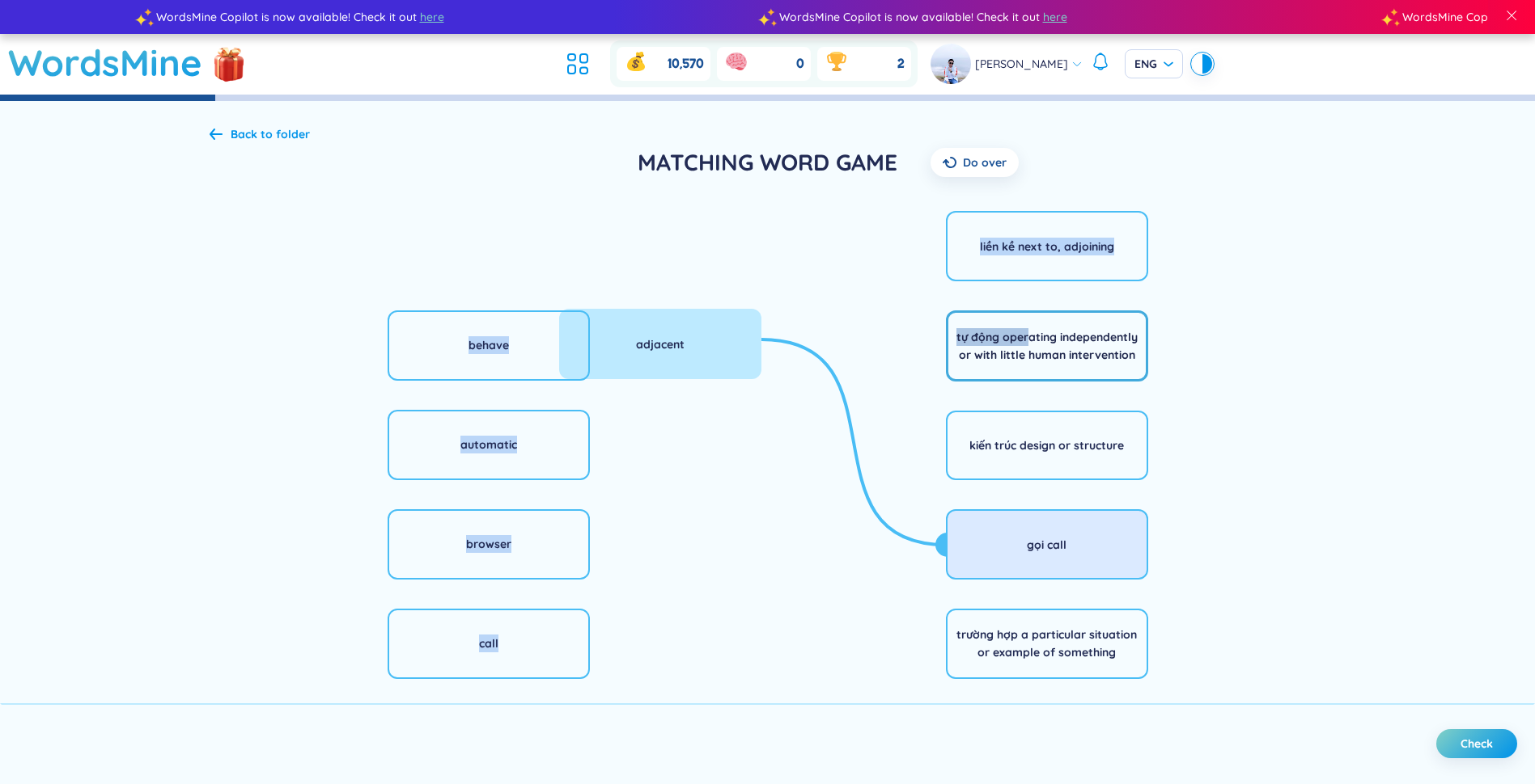
drag, startPoint x: 537, startPoint y: 253, endPoint x: 1070, endPoint y: 329, distance: 538.4
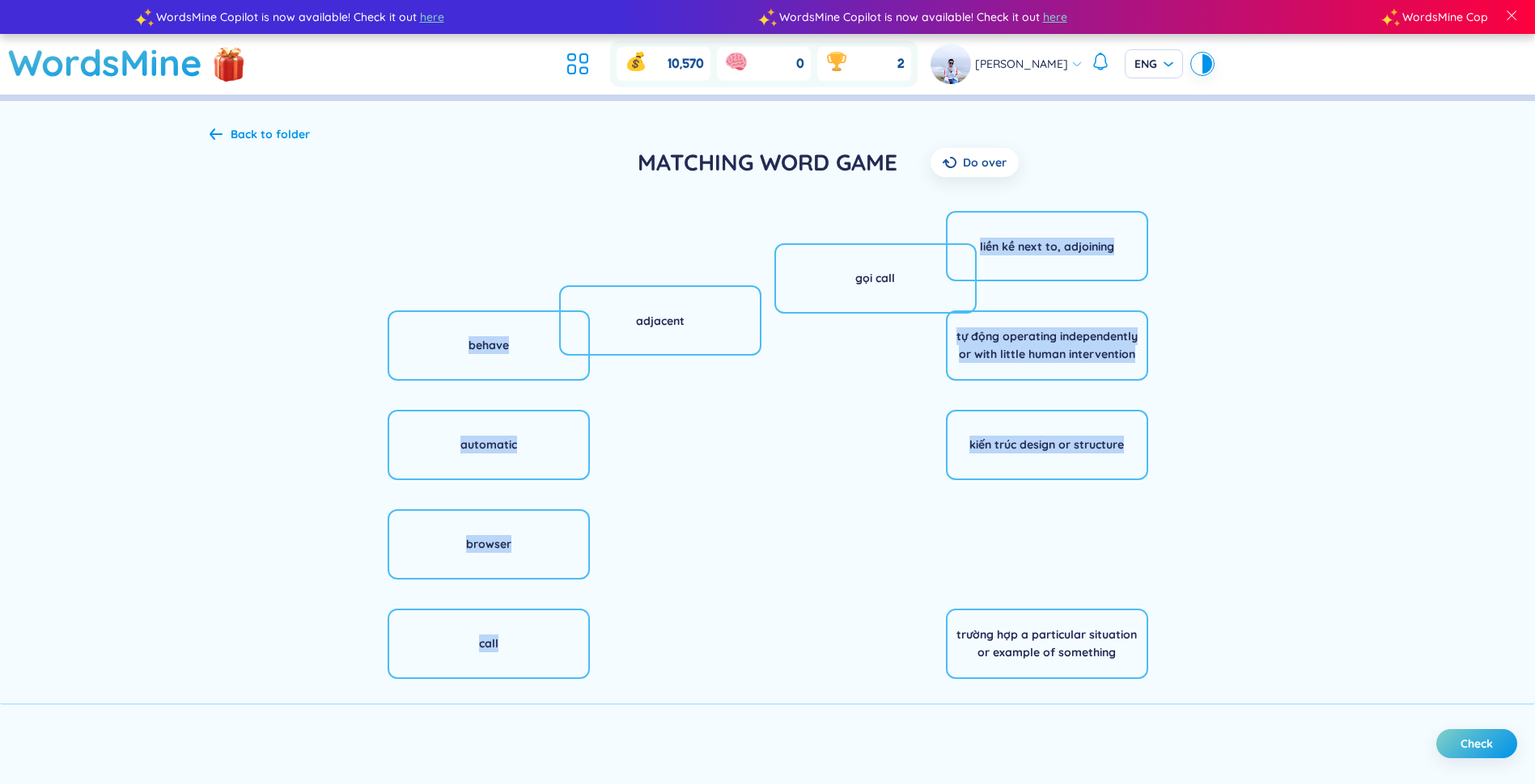
drag, startPoint x: 1010, startPoint y: 531, endPoint x: 591, endPoint y: 281, distance: 487.9
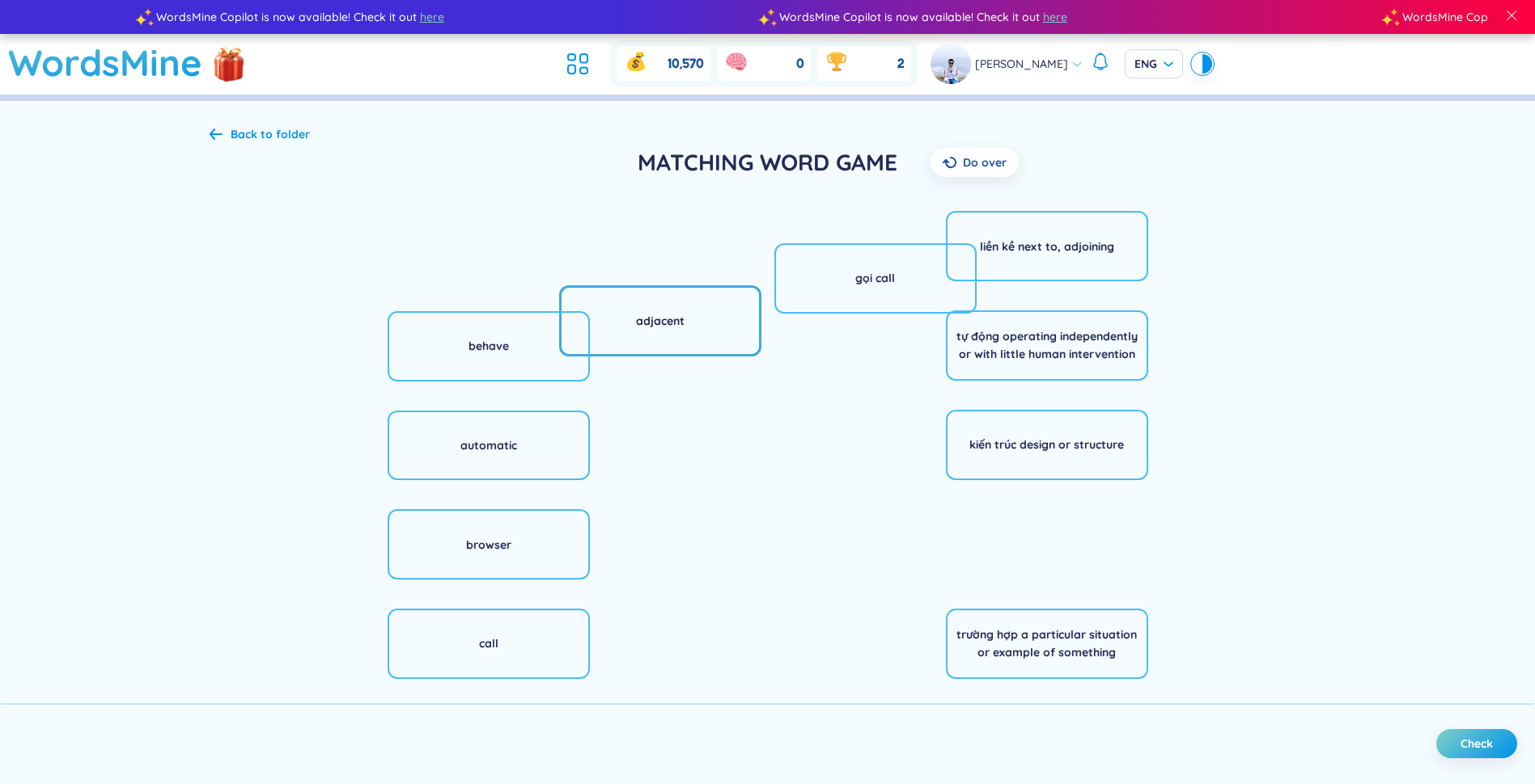
click at [629, 276] on div "adjacent behave automatic browser call architecture case" at bounding box center [489, 544] width 558 height 679
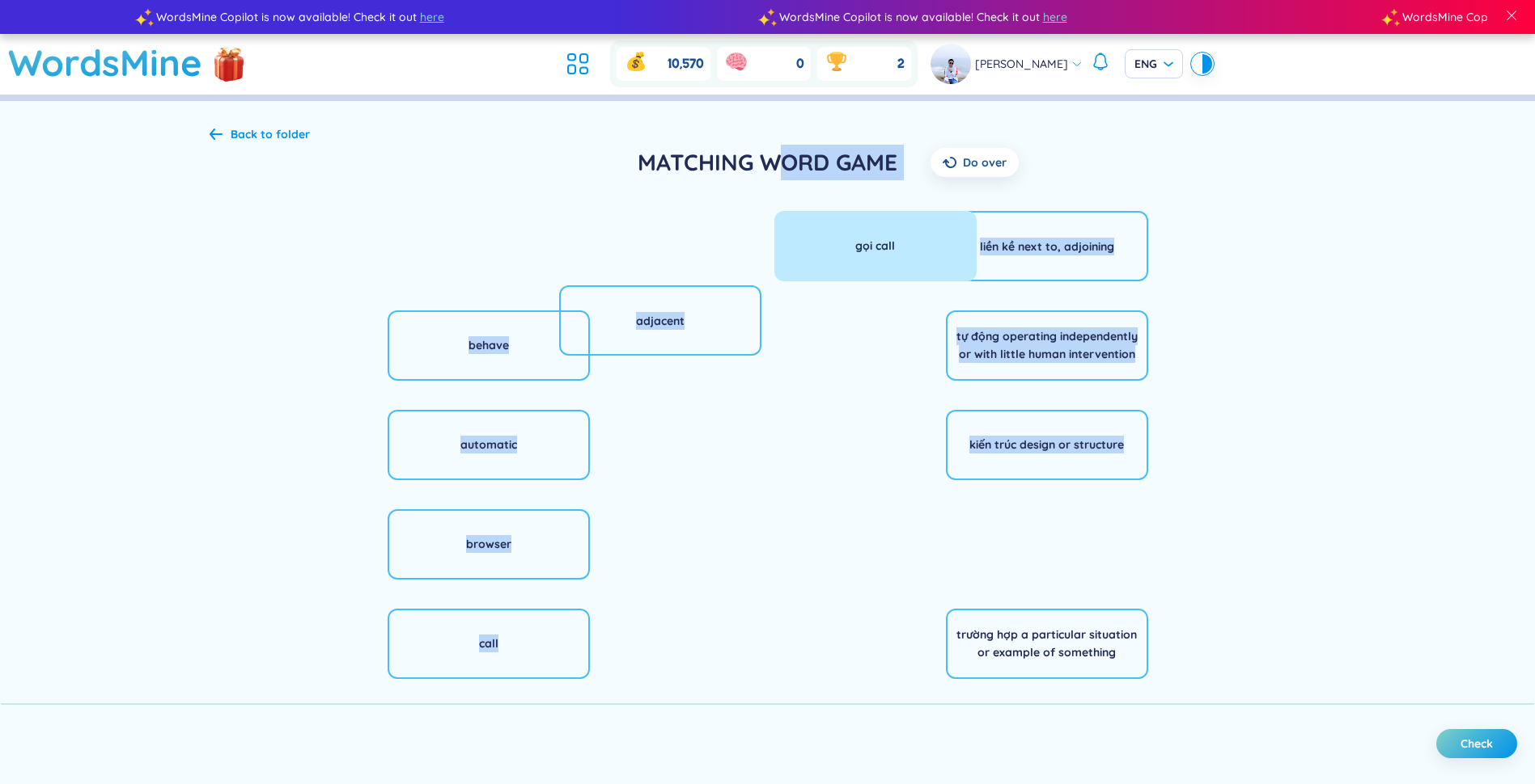
drag, startPoint x: 829, startPoint y: 251, endPoint x: 797, endPoint y: 187, distance: 71.6
click at [768, 172] on div "Back to folder MATCHING WORD GAME Do over adjacent behave automatic browser cal…" at bounding box center [768, 551] width 1165 height 899
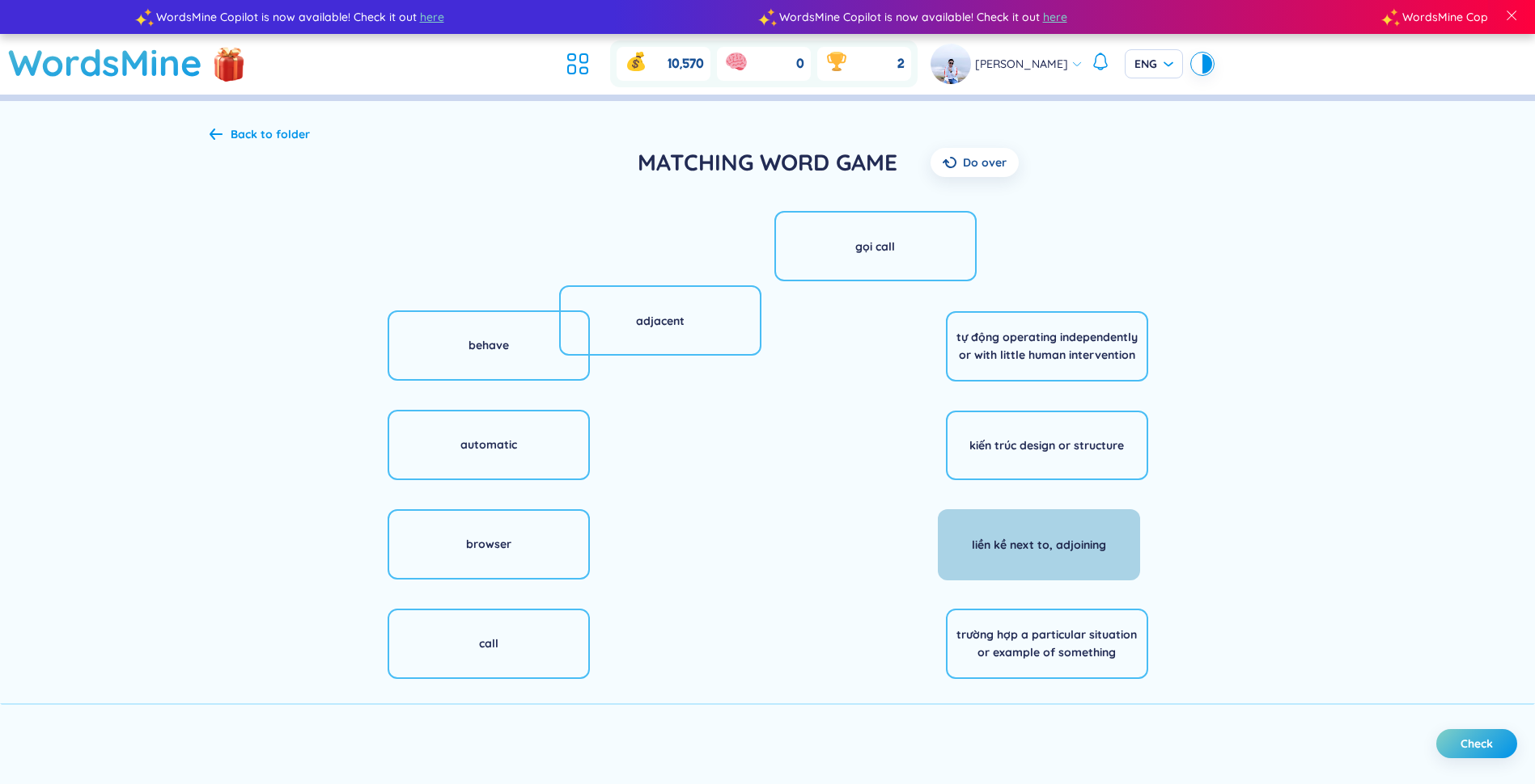
drag, startPoint x: 1031, startPoint y: 272, endPoint x: 1026, endPoint y: 558, distance: 286.0
click at [768, 556] on div "liền kề next to, adjoining" at bounding box center [1039, 545] width 202 height 71
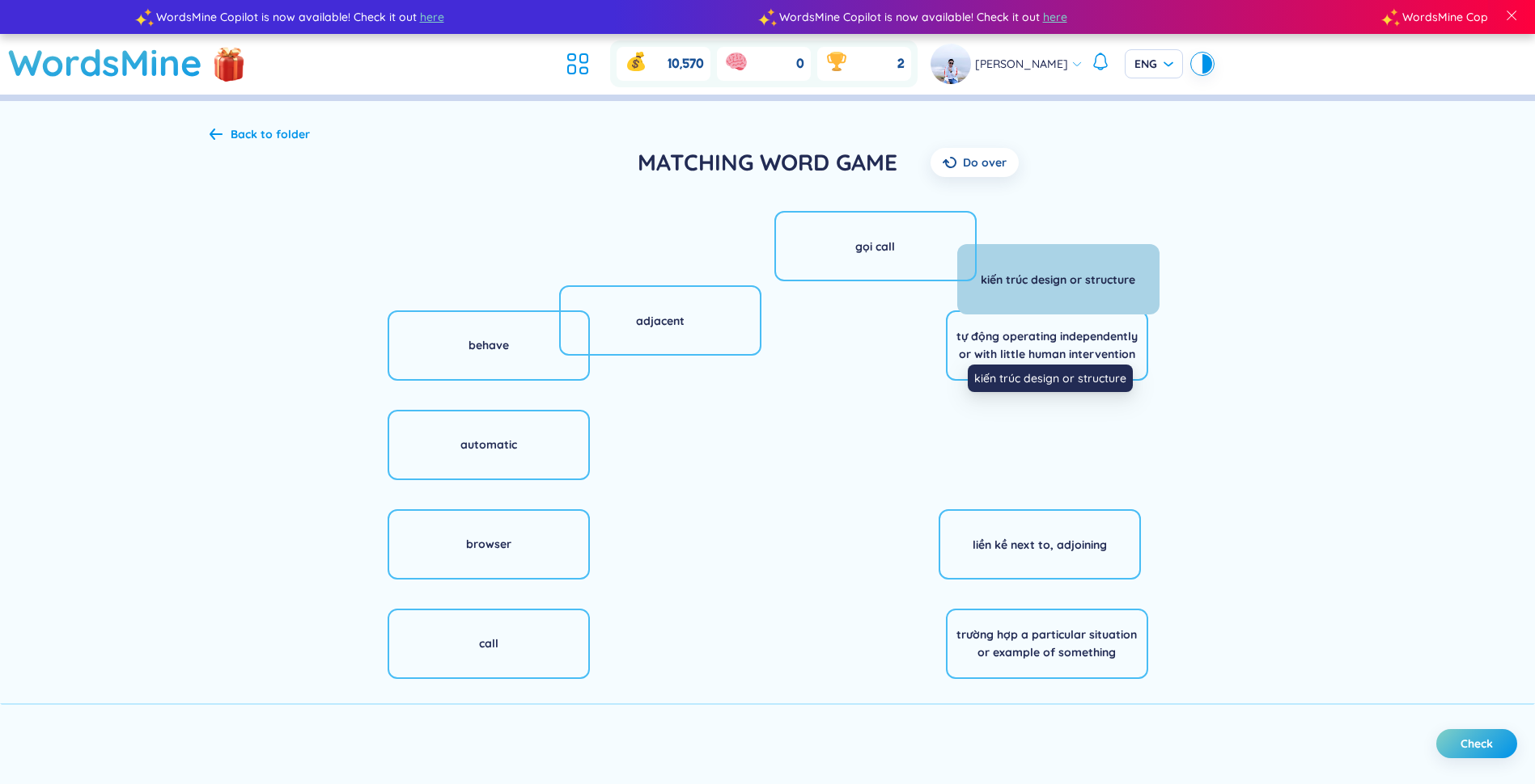
drag, startPoint x: 1012, startPoint y: 445, endPoint x: 1023, endPoint y: 280, distance: 165.4
click at [768, 280] on div "[PERSON_NAME] design or structure" at bounding box center [1058, 279] width 155 height 17
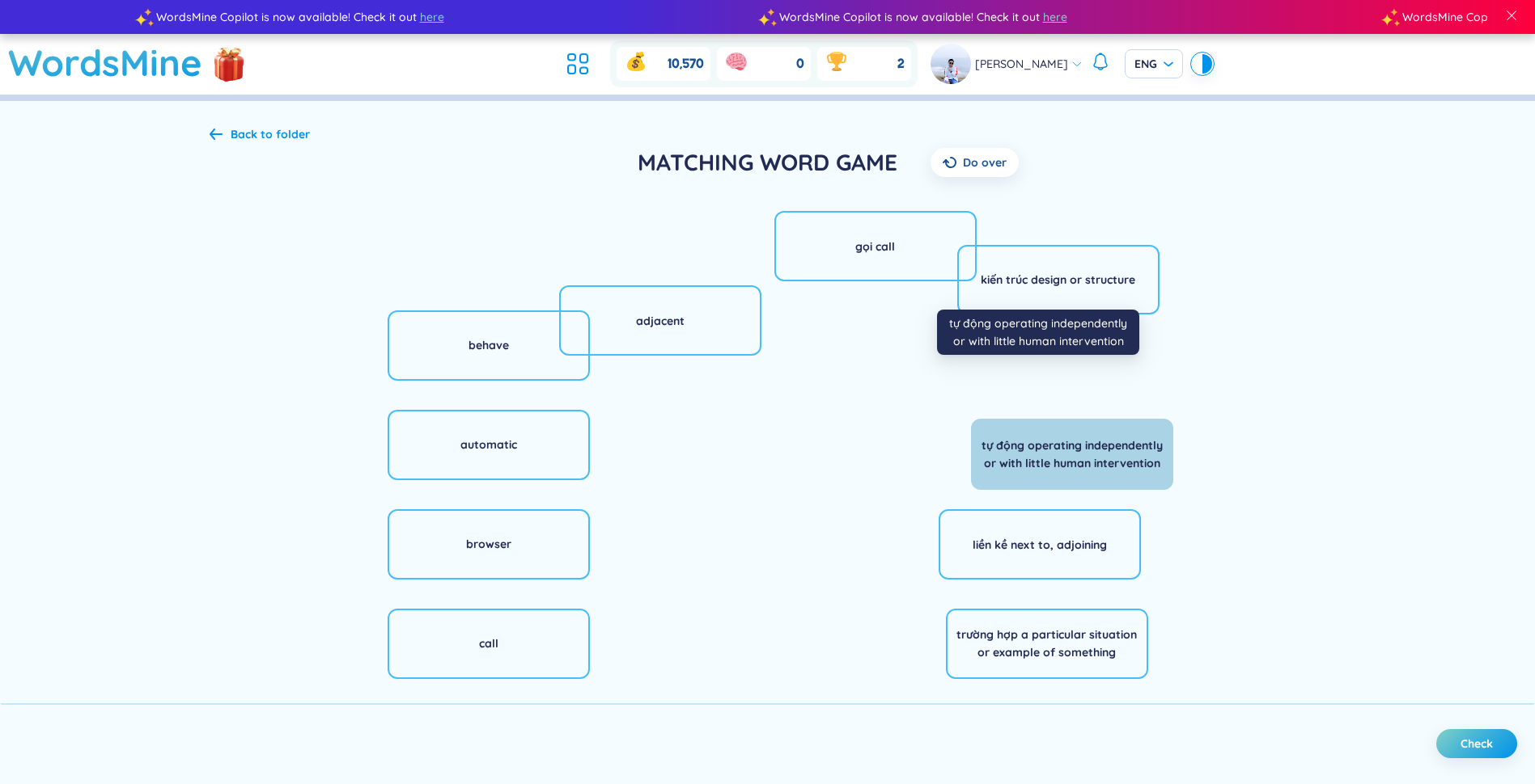
drag, startPoint x: 1020, startPoint y: 355, endPoint x: 1046, endPoint y: 460, distance: 108.2
click at [768, 461] on div "tự động operating independently or with little human intervention" at bounding box center [1072, 454] width 181 height 36
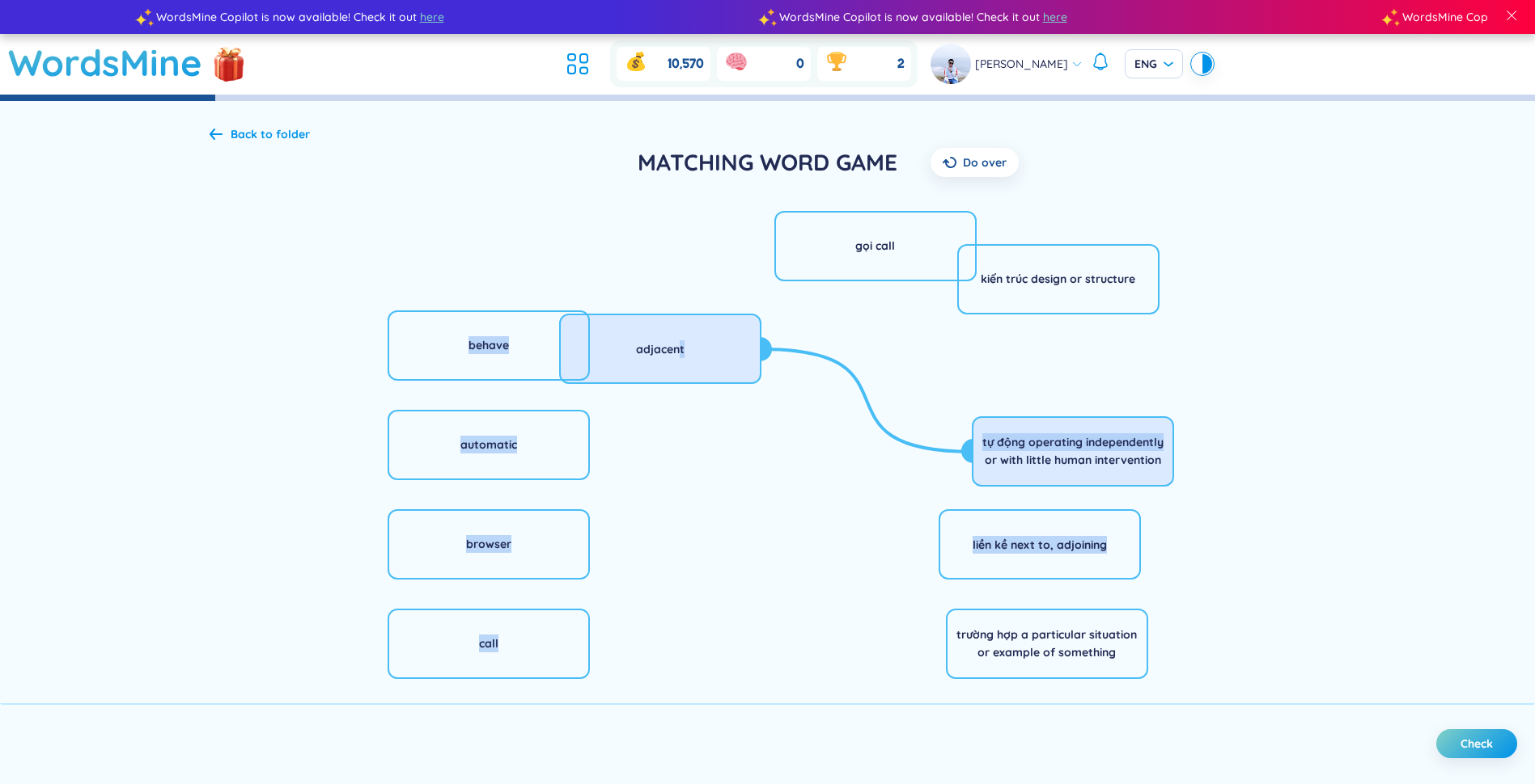
drag, startPoint x: 702, startPoint y: 331, endPoint x: 888, endPoint y: 358, distance: 187.9
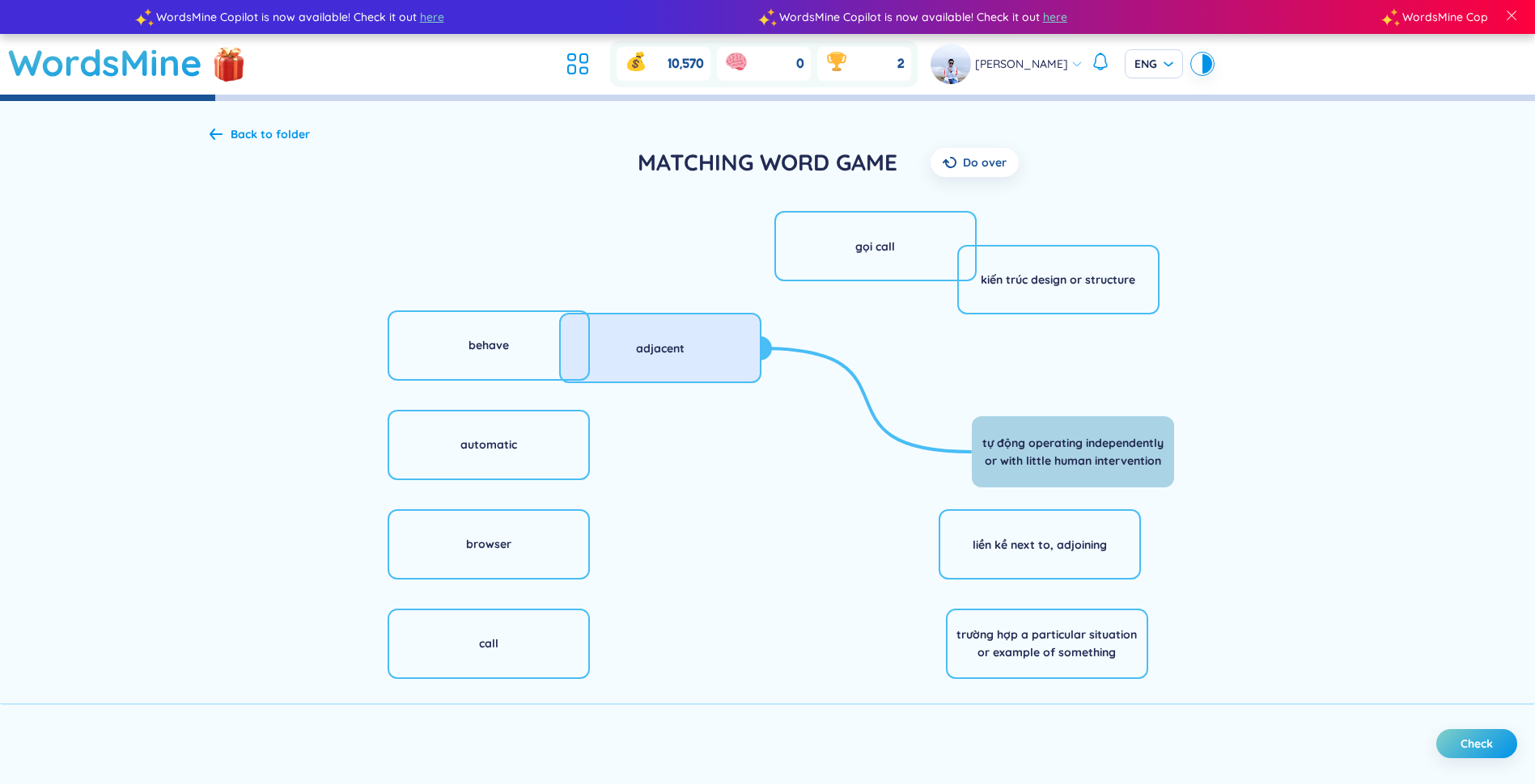
click at [768, 457] on div "tự động operating independently or with little human intervention" at bounding box center [1073, 451] width 181 height 36
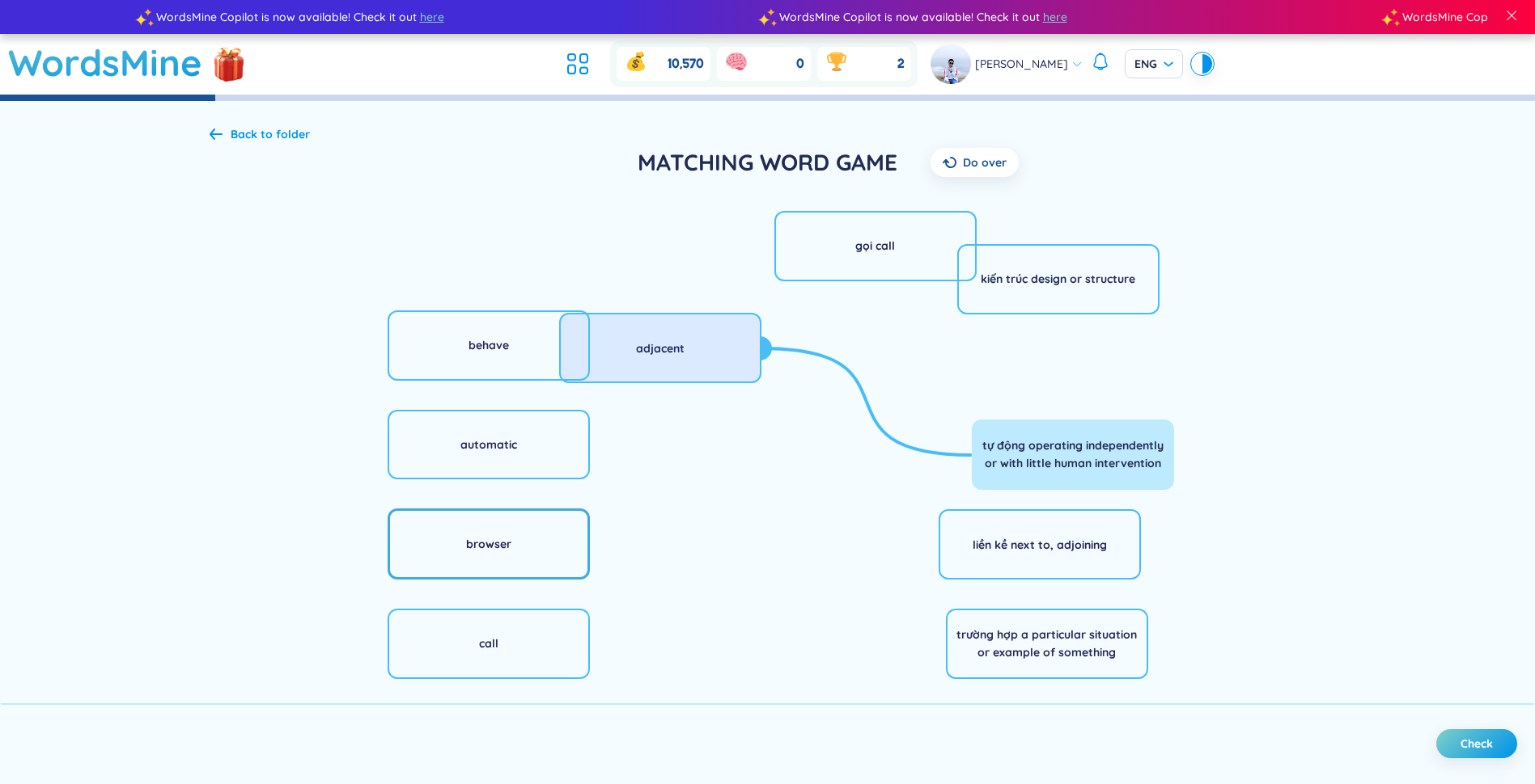
click at [533, 538] on div "browser" at bounding box center [489, 544] width 202 height 71
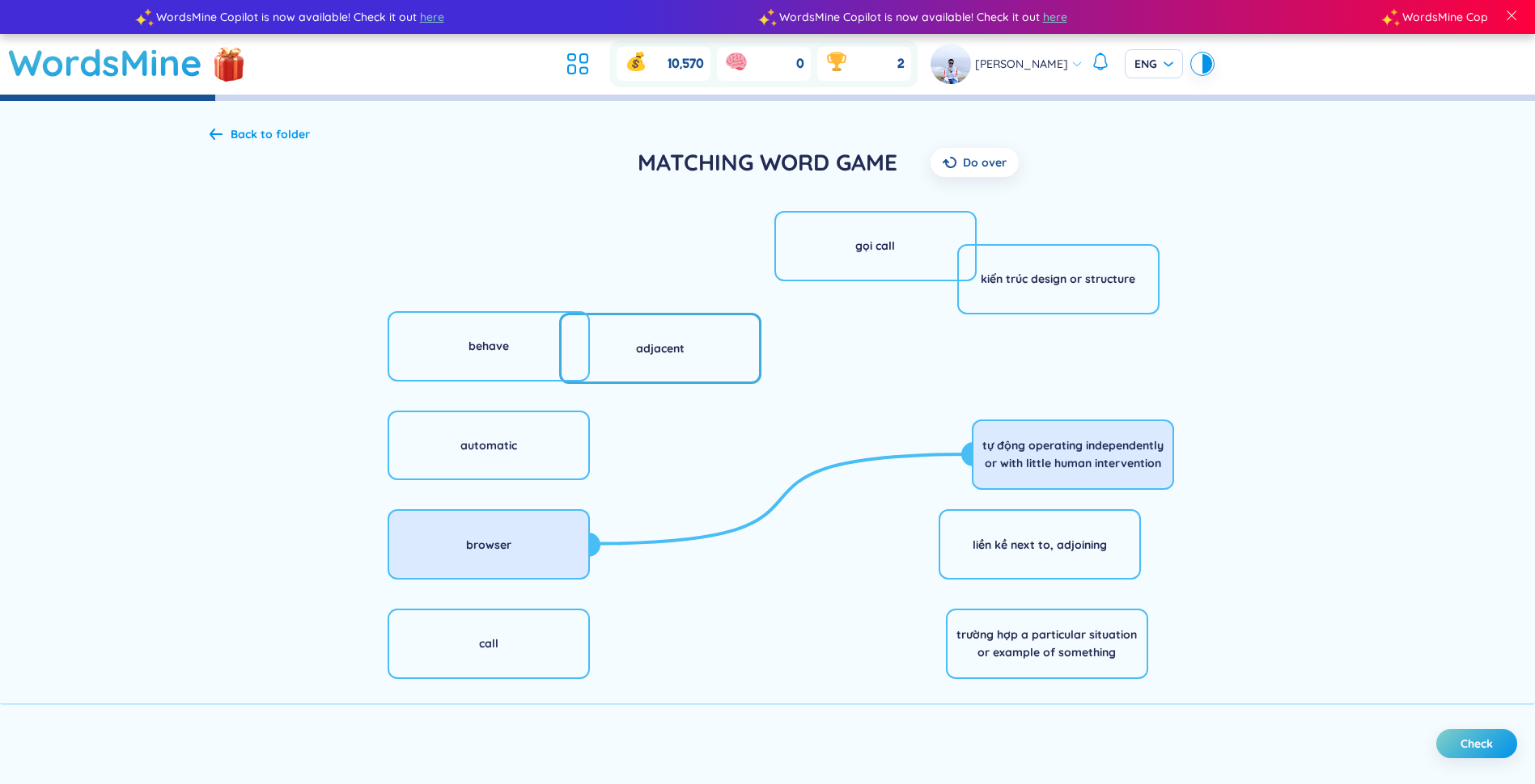
click at [678, 354] on div "adjacent" at bounding box center [660, 348] width 49 height 17
click at [768, 252] on div "gọi call" at bounding box center [876, 246] width 202 height 71
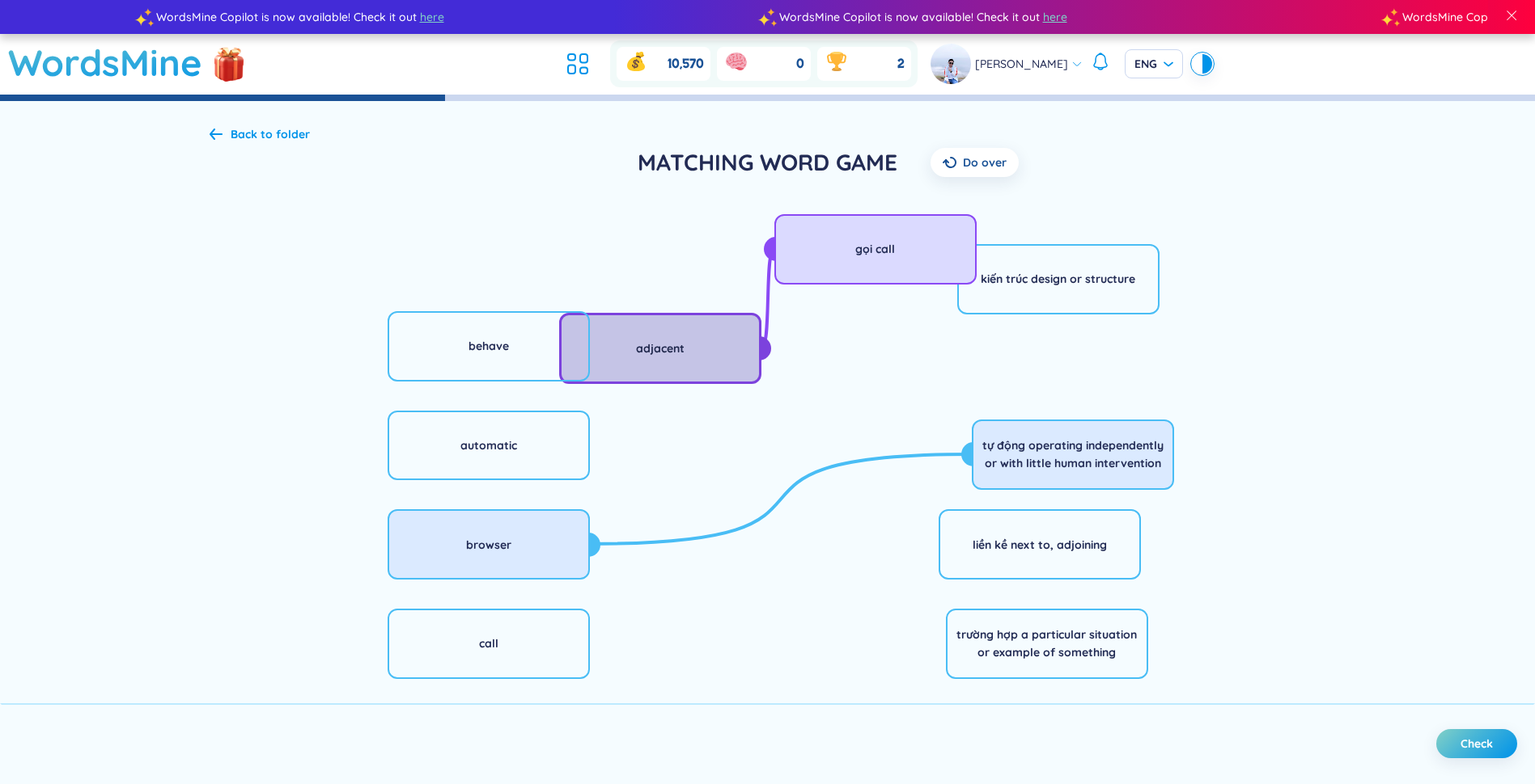
click at [707, 363] on div "adjacent" at bounding box center [660, 349] width 202 height 71
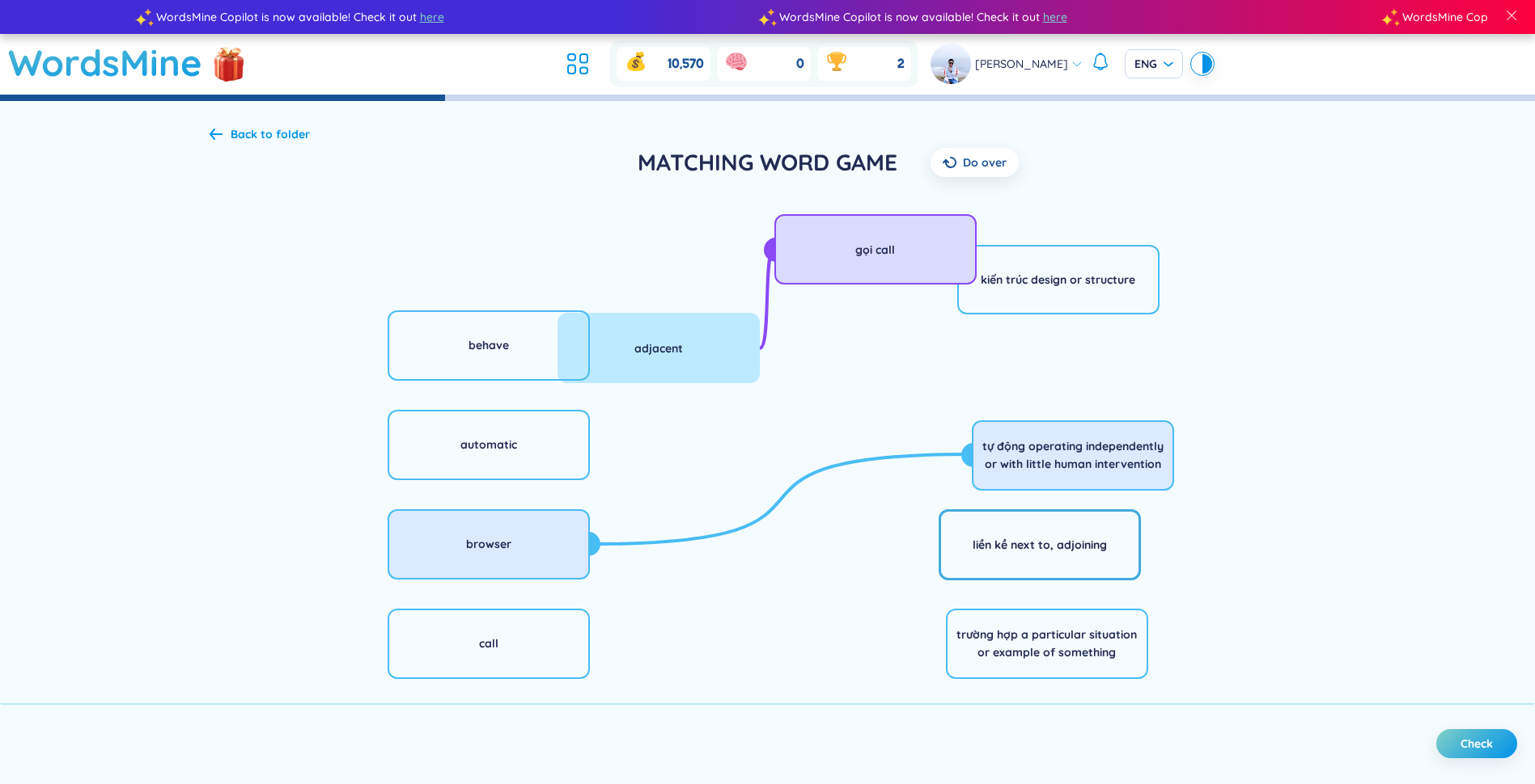
click at [768, 560] on div "liền kề next to, adjoining" at bounding box center [1040, 545] width 202 height 71
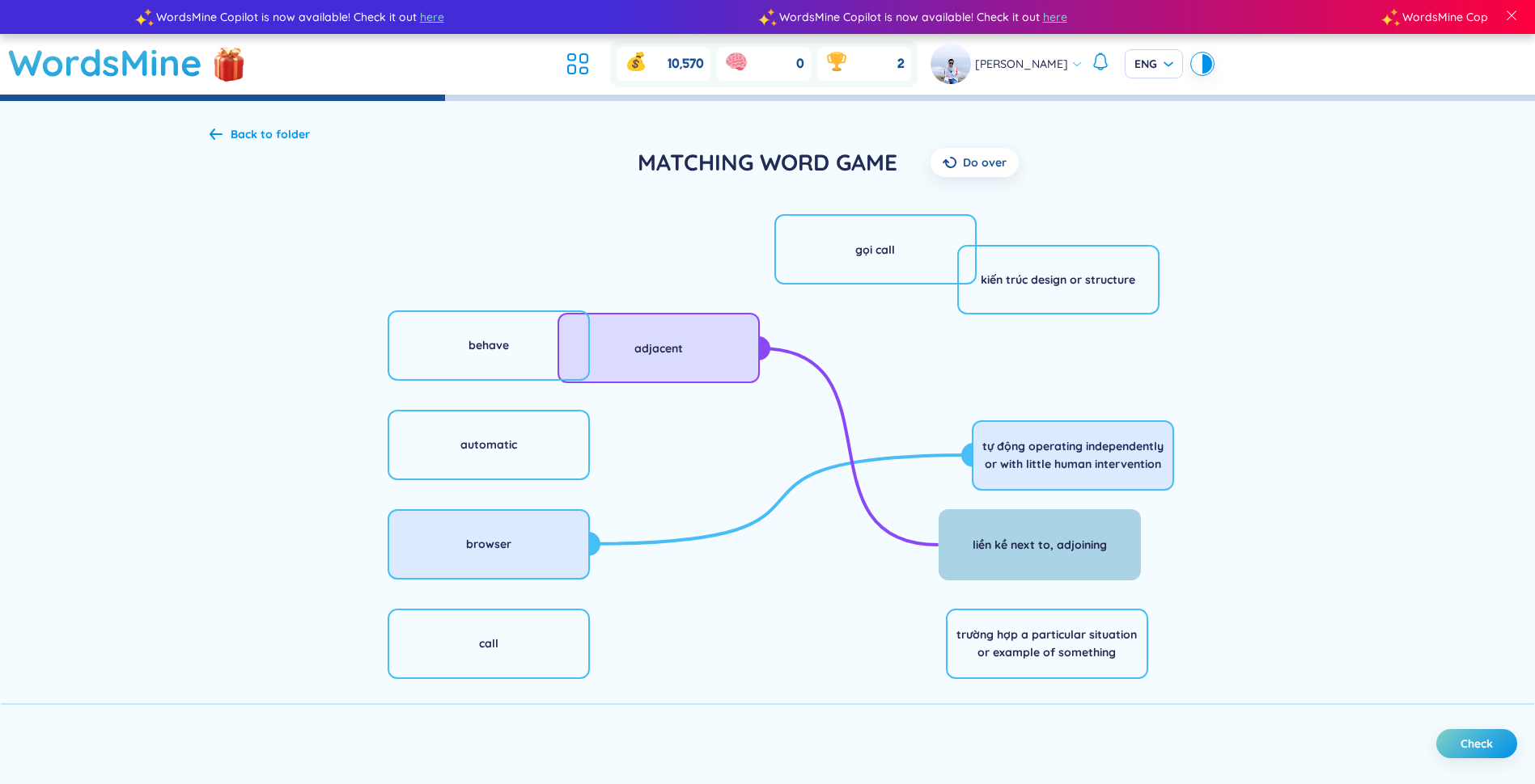
click at [768, 550] on div "liền kề next to, adjoining" at bounding box center [1040, 545] width 134 height 17
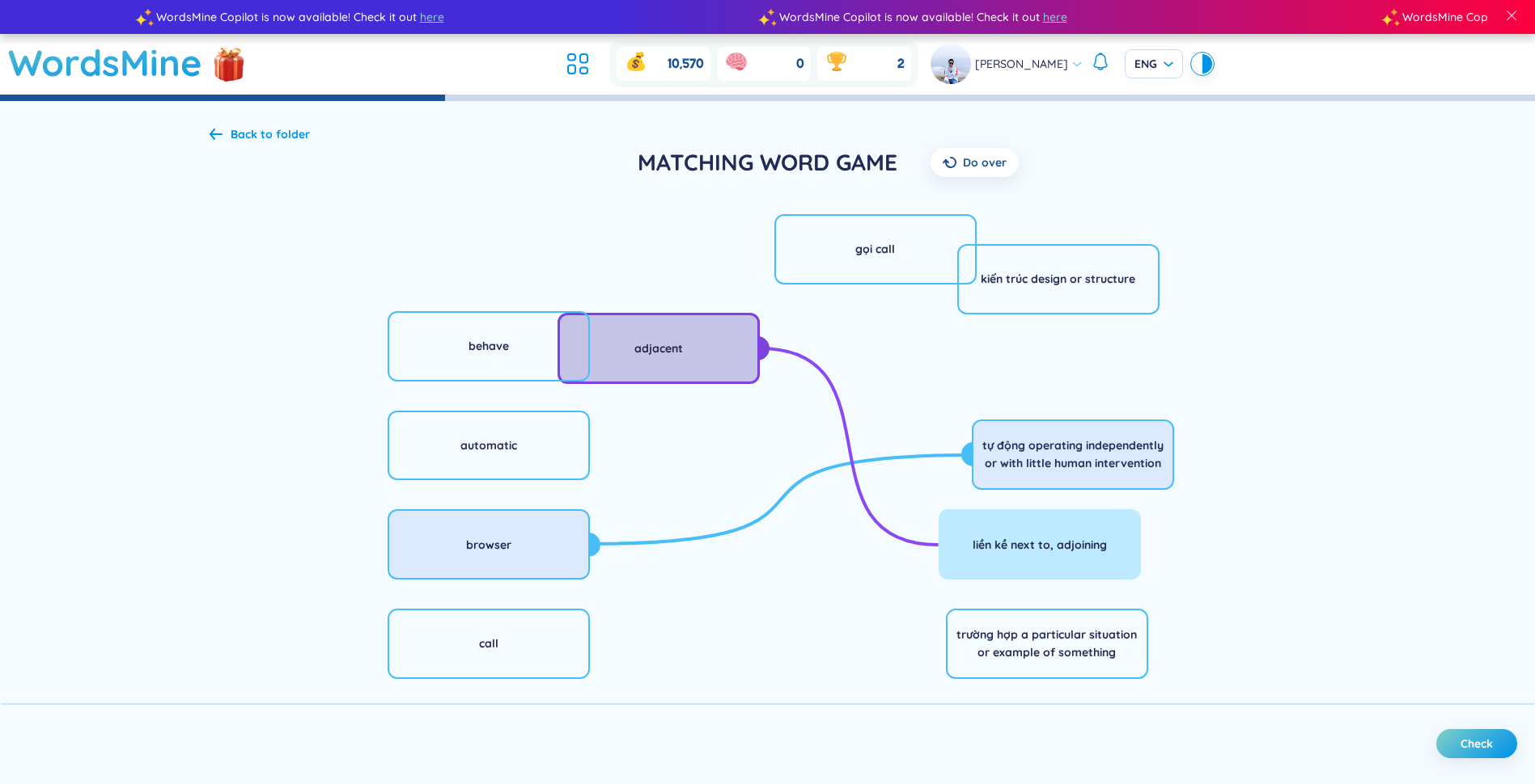
click at [710, 363] on div "adjacent" at bounding box center [659, 349] width 202 height 71
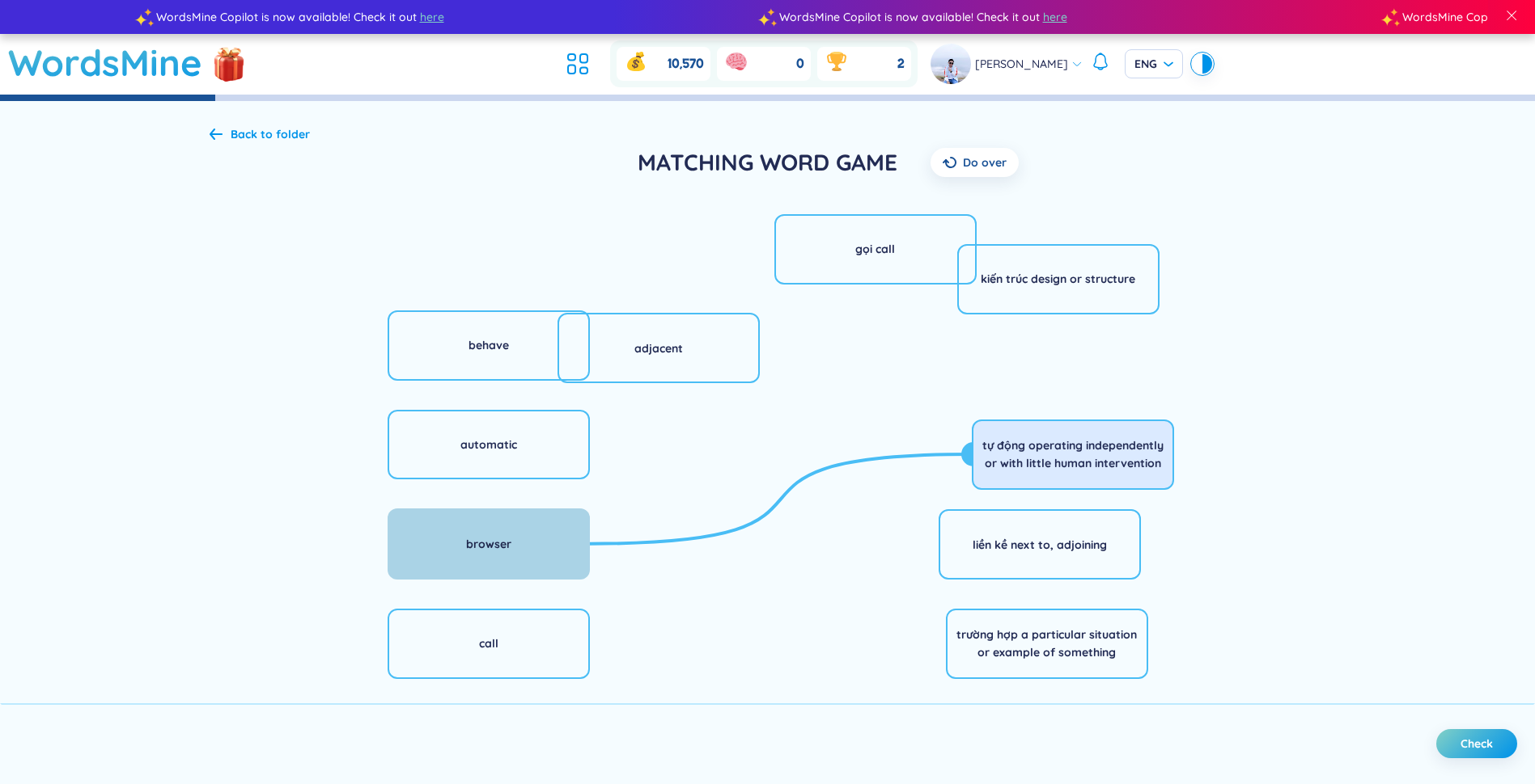
click at [543, 536] on div "browser" at bounding box center [489, 544] width 202 height 71
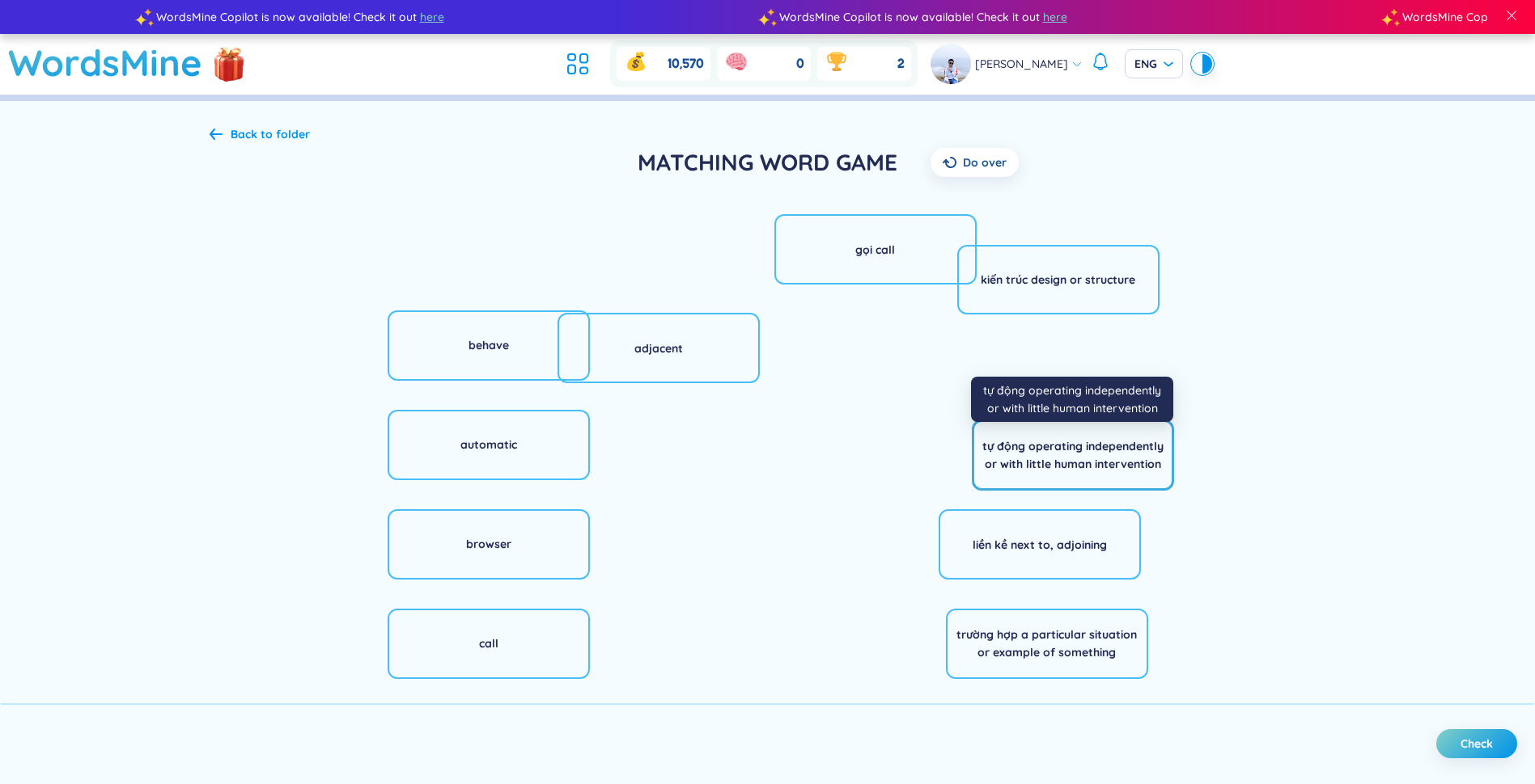
click at [768, 460] on div "tự động operating independently or with little human intervention" at bounding box center [1073, 455] width 181 height 36
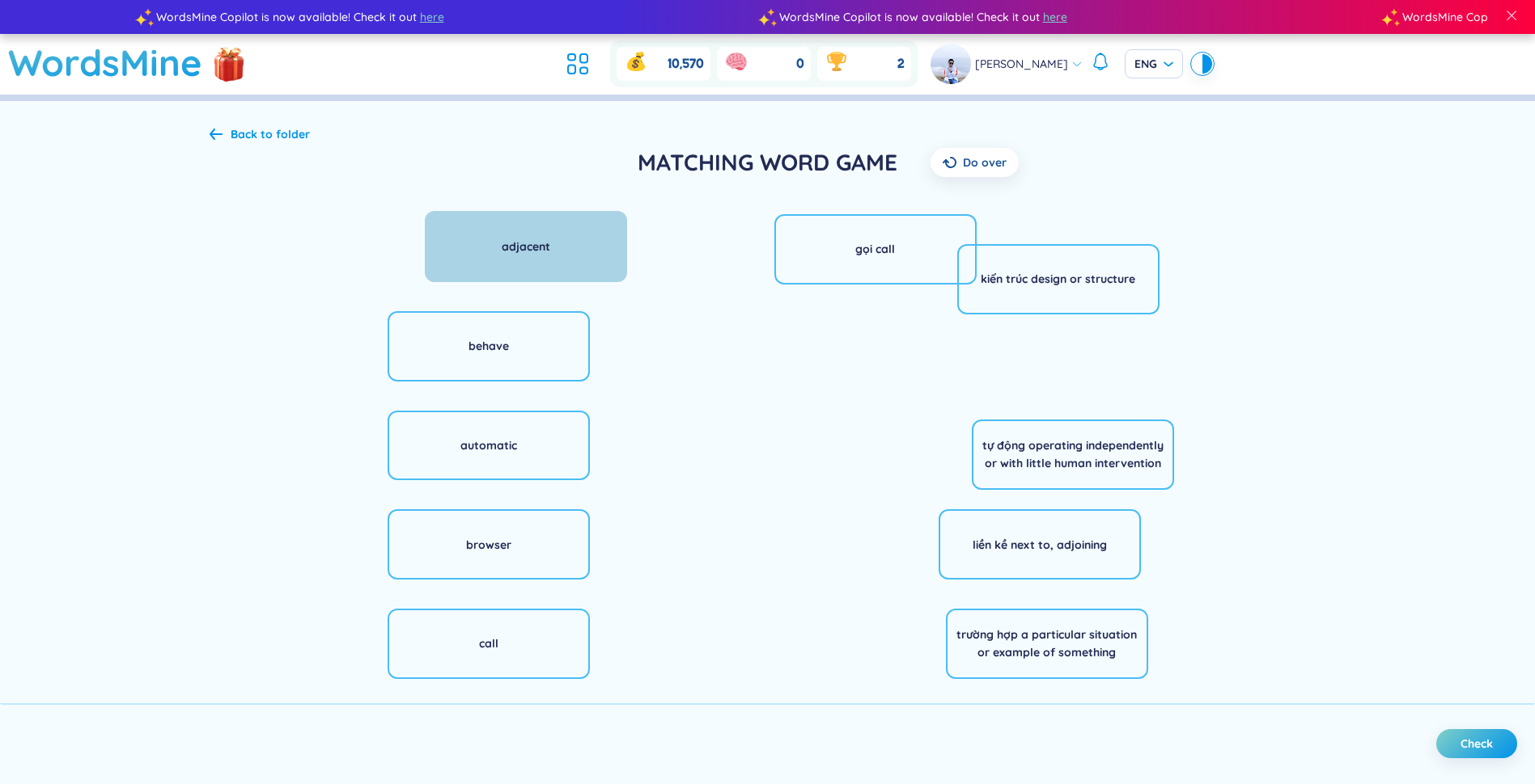
drag, startPoint x: 667, startPoint y: 315, endPoint x: 552, endPoint y: 234, distance: 140.7
click at [552, 234] on div "adjacent" at bounding box center [526, 247] width 202 height 71
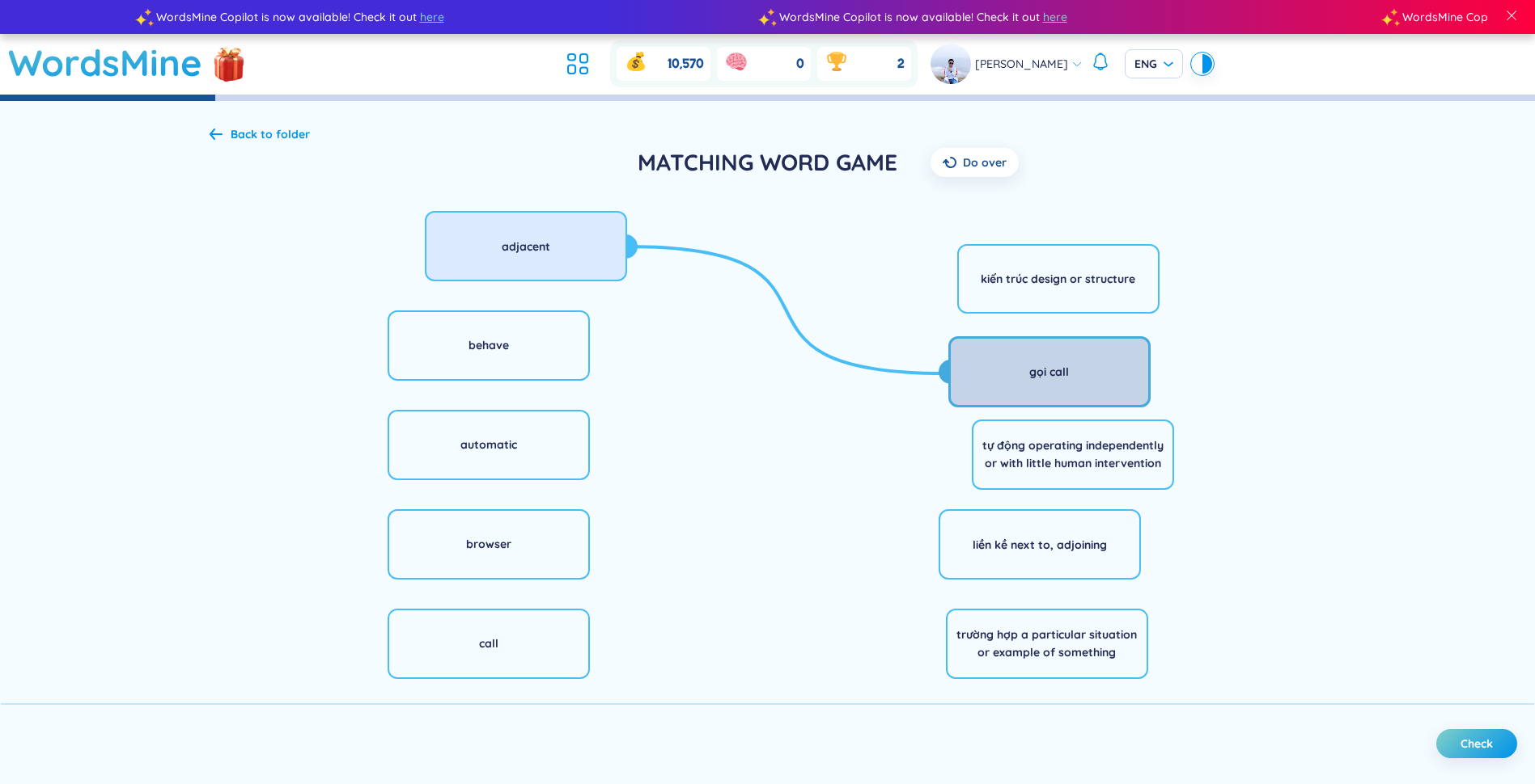
drag, startPoint x: 874, startPoint y: 269, endPoint x: 1050, endPoint y: 383, distance: 209.7
click at [768, 383] on div "gọi call" at bounding box center [1050, 372] width 202 height 71
drag, startPoint x: 1048, startPoint y: 378, endPoint x: 953, endPoint y: 354, distance: 98.0
click at [768, 378] on div "gọi call" at bounding box center [1051, 370] width 40 height 17
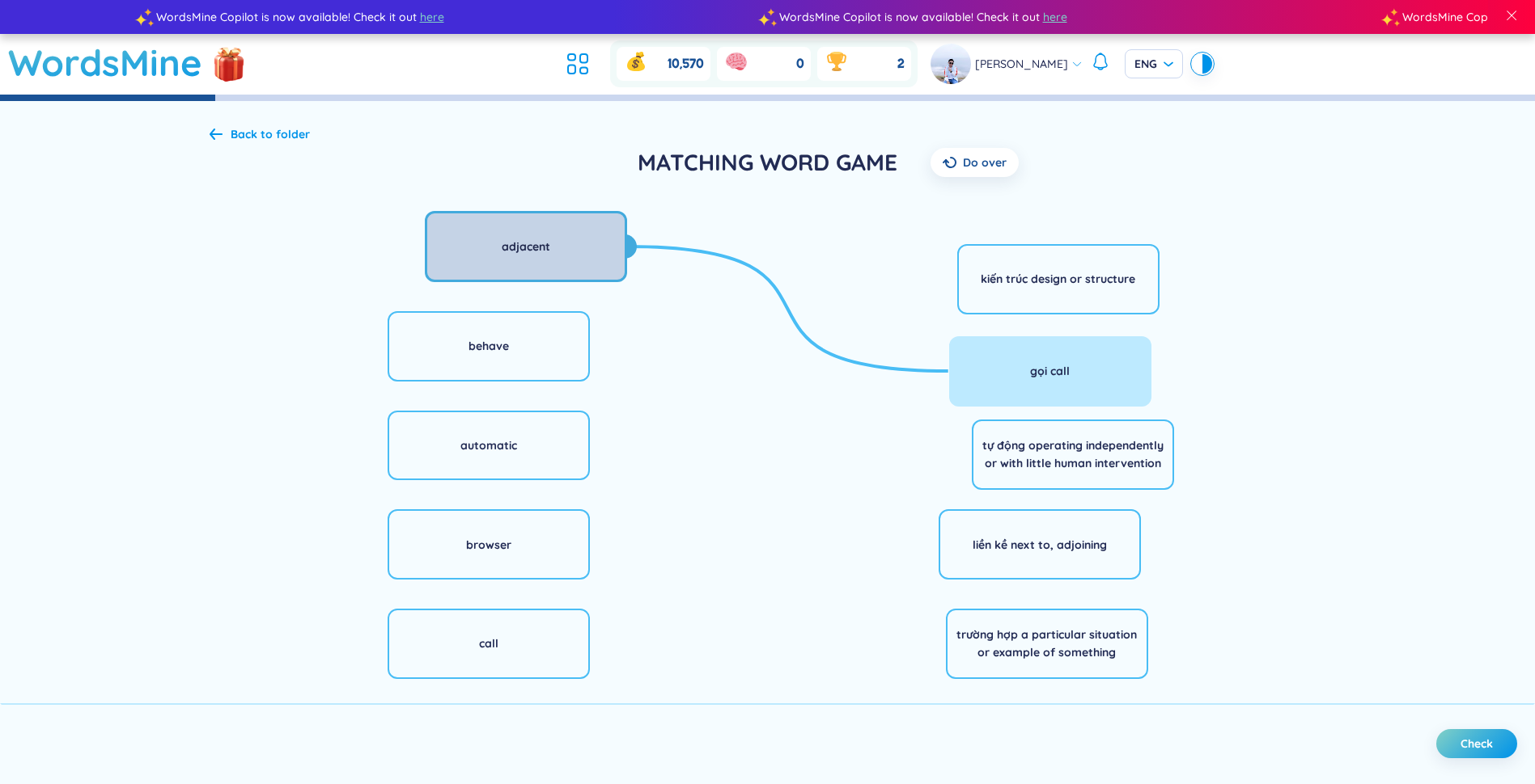
click at [555, 243] on div "adjacent" at bounding box center [526, 247] width 202 height 71
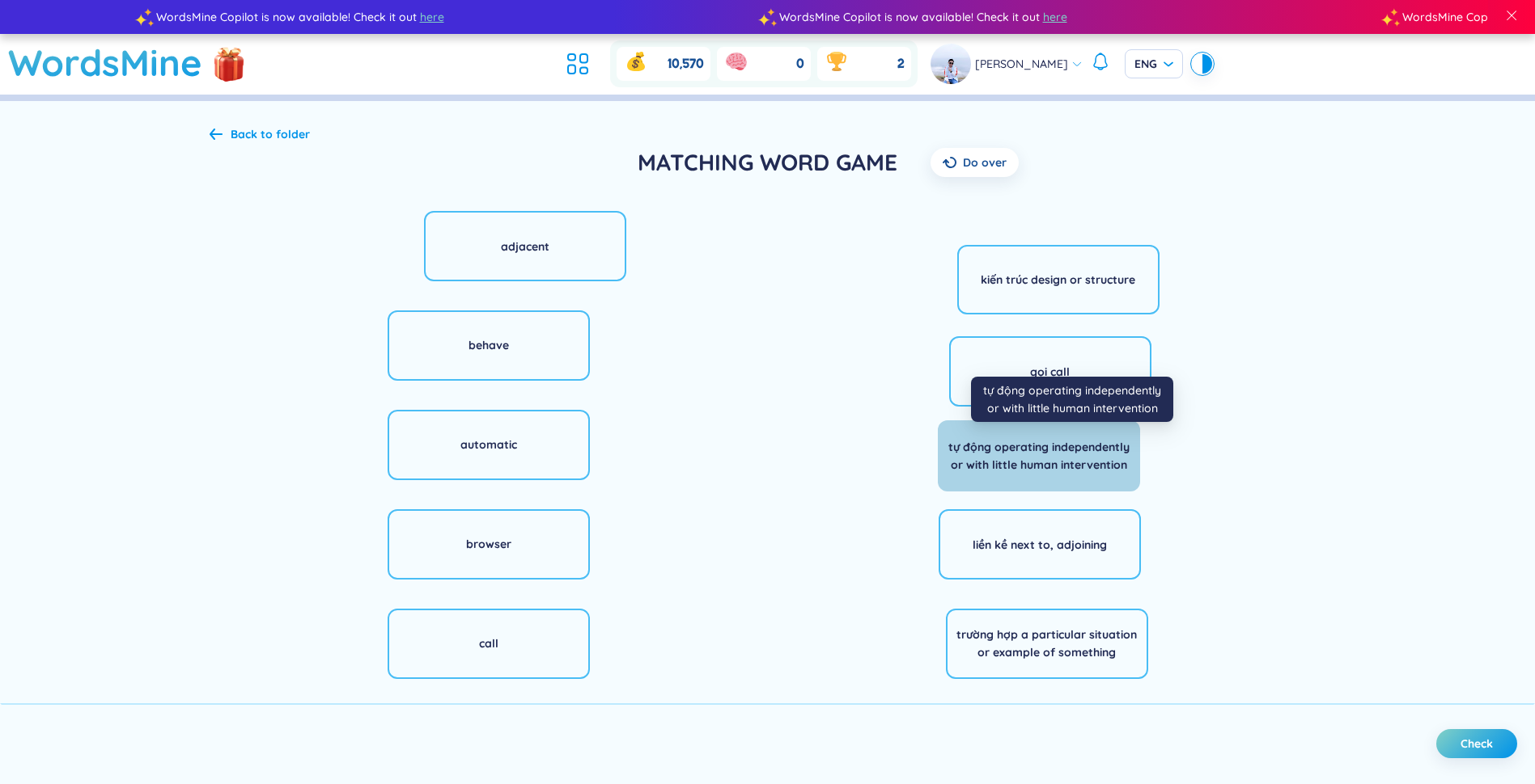
drag, startPoint x: 992, startPoint y: 451, endPoint x: 965, endPoint y: 451, distance: 27.0
click at [768, 451] on div "tự động operating independently or with little human intervention" at bounding box center [1039, 455] width 181 height 36
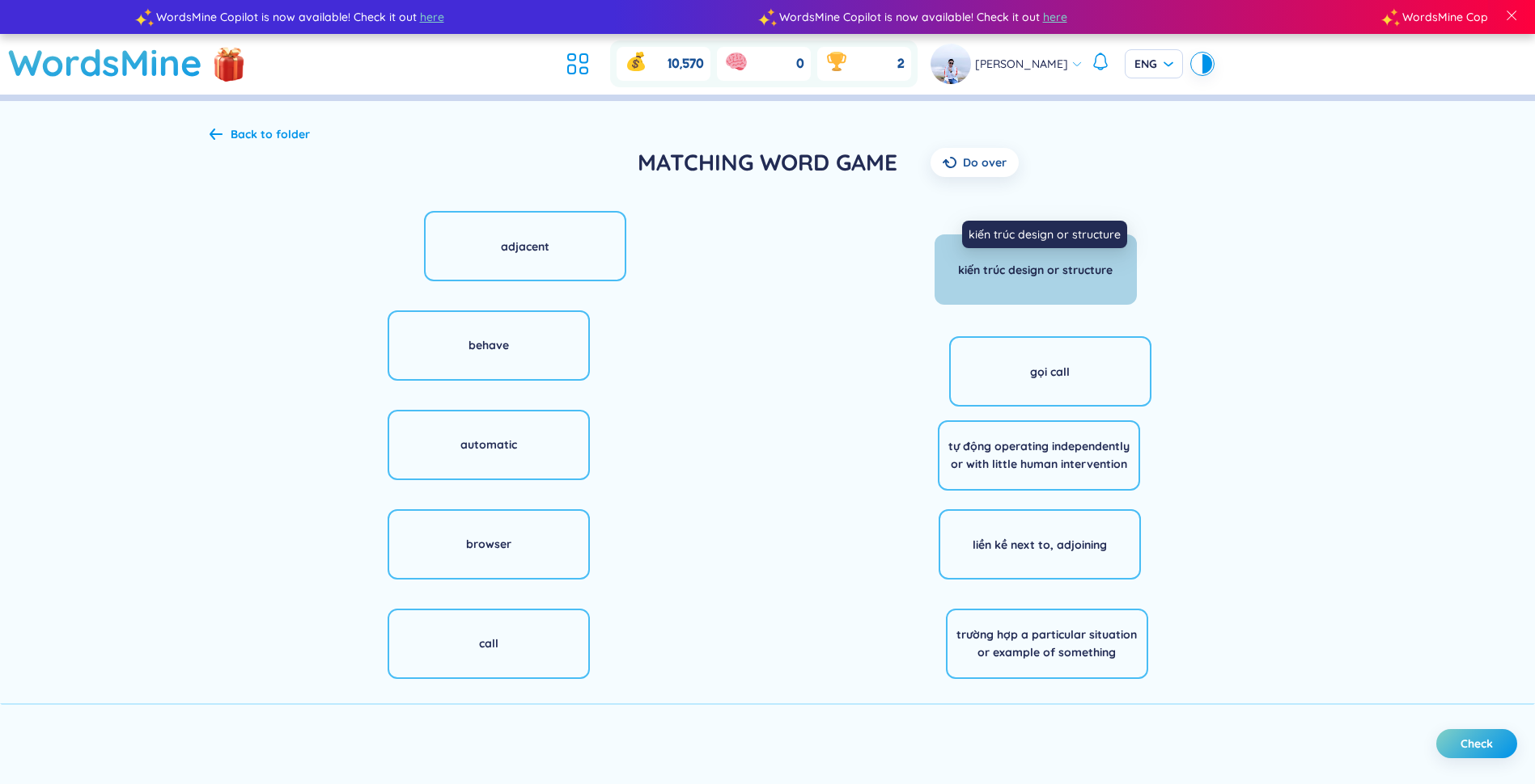
drag, startPoint x: 1020, startPoint y: 279, endPoint x: 997, endPoint y: 269, distance: 25.1
click at [768, 269] on div "[PERSON_NAME] design or structure" at bounding box center [1035, 269] width 155 height 17
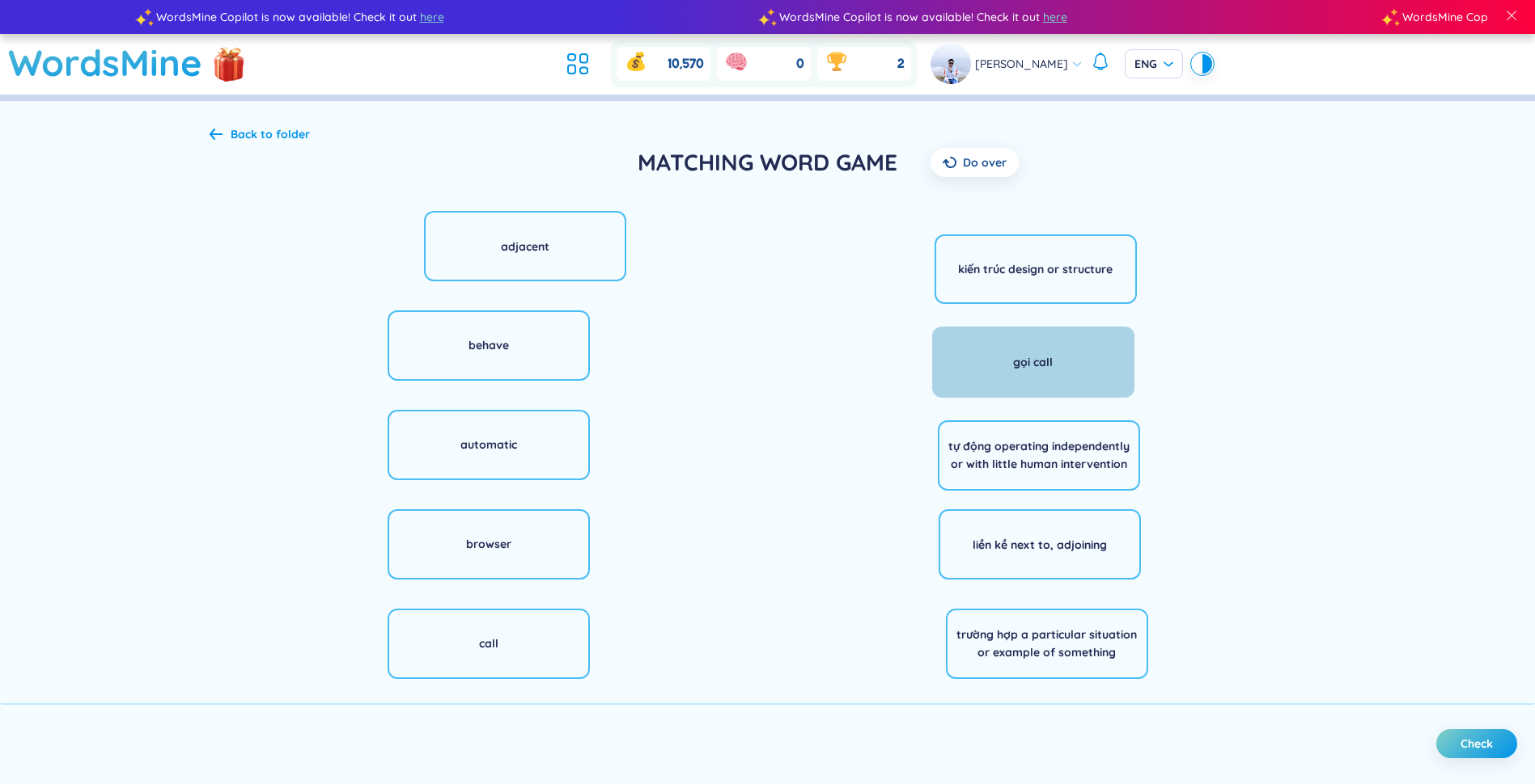
click at [768, 351] on div "gọi call" at bounding box center [1033, 363] width 202 height 71
click at [768, 354] on div "gọi call" at bounding box center [1040, 361] width 40 height 17
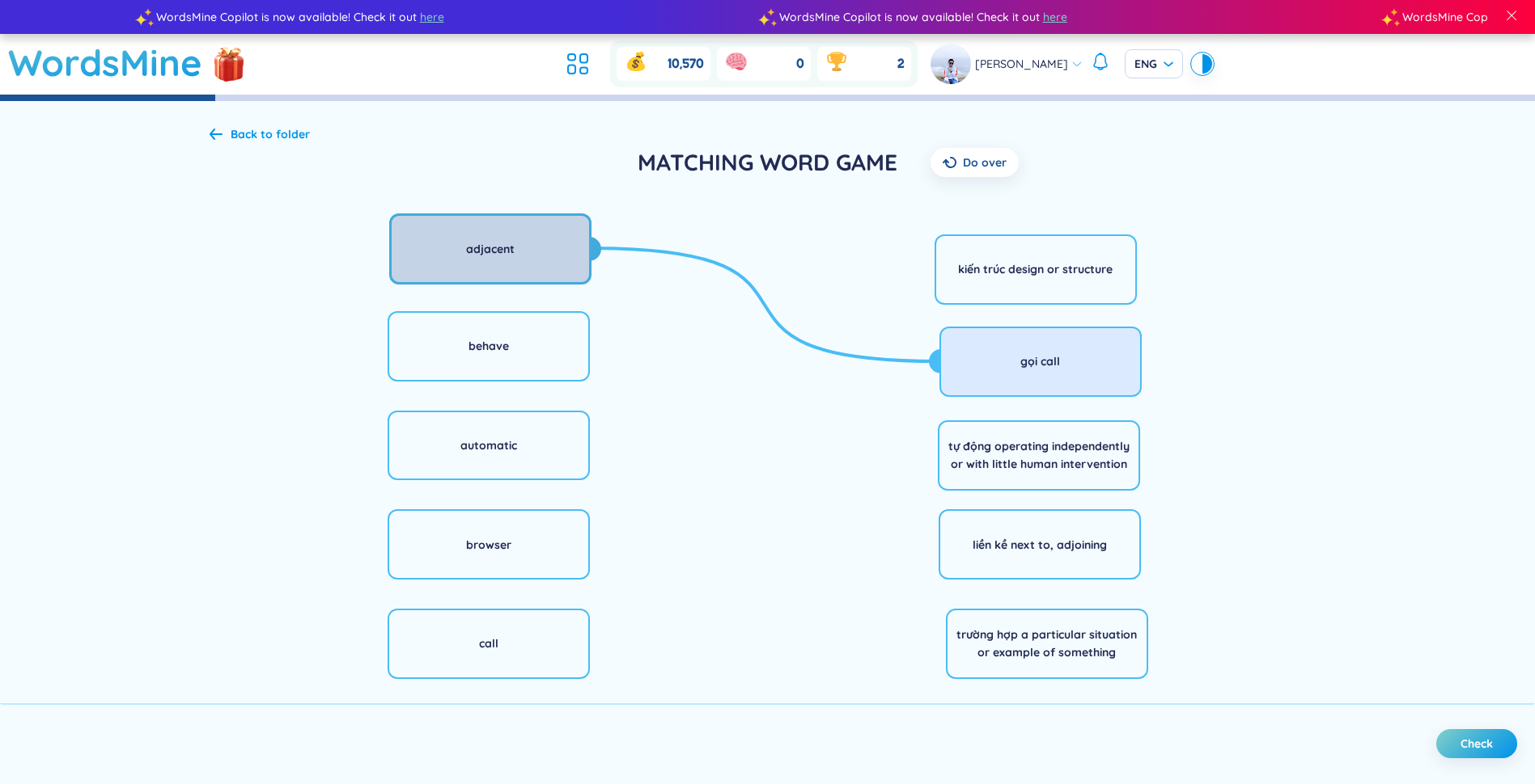
click at [514, 261] on div "adjacent" at bounding box center [490, 249] width 202 height 71
click at [525, 257] on div "adjacent" at bounding box center [490, 249] width 202 height 71
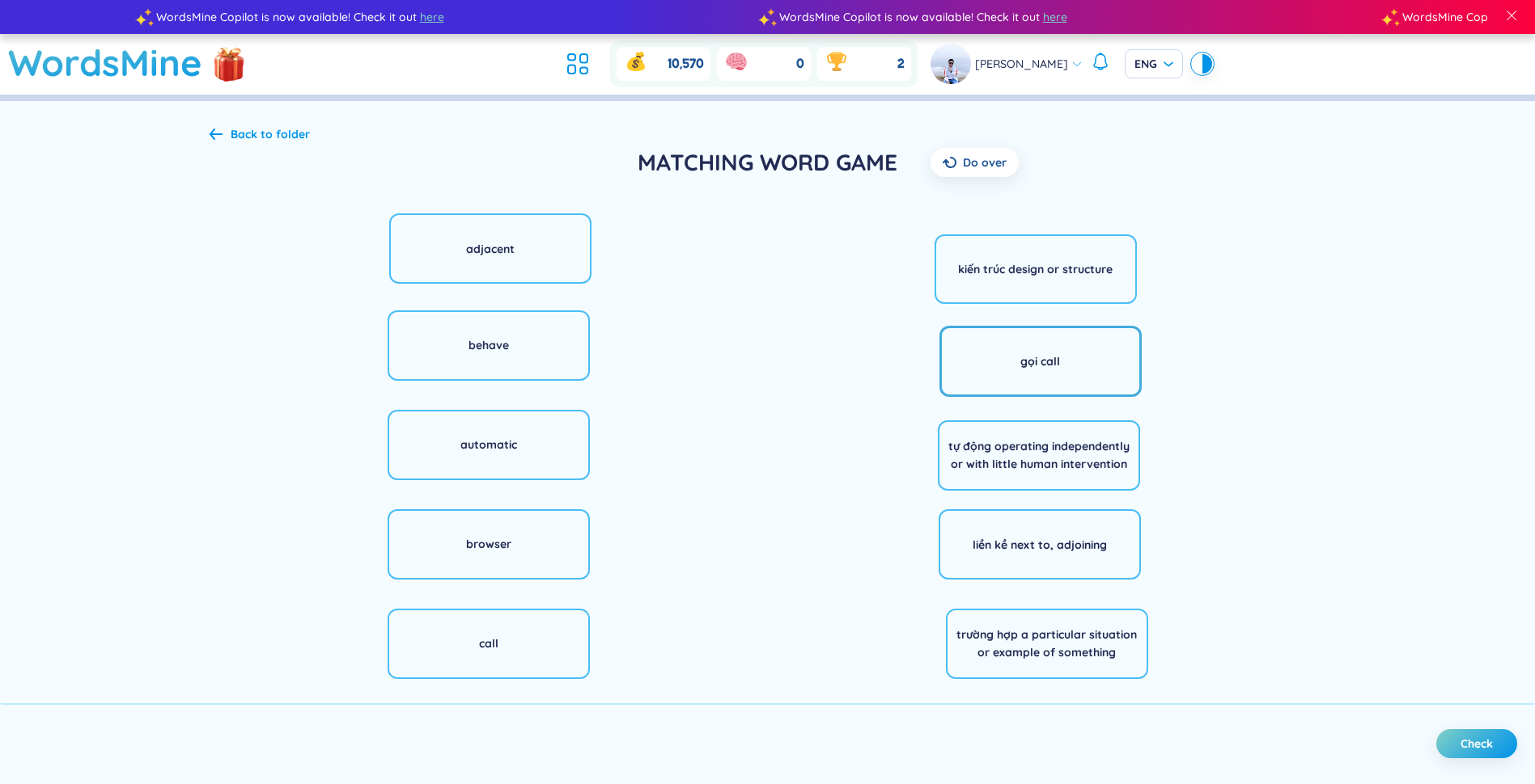
click at [768, 359] on div "gọi call" at bounding box center [1040, 362] width 202 height 71
click at [240, 137] on div "Back to folder" at bounding box center [270, 133] width 80 height 17
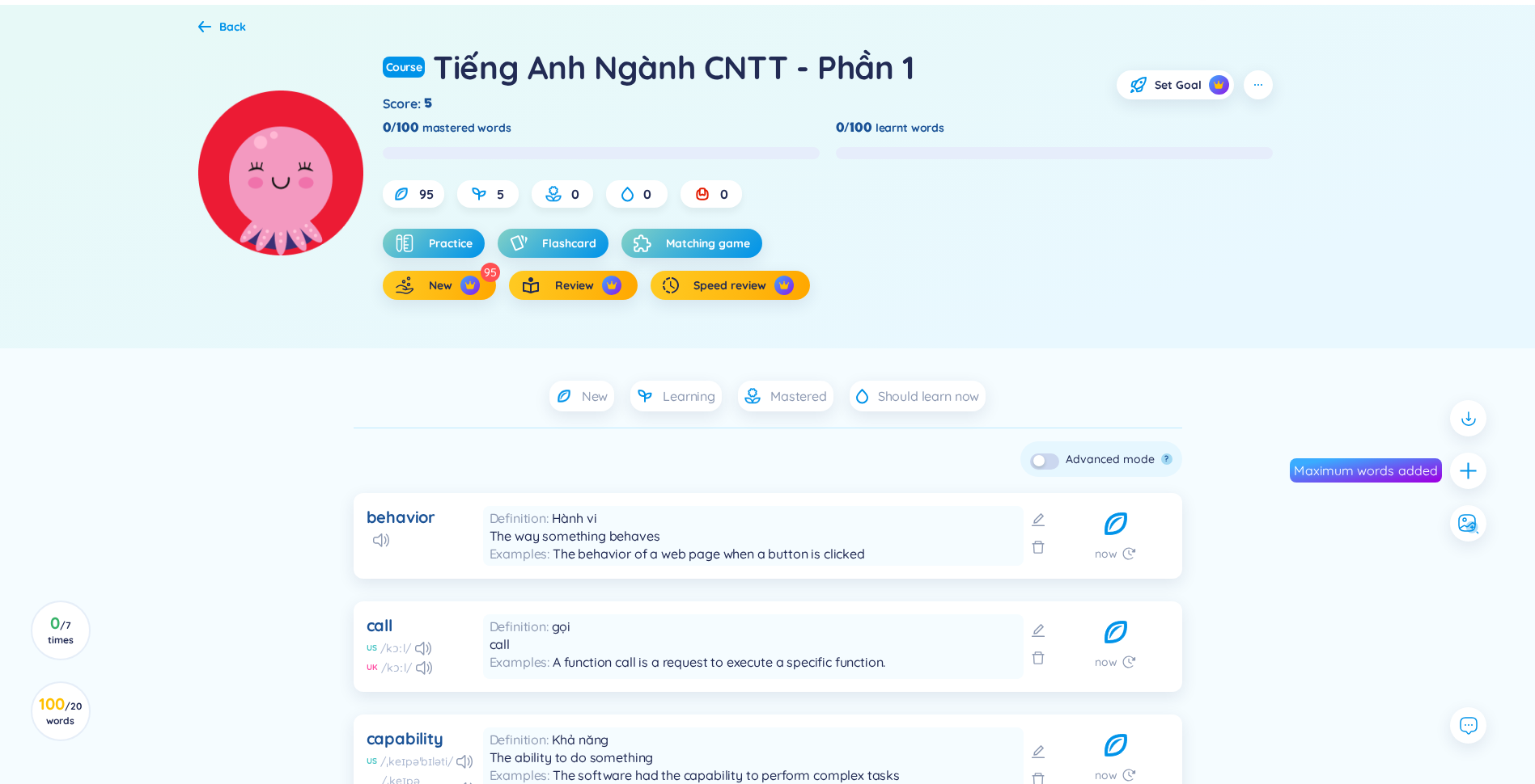
scroll to position [243, 0]
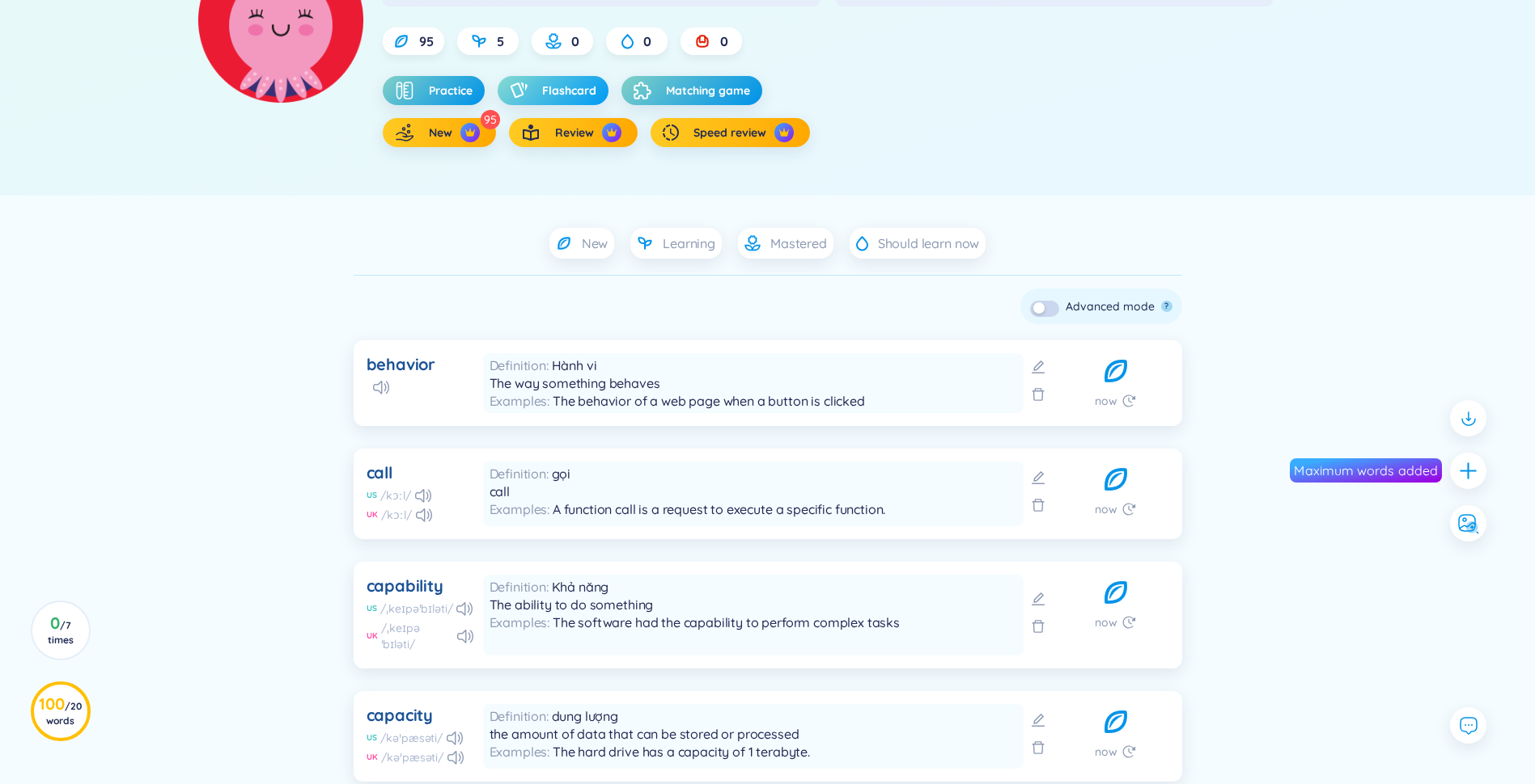
click at [545, 89] on span "Flashcard" at bounding box center [568, 91] width 54 height 17
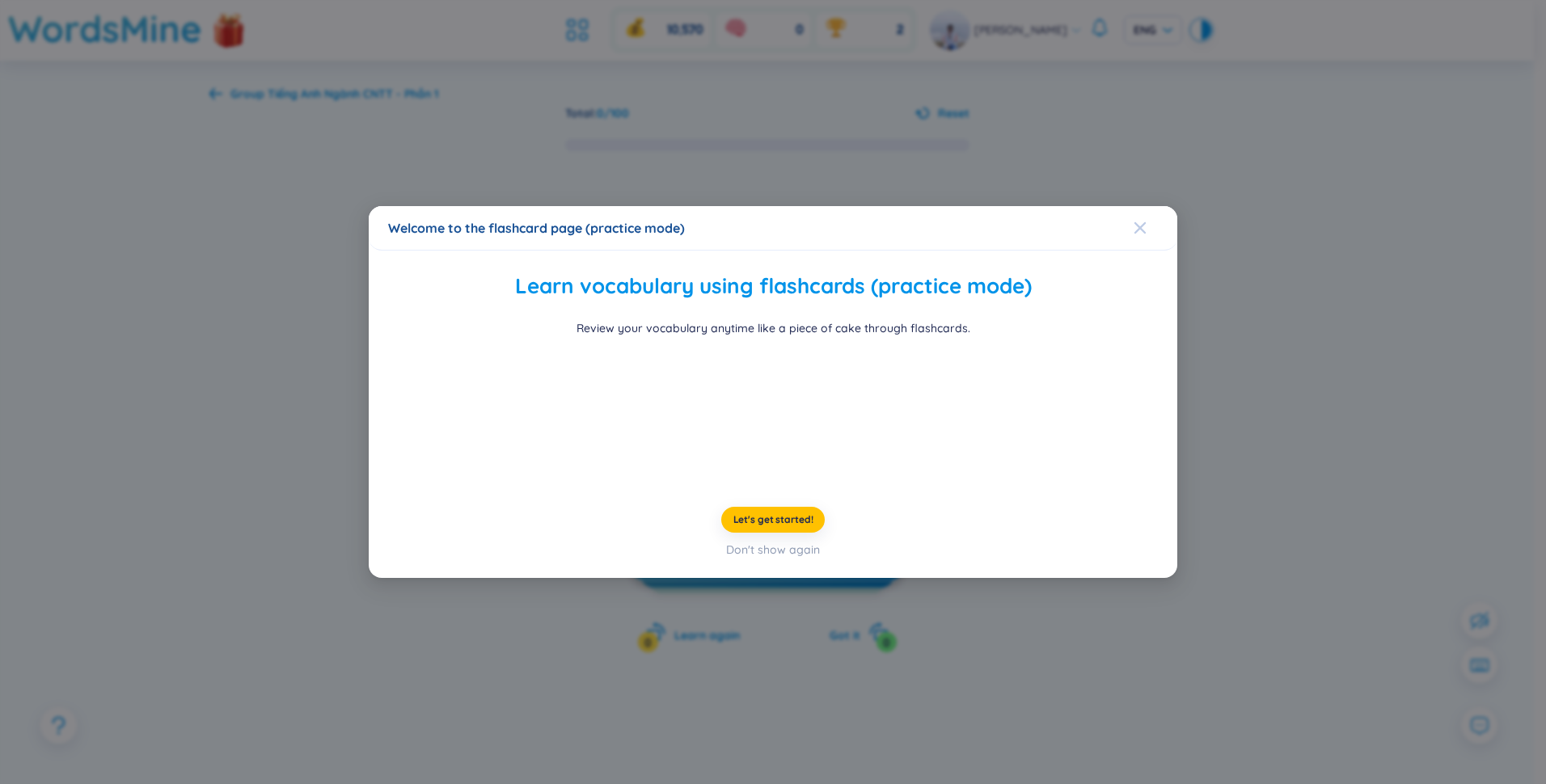
click at [768, 206] on span "Close" at bounding box center [1155, 228] width 44 height 44
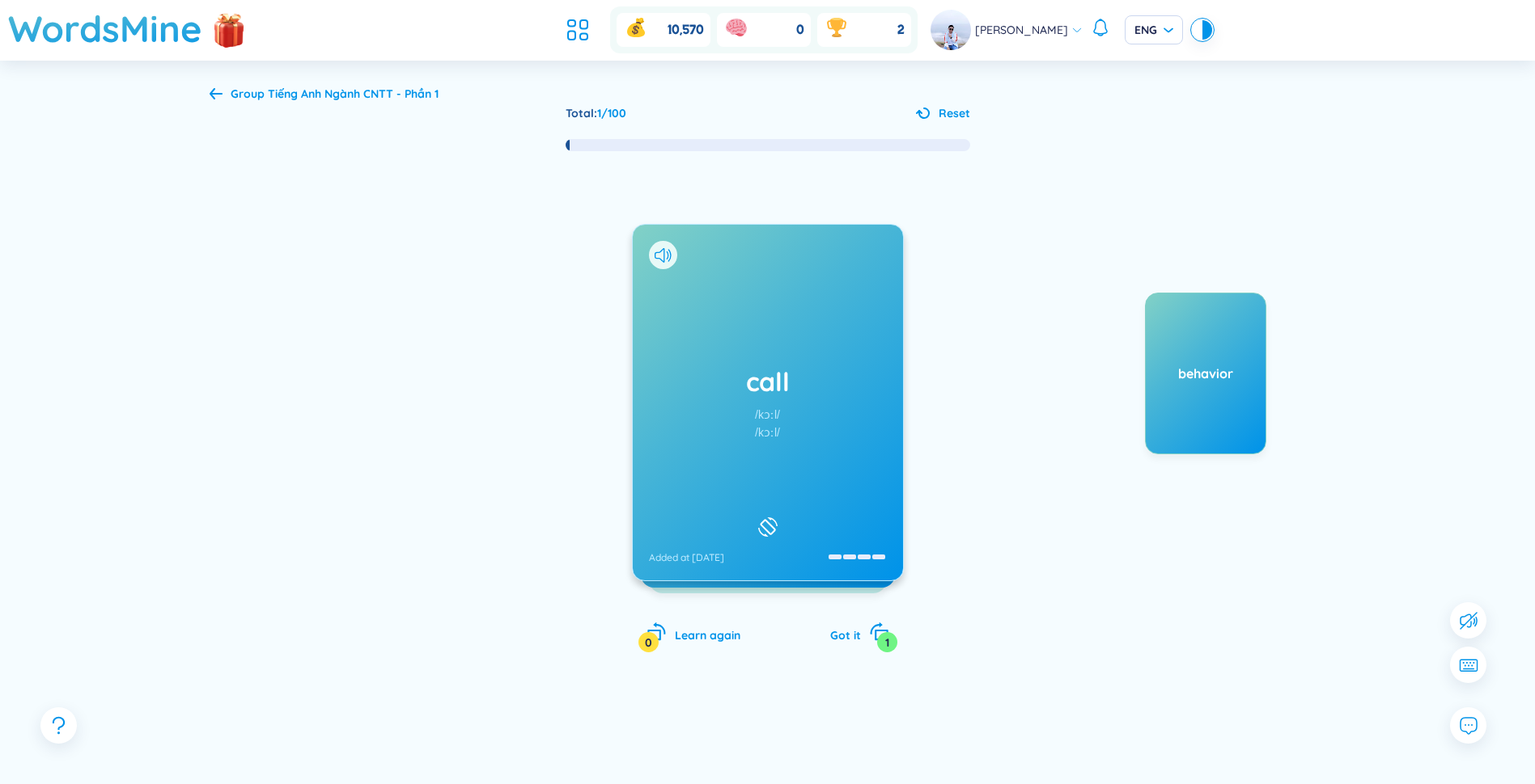
click at [768, 427] on div "call /kɔːl/ /kɔːl/ Added at 1/3/2024" at bounding box center [768, 403] width 270 height 356
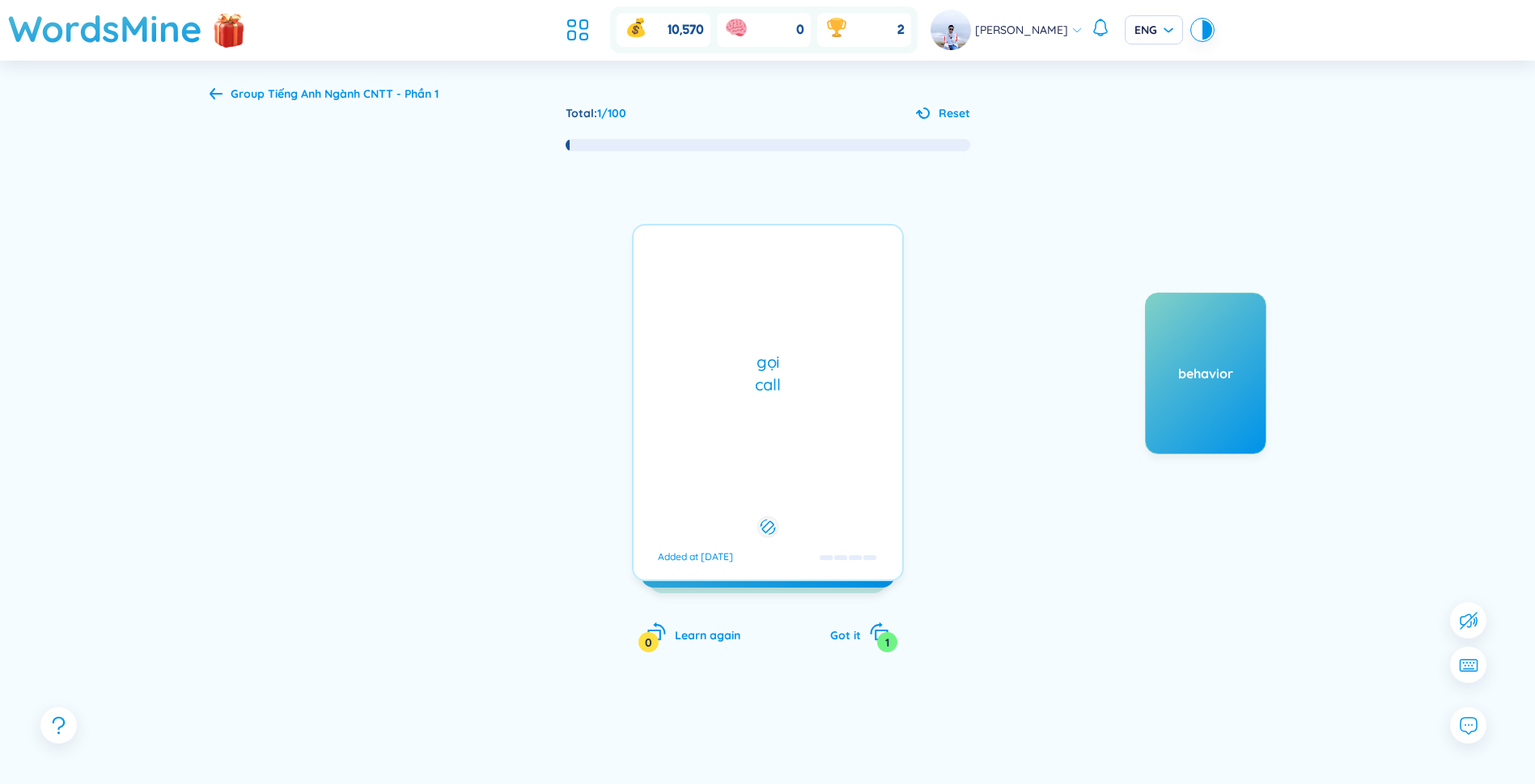
click at [768, 439] on div "gọi call Added at 1/3/2024" at bounding box center [768, 403] width 272 height 358
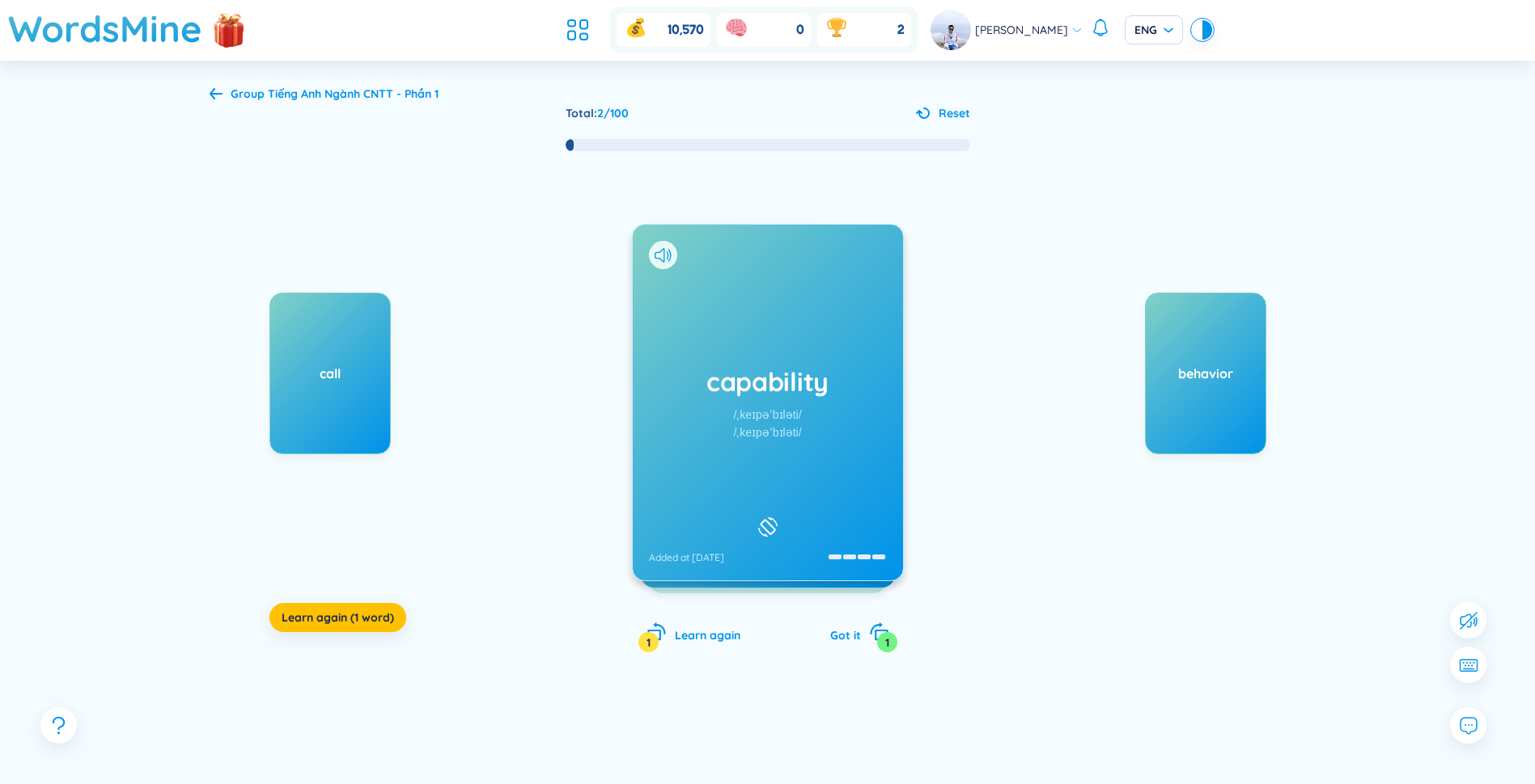
click at [768, 423] on div "/ˌkeɪpəˈbɪləti/" at bounding box center [767, 414] width 68 height 17
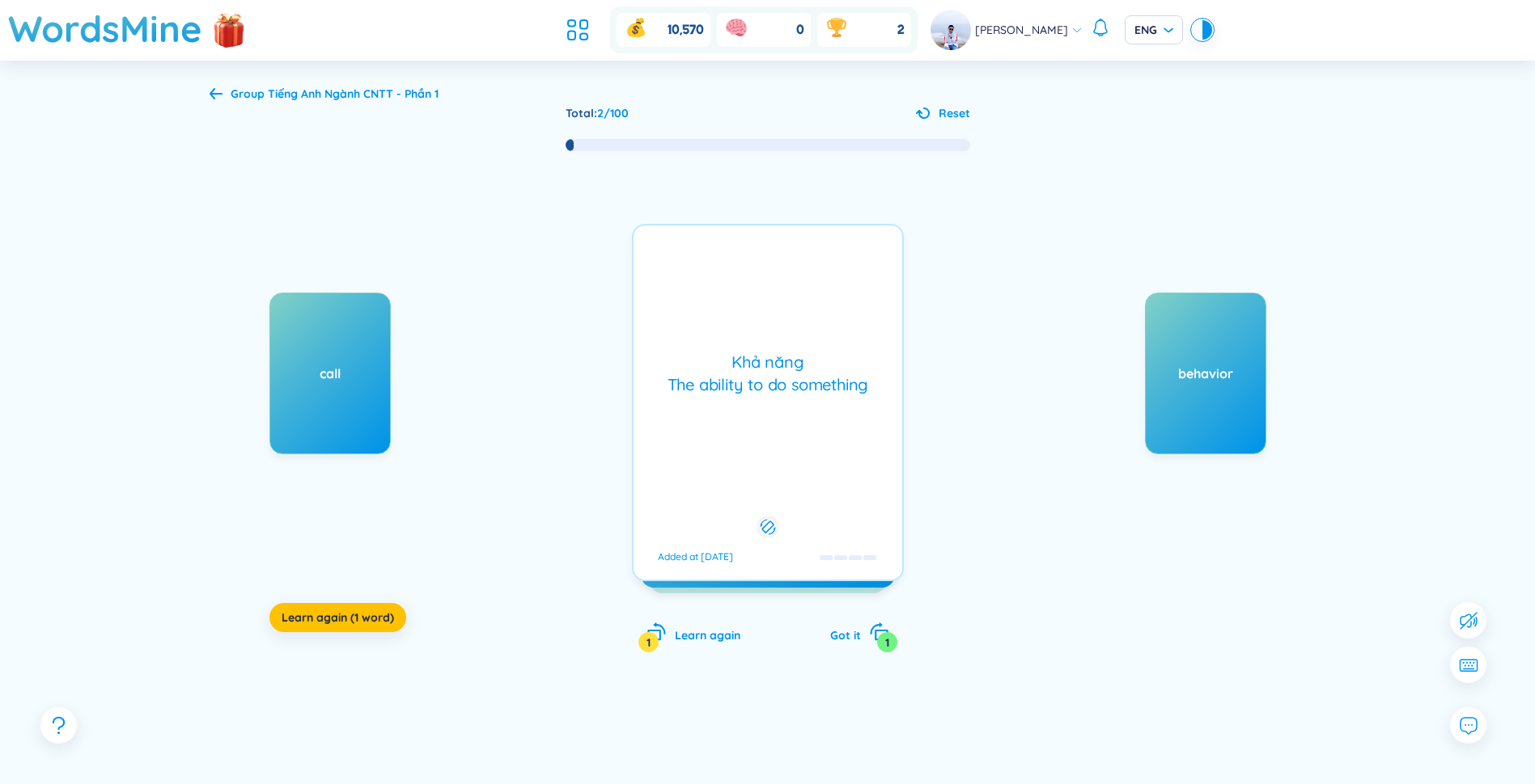
click at [768, 423] on div "Khả năng The ability to do something Added at 1/3/2024" at bounding box center [768, 403] width 272 height 358
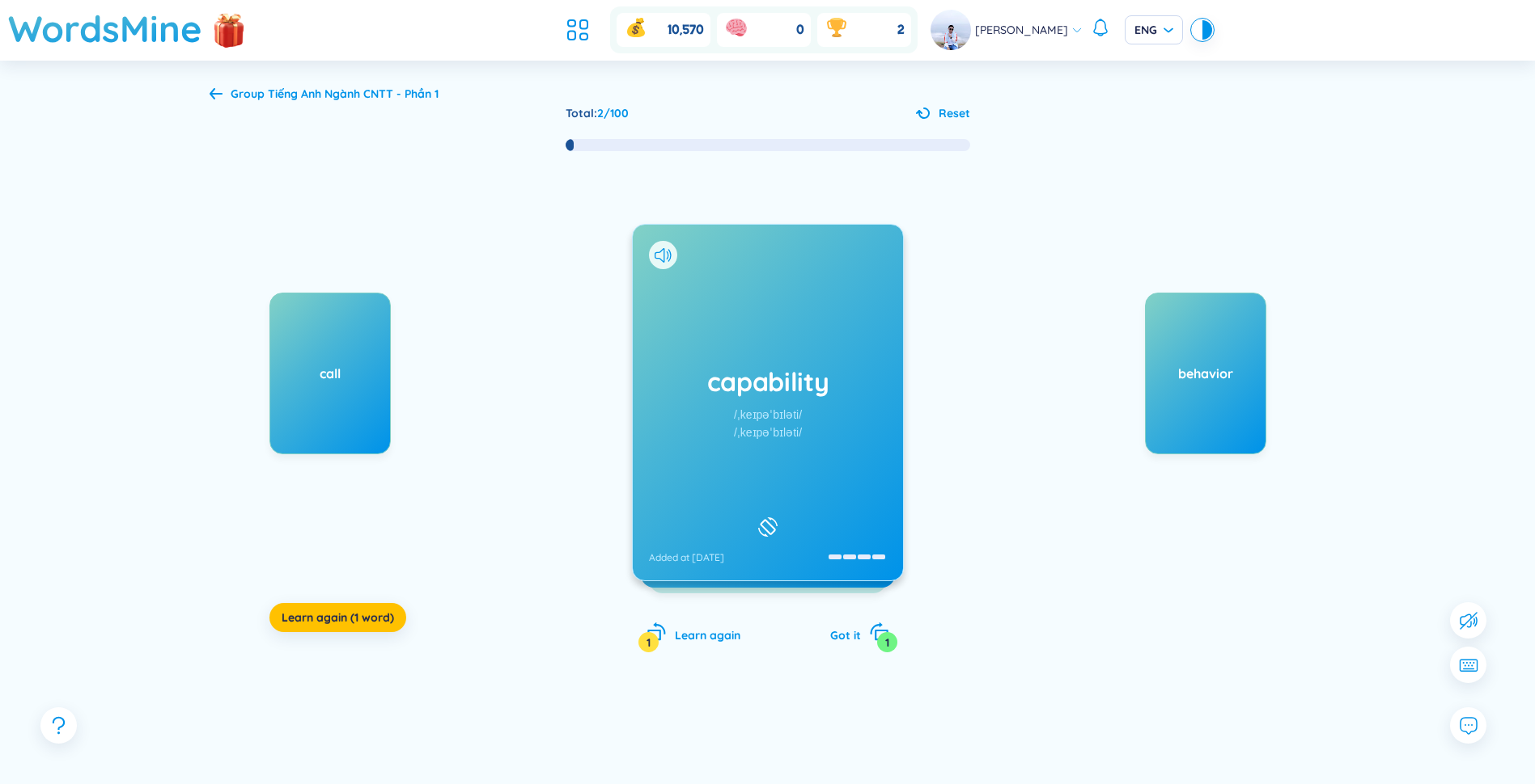
click at [214, 101] on div "Group Tiếng Anh Ngành CNTT - Phần 1" at bounding box center [324, 94] width 229 height 17
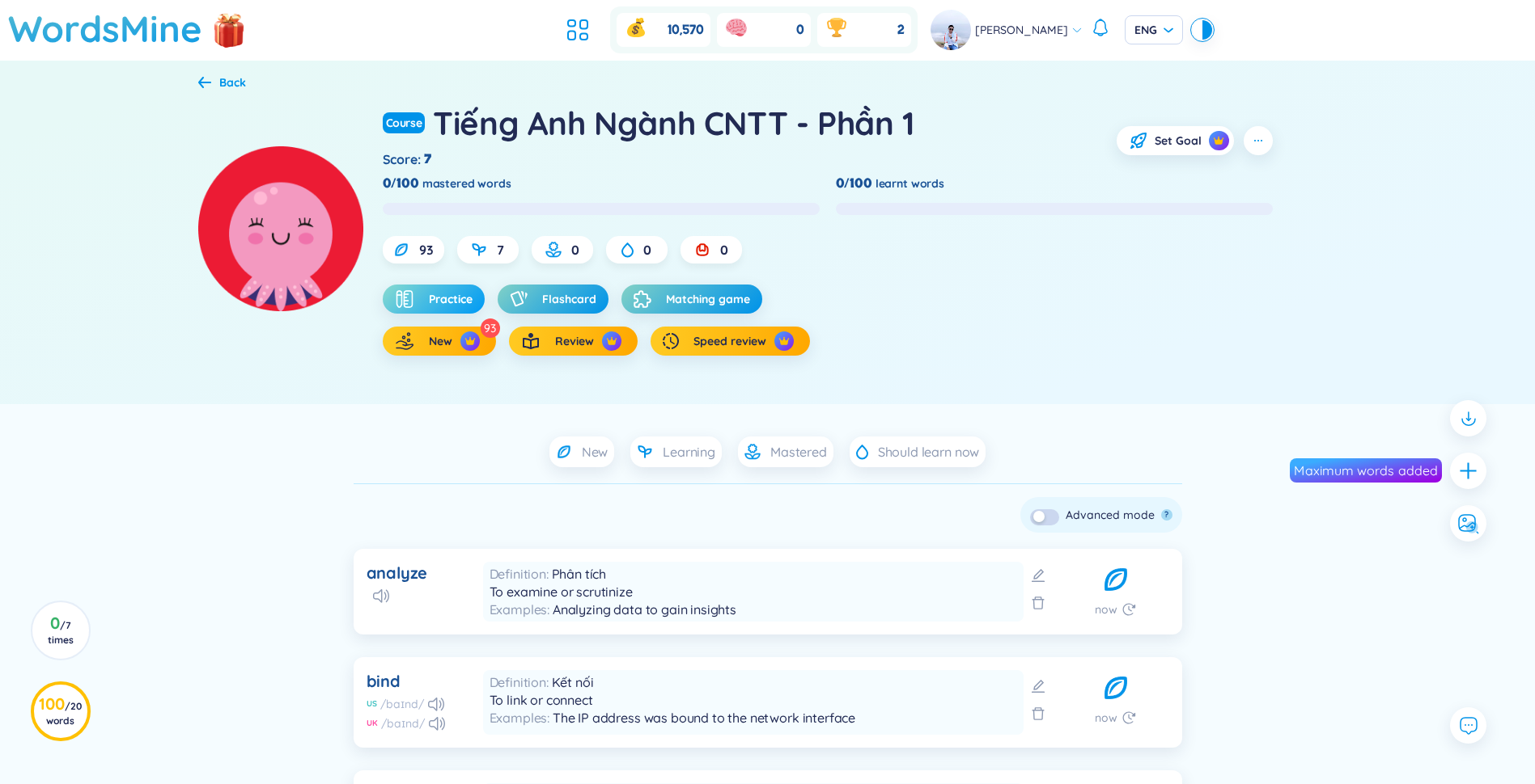
click at [435, 294] on span "Practice" at bounding box center [451, 300] width 44 height 17
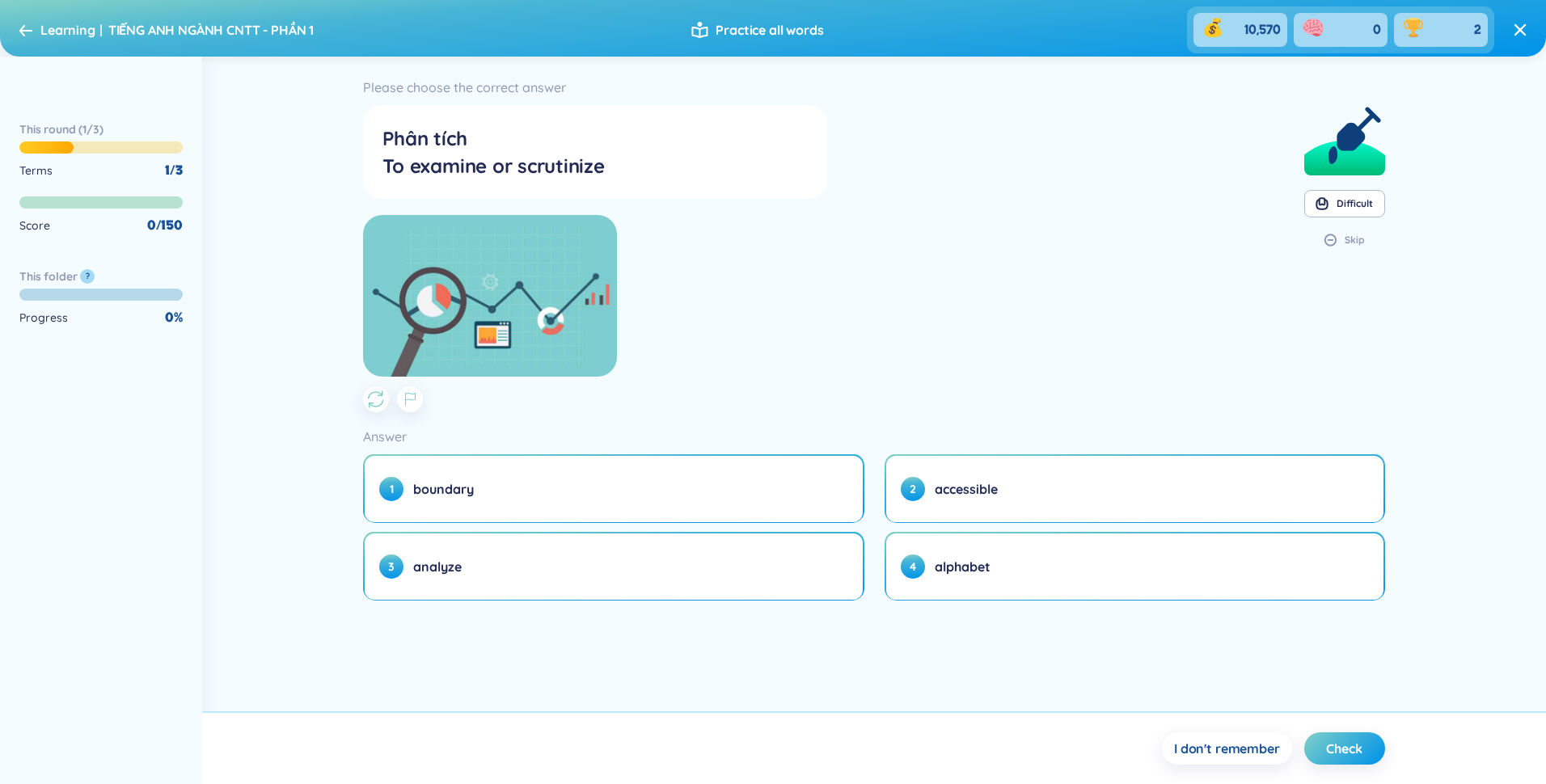
click at [31, 24] on icon at bounding box center [26, 30] width 13 height 12
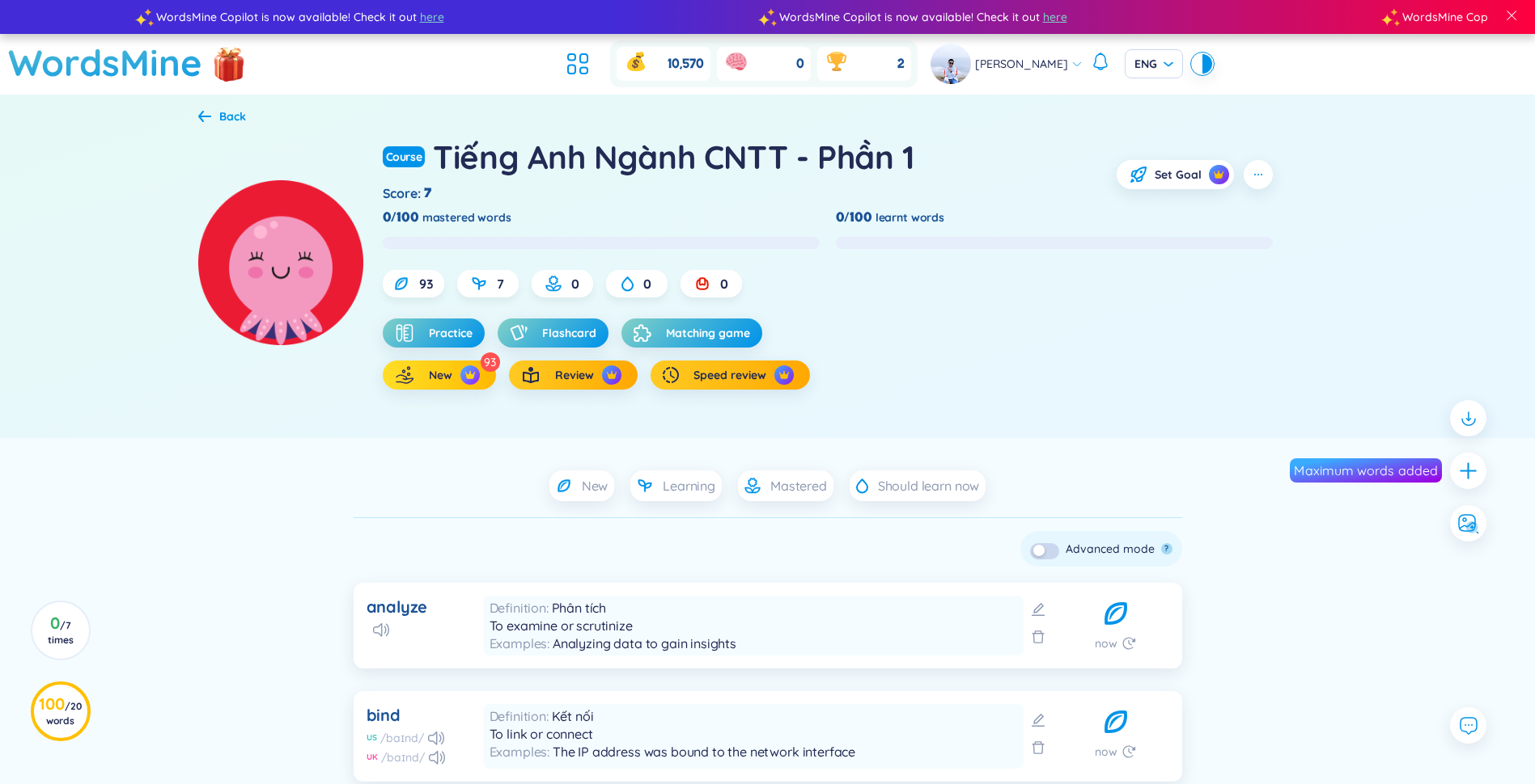
click at [430, 374] on span "New" at bounding box center [441, 375] width 23 height 17
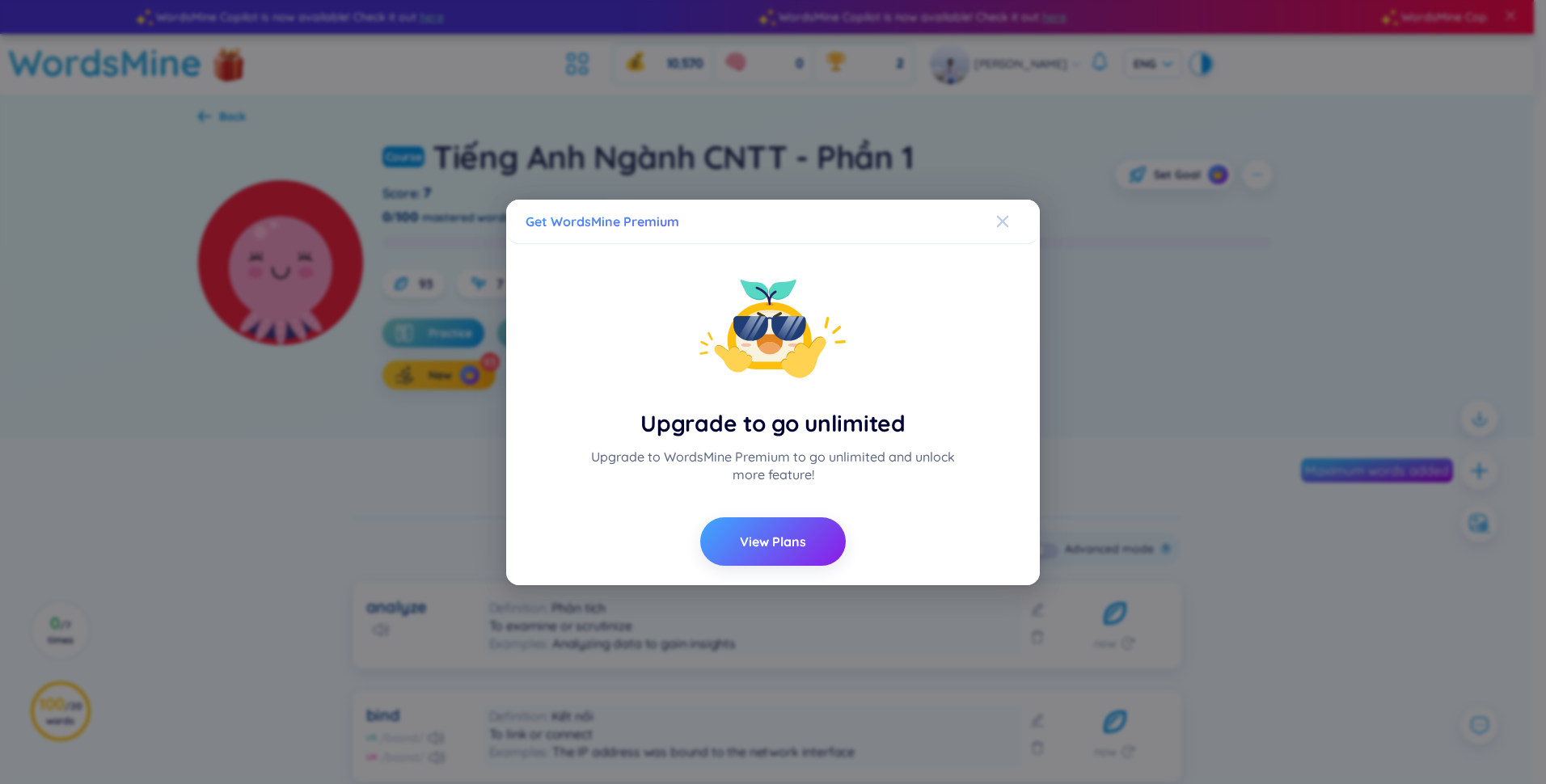
click at [768, 220] on icon "Close" at bounding box center [1003, 222] width 13 height 13
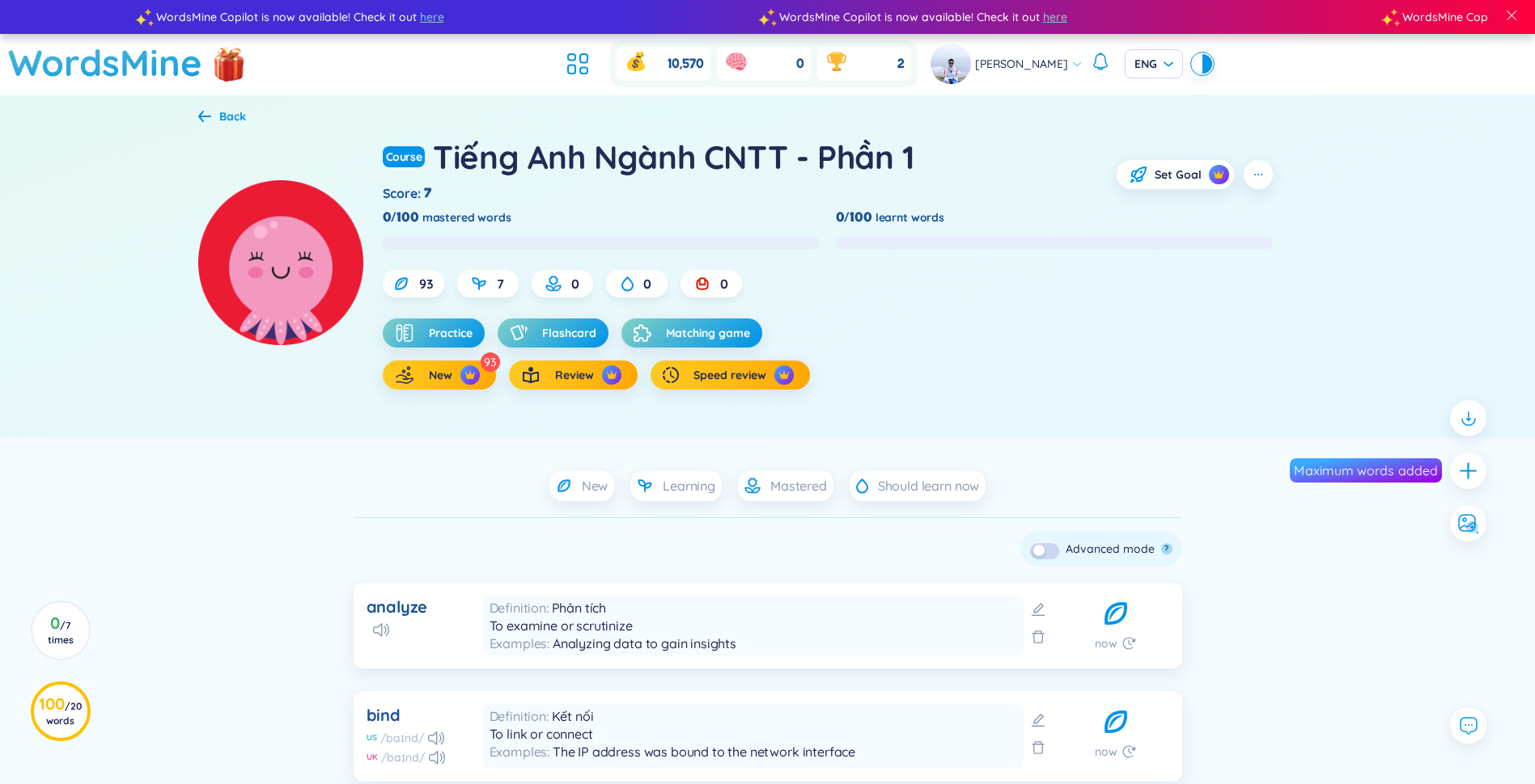
click at [204, 118] on icon at bounding box center [205, 117] width 13 height 12
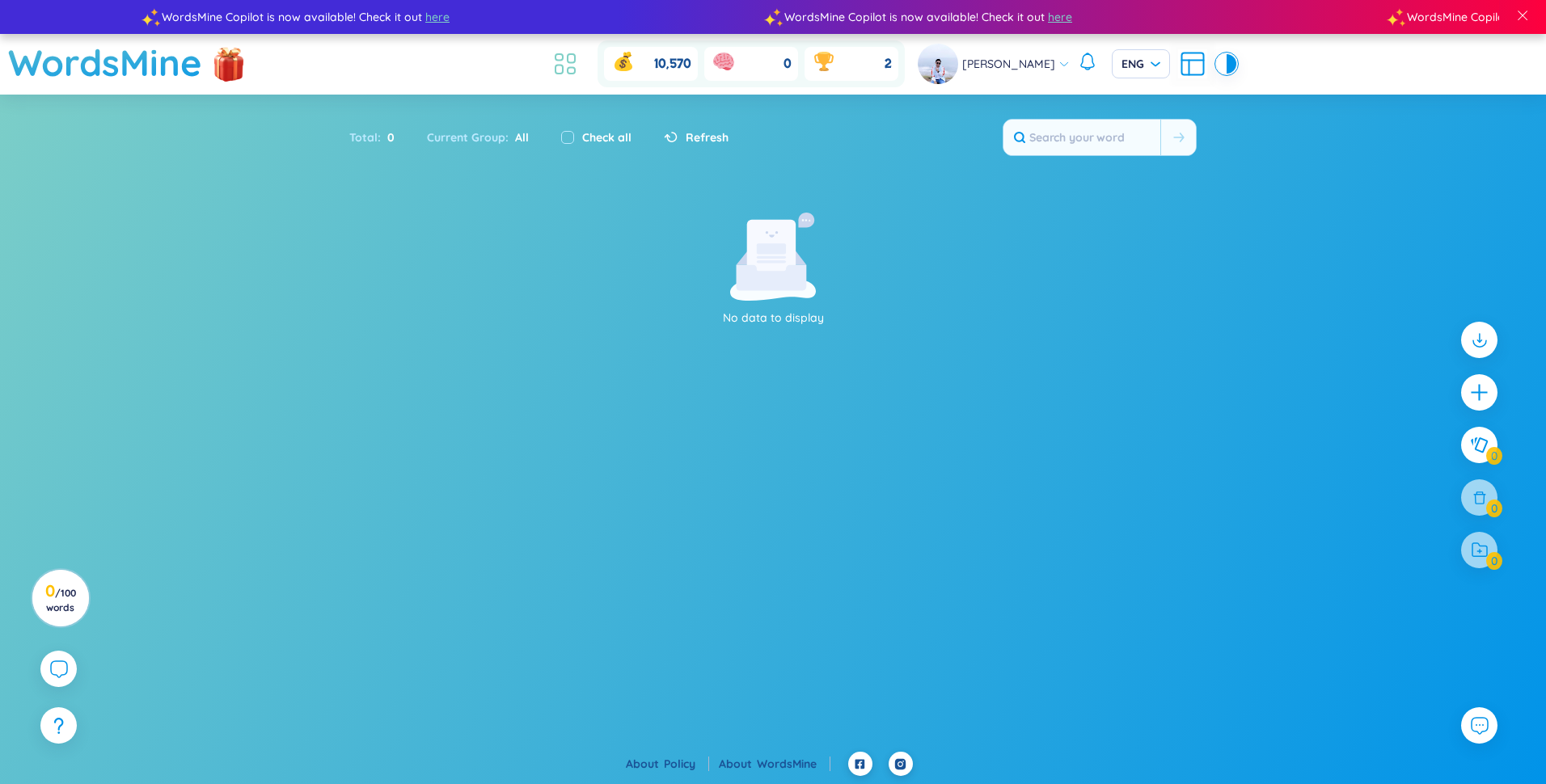
click at [580, 66] on icon at bounding box center [565, 64] width 29 height 29
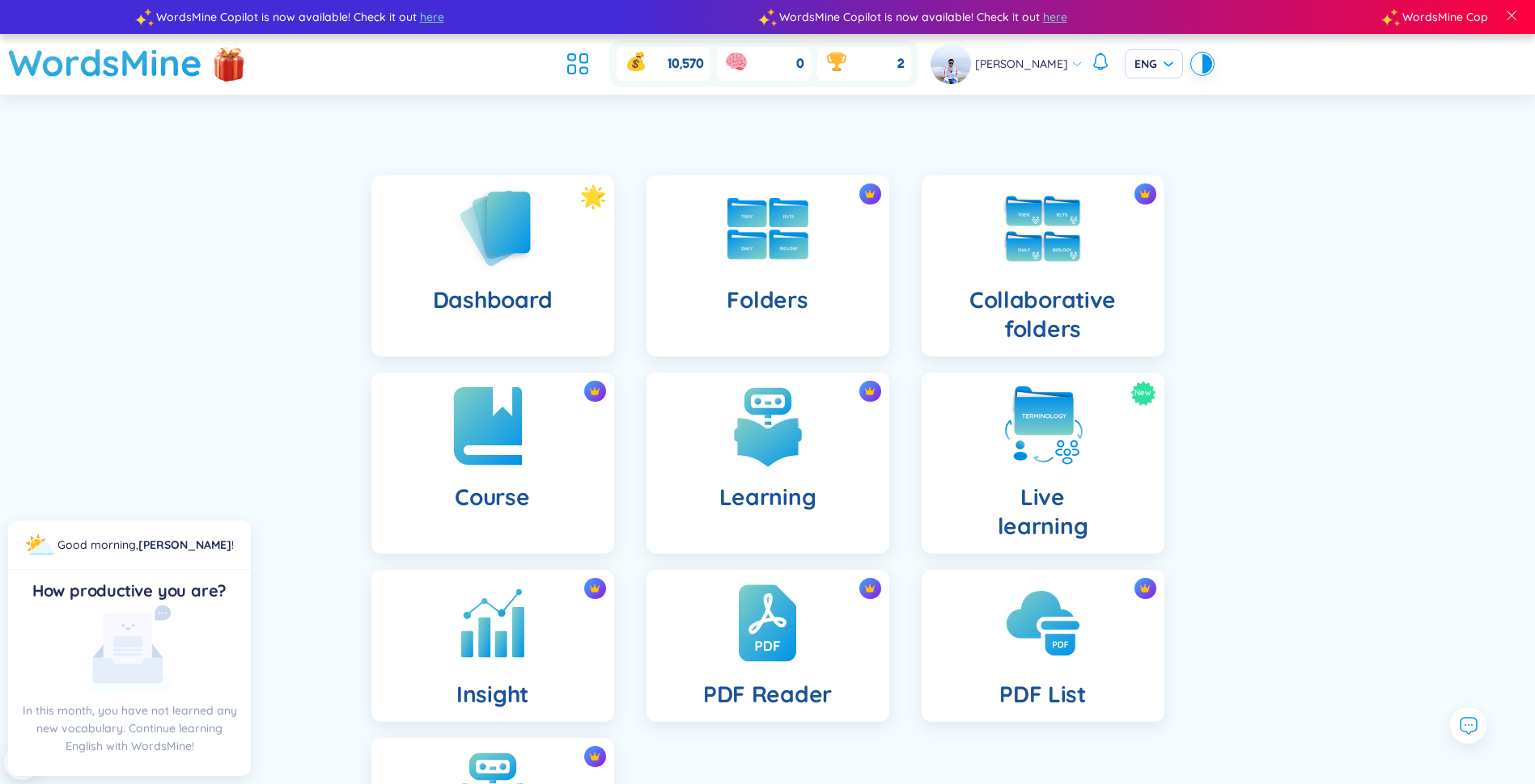
click at [504, 434] on img at bounding box center [492, 426] width 89 height 89
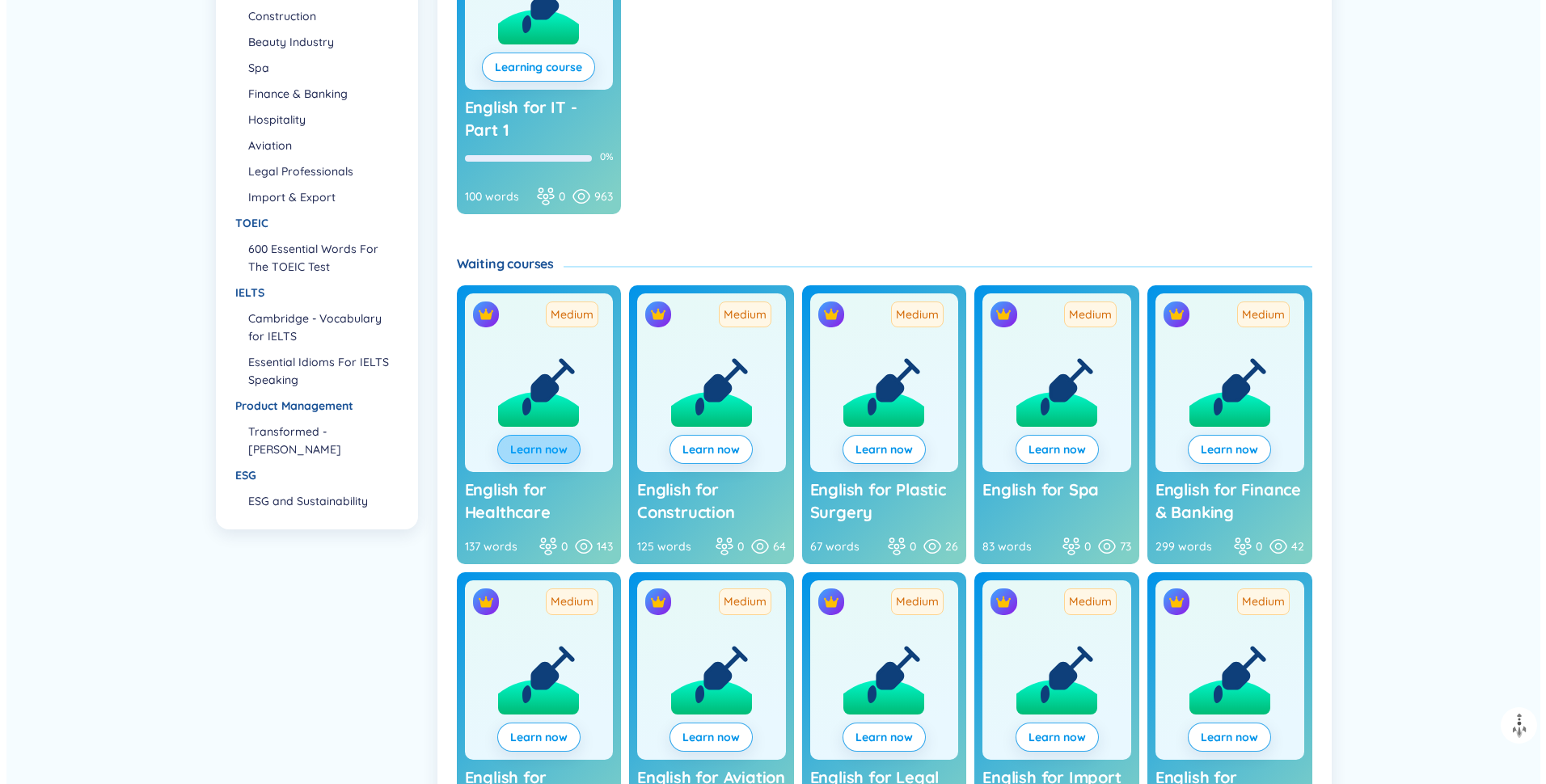
scroll to position [404, 0]
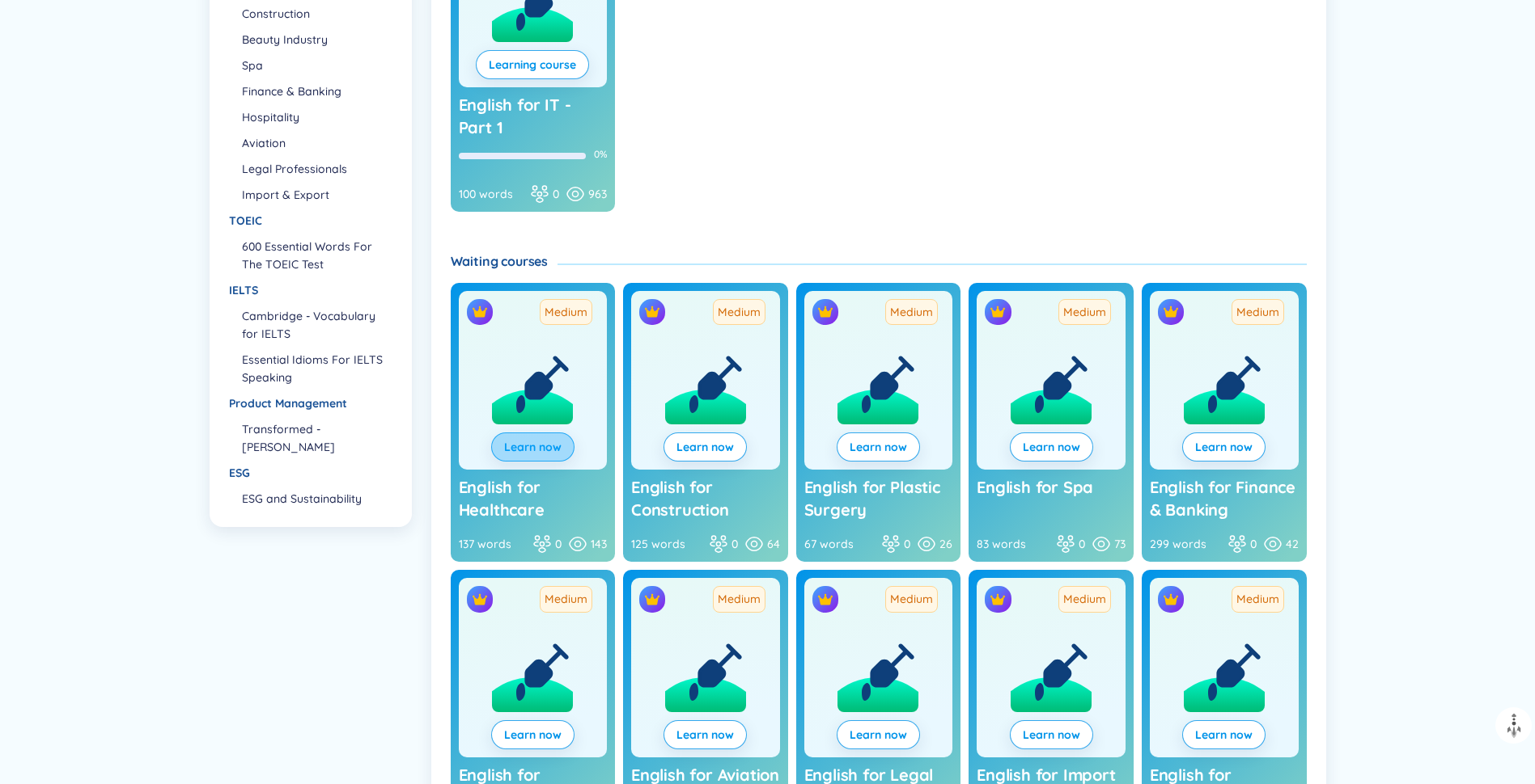
click at [537, 443] on span "Learn now" at bounding box center [532, 447] width 57 height 17
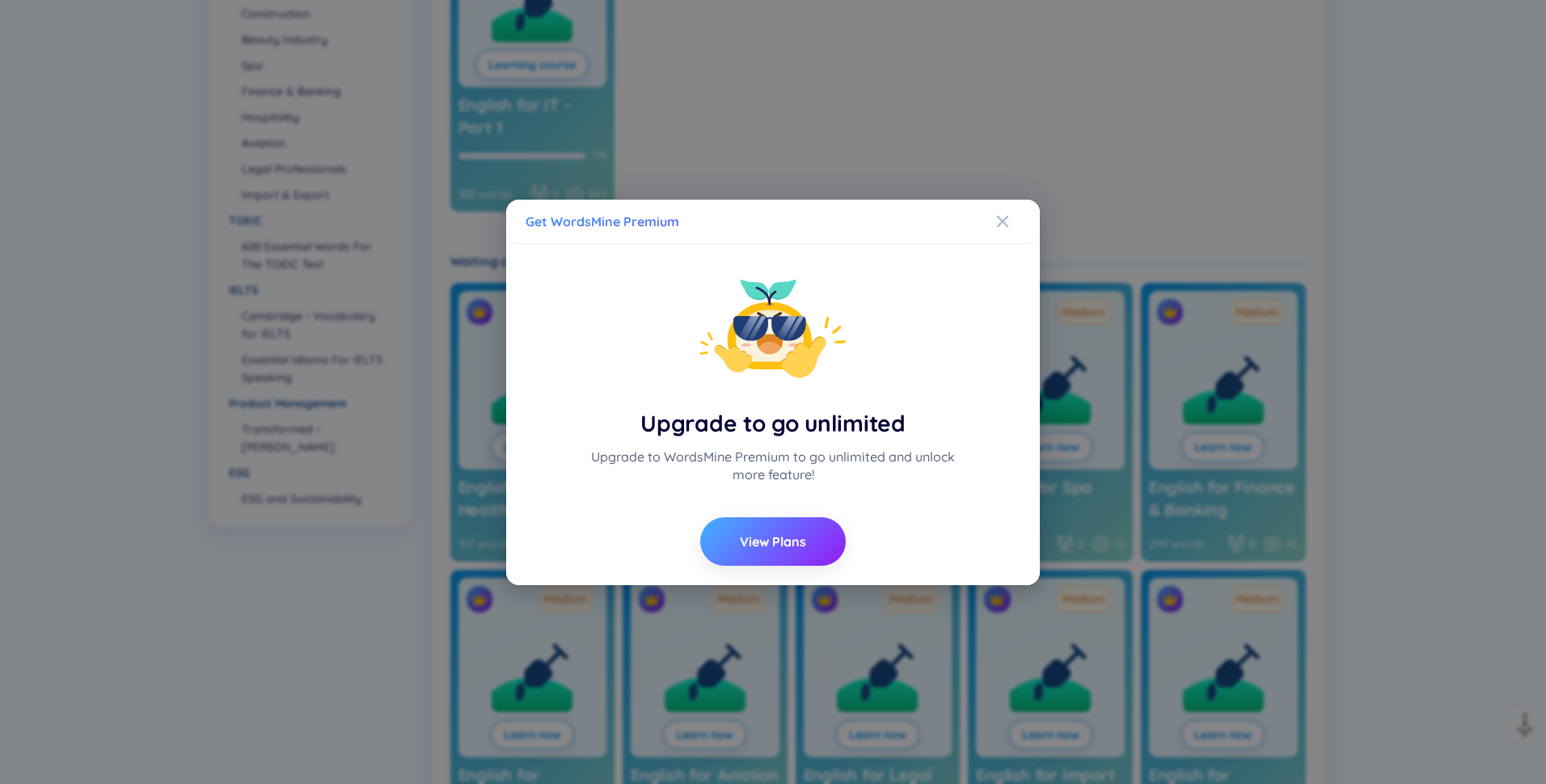
click at [767, 555] on button "View Plans" at bounding box center [773, 541] width 146 height 49
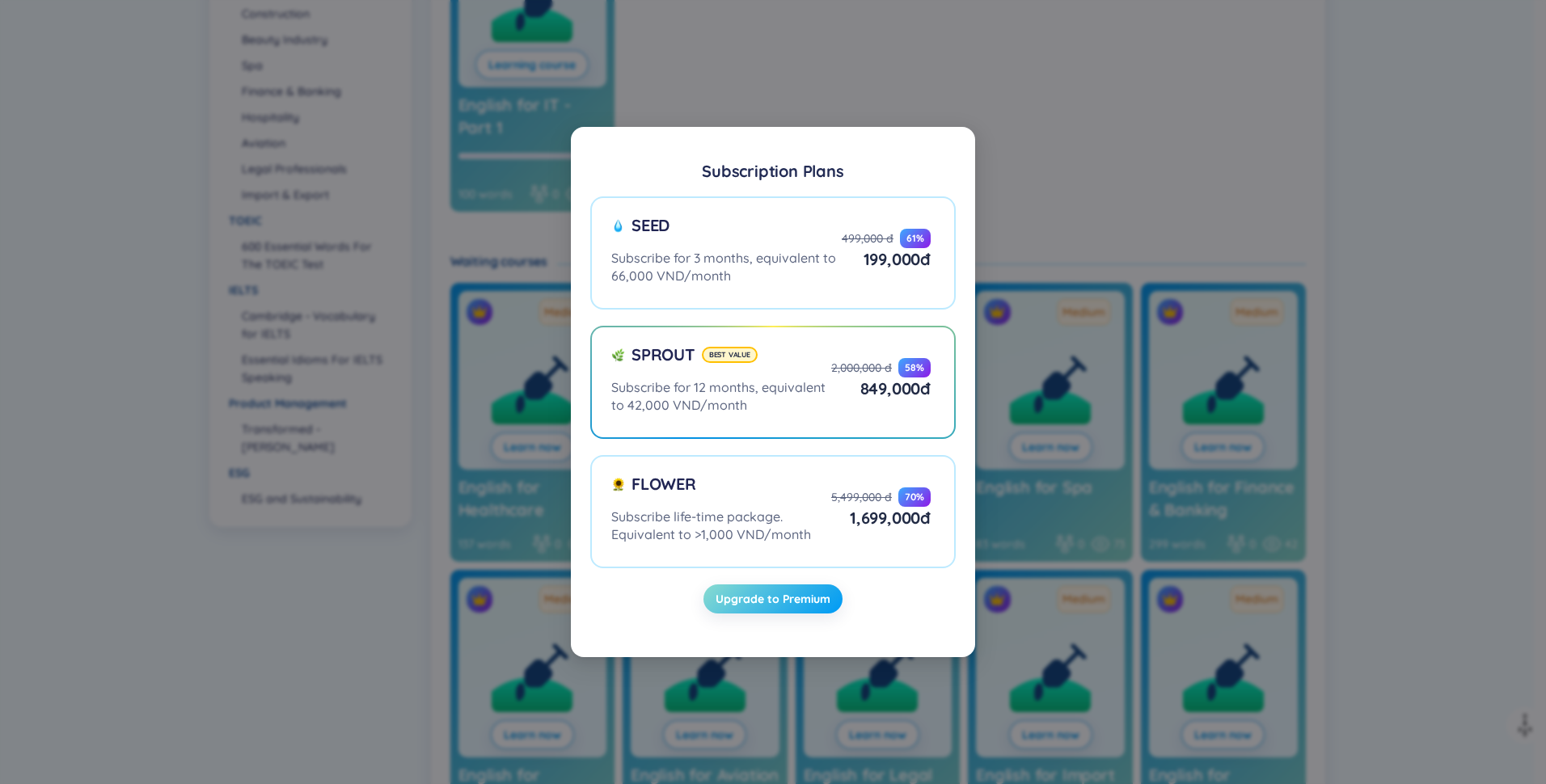
click at [792, 594] on span "Upgrade to Premium" at bounding box center [773, 599] width 115 height 17
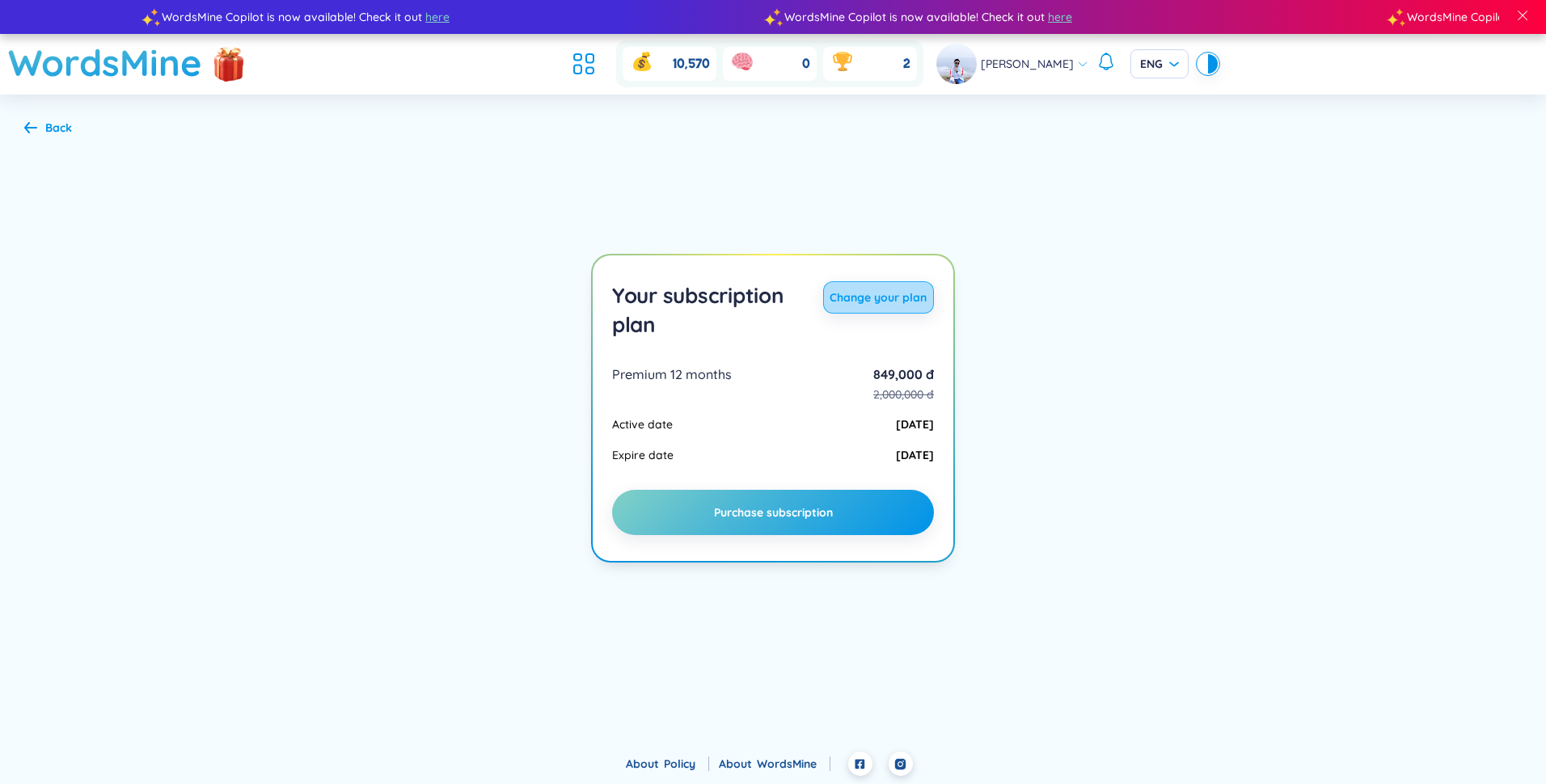
click at [894, 302] on span "Change your plan" at bounding box center [878, 298] width 97 height 17
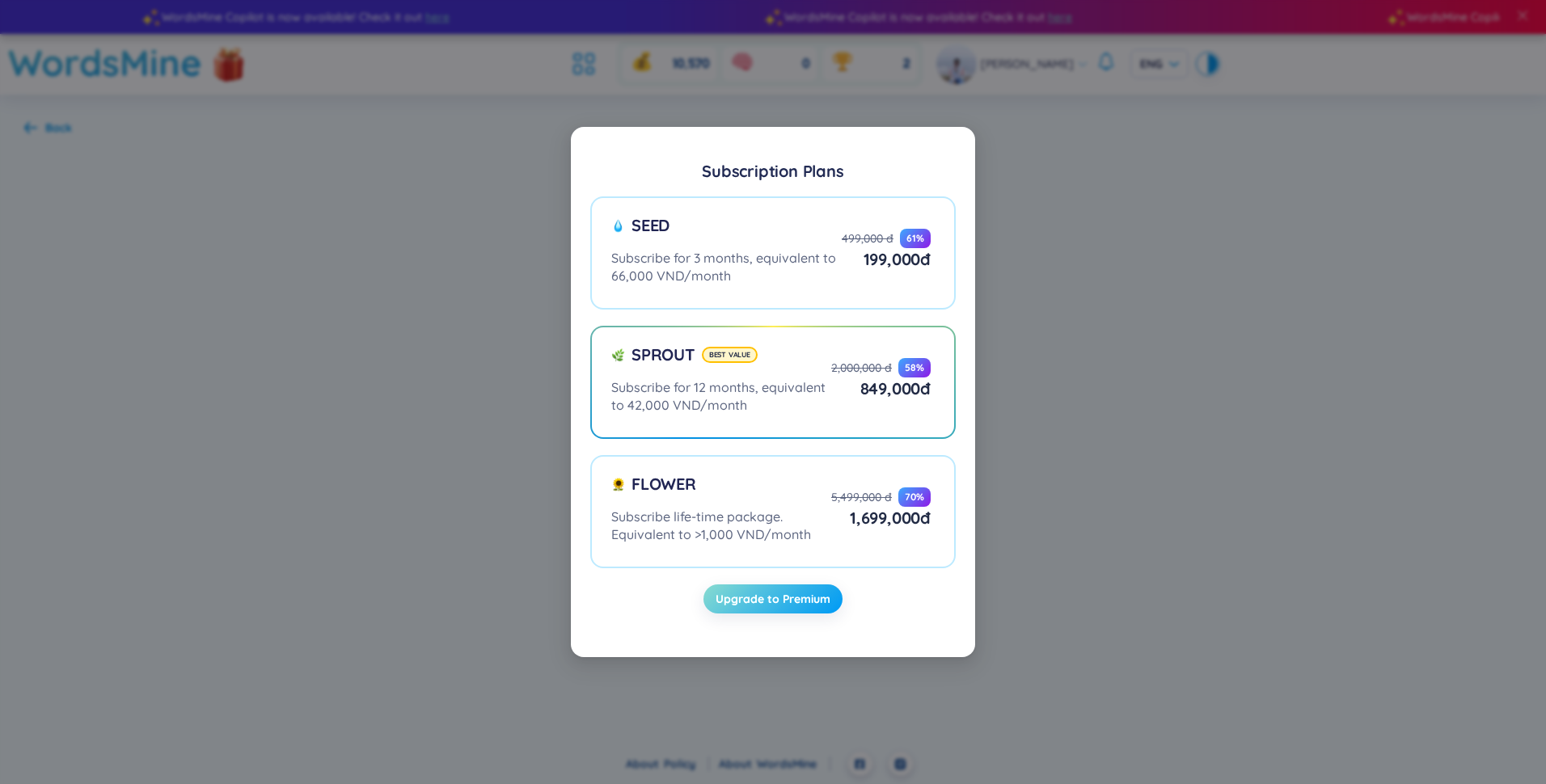
click at [793, 608] on button "Upgrade to Premium" at bounding box center [773, 599] width 139 height 29
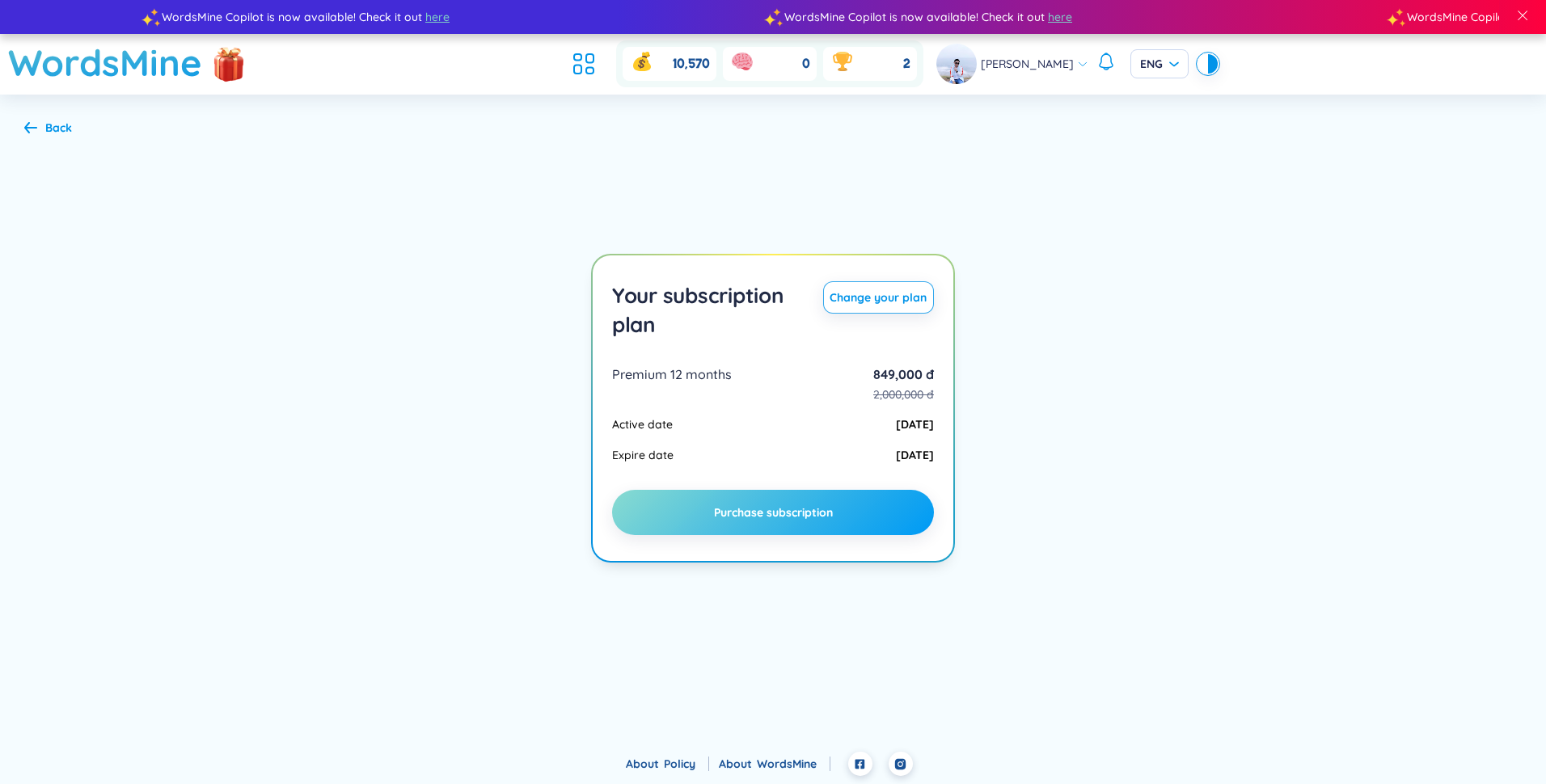
click at [812, 517] on span "Purchase subscription" at bounding box center [773, 512] width 119 height 17
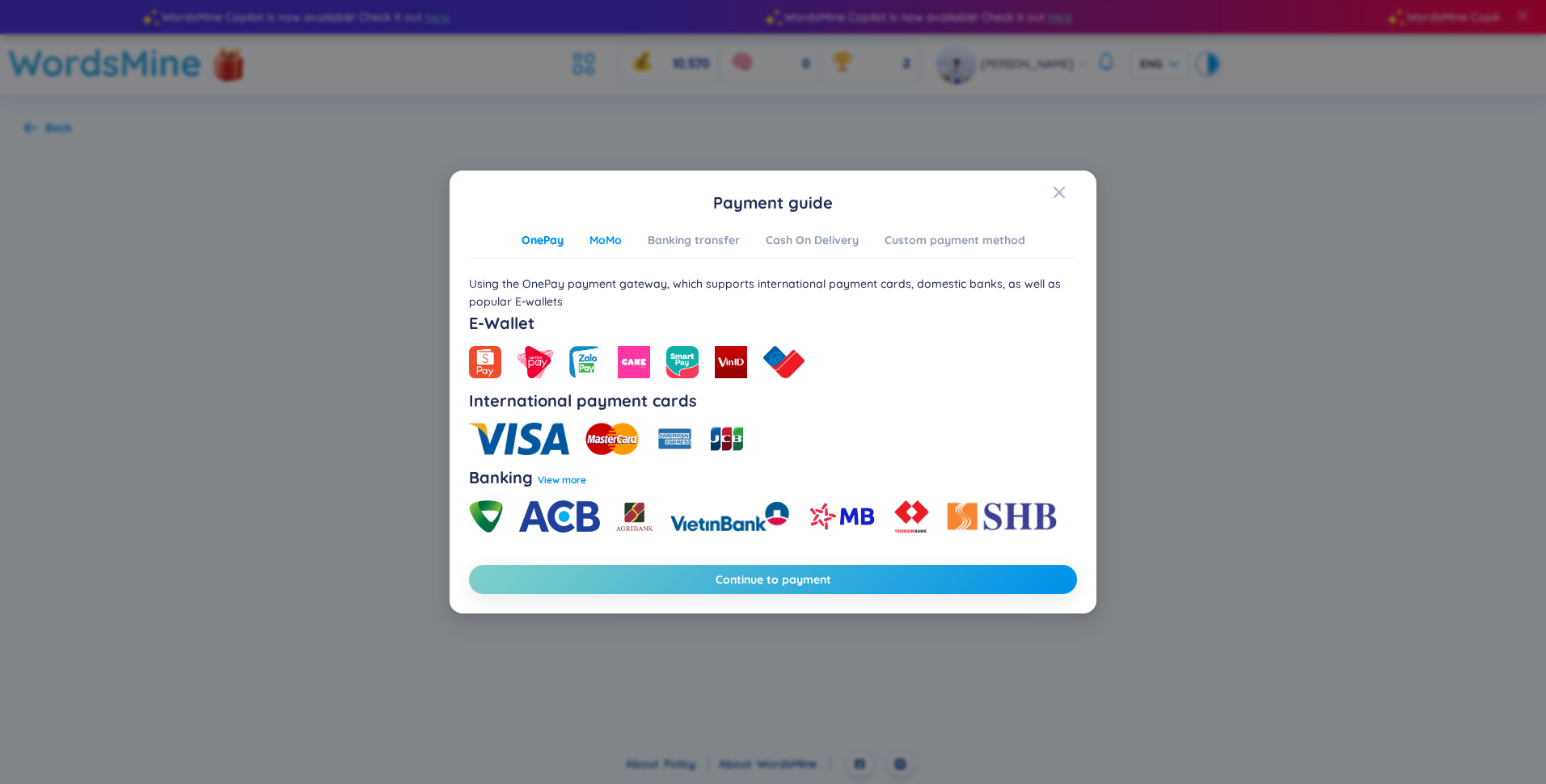
click at [617, 239] on div "MoMo" at bounding box center [605, 239] width 32 height 17
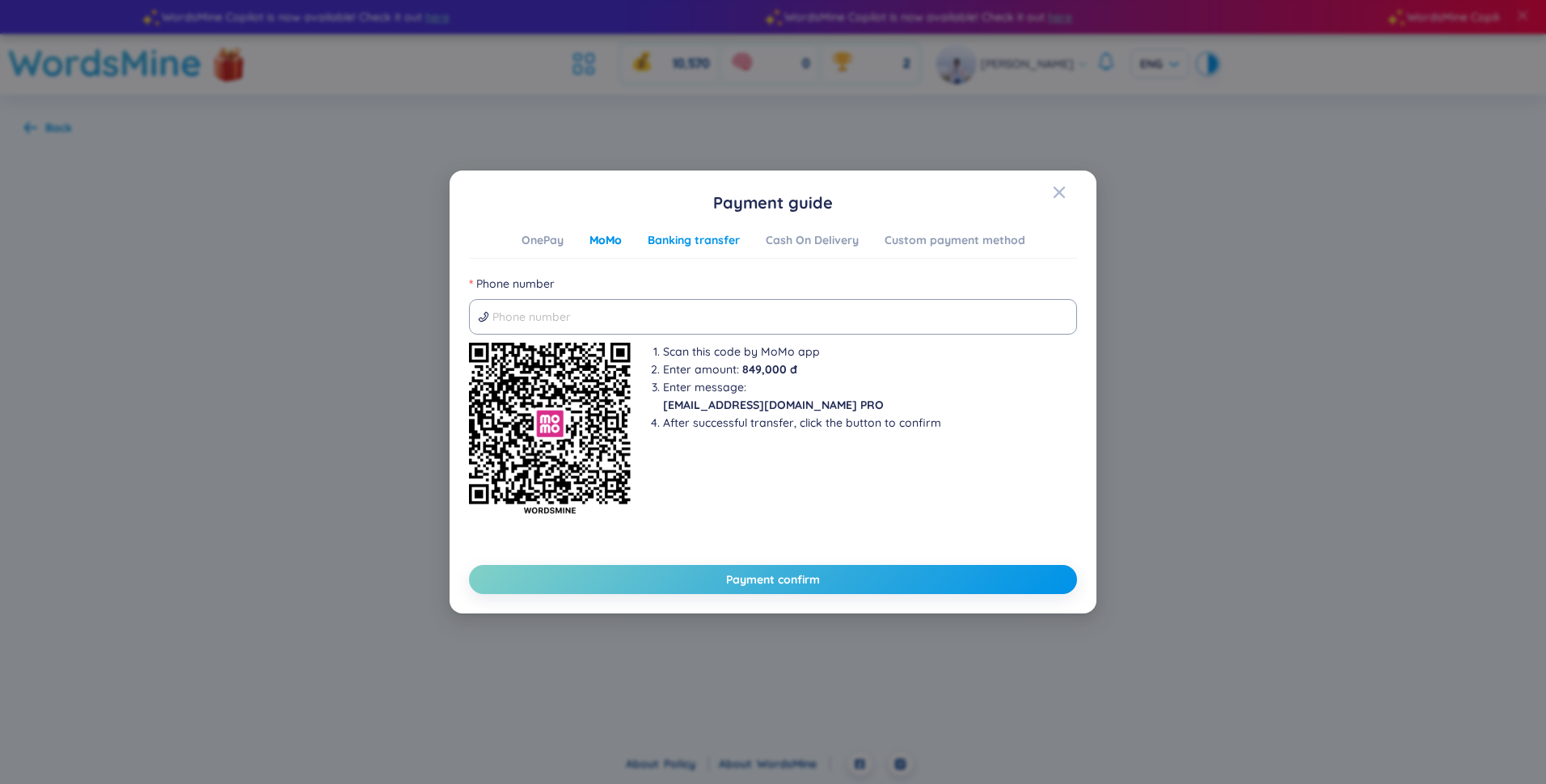
click at [695, 245] on div "Banking transfer" at bounding box center [693, 239] width 92 height 17
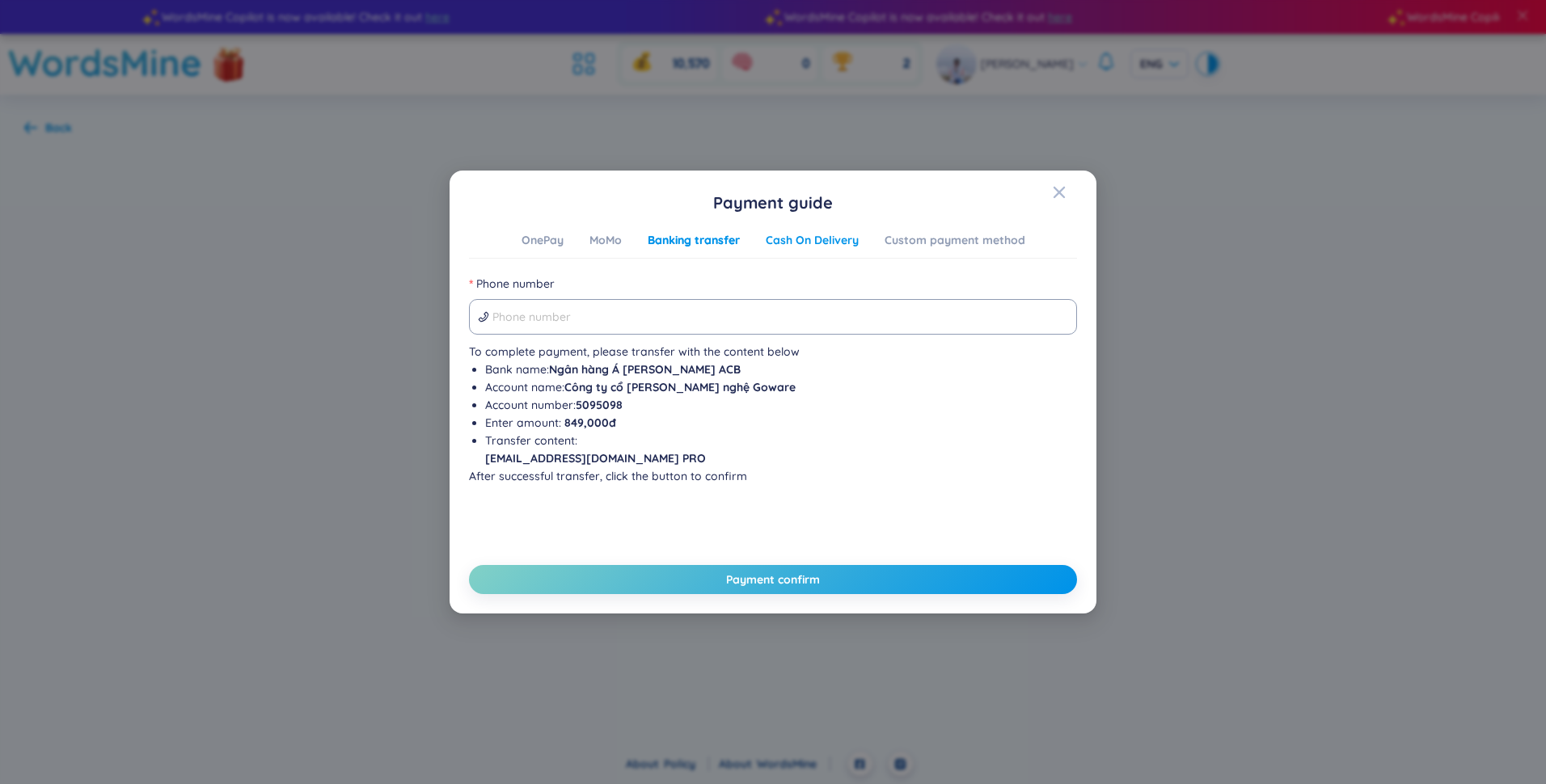
click at [794, 243] on div "Cash On Delivery" at bounding box center [812, 239] width 93 height 17
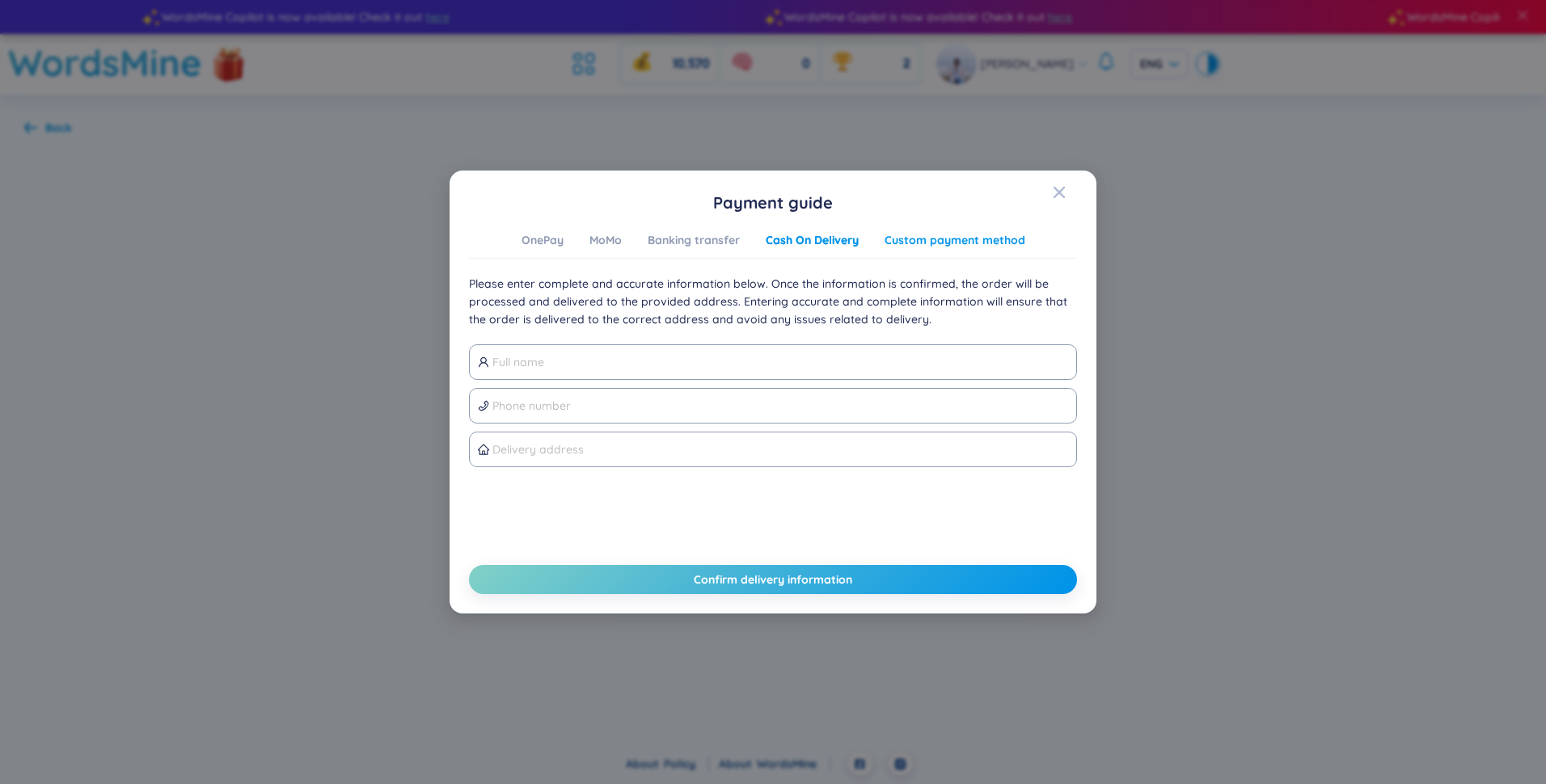
click at [941, 243] on div "Custom payment method" at bounding box center [955, 239] width 141 height 17
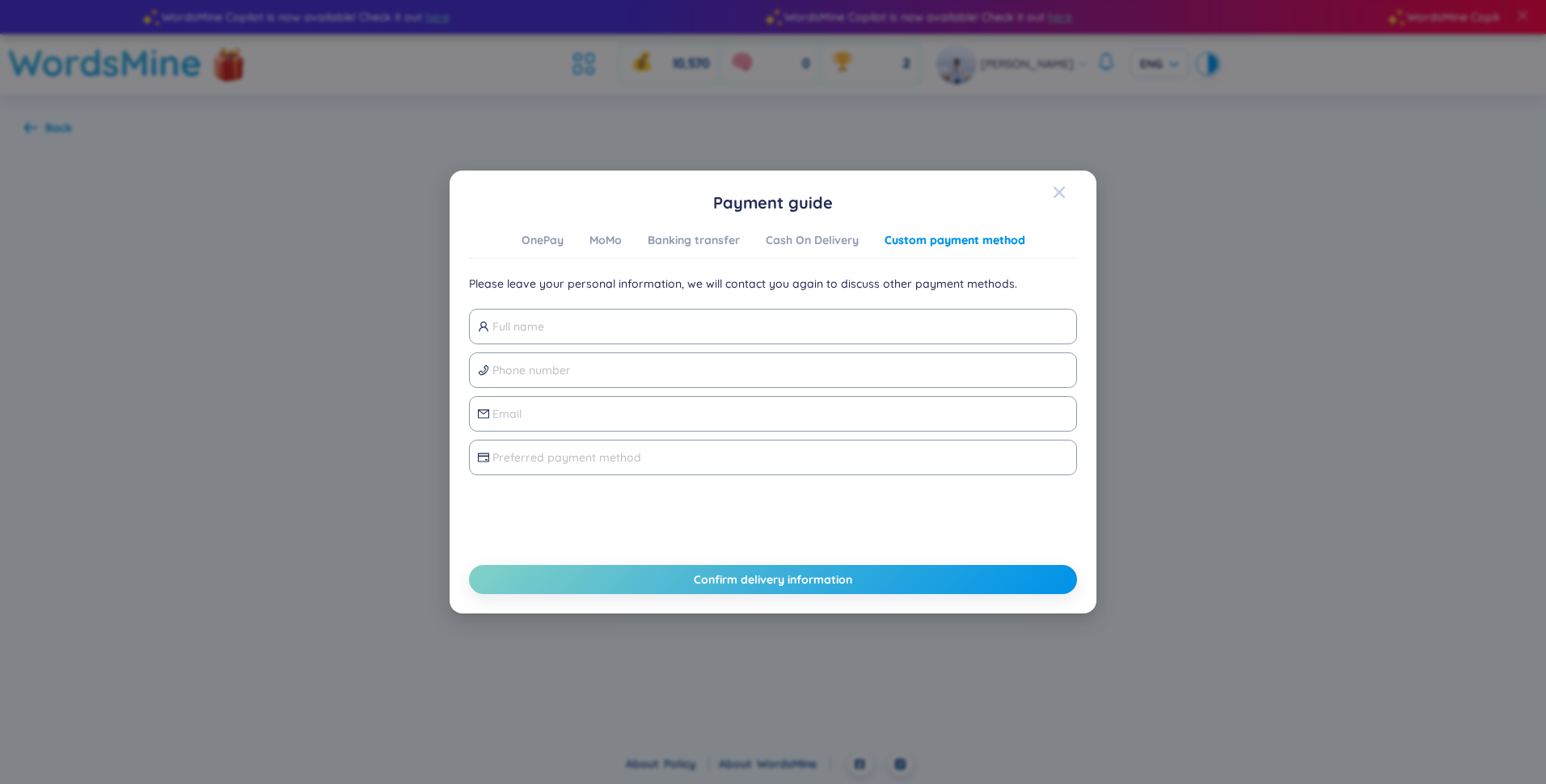
click at [1056, 194] on icon "Close" at bounding box center [1060, 193] width 13 height 13
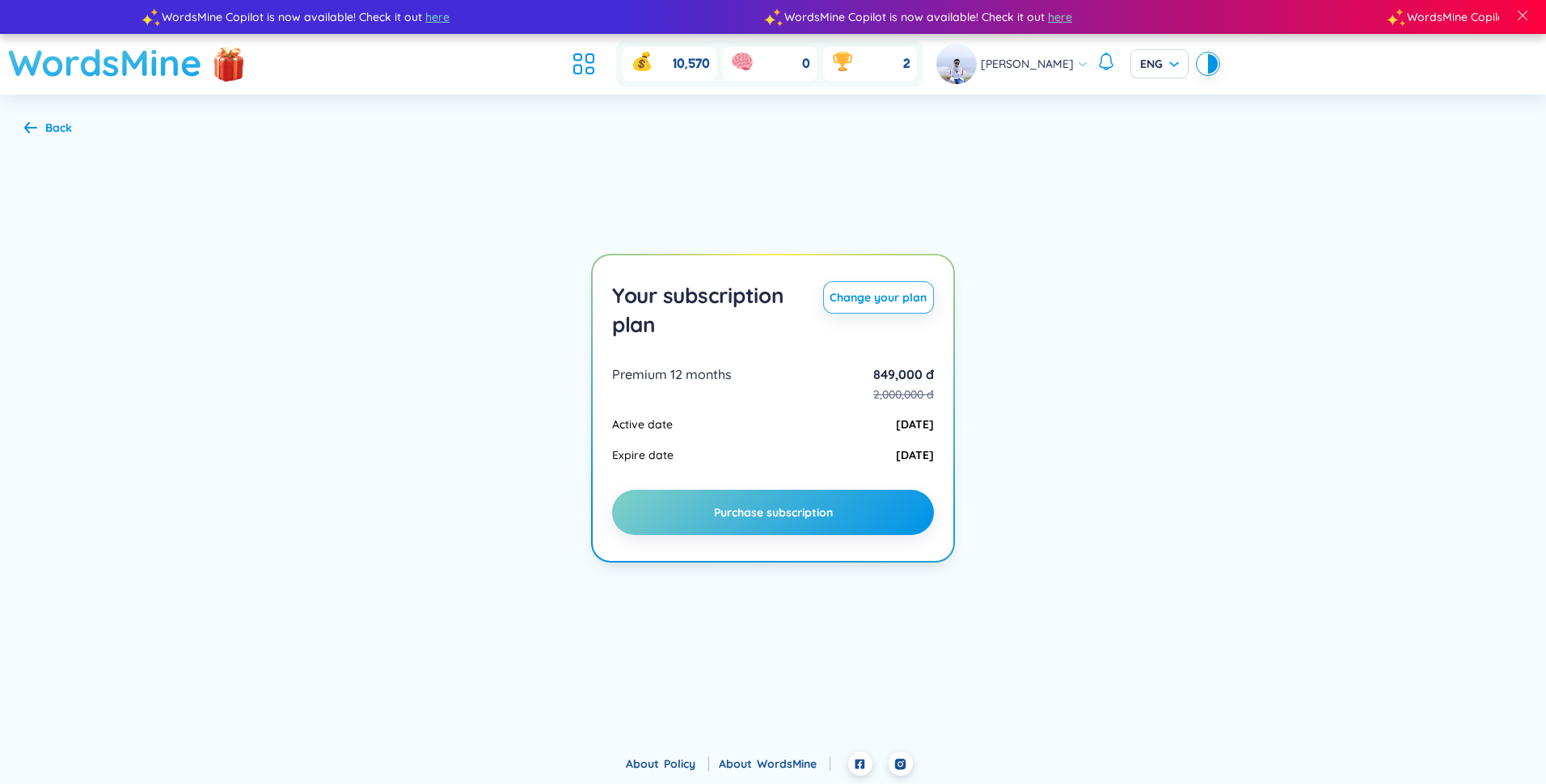
click at [129, 62] on h1 "WordsMine" at bounding box center [105, 62] width 194 height 57
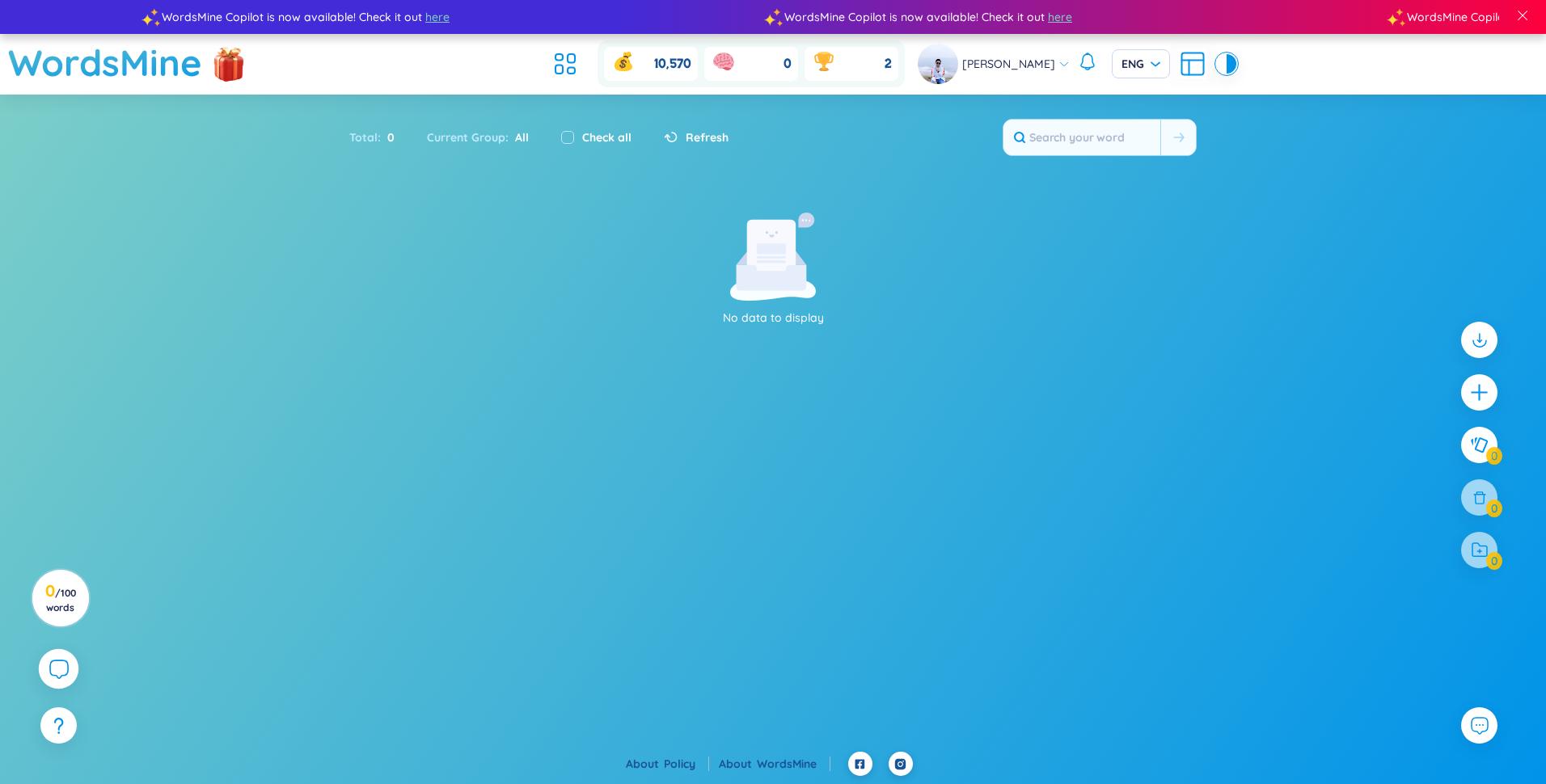
click at [63, 675] on icon at bounding box center [58, 668] width 19 height 19
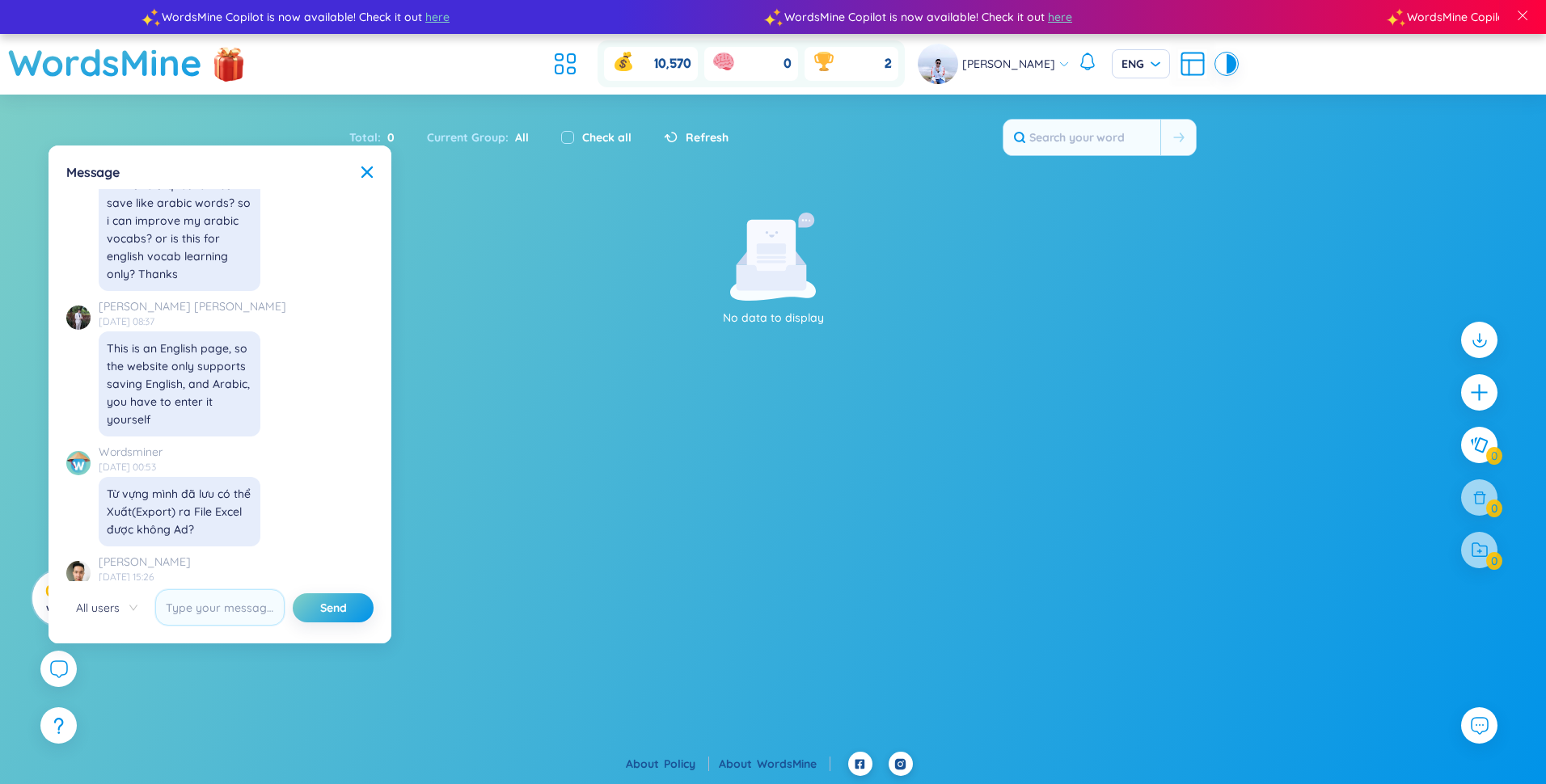
scroll to position [16564, 0]
click at [367, 173] on icon at bounding box center [368, 172] width 12 height 12
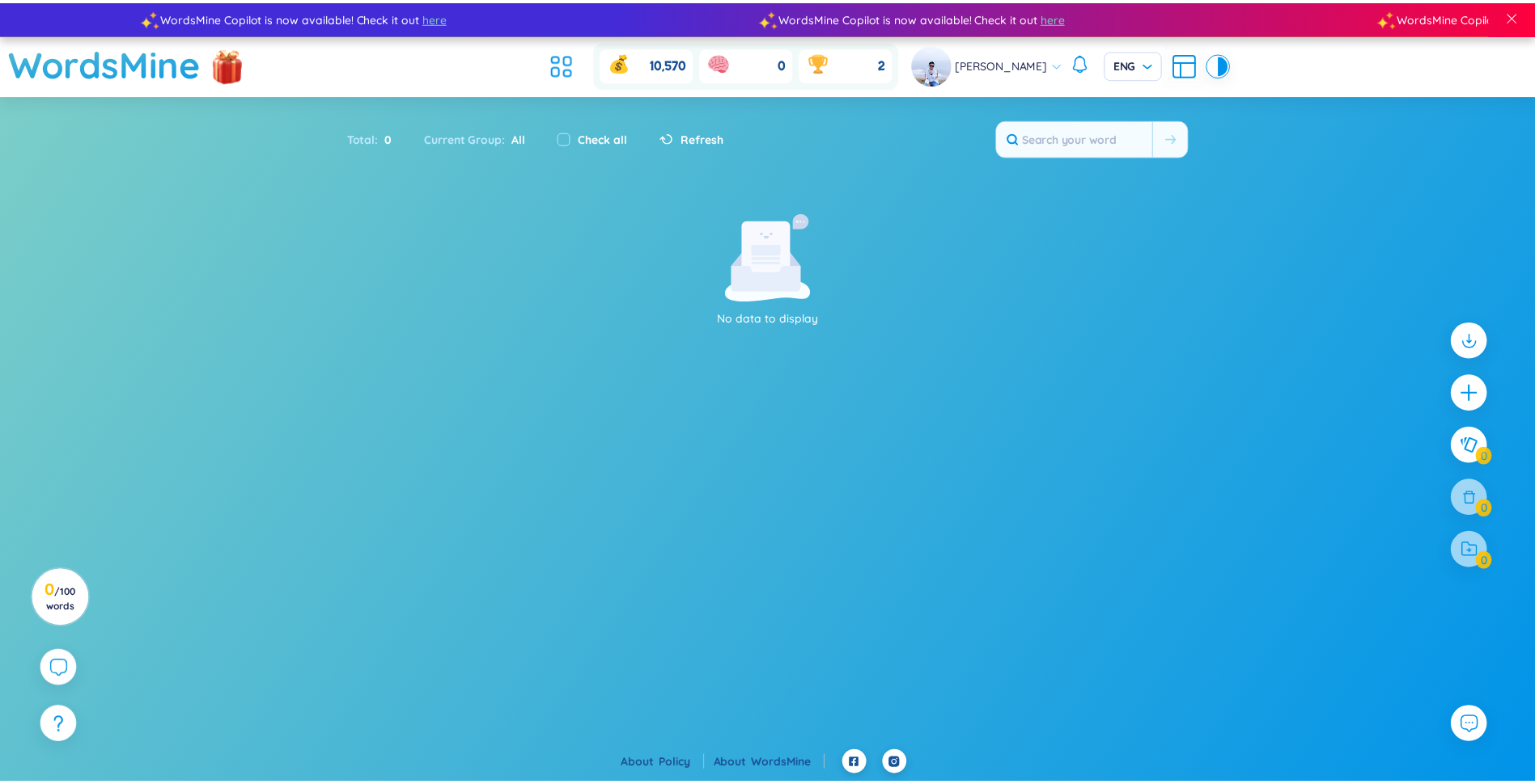
scroll to position [18505, 0]
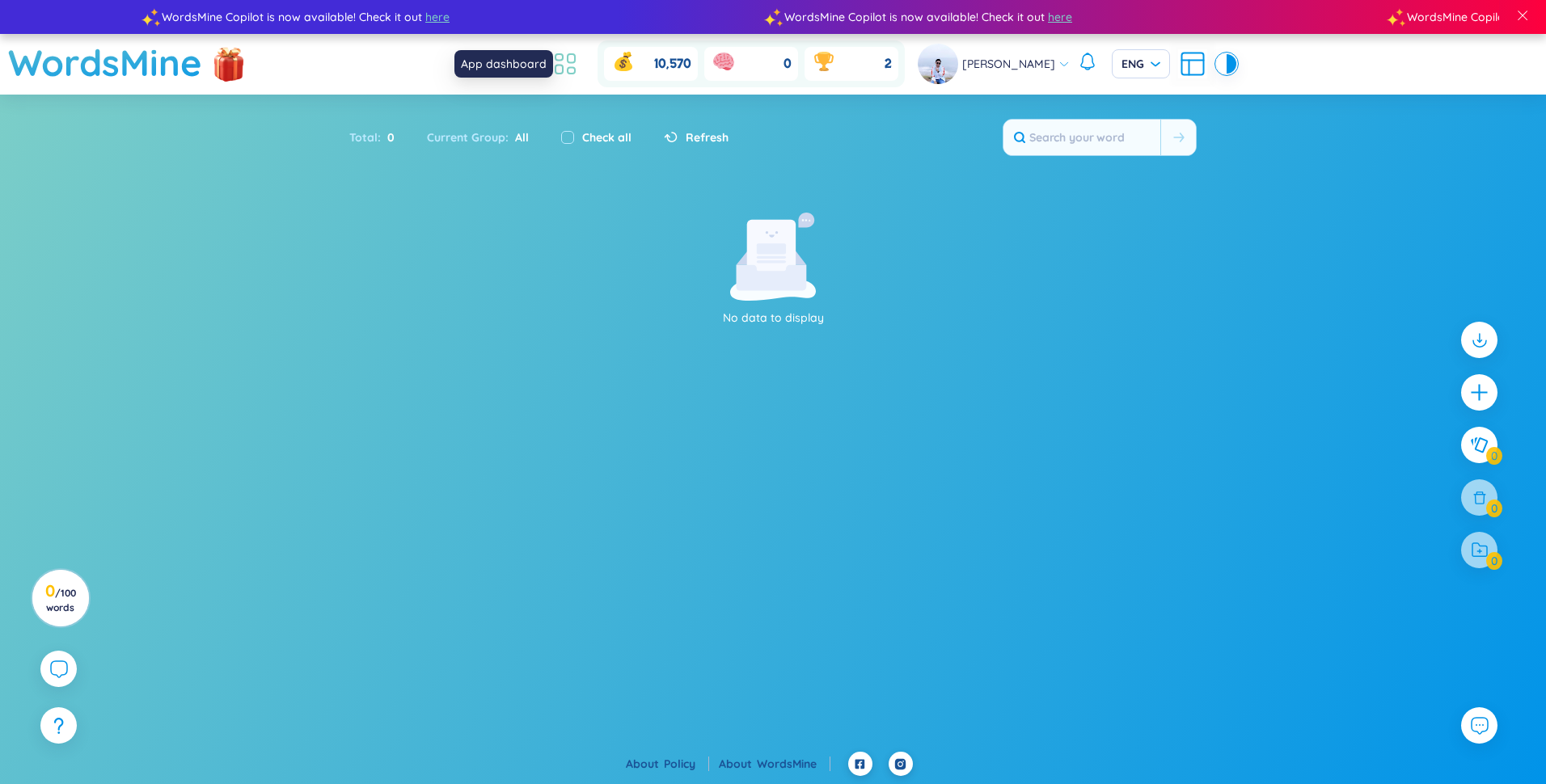
click at [579, 62] on icon at bounding box center [565, 64] width 29 height 29
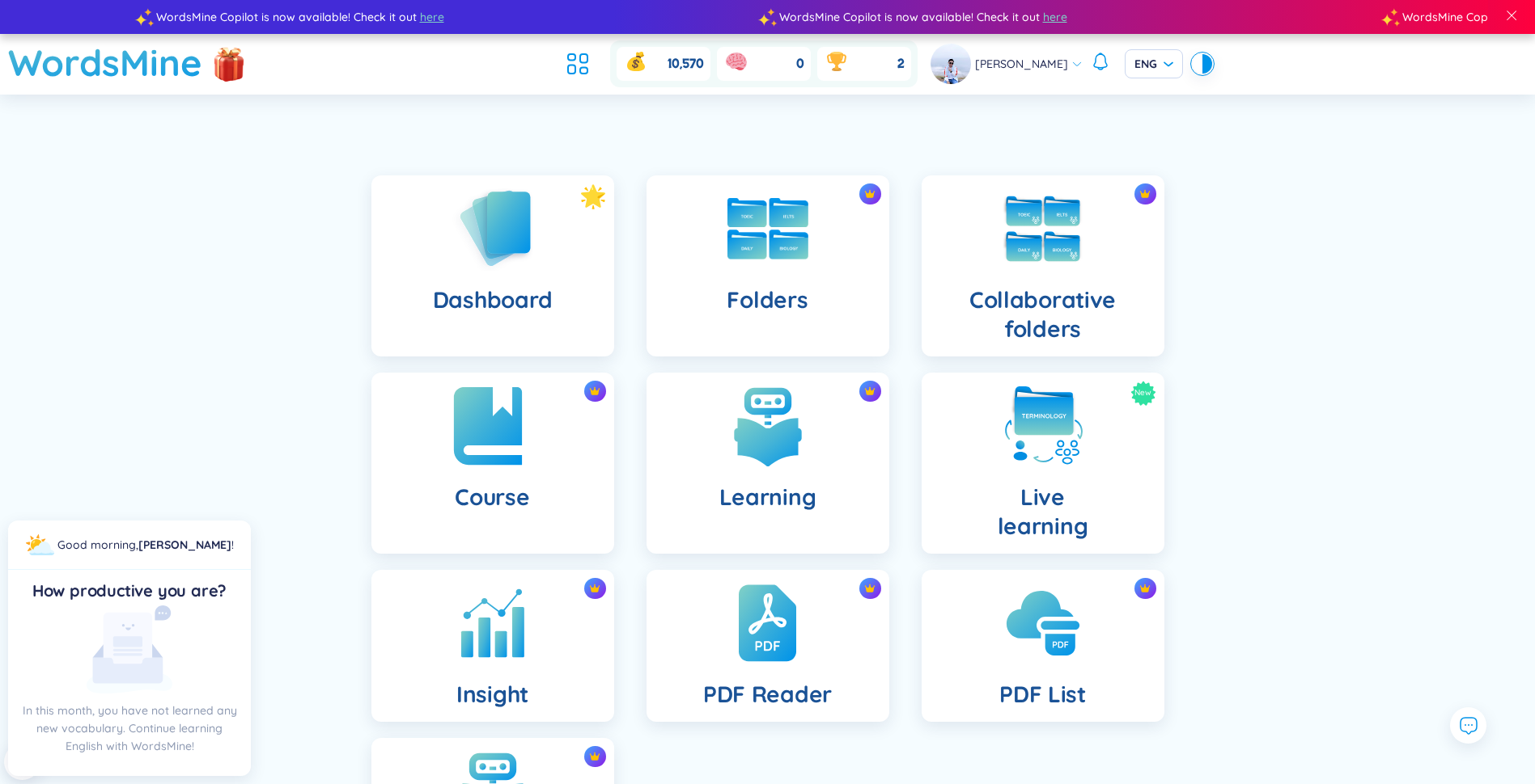
click at [488, 411] on img at bounding box center [492, 426] width 89 height 89
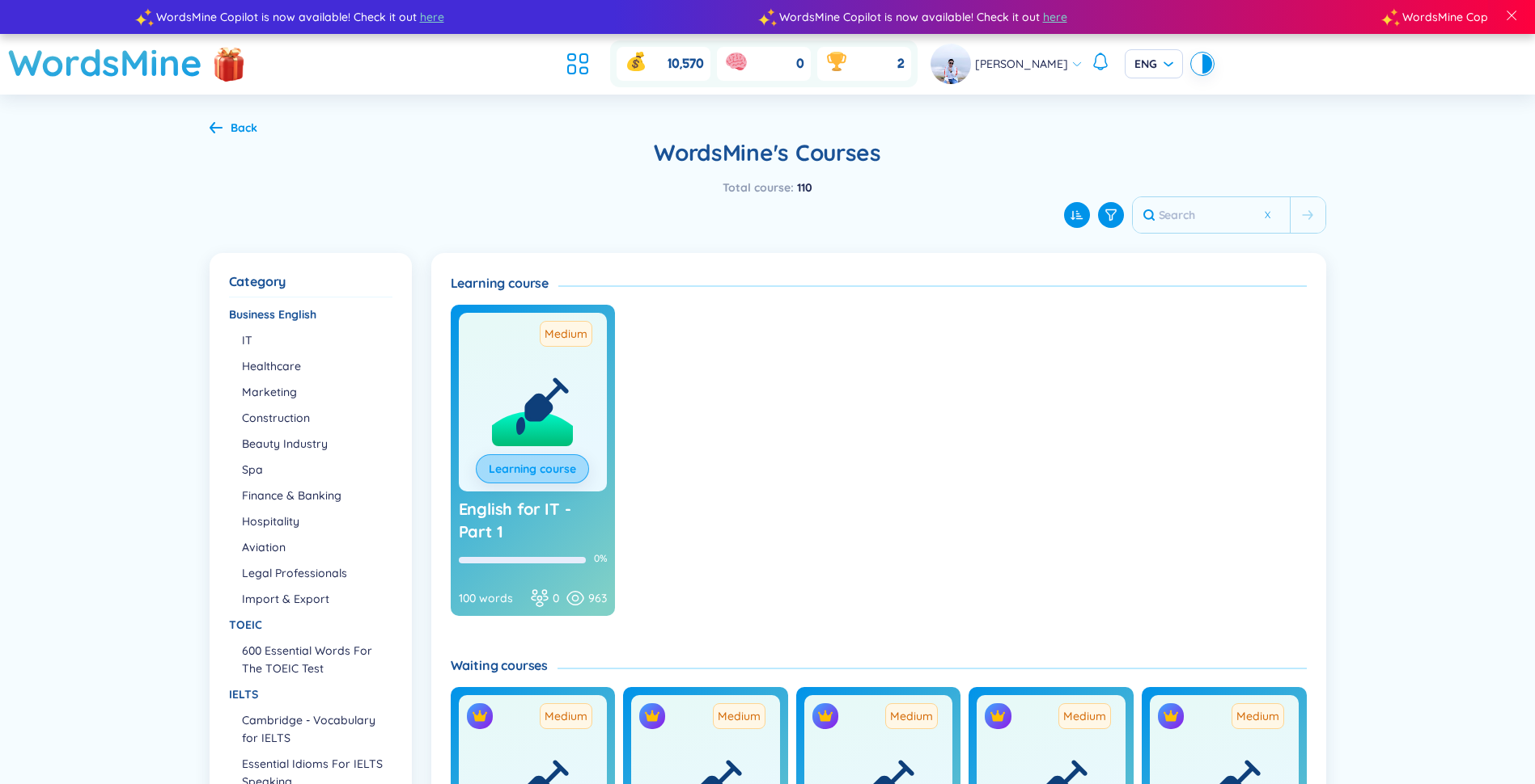
click at [525, 477] on link "Learning course" at bounding box center [532, 469] width 87 height 17
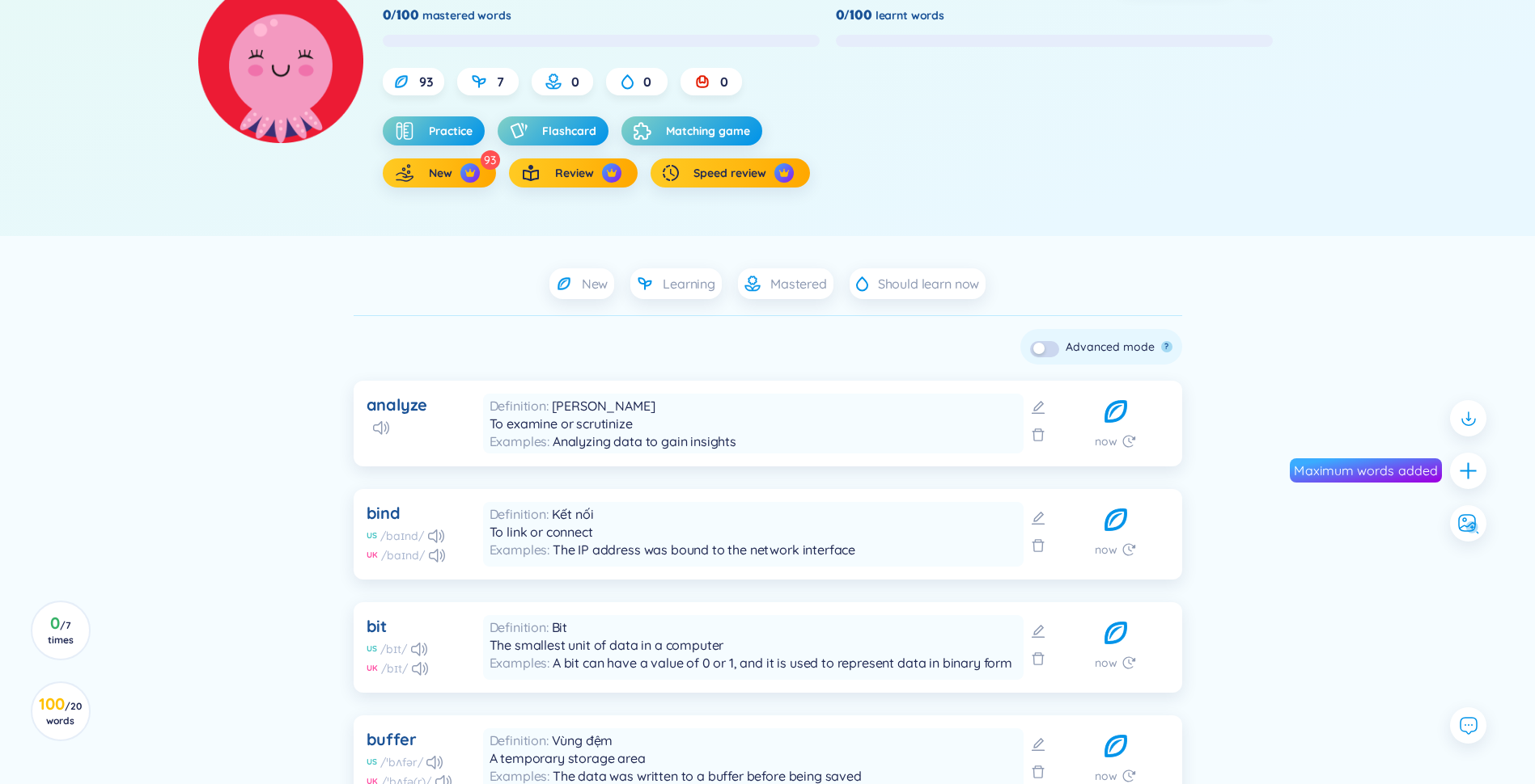
scroll to position [209, 0]
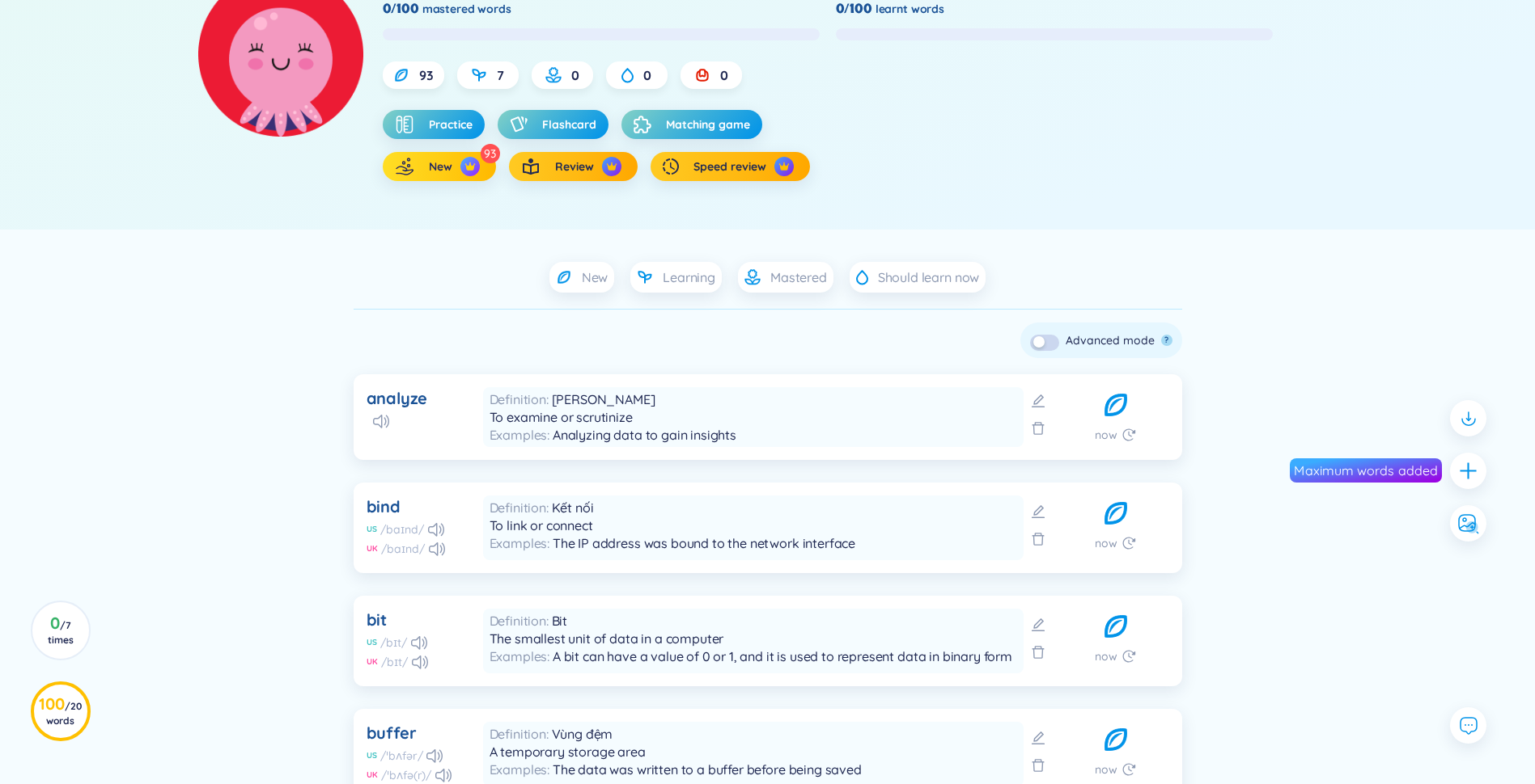
click at [455, 173] on button "New" at bounding box center [439, 166] width 113 height 29
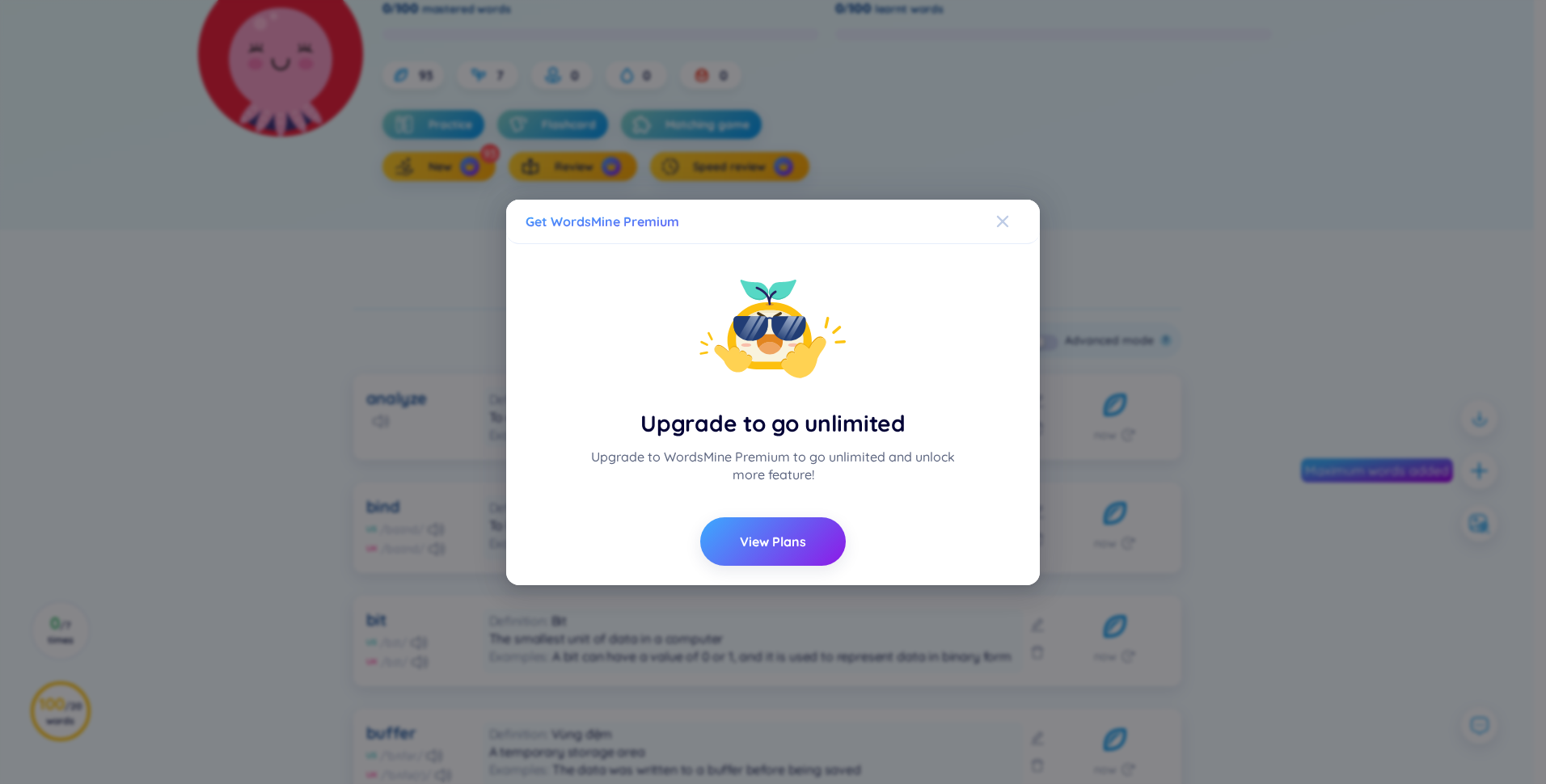
click at [1004, 231] on div "Close" at bounding box center [1003, 221] width 13 height 44
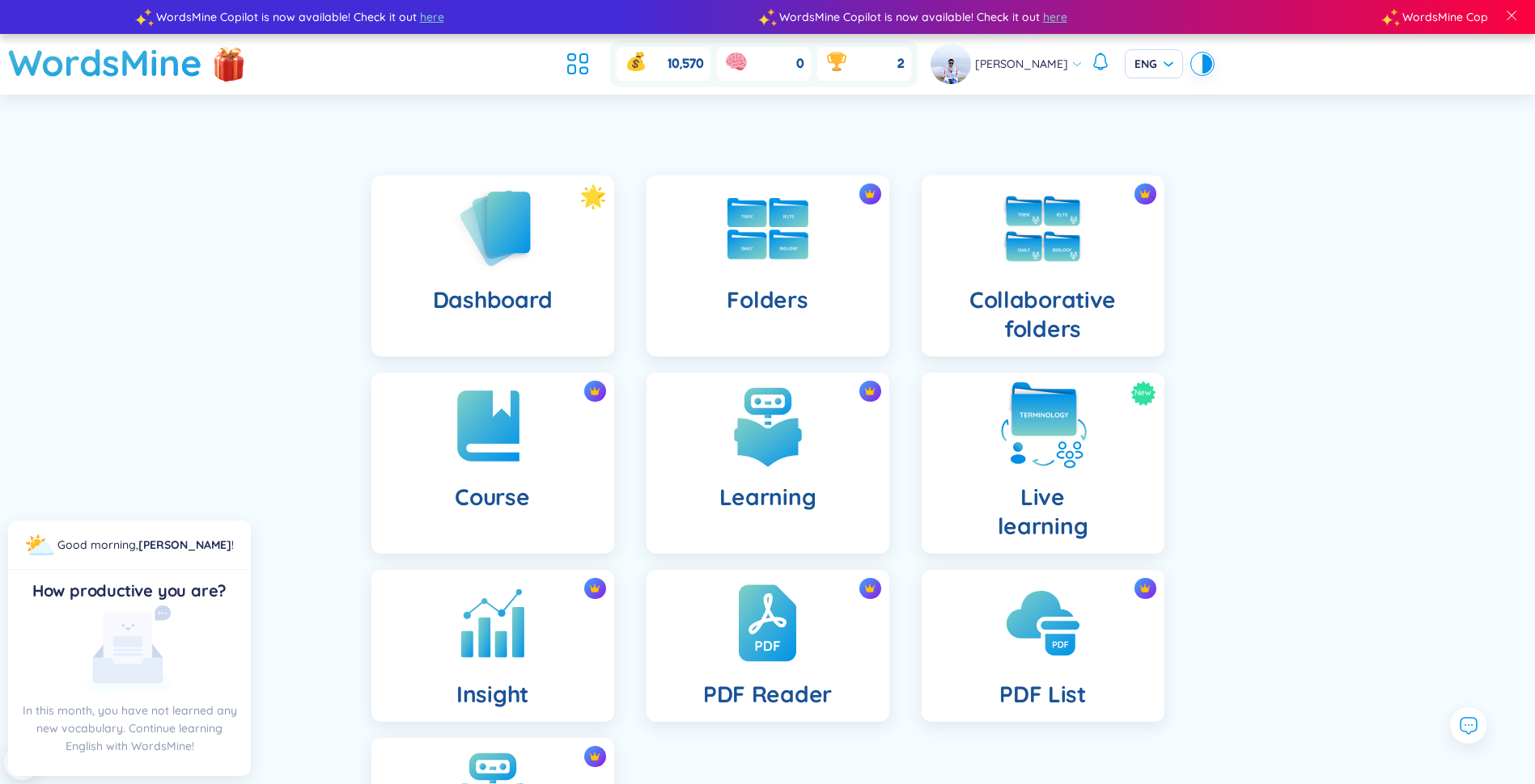
click at [1047, 454] on img at bounding box center [1042, 426] width 89 height 89
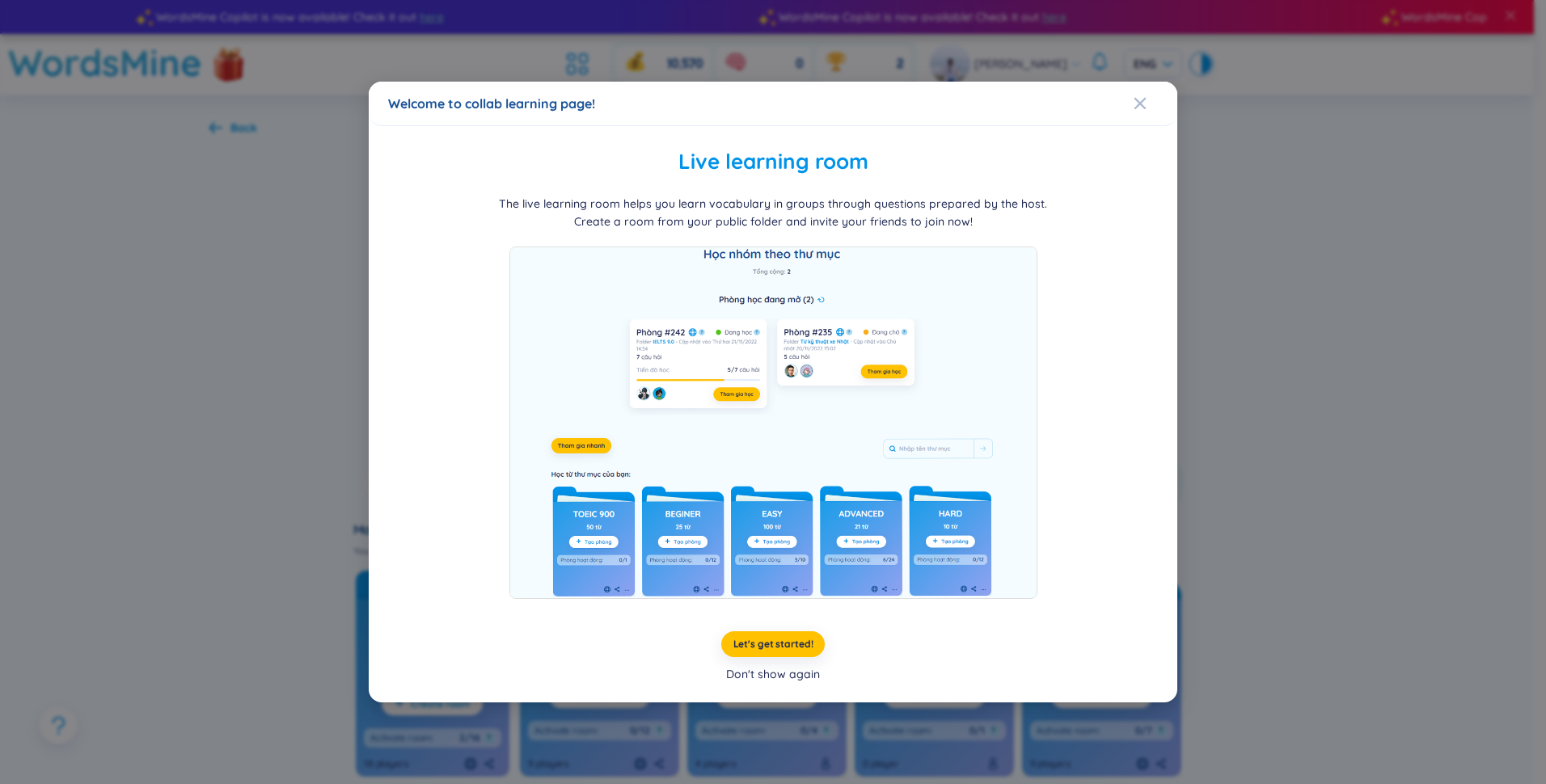
click at [792, 673] on div "Don't show again" at bounding box center [773, 674] width 94 height 17
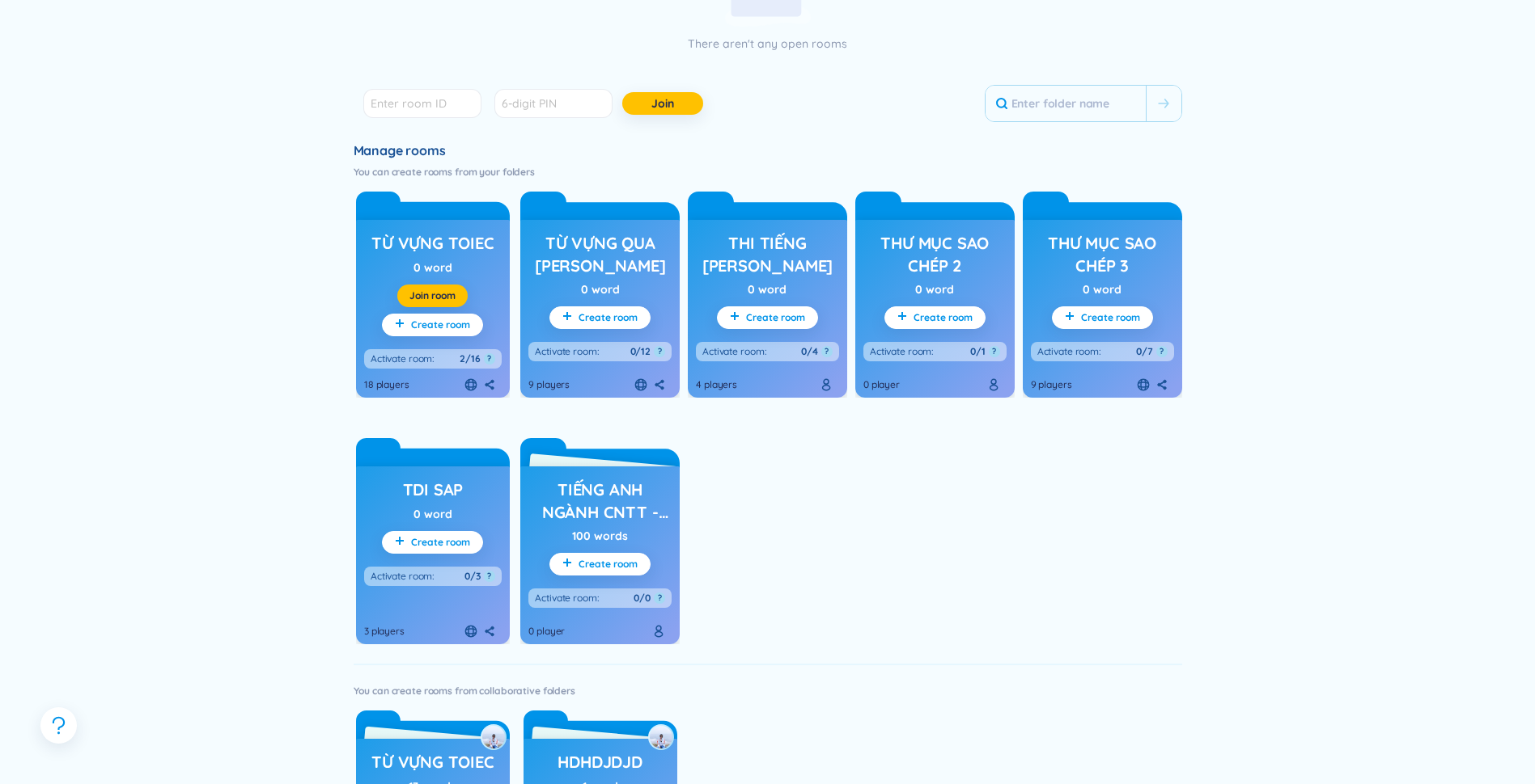
scroll to position [404, 0]
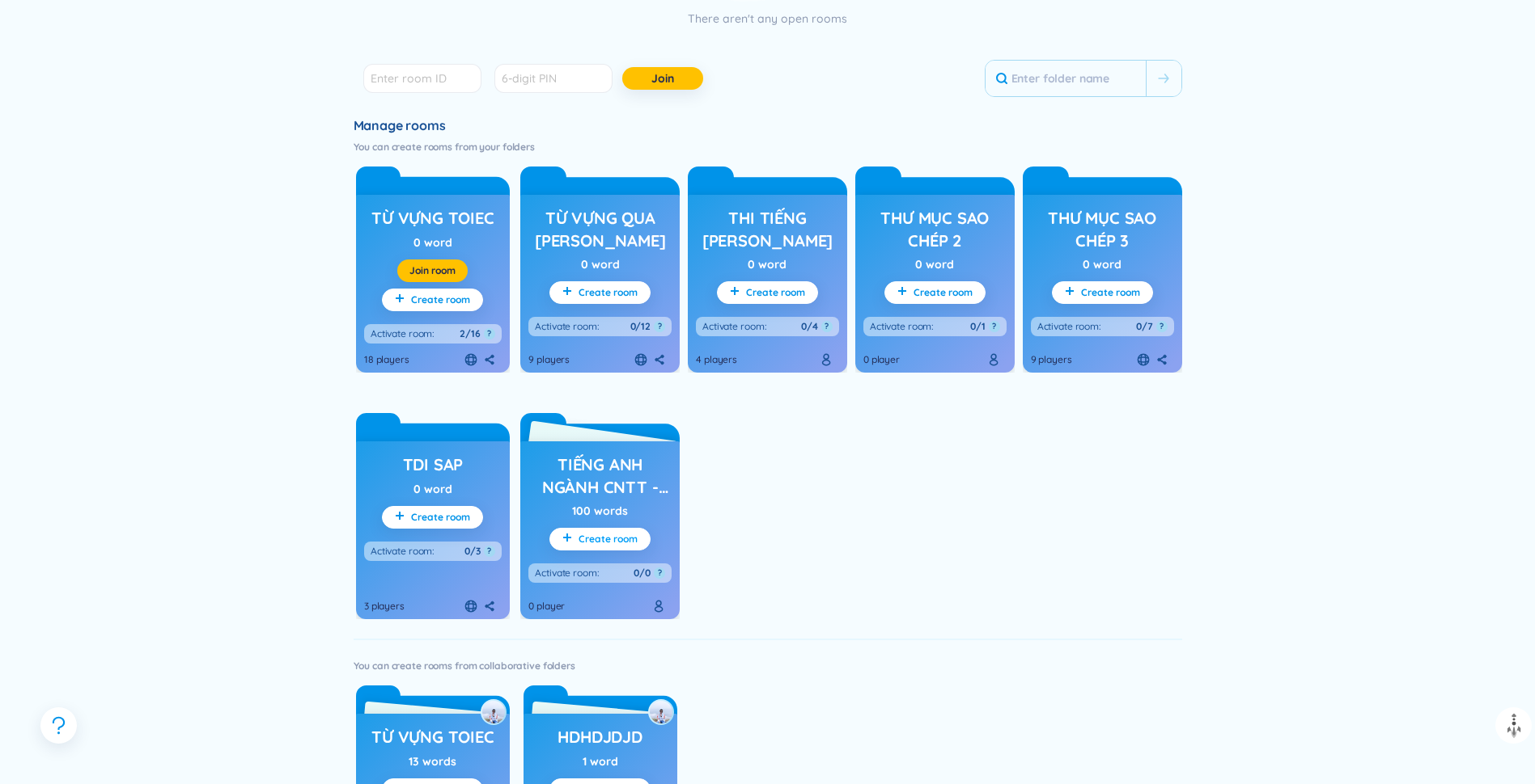
click at [604, 537] on span "Create room" at bounding box center [607, 540] width 59 height 13
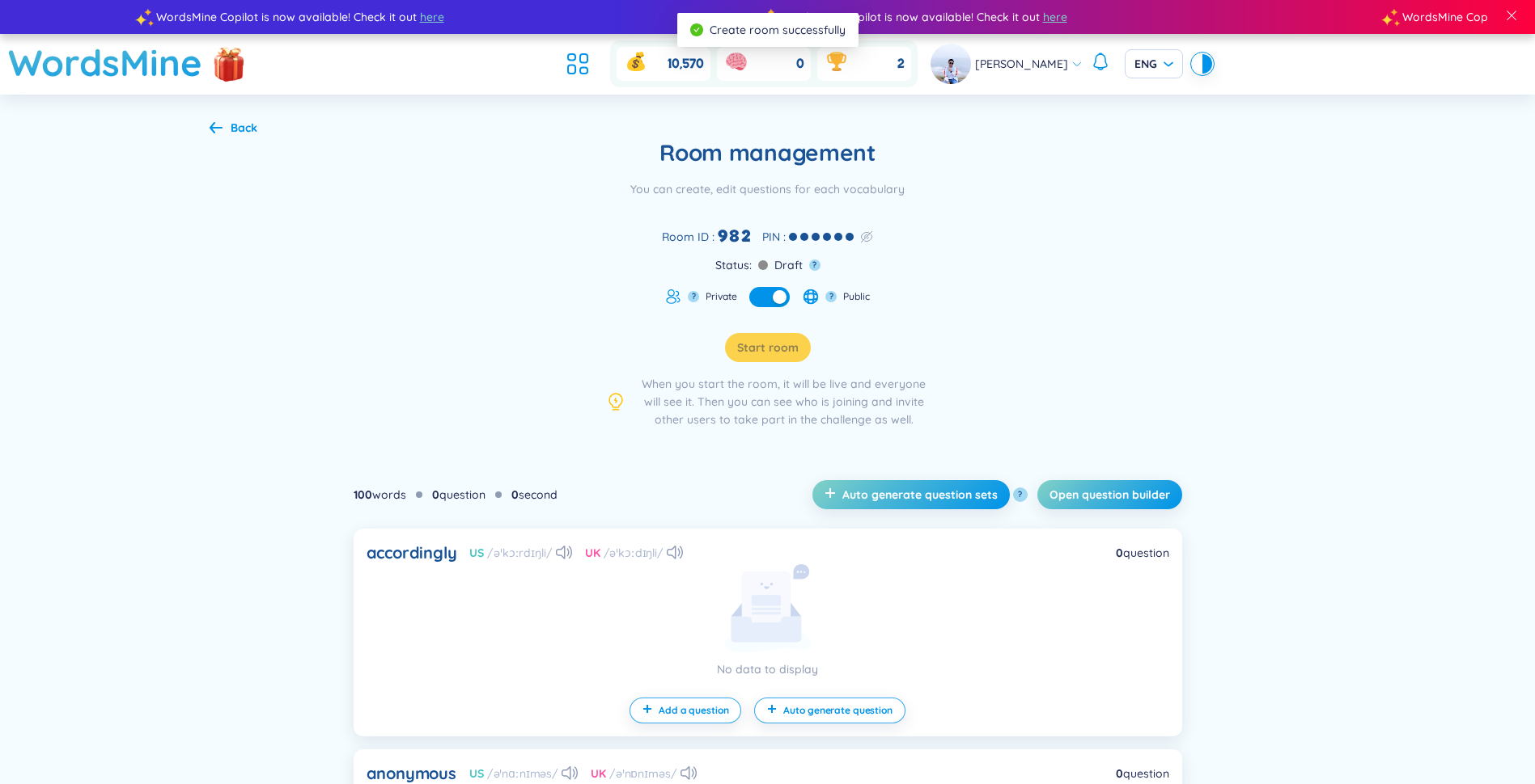
click at [770, 294] on button "button" at bounding box center [769, 297] width 41 height 20
click at [773, 297] on button "button" at bounding box center [769, 297] width 41 height 20
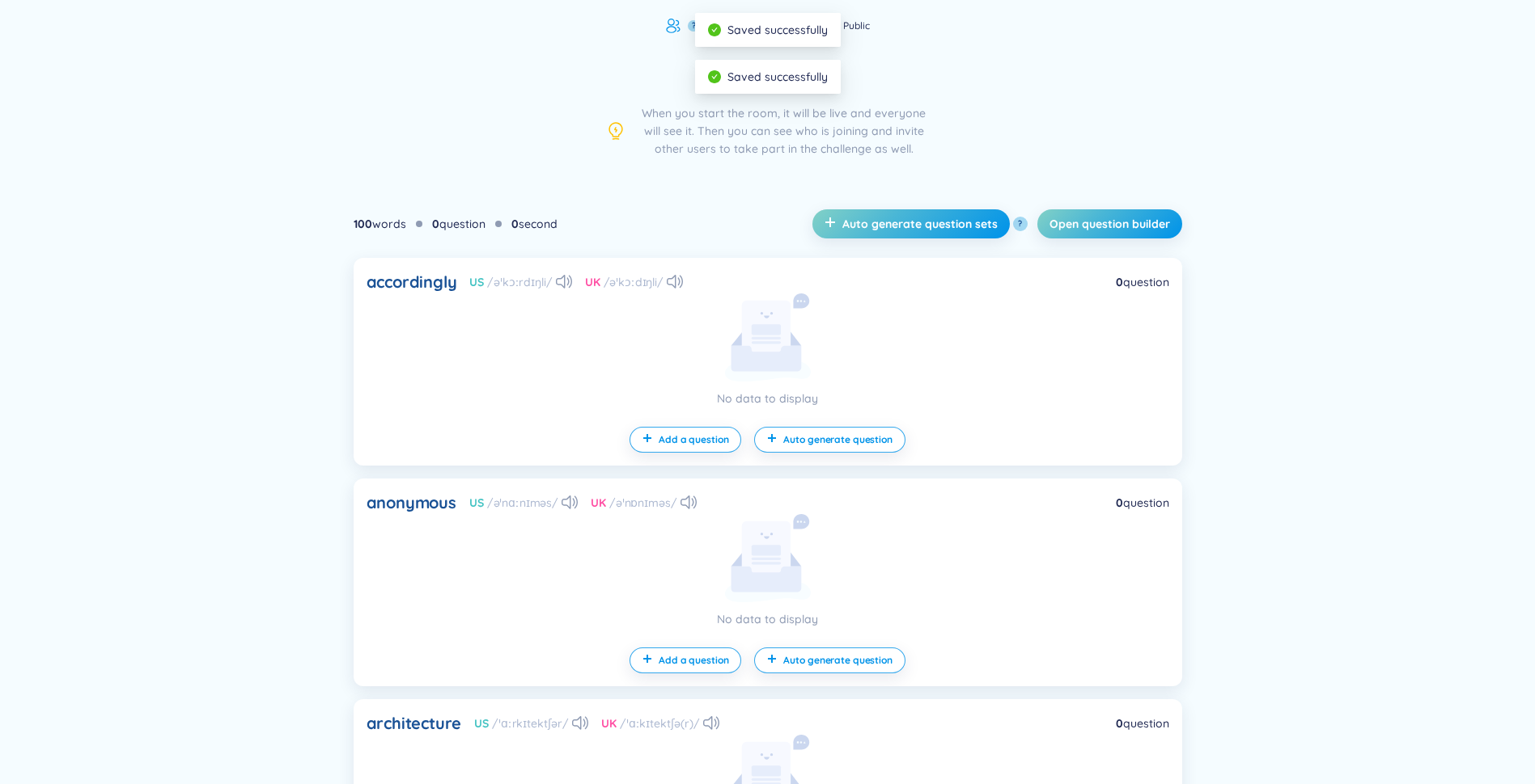
scroll to position [243, 0]
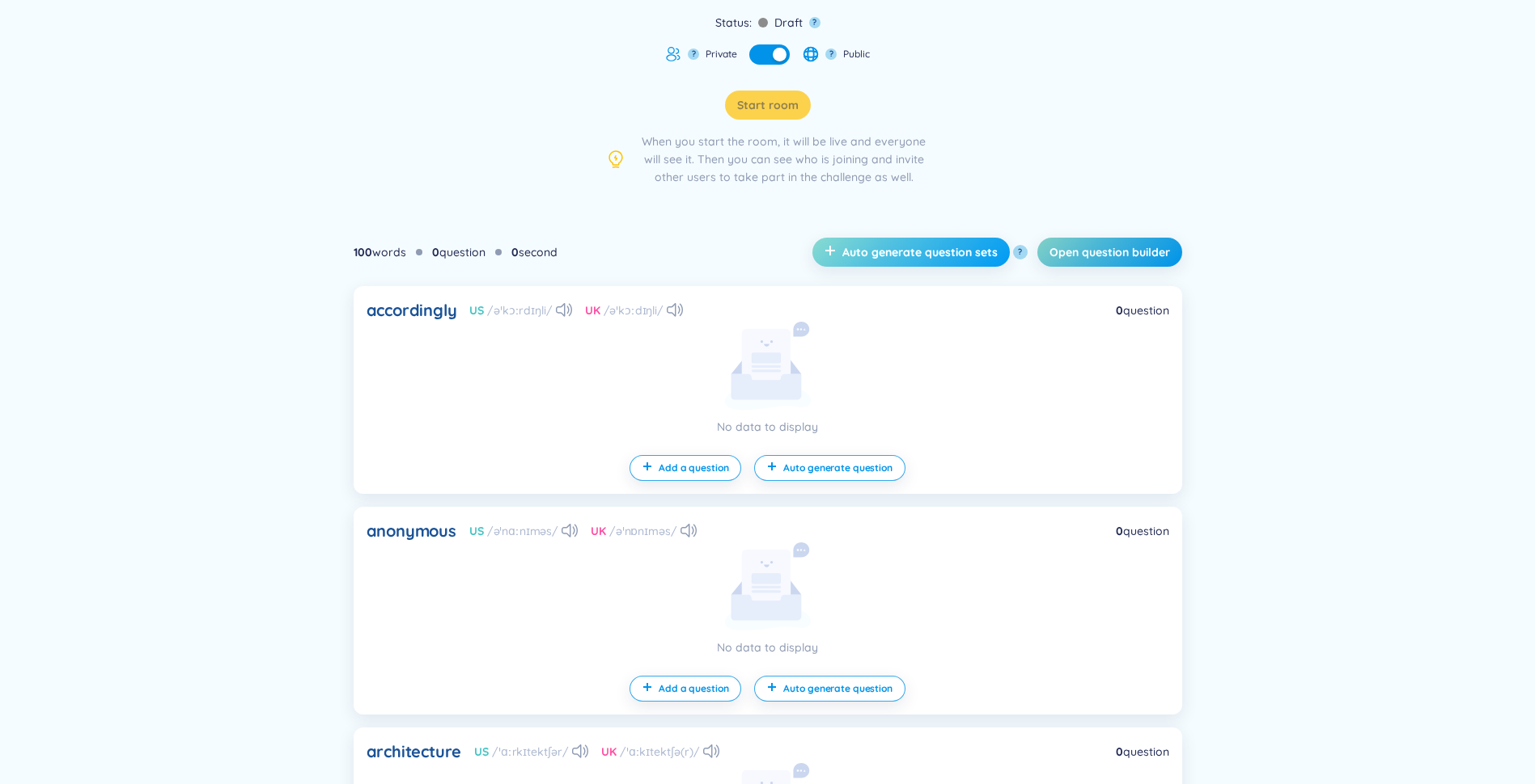
click at [898, 253] on span "Auto generate question sets" at bounding box center [920, 253] width 156 height 17
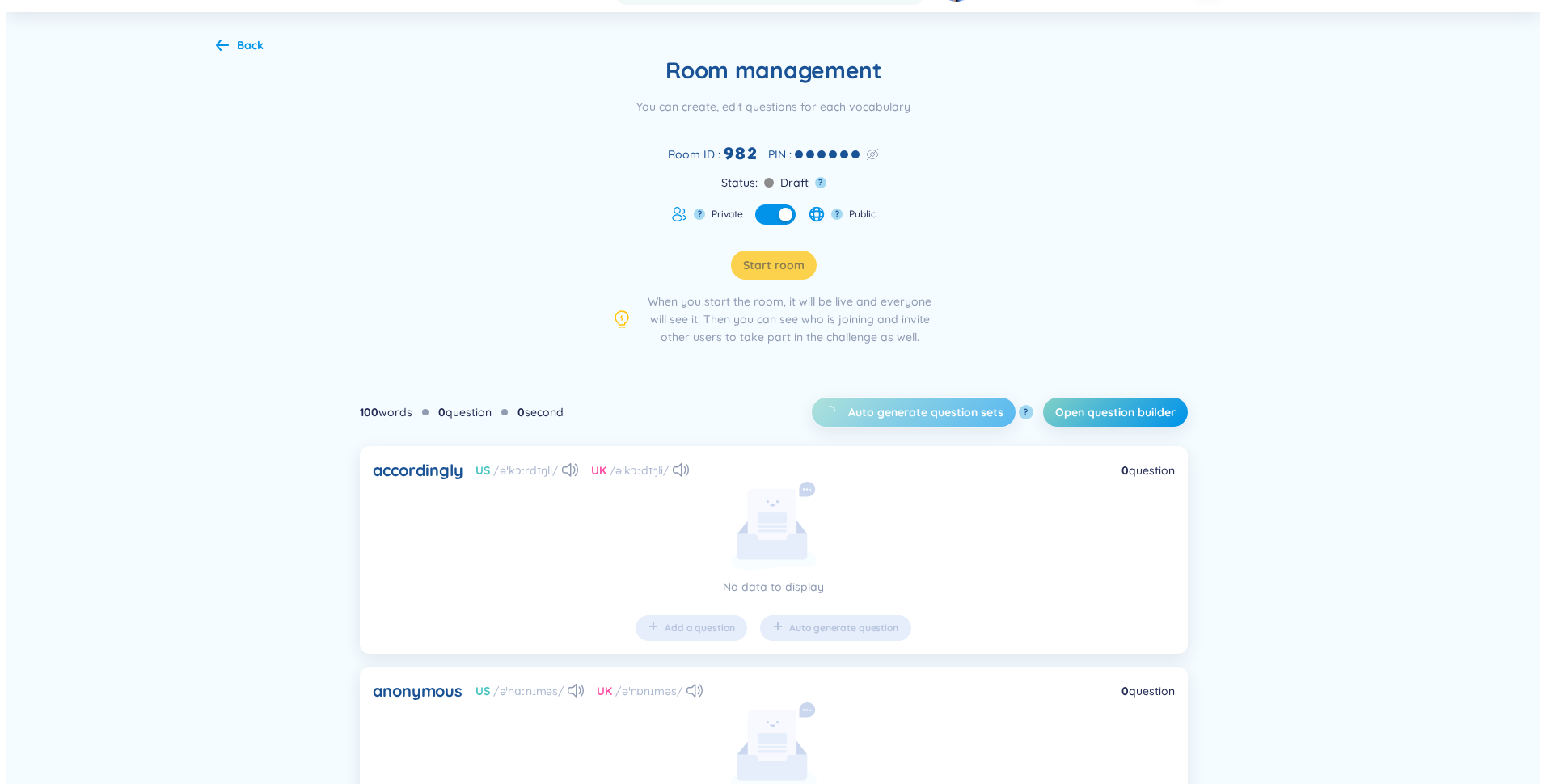
scroll to position [81, 0]
click at [1081, 414] on span "Open question builder" at bounding box center [1110, 414] width 121 height 17
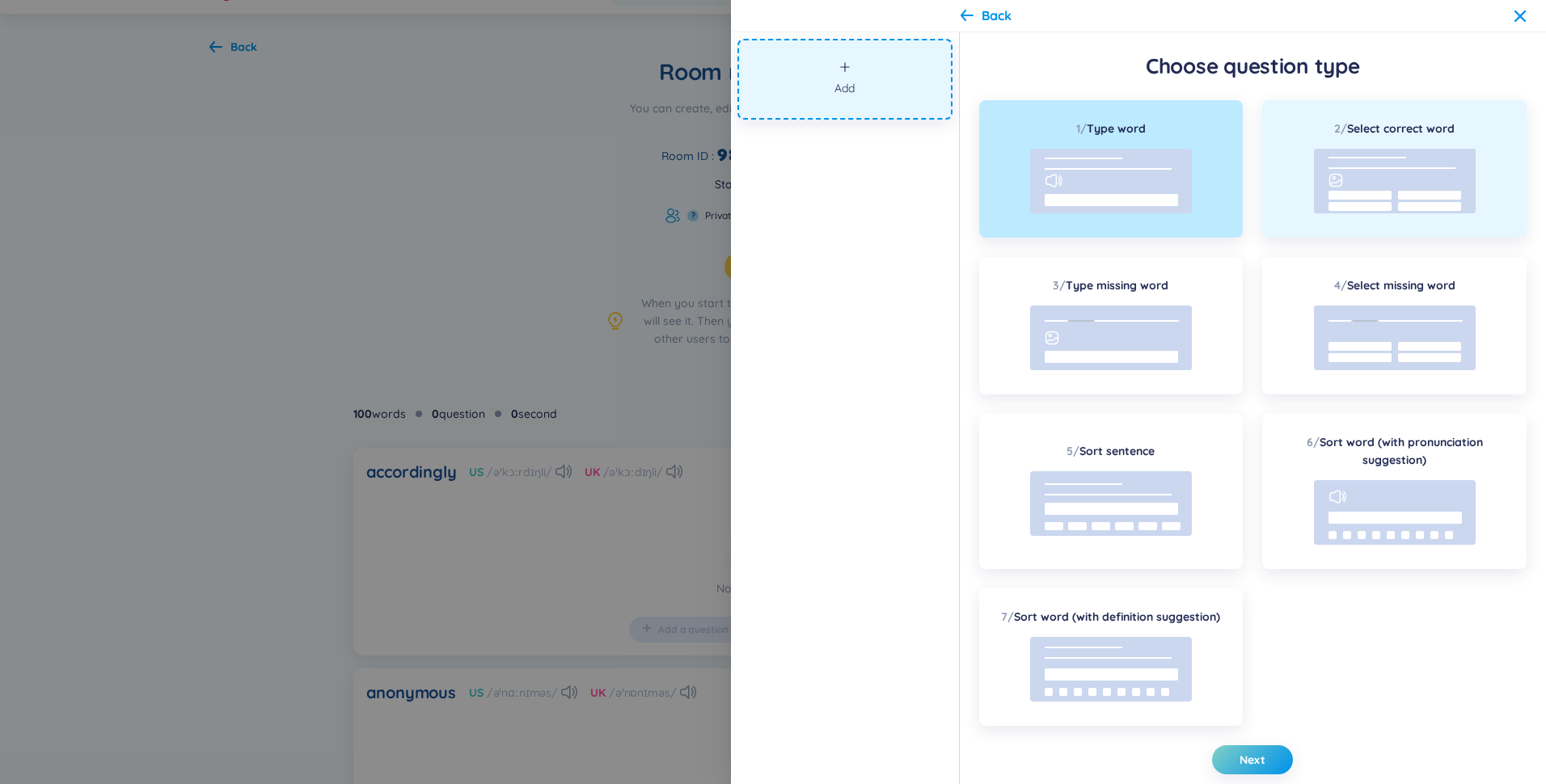
click at [1308, 199] on div "2 / Select correct word" at bounding box center [1394, 169] width 264 height 137
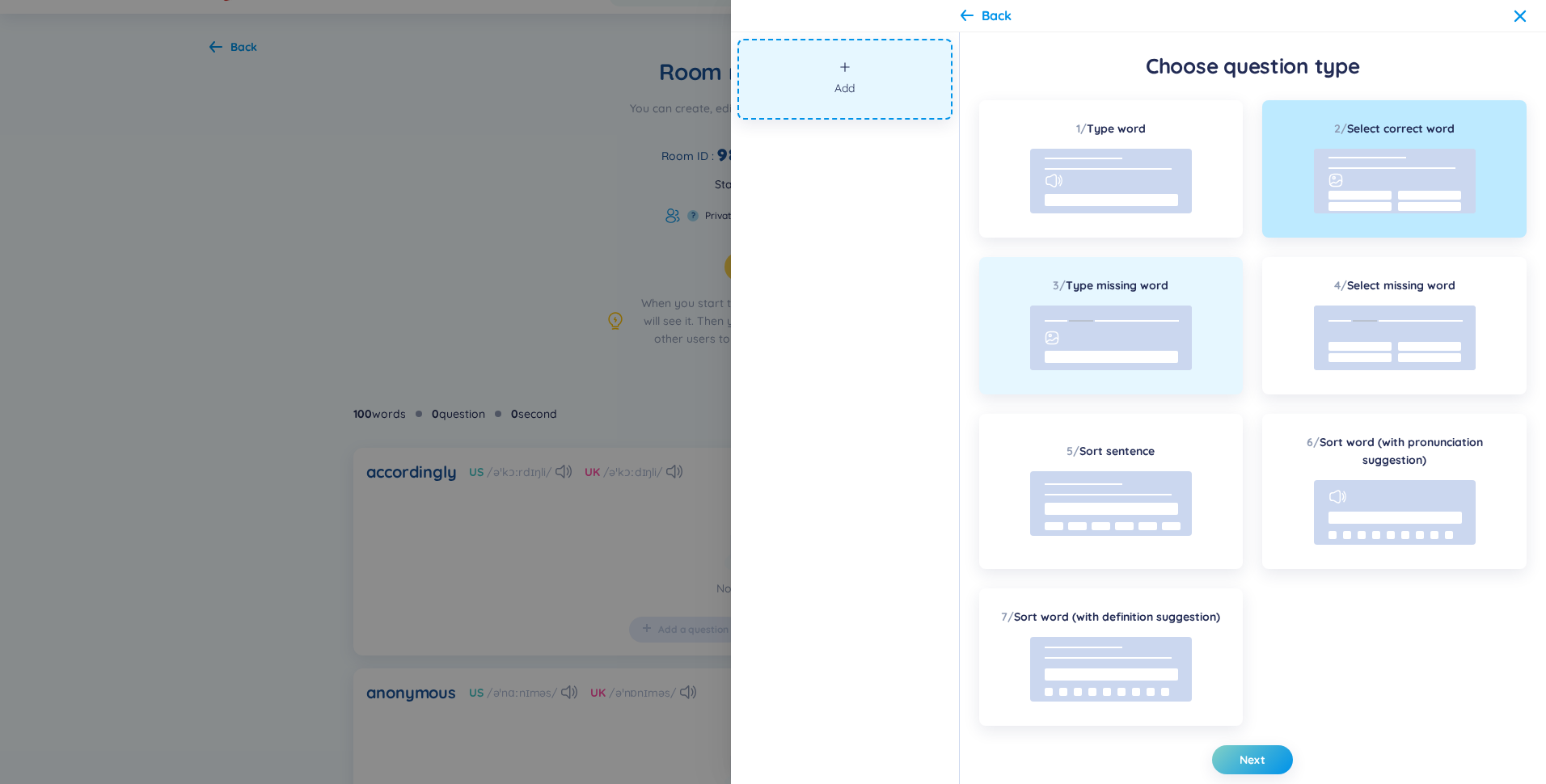
click at [1125, 331] on rect at bounding box center [1110, 338] width 161 height 65
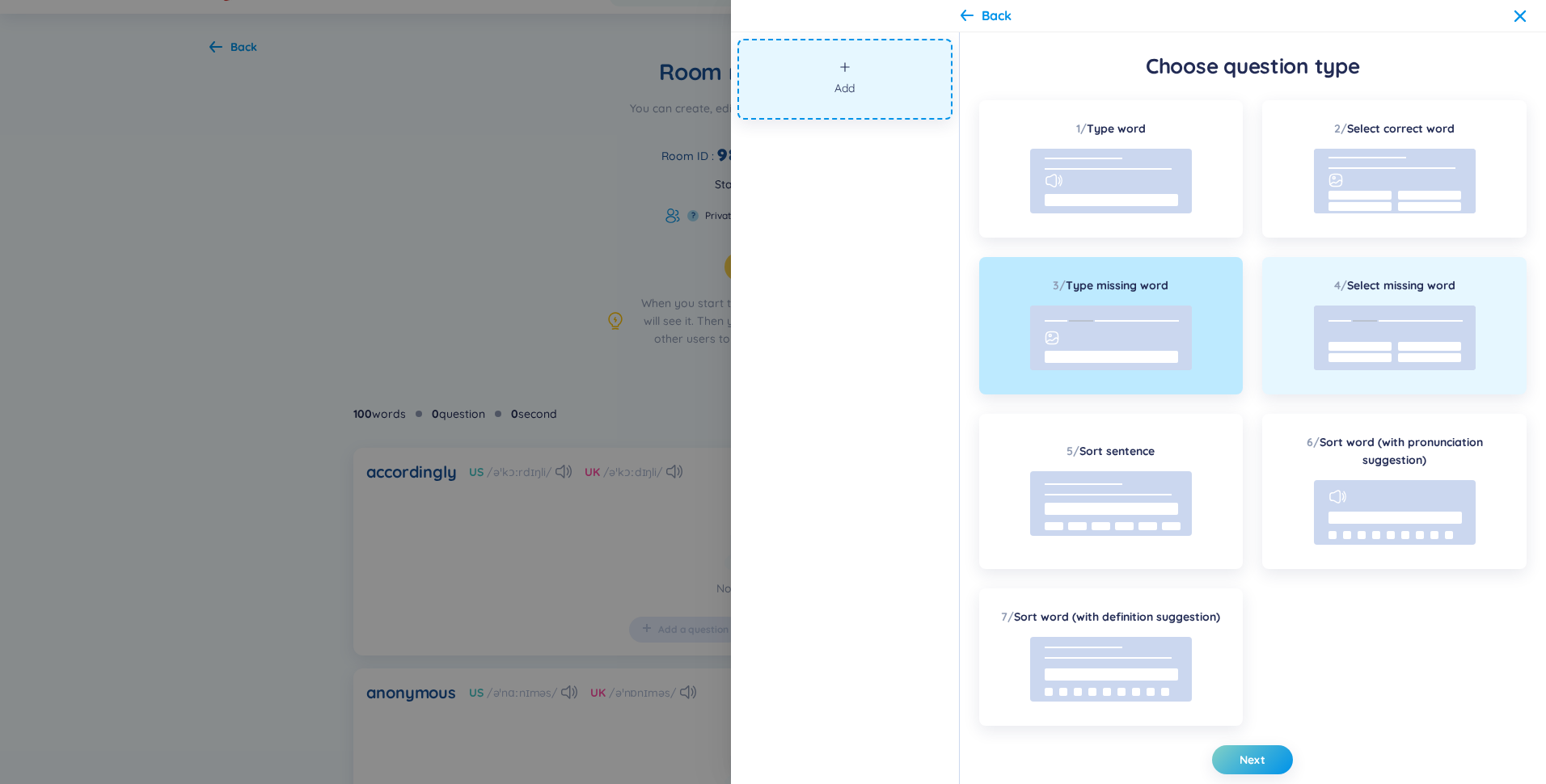
drag, startPoint x: 1423, startPoint y: 365, endPoint x: 1405, endPoint y: 374, distance: 20.1
click at [1416, 368] on rect at bounding box center [1394, 338] width 161 height 65
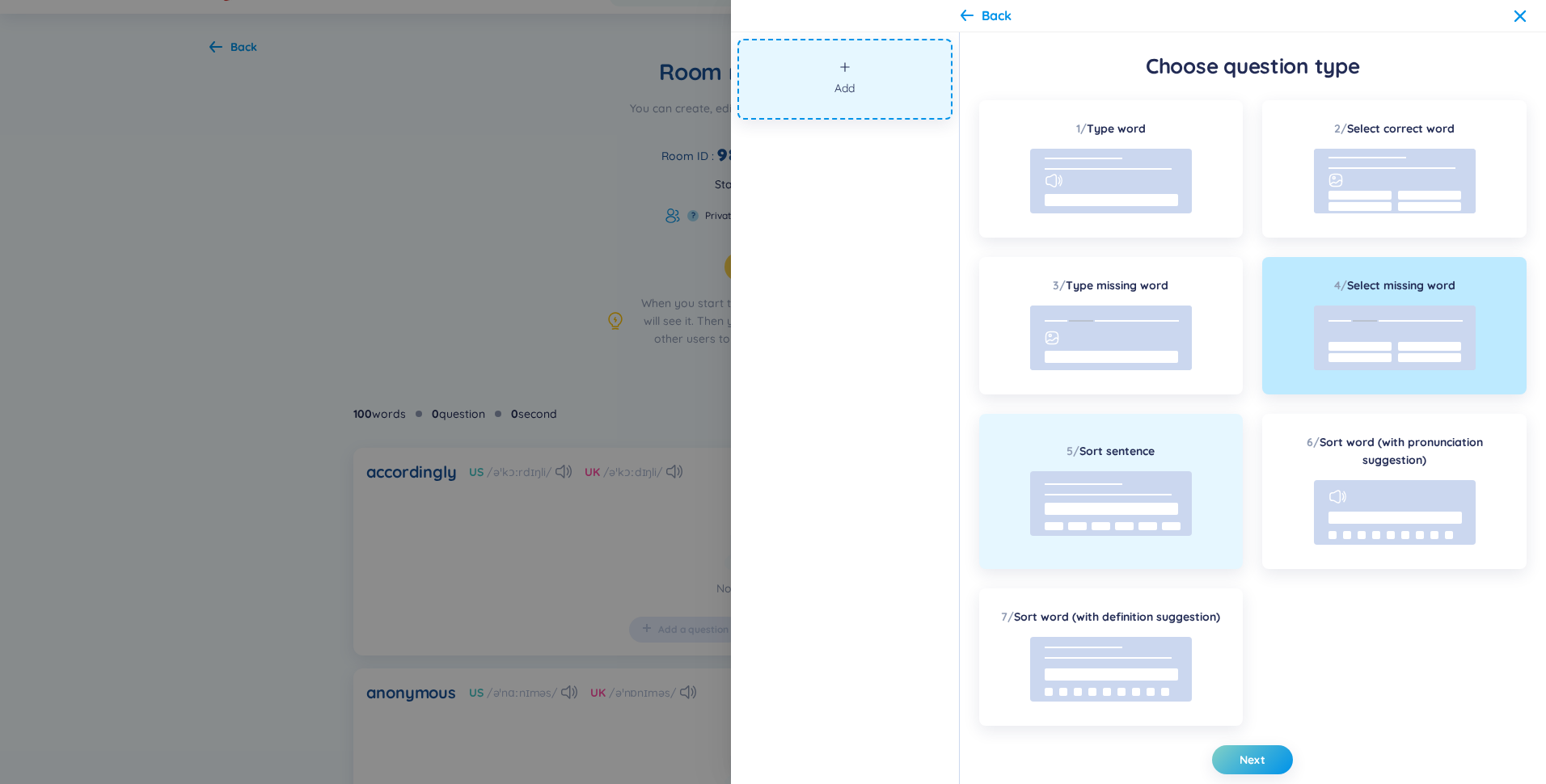
click at [1145, 504] on rect at bounding box center [1111, 508] width 133 height 12
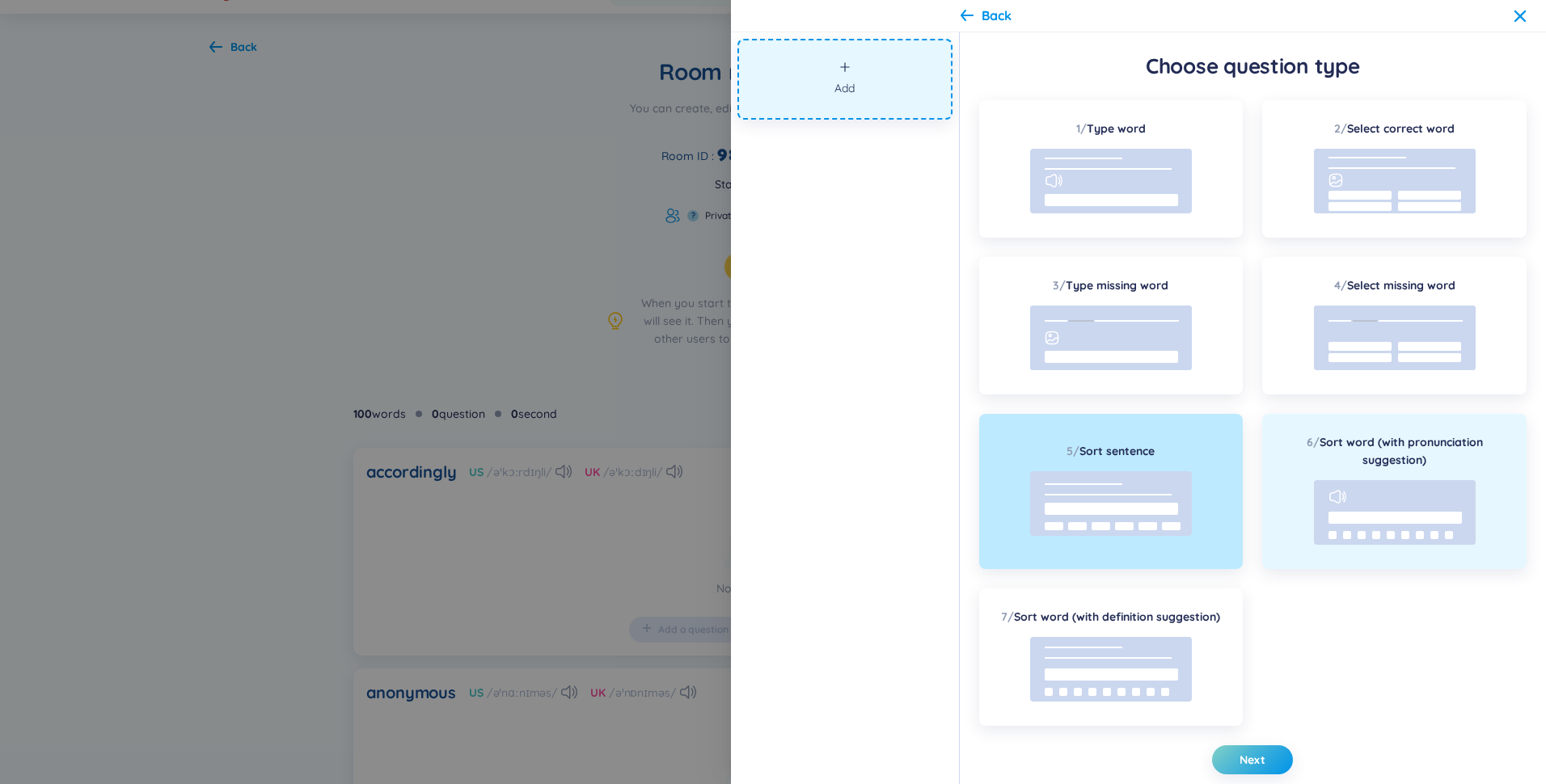
drag, startPoint x: 1342, startPoint y: 486, endPoint x: 1303, endPoint y: 522, distance: 53.1
click at [1342, 488] on rect at bounding box center [1394, 512] width 161 height 65
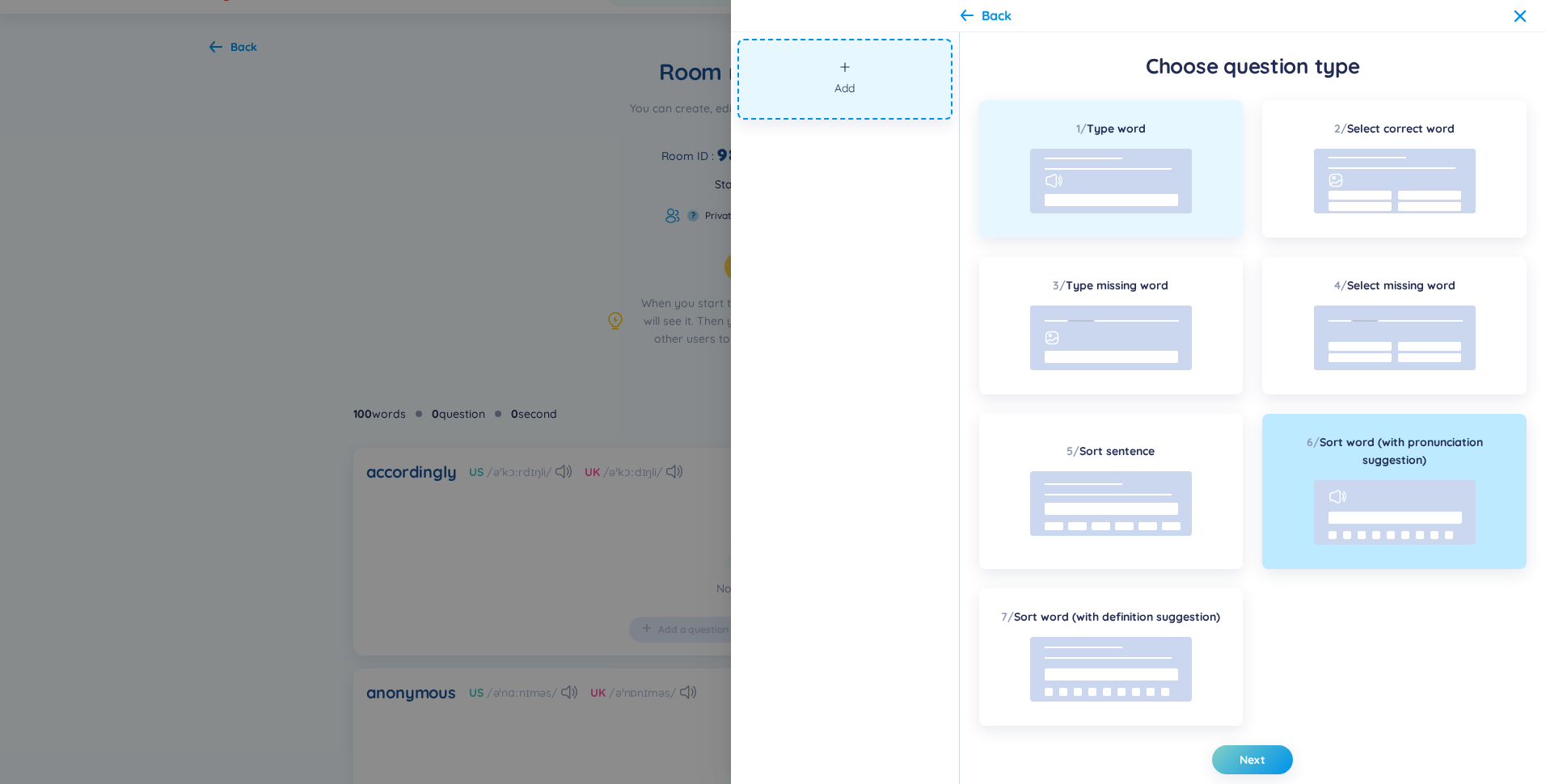
click at [1086, 197] on icon at bounding box center [1110, 181] width 161 height 65
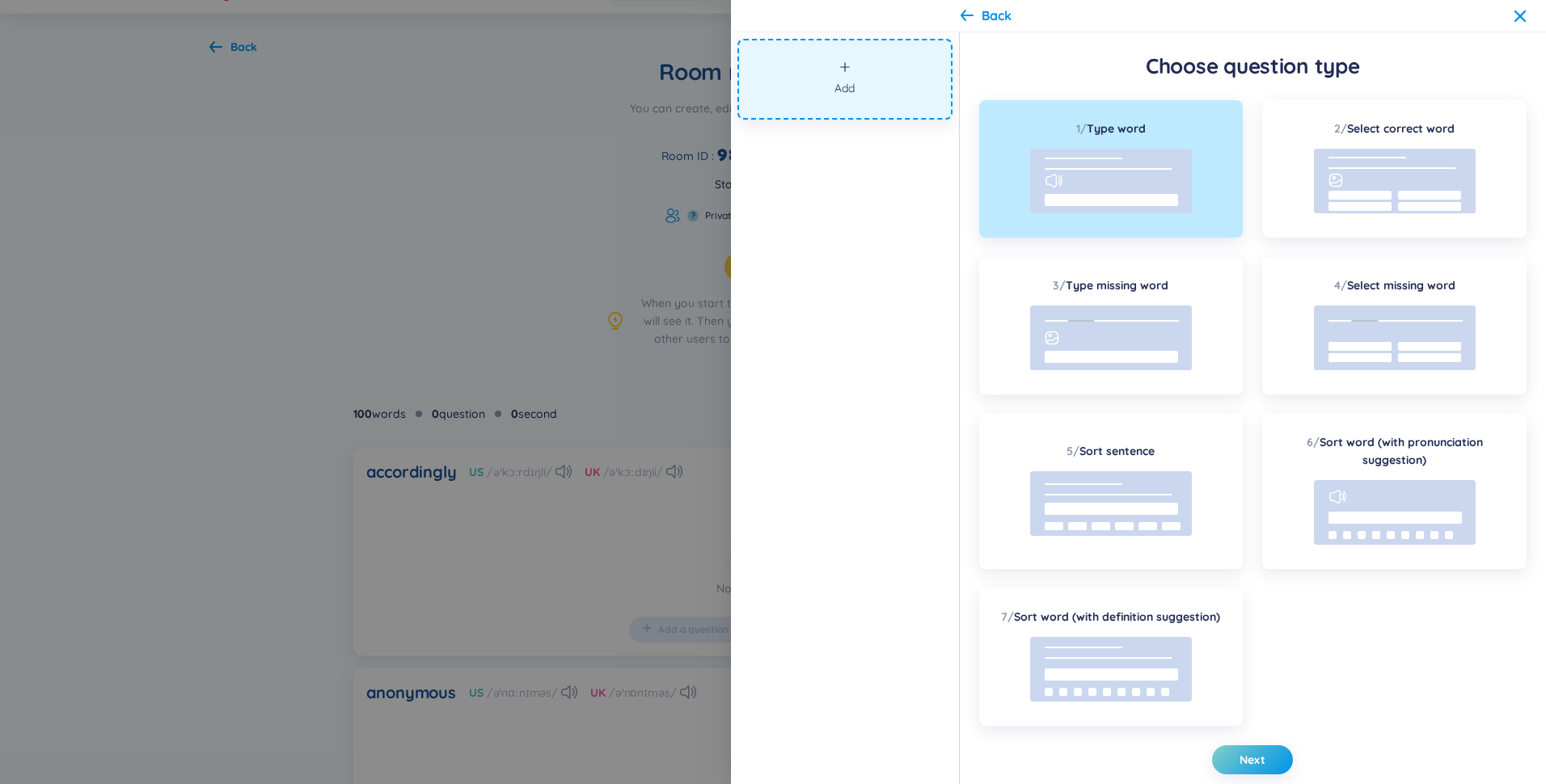
drag, startPoint x: 1037, startPoint y: 158, endPoint x: 839, endPoint y: 75, distance: 214.7
click at [838, 73] on section "Add Choose question type 1 / Type word 2 / Select correct word 3 / Type missing…" at bounding box center [1139, 408] width 815 height 752
click at [846, 83] on span "Add" at bounding box center [845, 88] width 20 height 17
drag, startPoint x: 1034, startPoint y: 162, endPoint x: 924, endPoint y: 109, distance: 122.1
click at [924, 109] on section "Add Choose question type 1 / Type word 2 / Select correct word 3 / Type missing…" at bounding box center [1139, 408] width 815 height 752
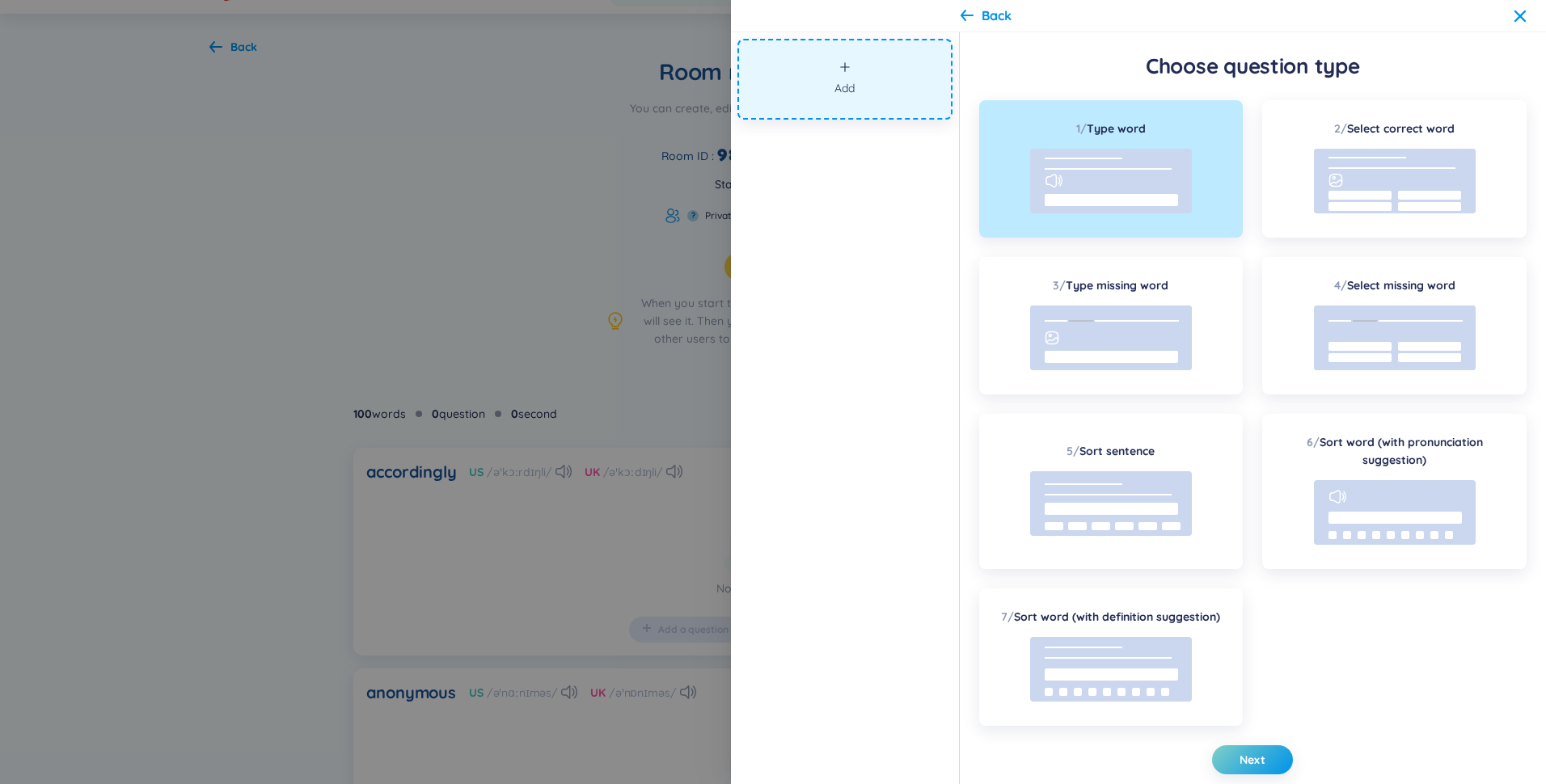
drag, startPoint x: 1052, startPoint y: 159, endPoint x: 1062, endPoint y: 170, distance: 14.9
click at [1052, 161] on icon at bounding box center [1110, 181] width 161 height 65
click at [1359, 705] on div "1 / Type word 2 / Select correct word 3 / Type missing word 4 / Select missing …" at bounding box center [1253, 413] width 547 height 626
click at [1298, 666] on div "1 / Type word 2 / Select correct word 3 / Type missing word 4 / Select missing …" at bounding box center [1253, 413] width 547 height 626
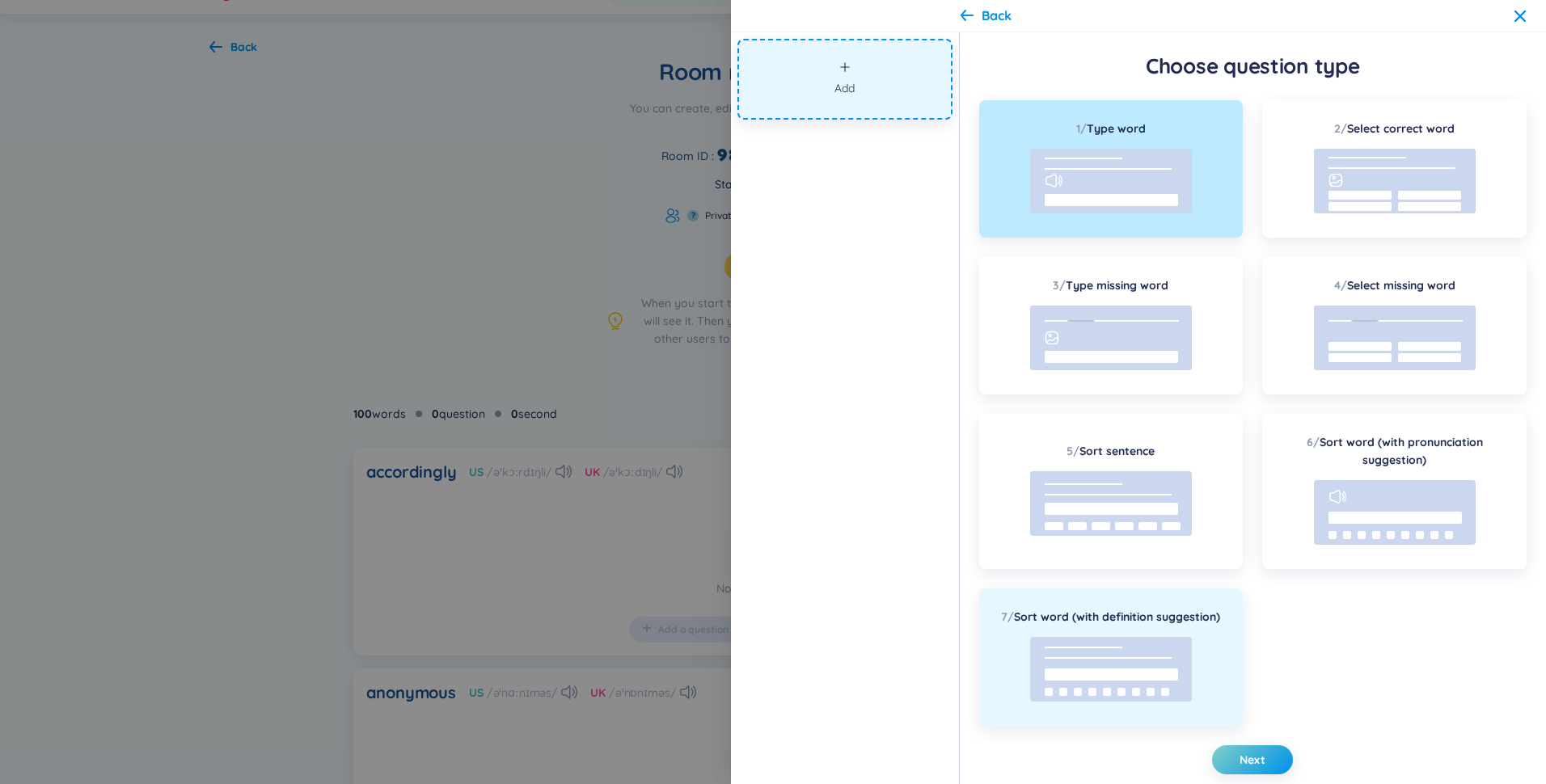
click at [1152, 676] on rect at bounding box center [1111, 675] width 133 height 12
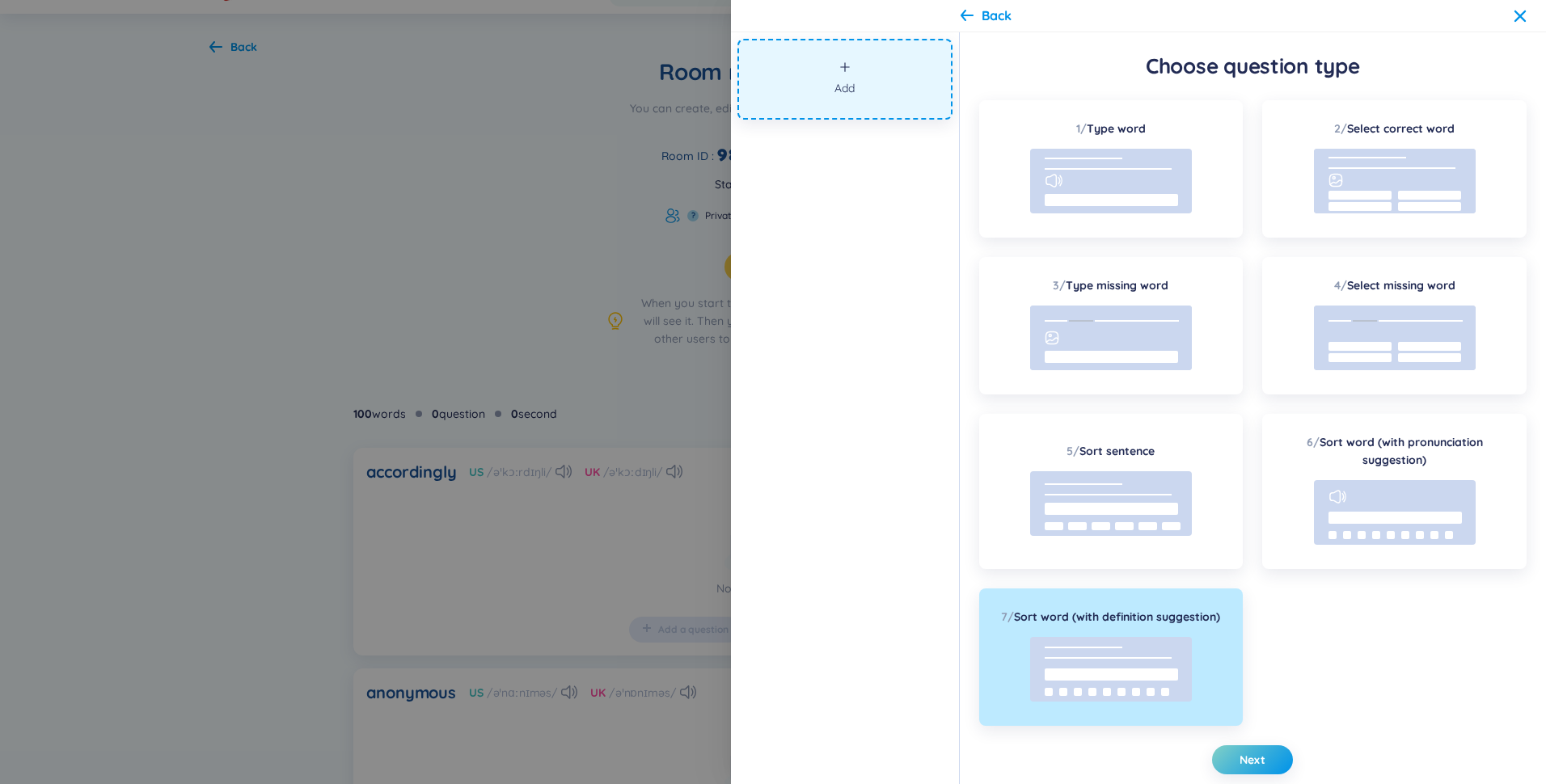
click at [863, 63] on button "Add" at bounding box center [845, 79] width 215 height 81
click at [970, 19] on icon at bounding box center [967, 15] width 13 height 12
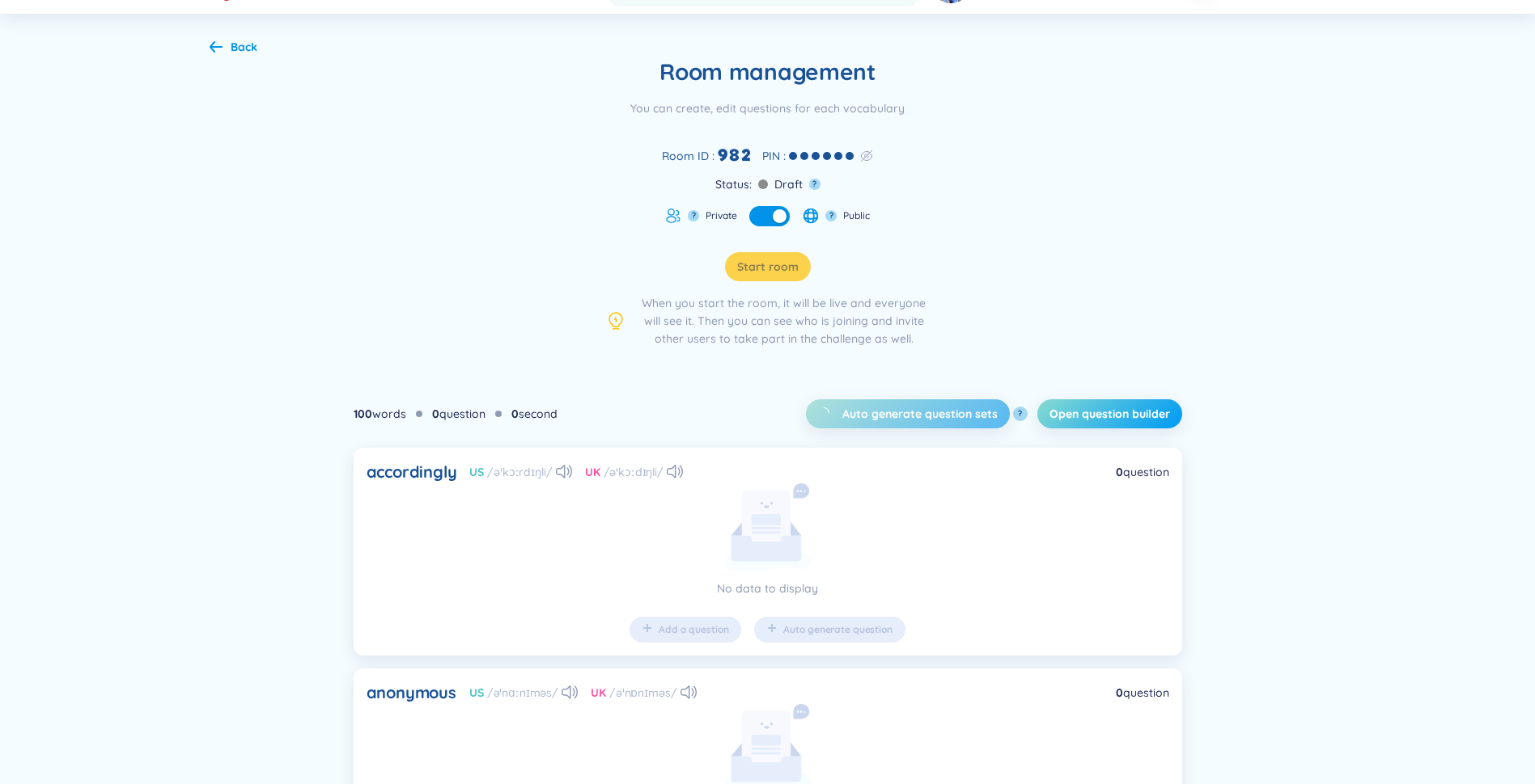
click at [1067, 406] on span "Open question builder" at bounding box center [1110, 414] width 121 height 17
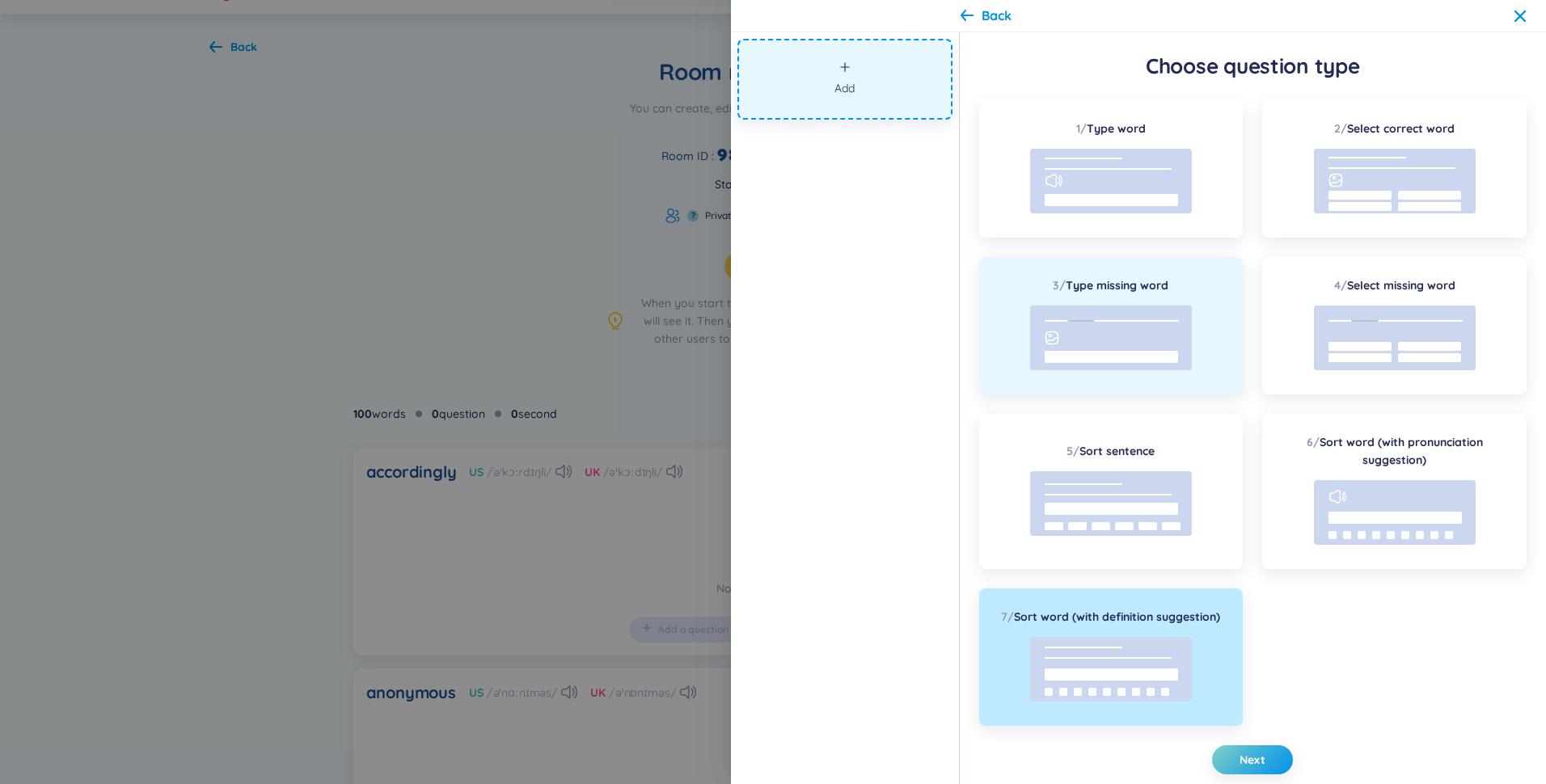
click at [1144, 379] on div "3 / Type missing word" at bounding box center [1111, 326] width 264 height 137
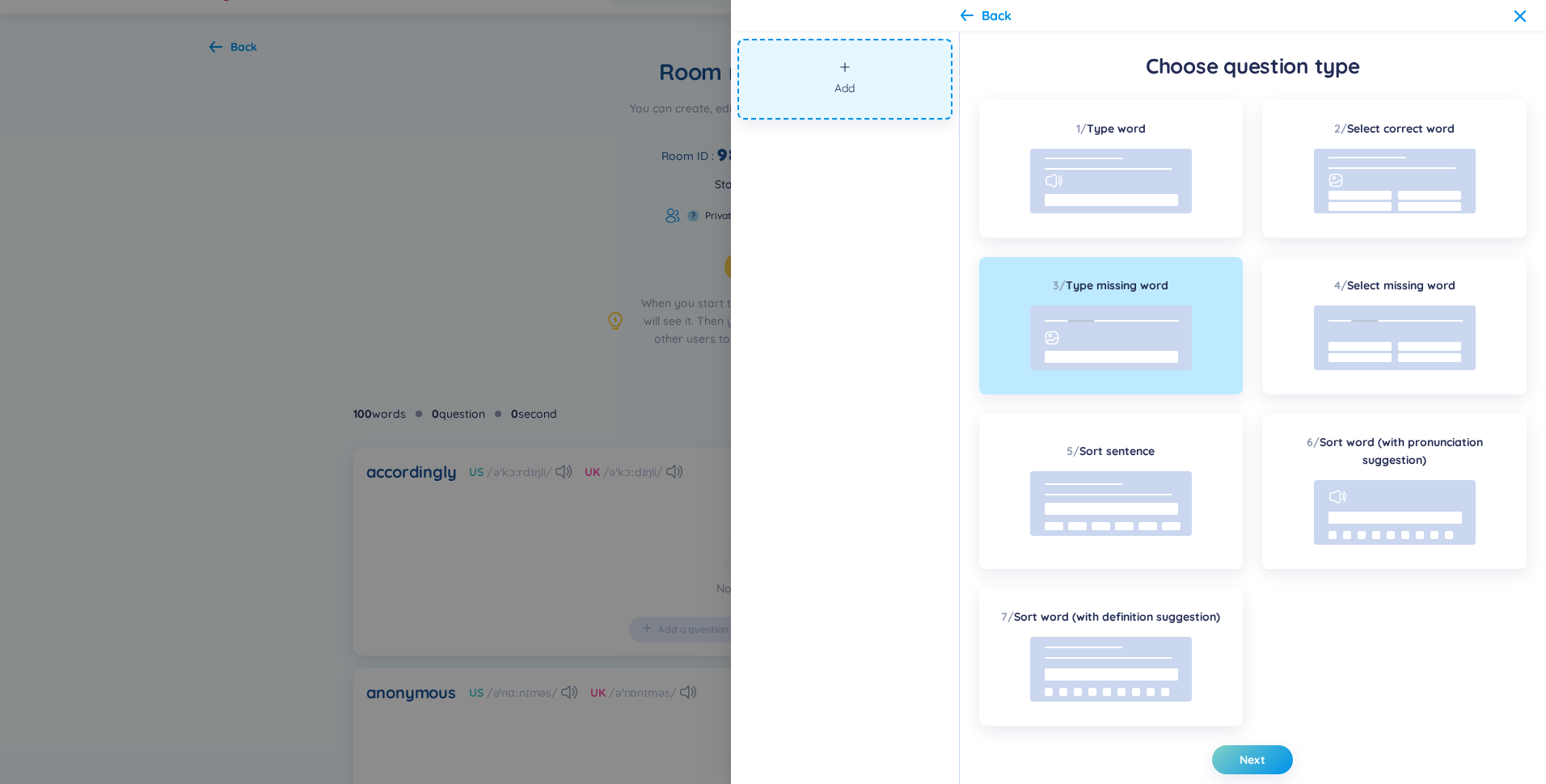
click at [1144, 373] on div at bounding box center [1110, 340] width 161 height 70
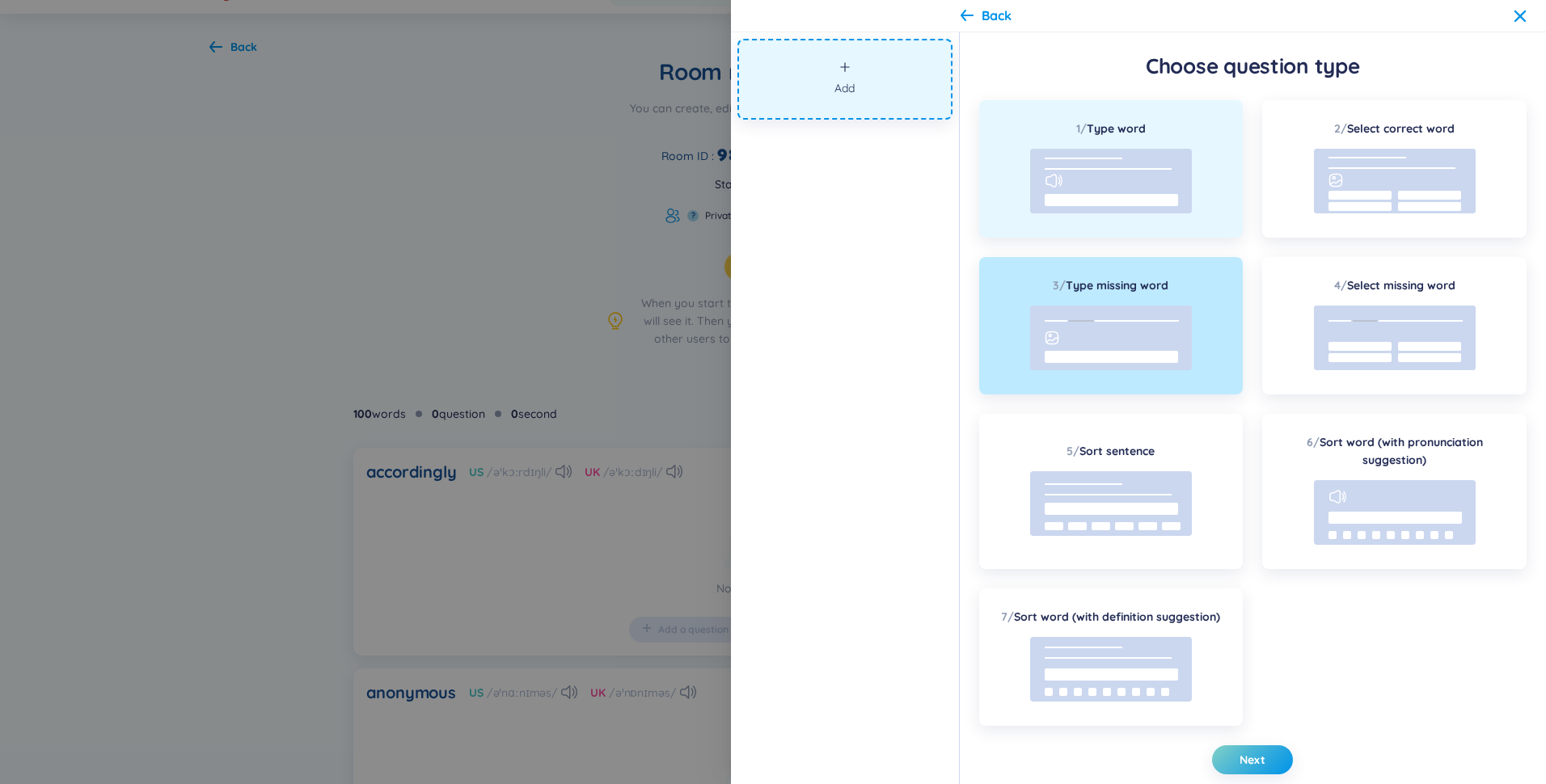
click at [1141, 188] on rect at bounding box center [1110, 181] width 161 height 65
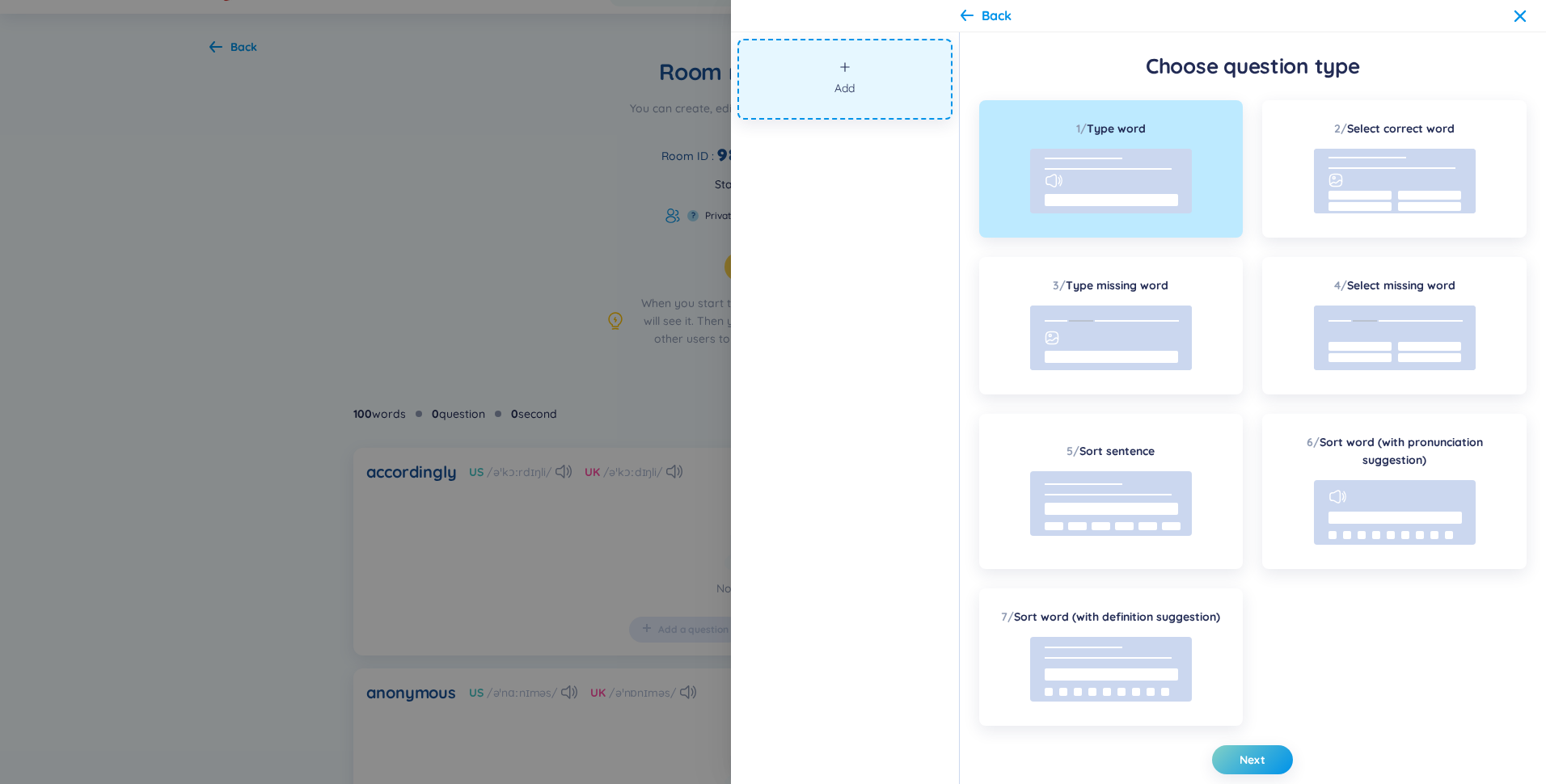
click at [875, 80] on button "Add" at bounding box center [845, 79] width 215 height 81
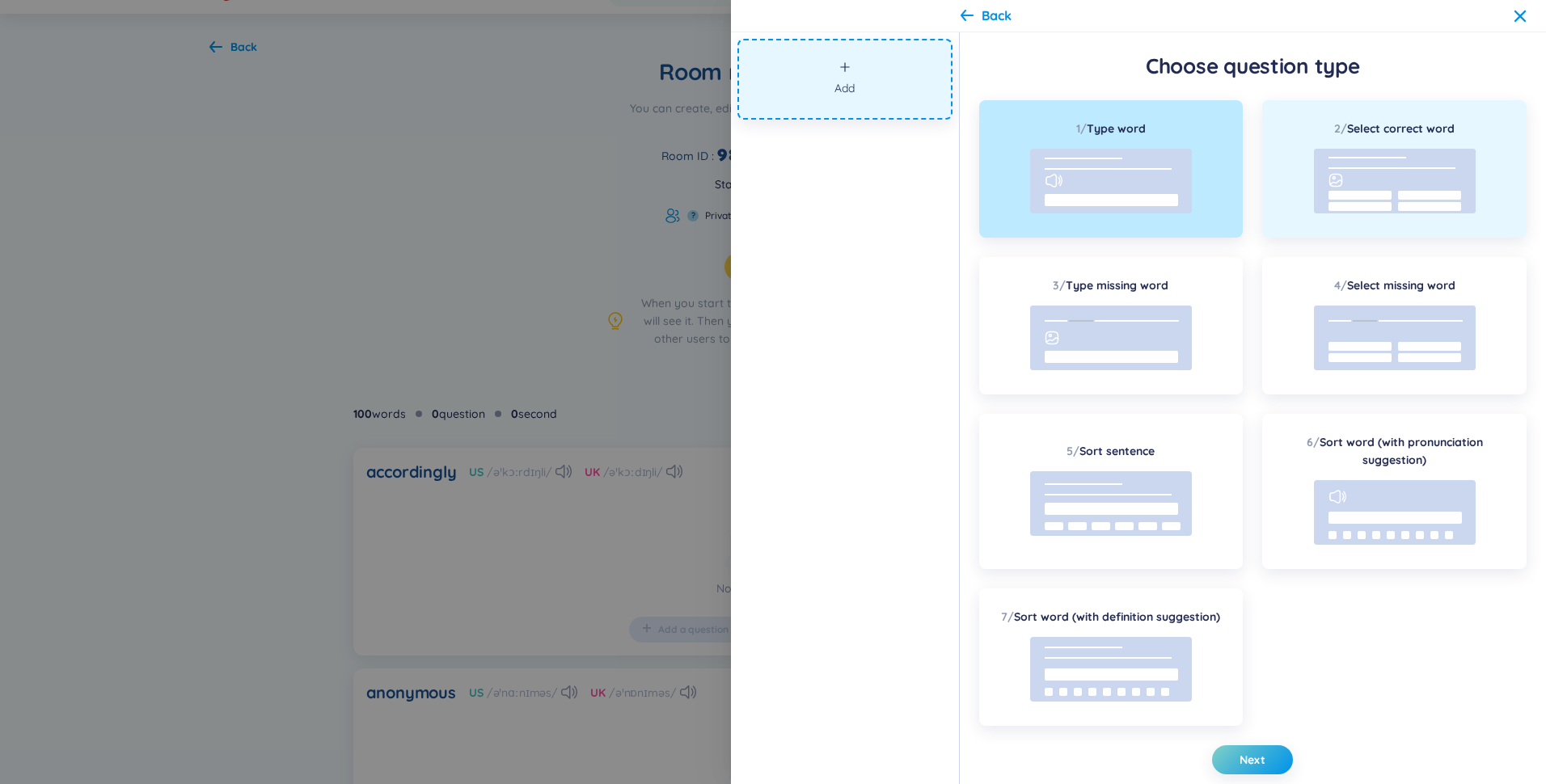
click at [1344, 200] on rect at bounding box center [1394, 181] width 161 height 65
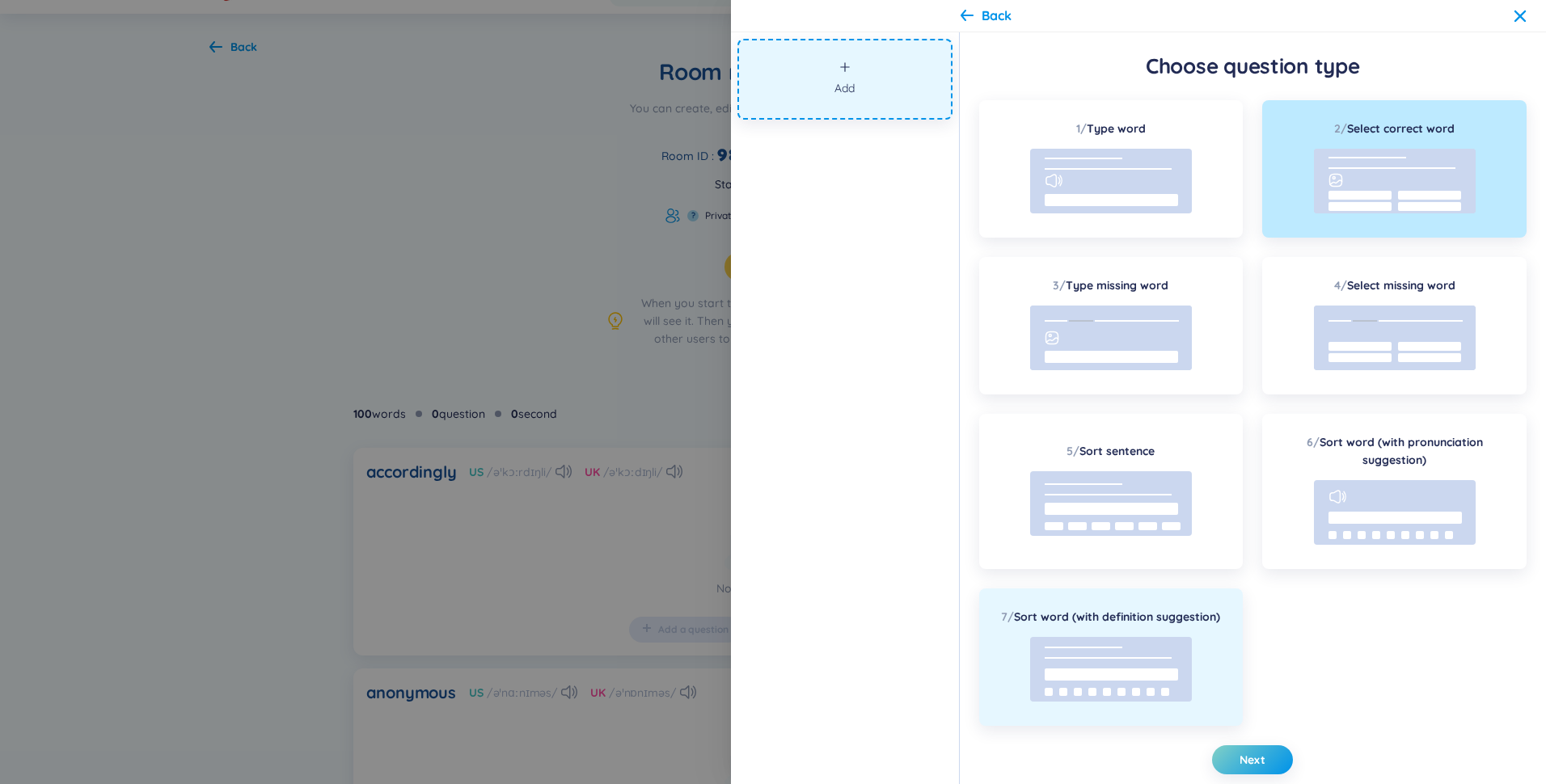
click at [1167, 663] on rect at bounding box center [1110, 670] width 161 height 65
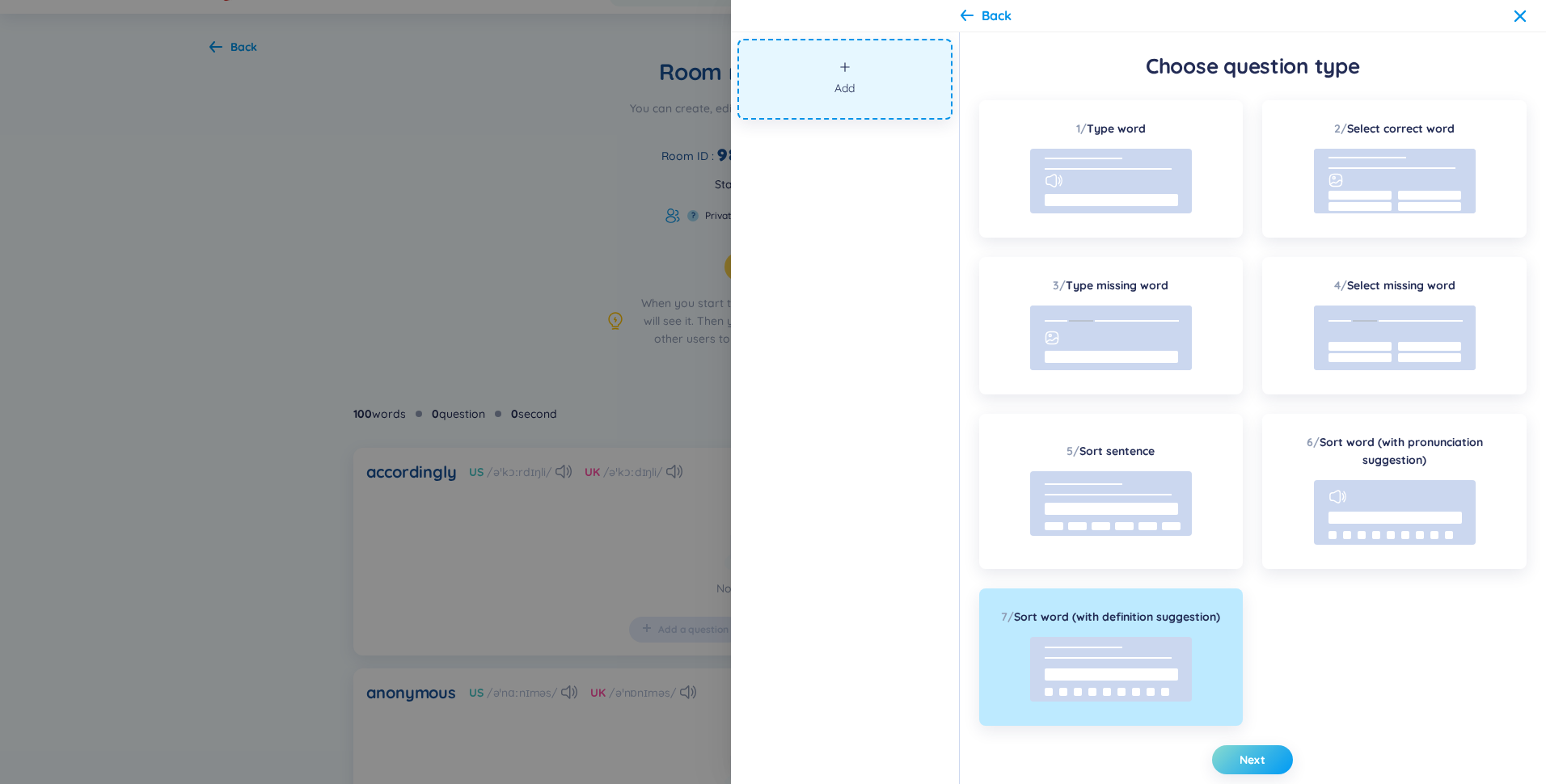
click at [1257, 753] on button "Next" at bounding box center [1253, 759] width 81 height 29
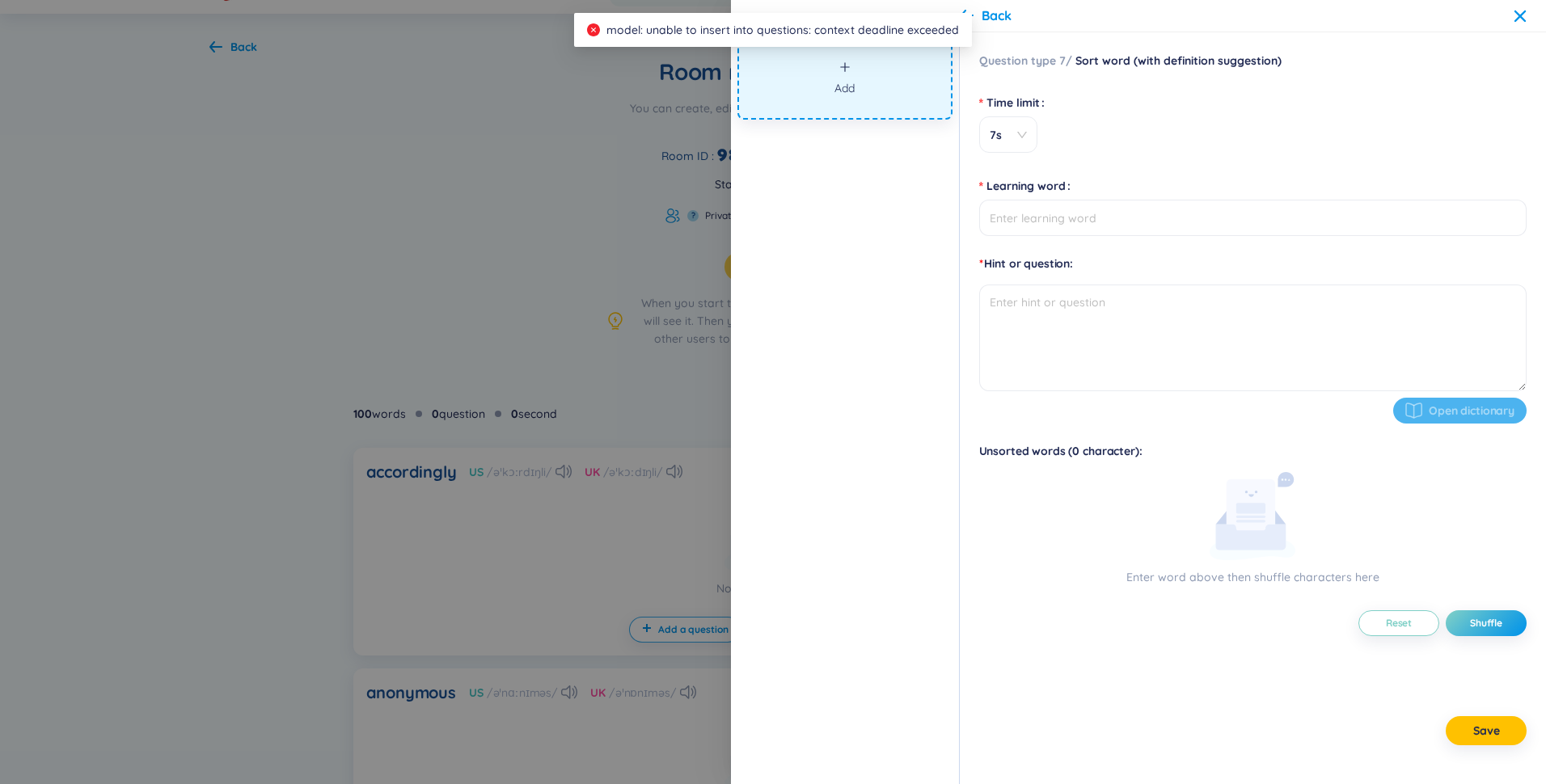
click at [1510, 17] on div "Back" at bounding box center [1244, 16] width 566 height 19
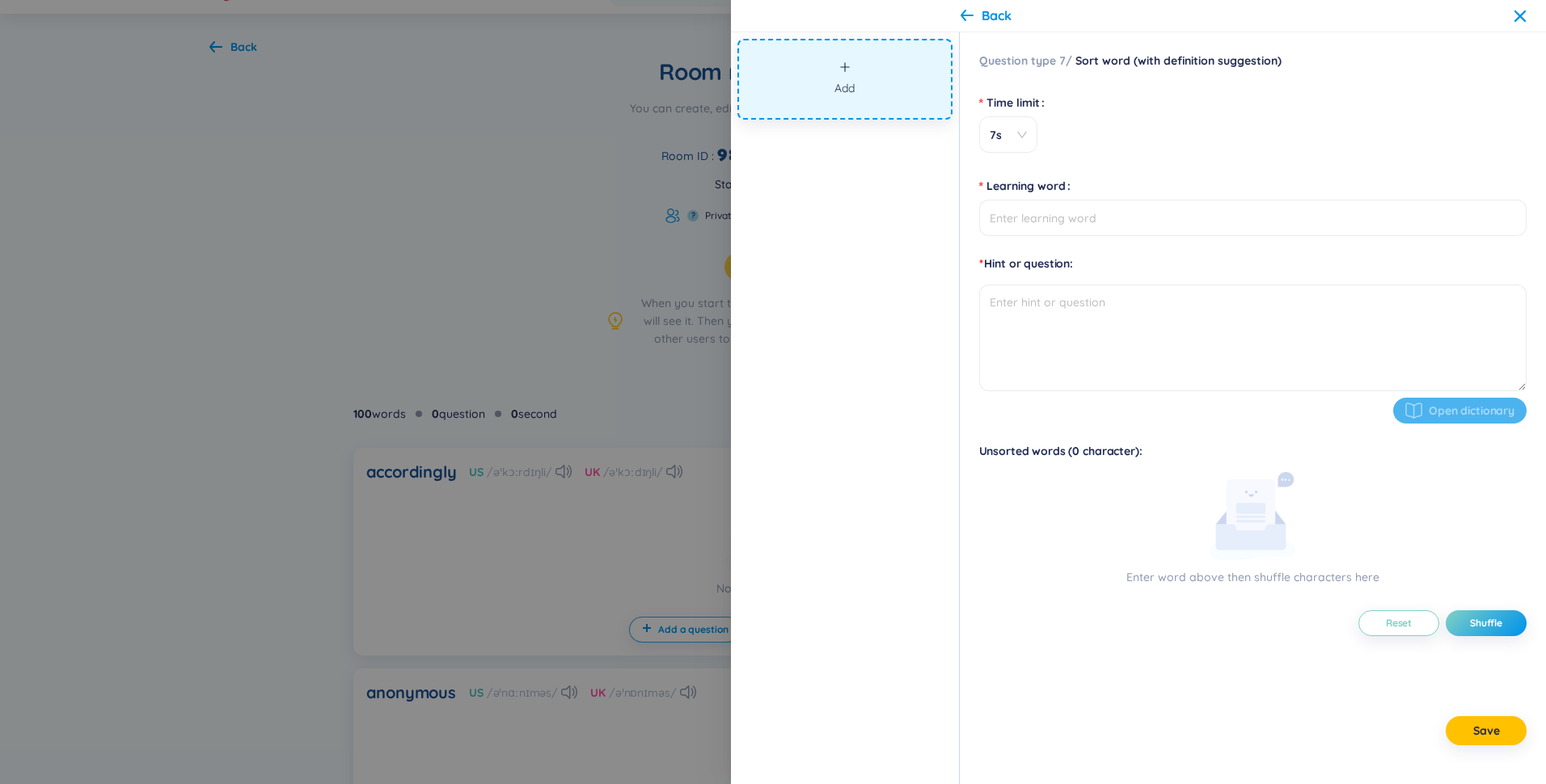
click at [1527, 12] on div "Back" at bounding box center [1139, 16] width 815 height 32
click at [1514, 20] on icon at bounding box center [1520, 17] width 13 height 13
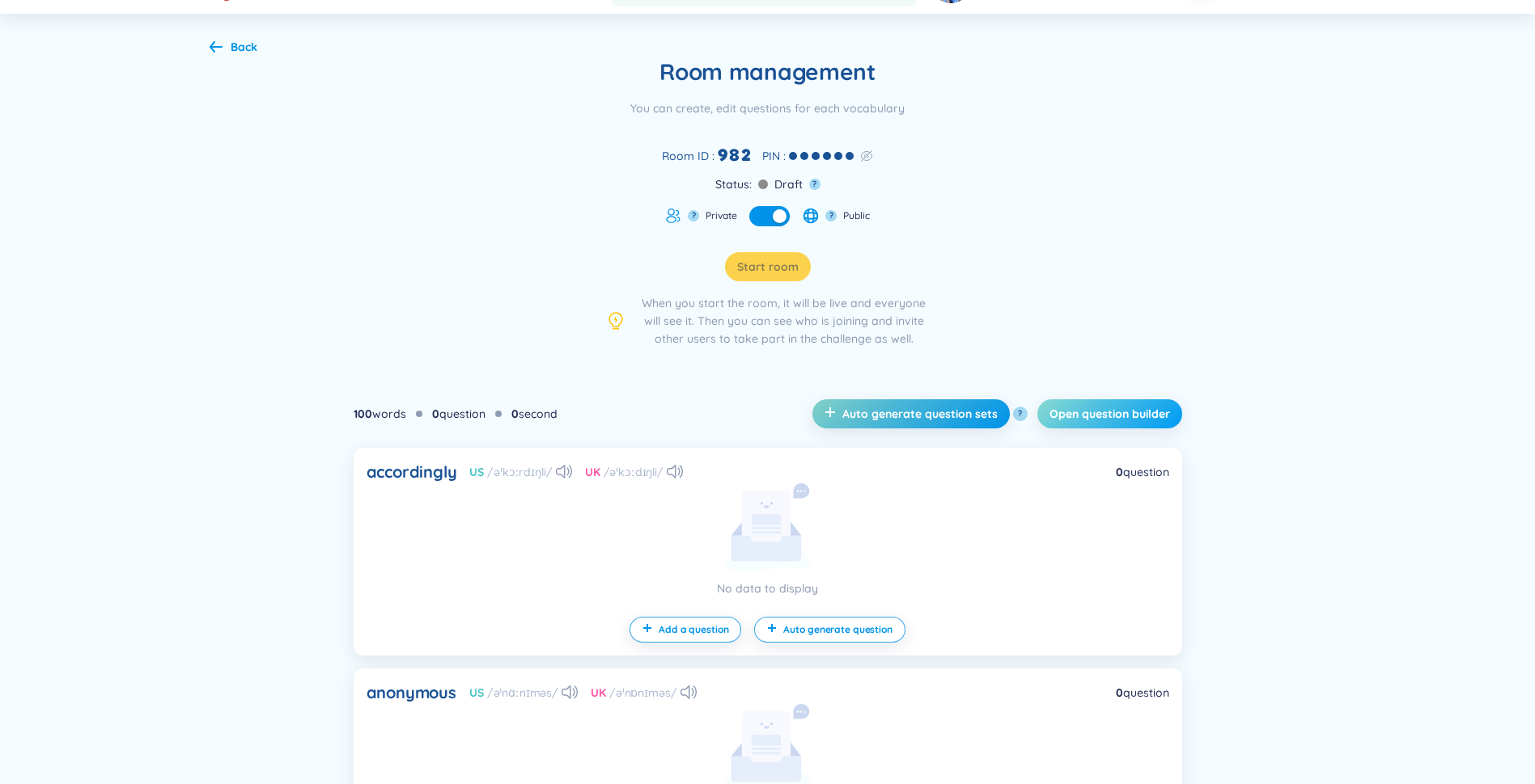
click at [1071, 418] on span "Open question builder" at bounding box center [1110, 414] width 121 height 17
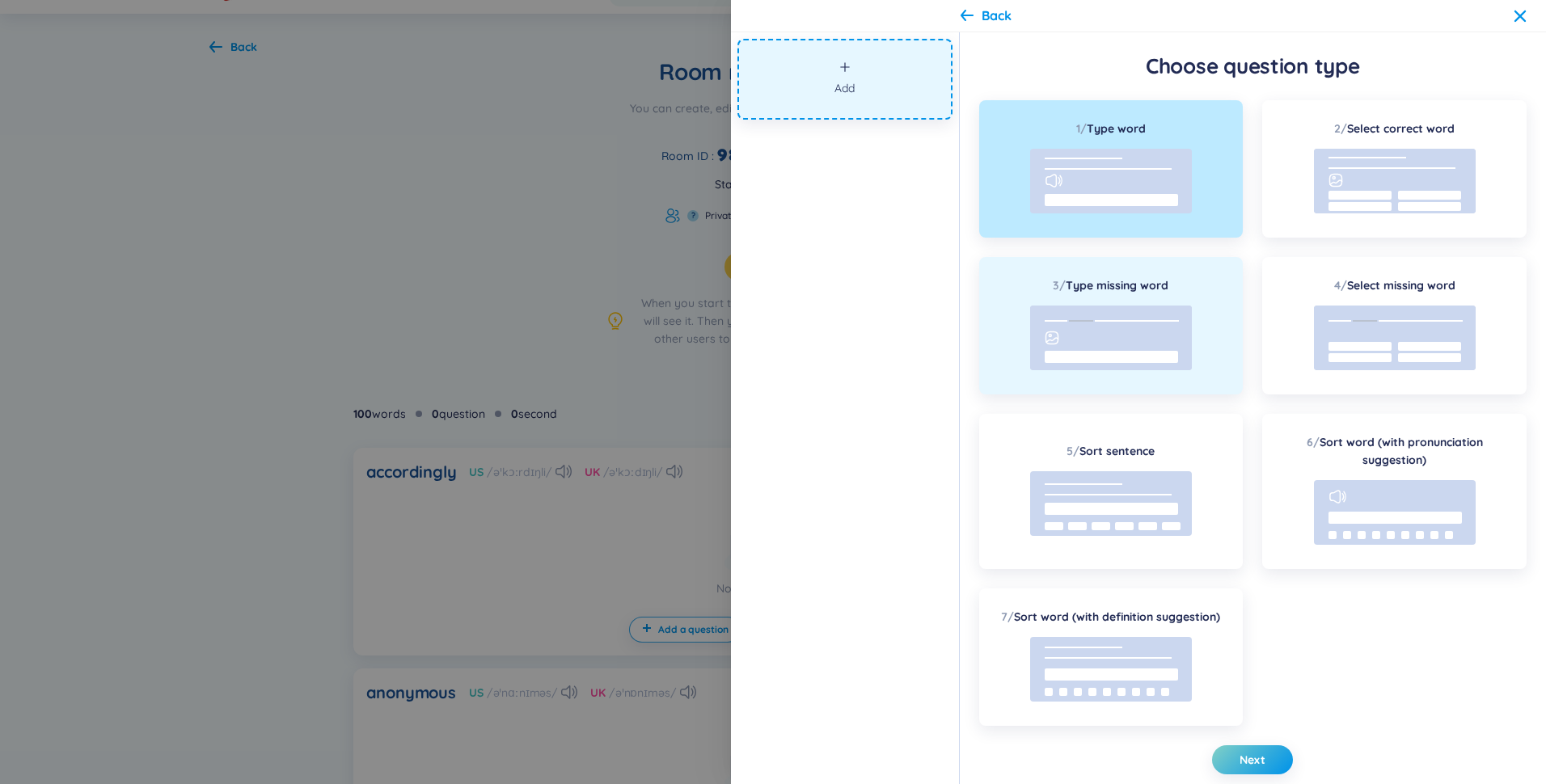
click at [1144, 356] on rect at bounding box center [1111, 357] width 133 height 12
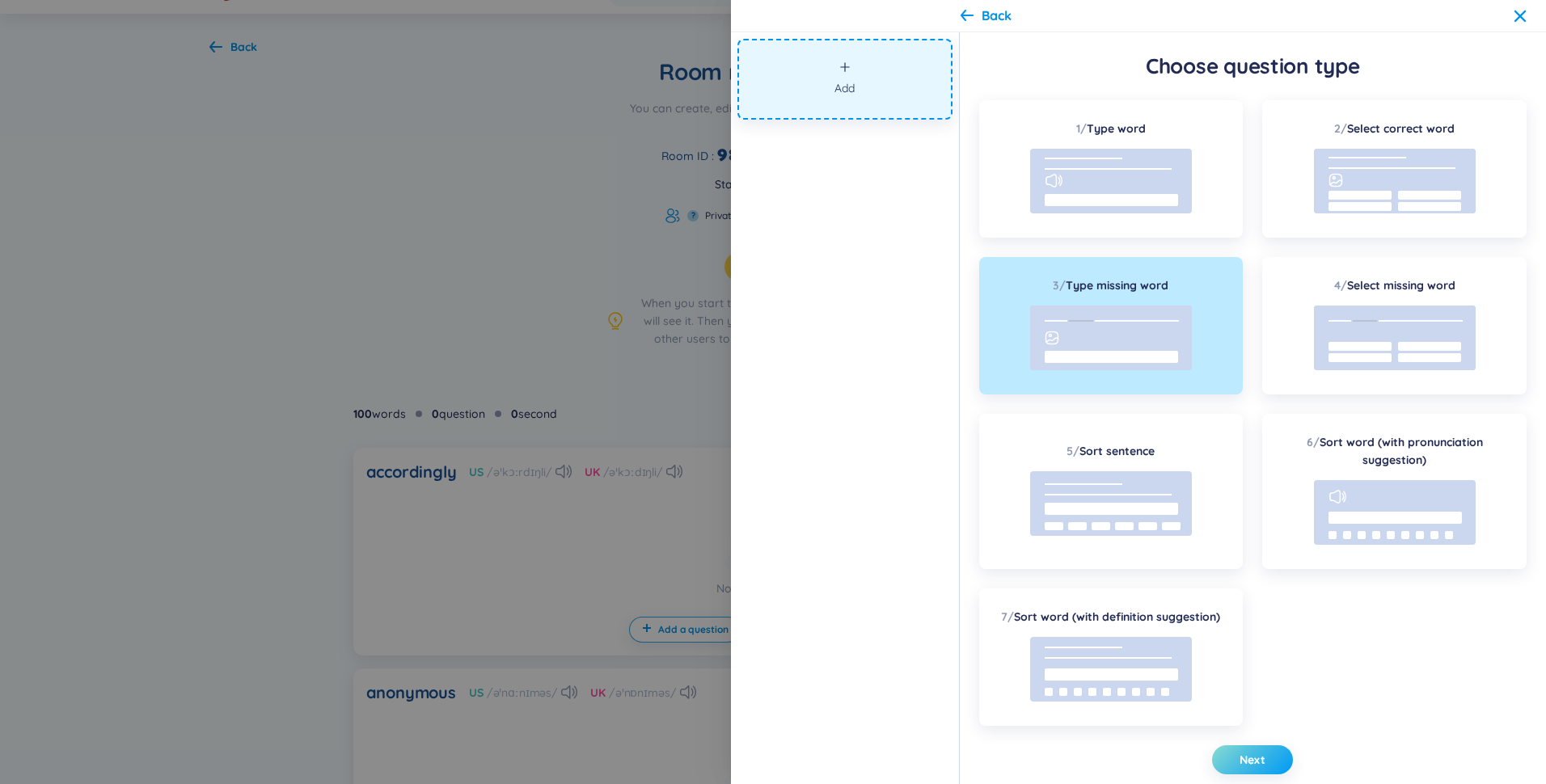
click at [1250, 762] on span "Next" at bounding box center [1252, 760] width 26 height 17
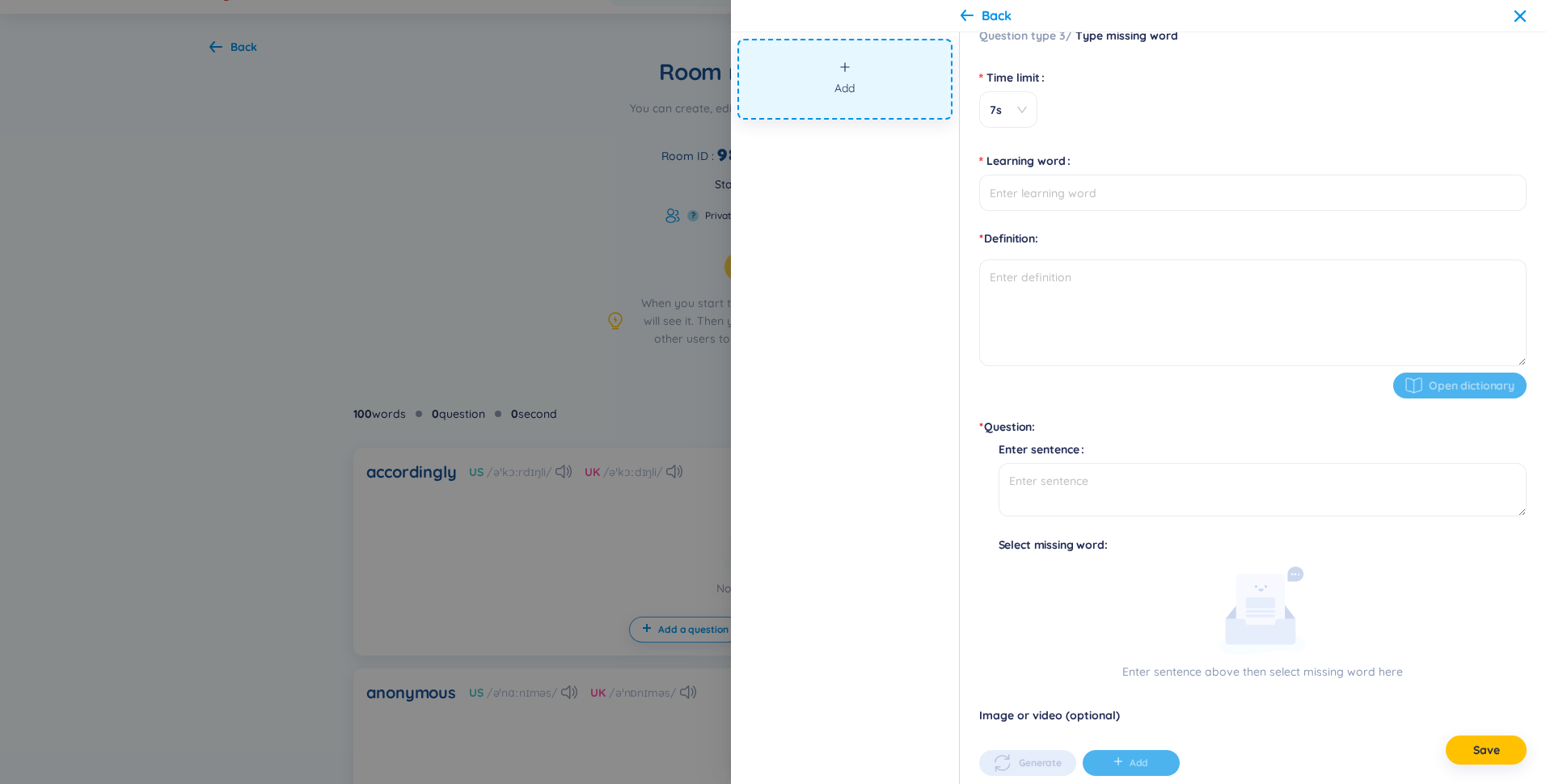
scroll to position [0, 0]
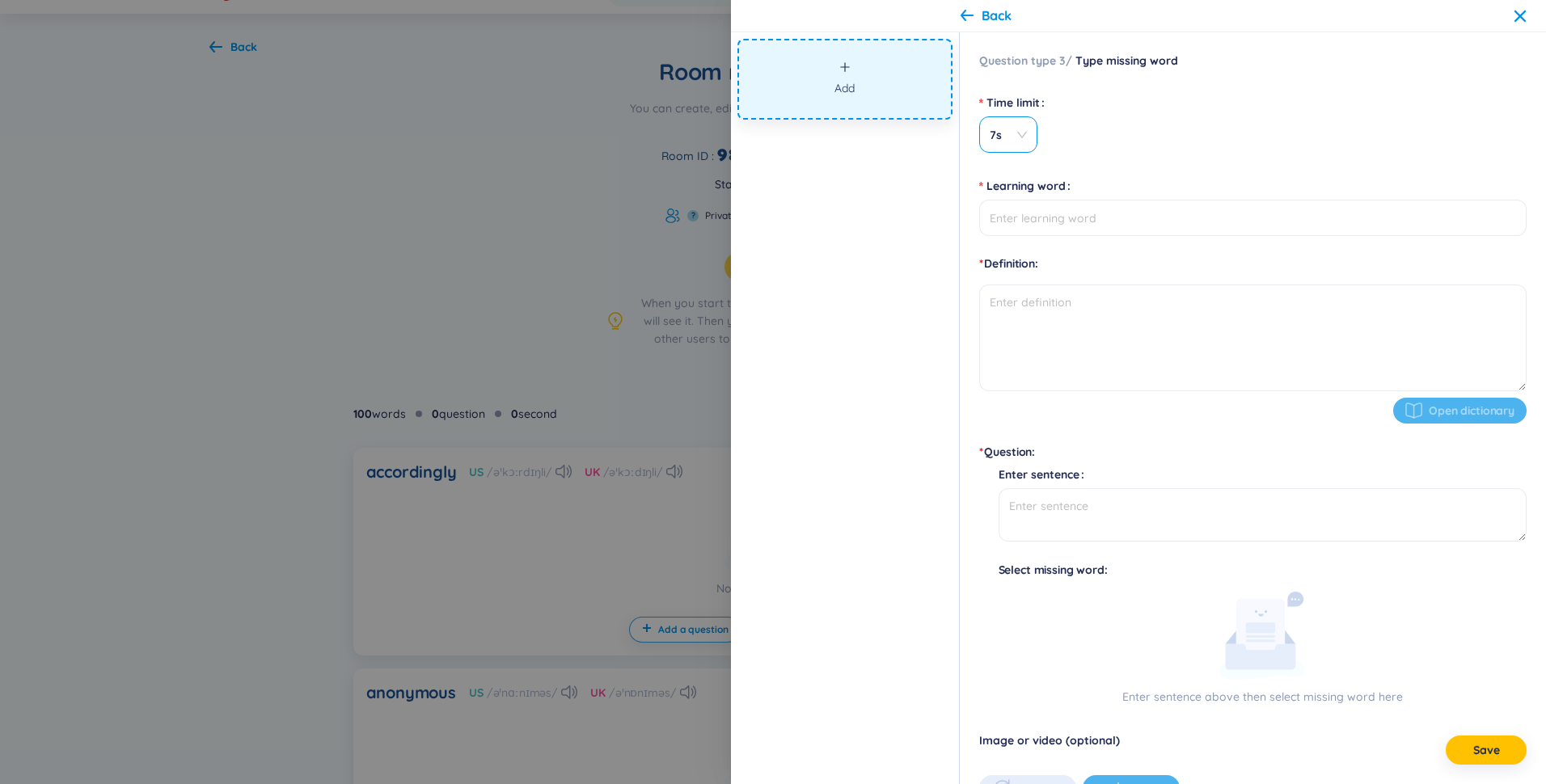
click at [1016, 134] on span "7s" at bounding box center [1008, 135] width 37 height 17
click at [1014, 195] on div "20s" at bounding box center [1051, 198] width 126 height 17
click at [1023, 132] on span "20s" at bounding box center [1008, 135] width 37 height 17
click at [1025, 161] on div "7s" at bounding box center [1052, 171] width 146 height 26
click at [979, 17] on div "Back" at bounding box center [986, 15] width 51 height 17
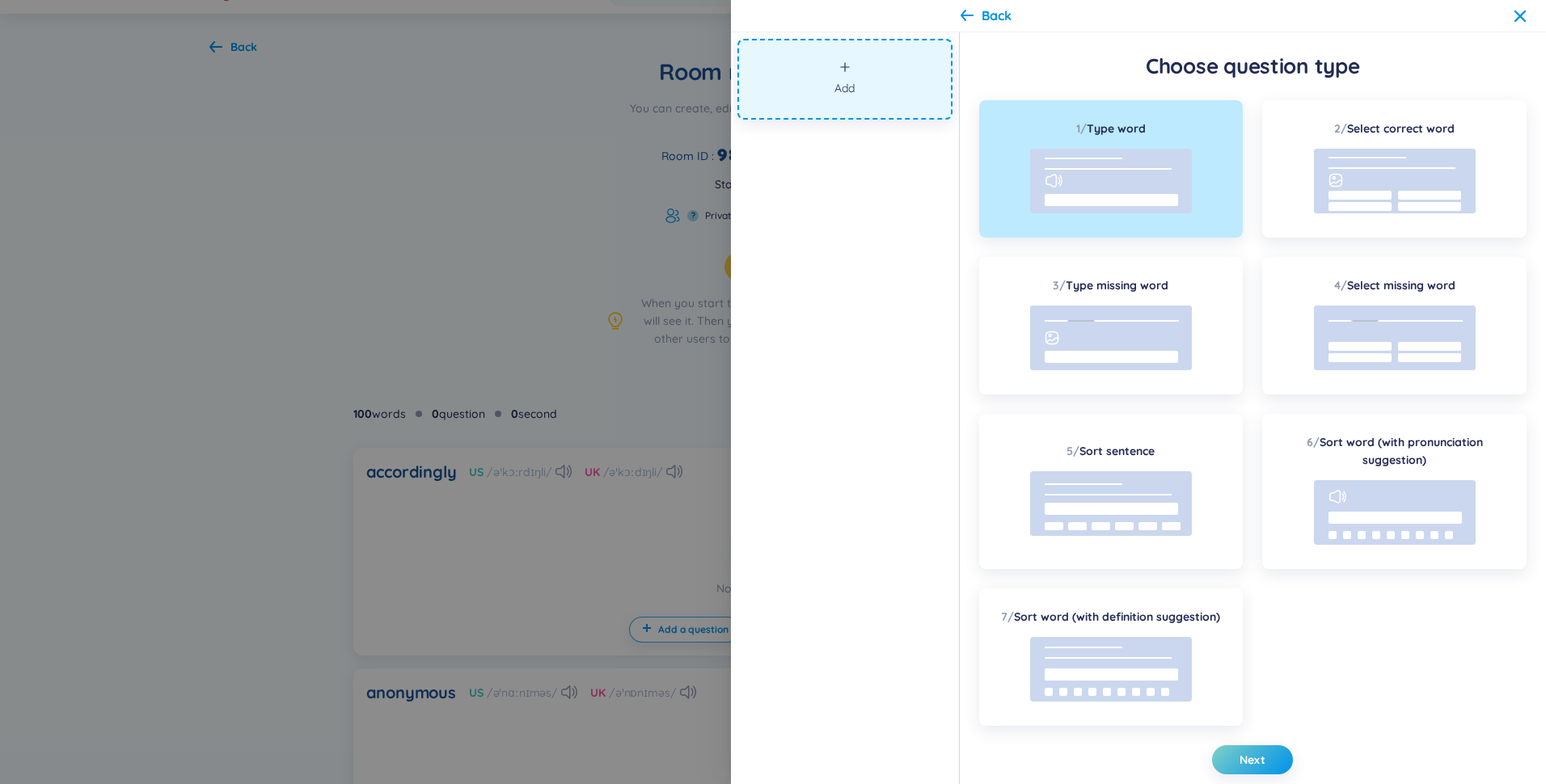
click at [1521, 18] on icon at bounding box center [1520, 17] width 13 height 13
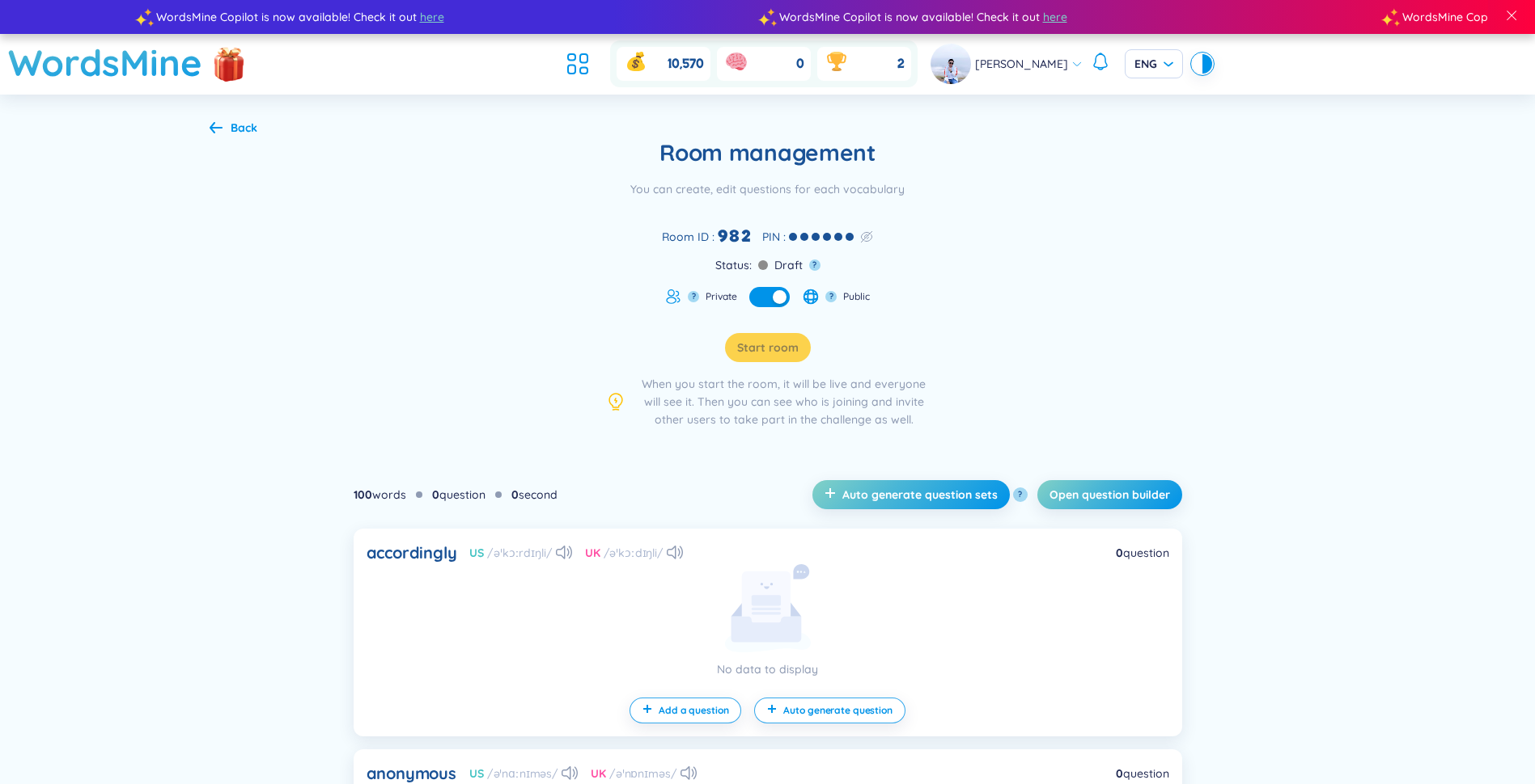
click at [213, 125] on icon at bounding box center [216, 127] width 13 height 12
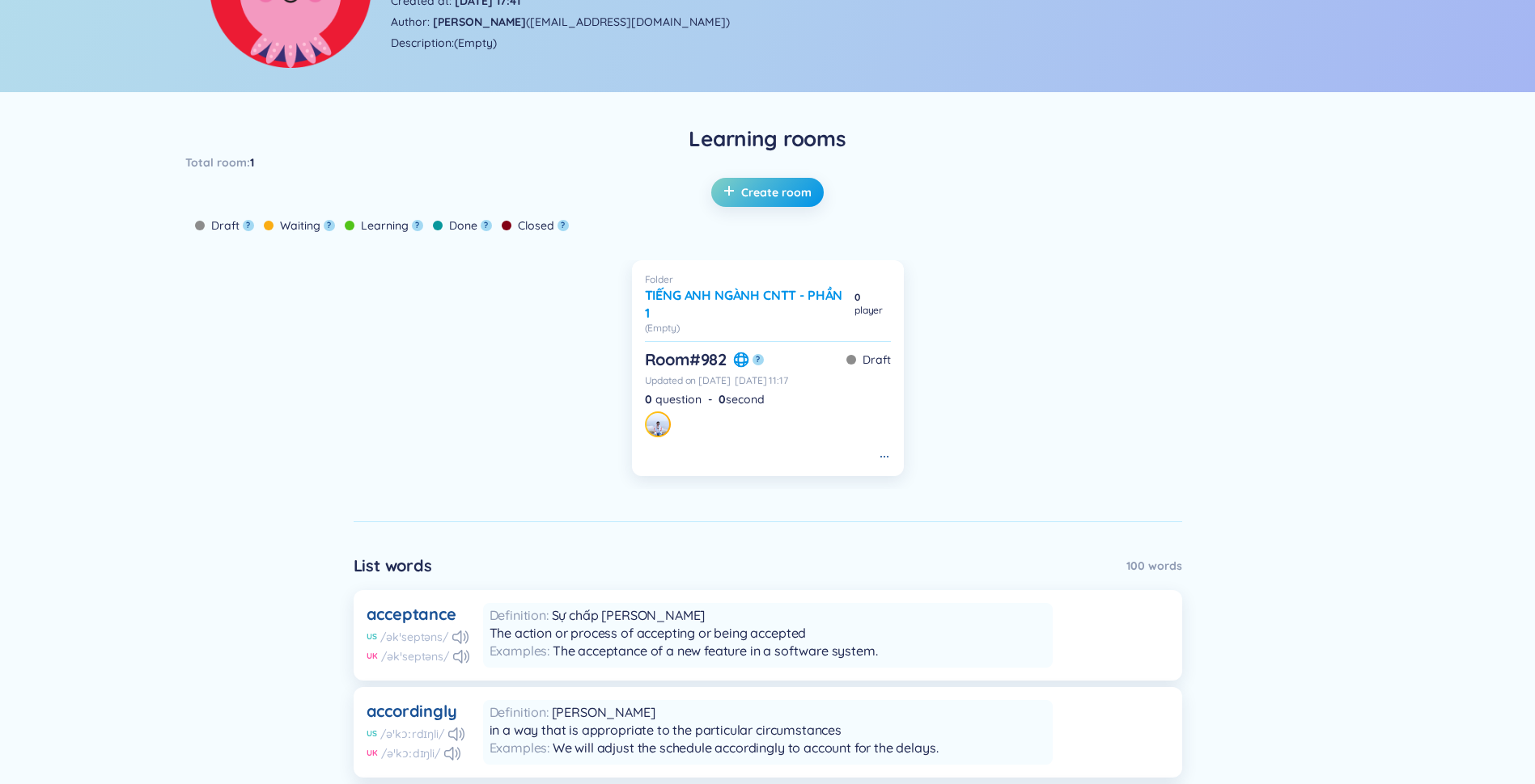
scroll to position [324, 0]
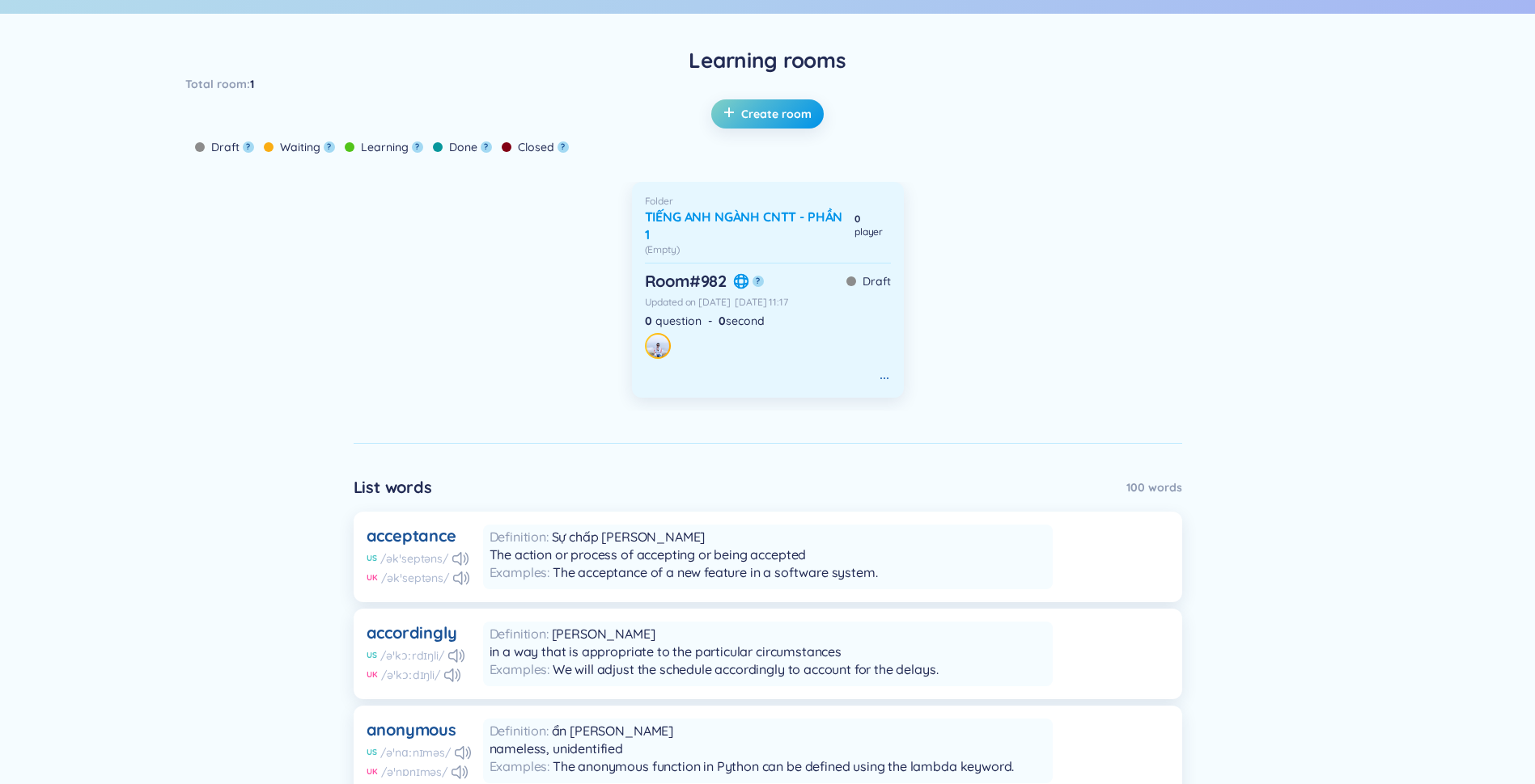
click at [884, 378] on icon at bounding box center [885, 378] width 13 height 13
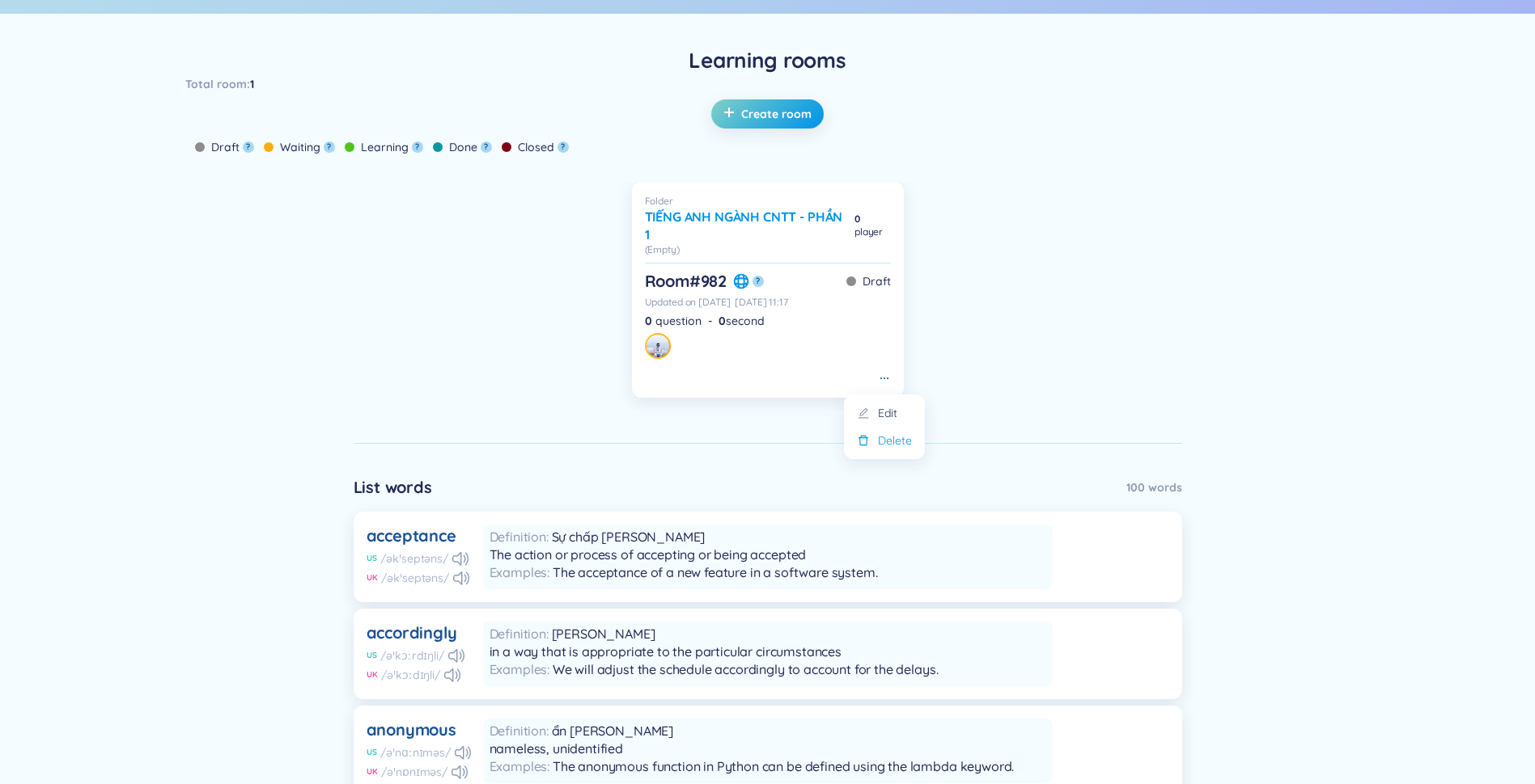
click at [878, 436] on div "Delete" at bounding box center [895, 440] width 34 height 17
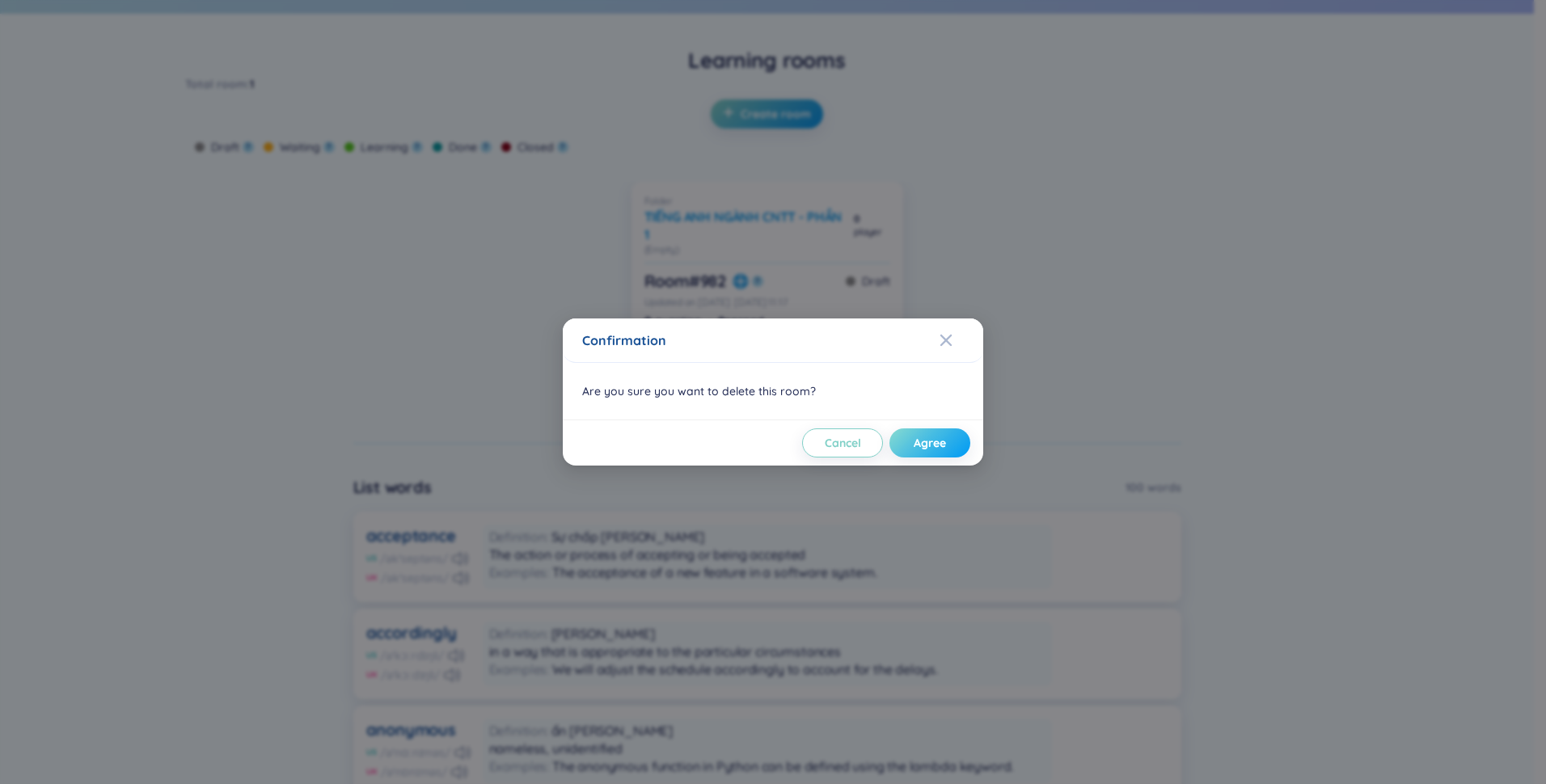
click at [932, 445] on span "Agree" at bounding box center [930, 443] width 32 height 17
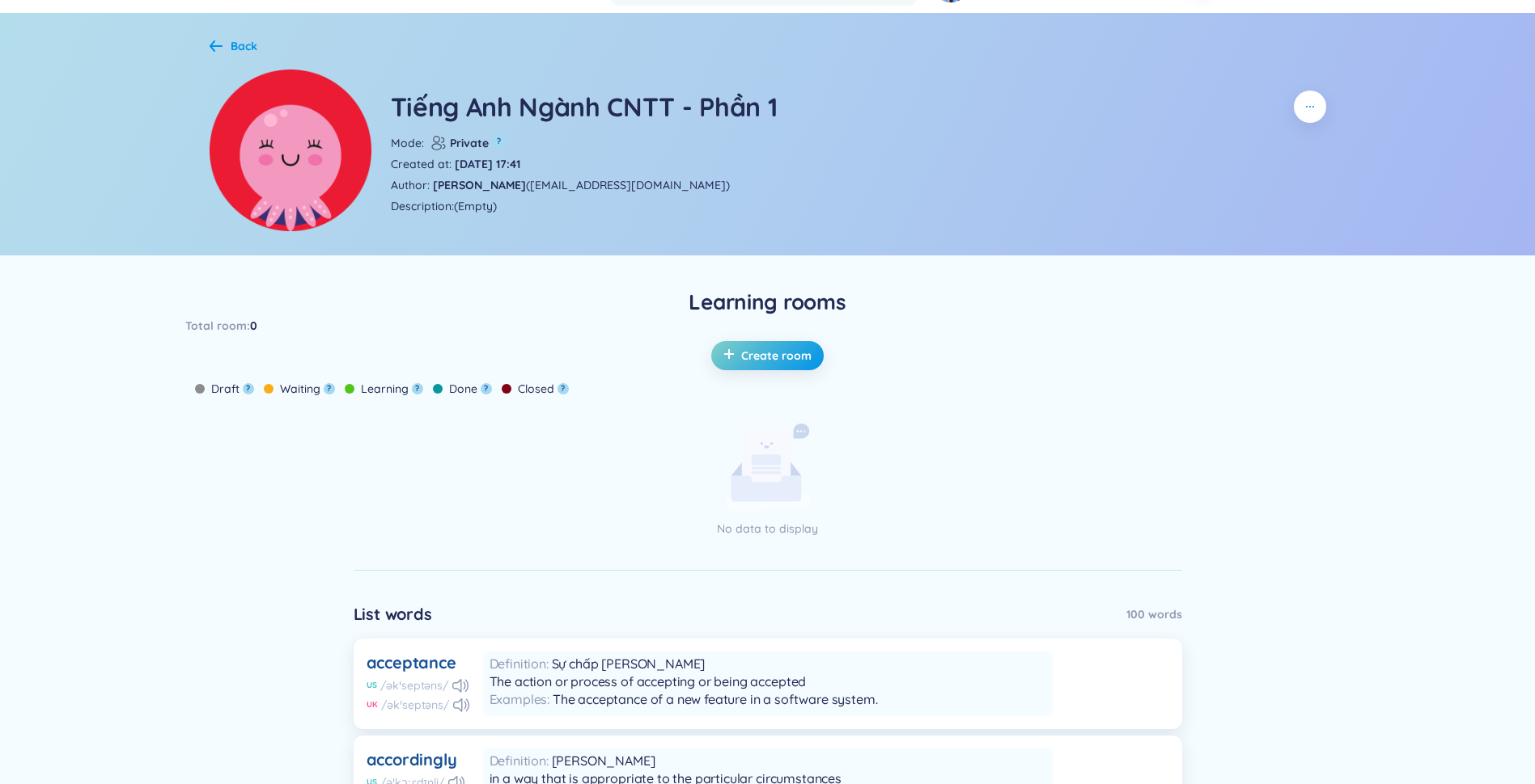
scroll to position [81, 0]
drag, startPoint x: 1306, startPoint y: 101, endPoint x: 1305, endPoint y: 109, distance: 8.1
click at [1306, 106] on icon "button" at bounding box center [1310, 108] width 13 height 13
click at [225, 46] on div "Back" at bounding box center [234, 46] width 48 height 17
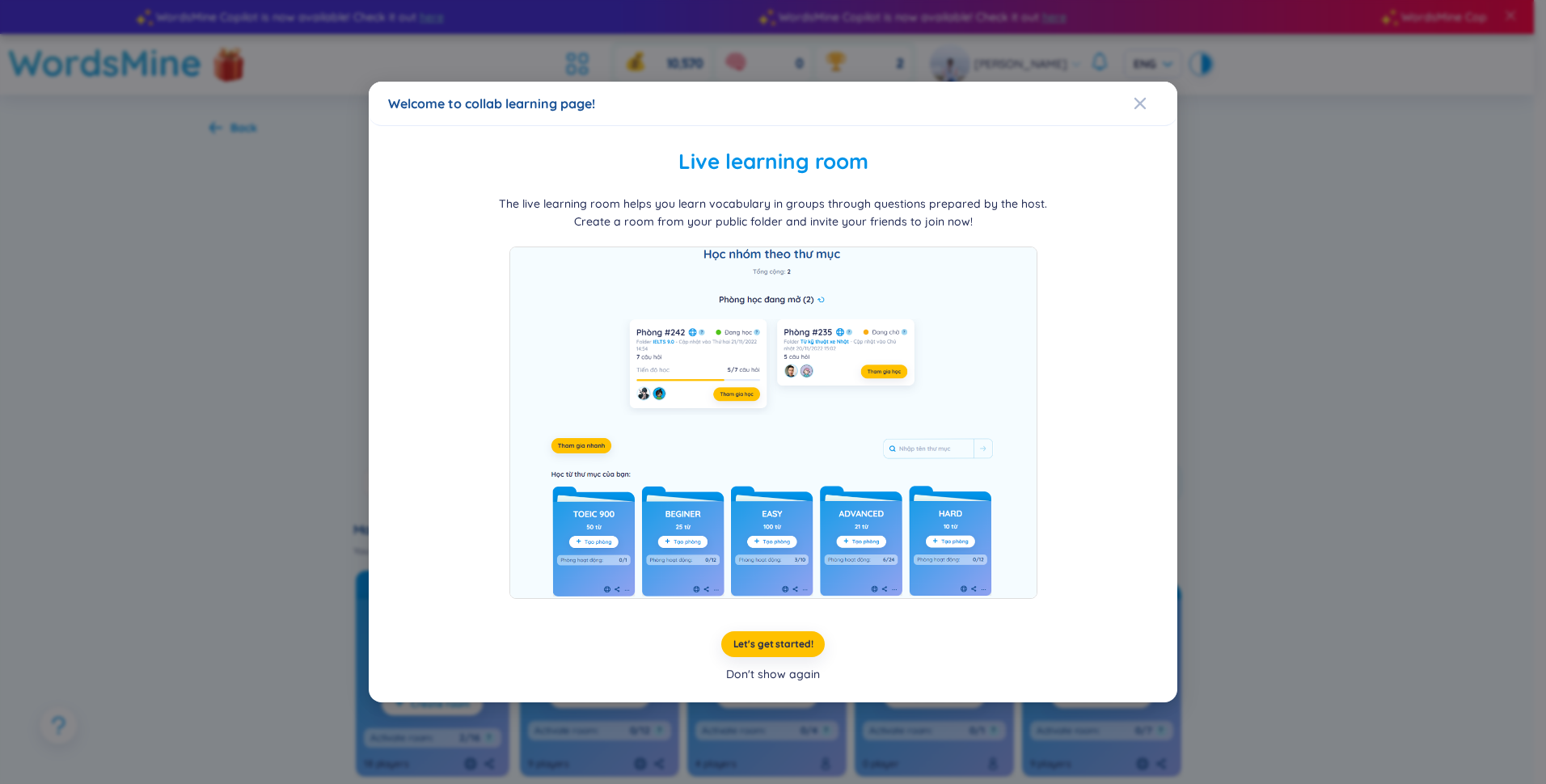
click at [750, 674] on div "Don't show again" at bounding box center [773, 674] width 94 height 17
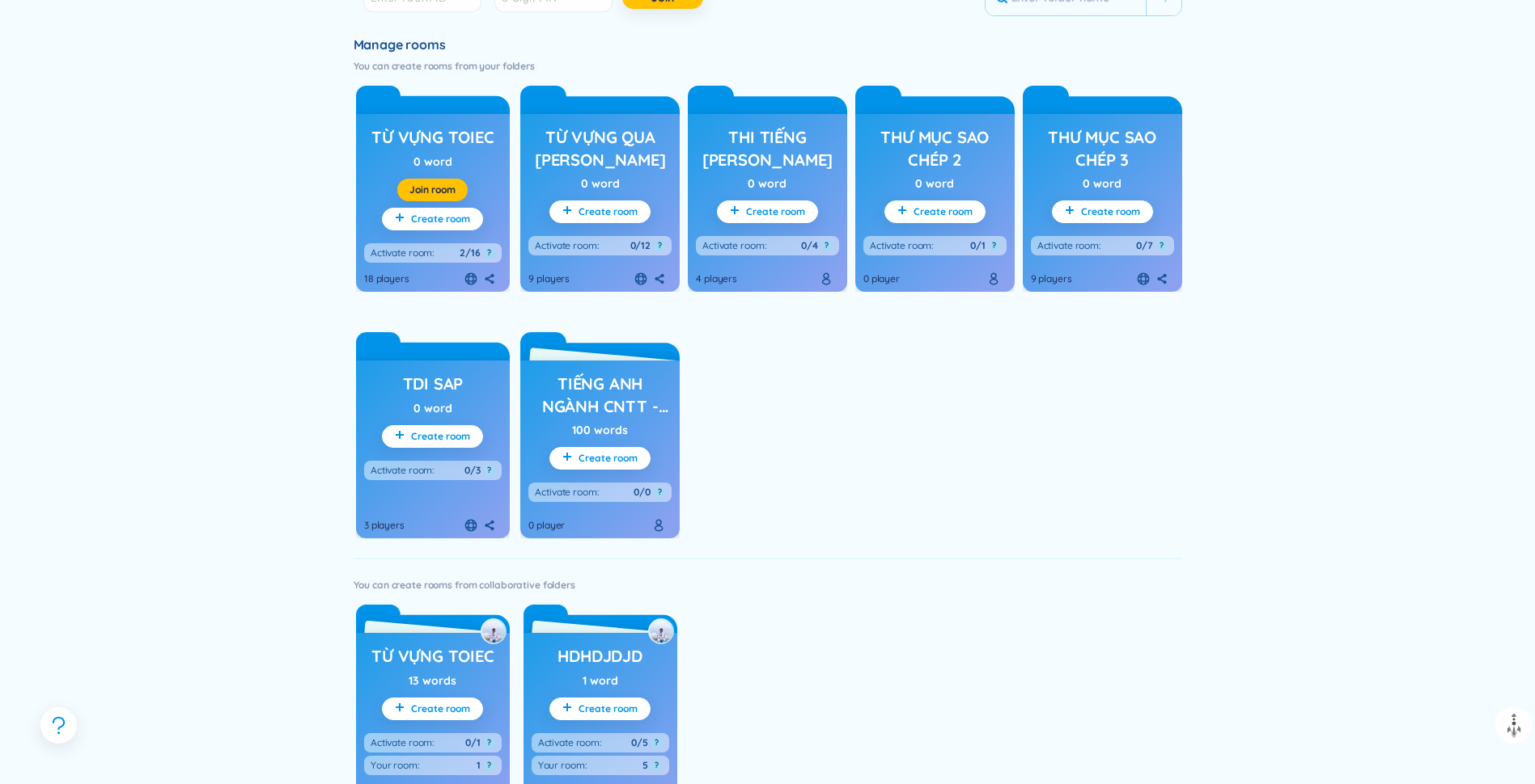
scroll to position [647, 0]
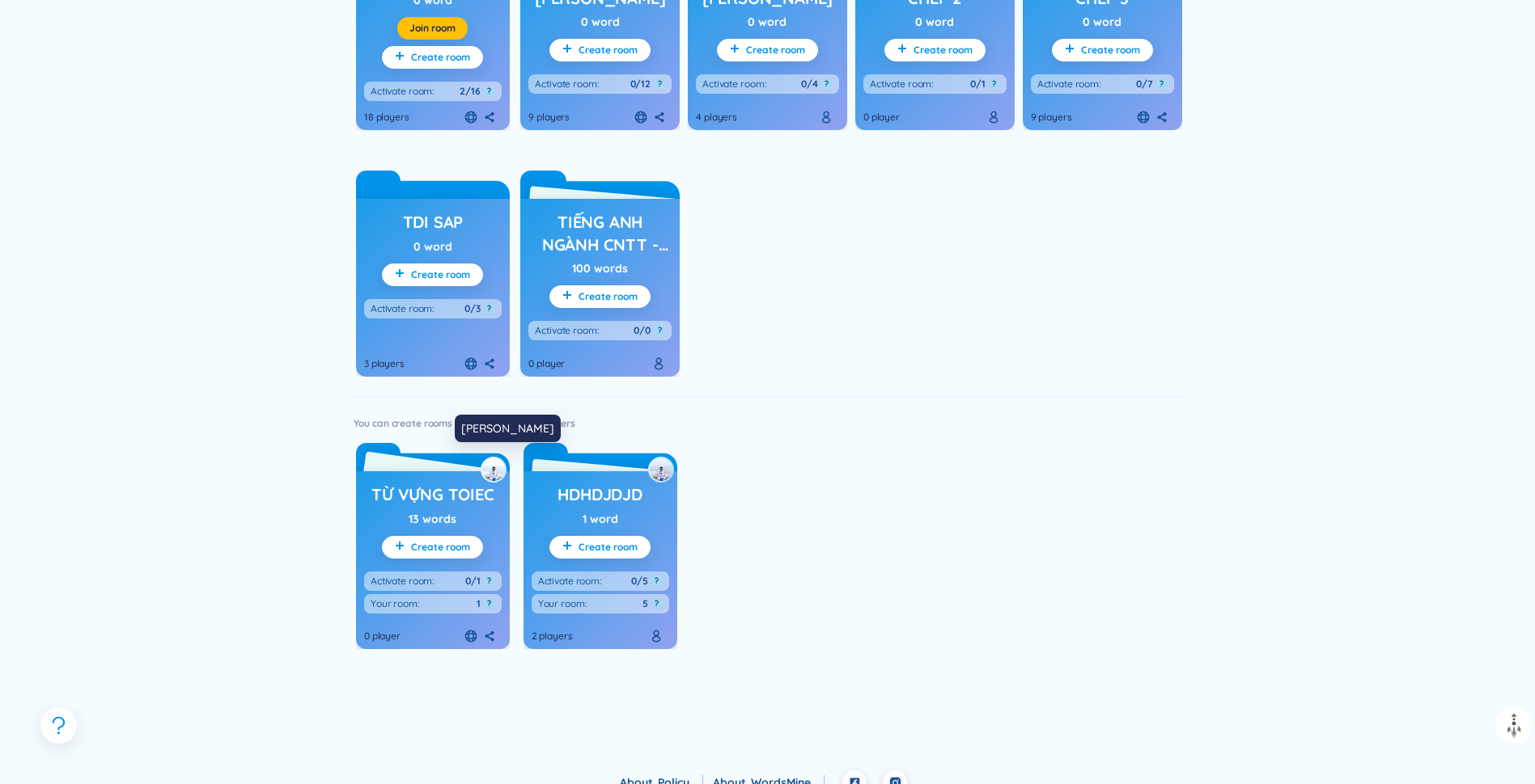
click at [492, 469] on img at bounding box center [493, 469] width 22 height 22
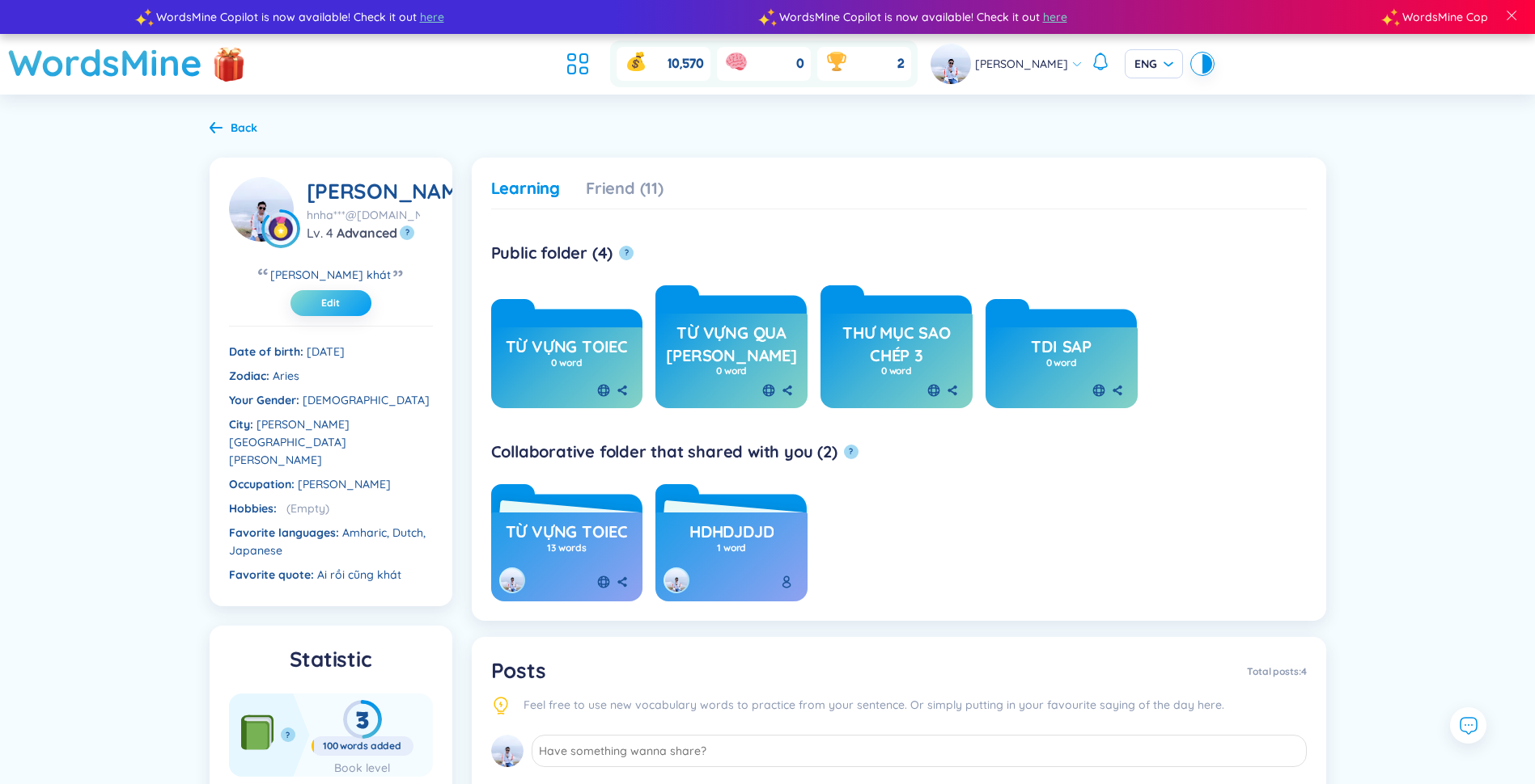
click at [339, 305] on span "Edit" at bounding box center [331, 303] width 18 height 13
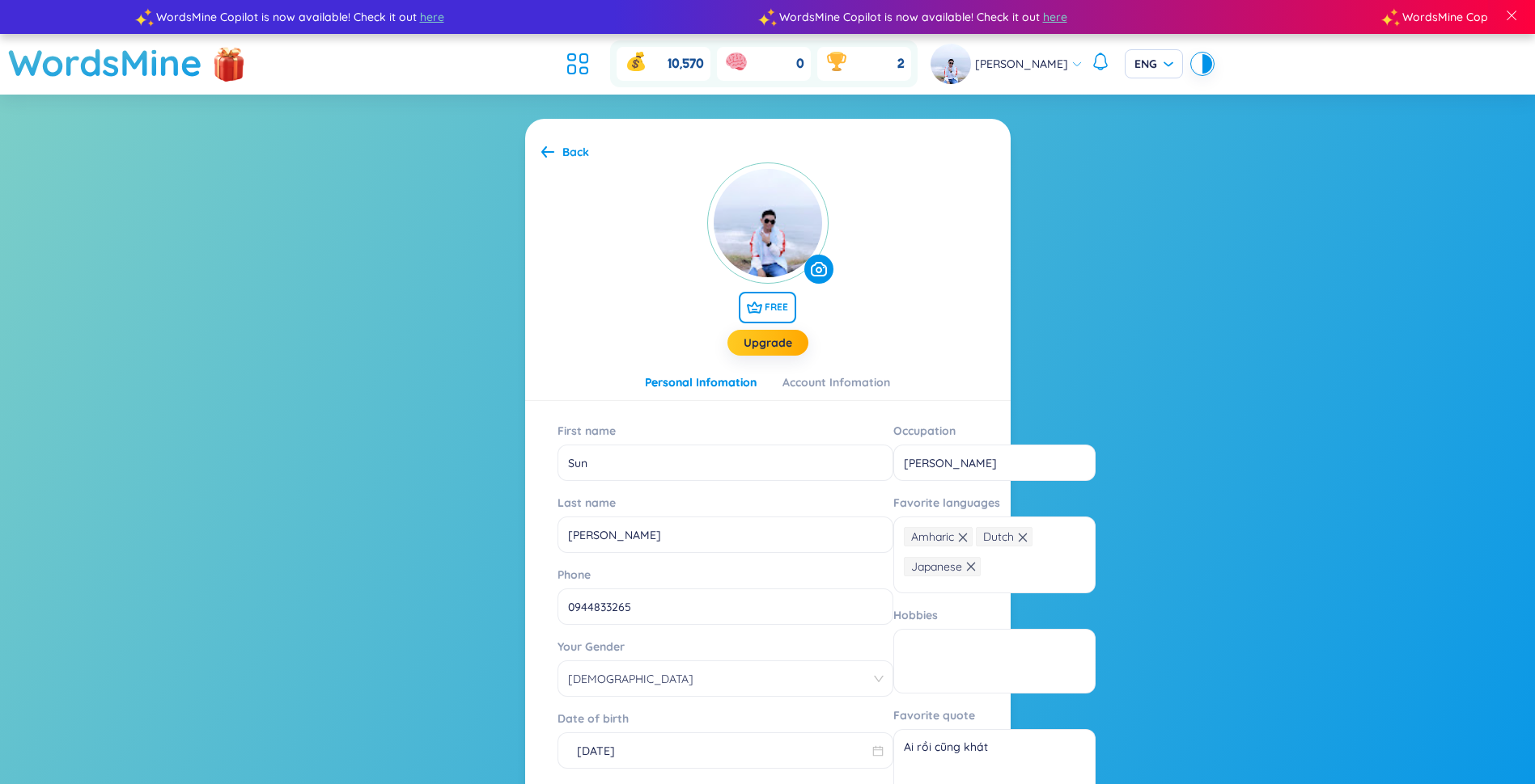
click at [551, 147] on icon at bounding box center [548, 152] width 13 height 12
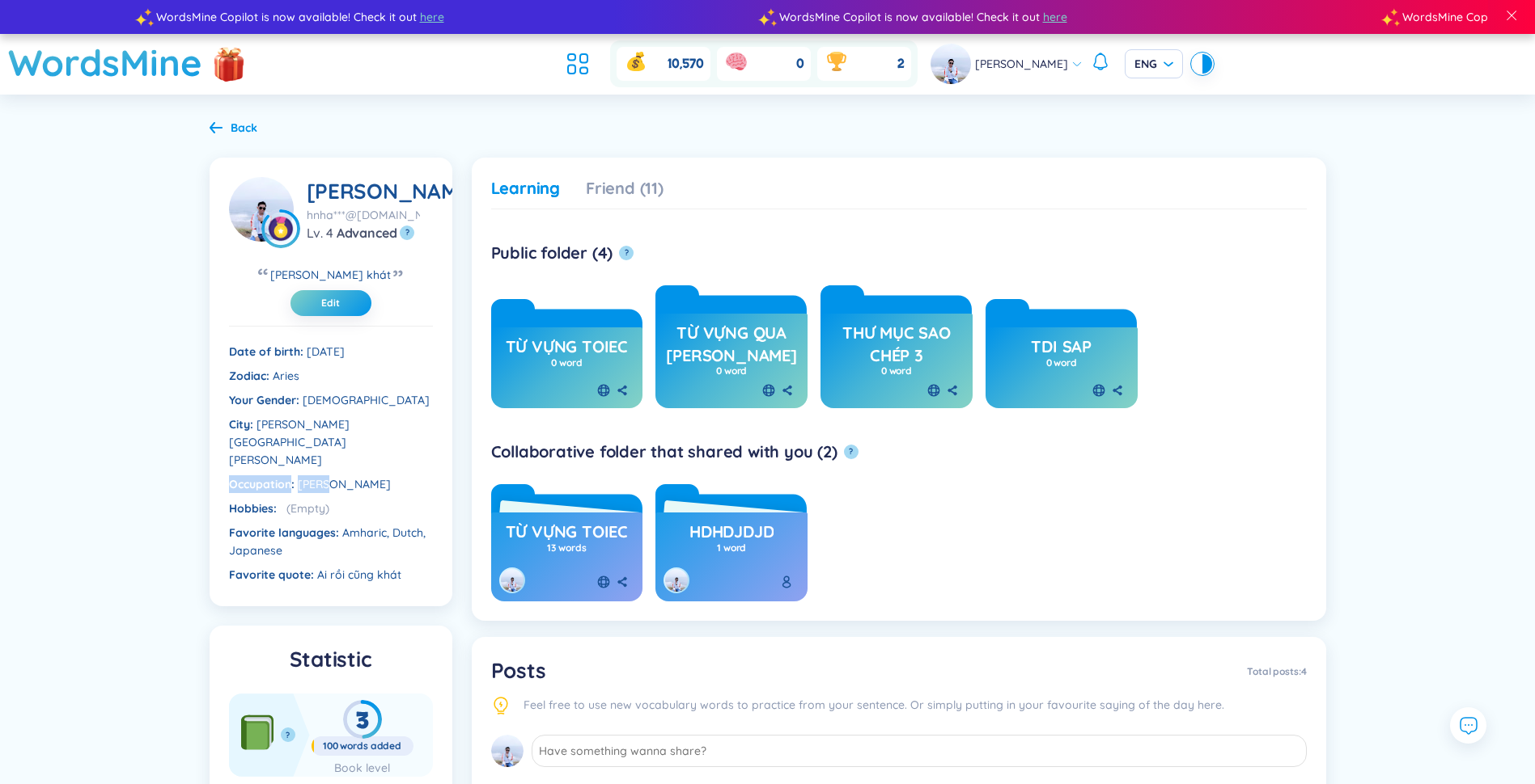
drag, startPoint x: 224, startPoint y: 452, endPoint x: 345, endPoint y: 459, distance: 121.2
click at [345, 459] on section "[PERSON_NAME]***@[DOMAIN_NAME] Lv. 4 Advanced ? [PERSON_NAME] khát Your bio is …" at bounding box center [331, 382] width 243 height 449
drag, startPoint x: 345, startPoint y: 459, endPoint x: 361, endPoint y: 483, distance: 28.8
click at [361, 483] on div "Date of birth [DEMOGRAPHIC_DATA] Zodiac Aries Your Gender [DEMOGRAPHIC_DATA][GE…" at bounding box center [331, 456] width 204 height 261
drag, startPoint x: 232, startPoint y: 378, endPoint x: 310, endPoint y: 387, distance: 78.5
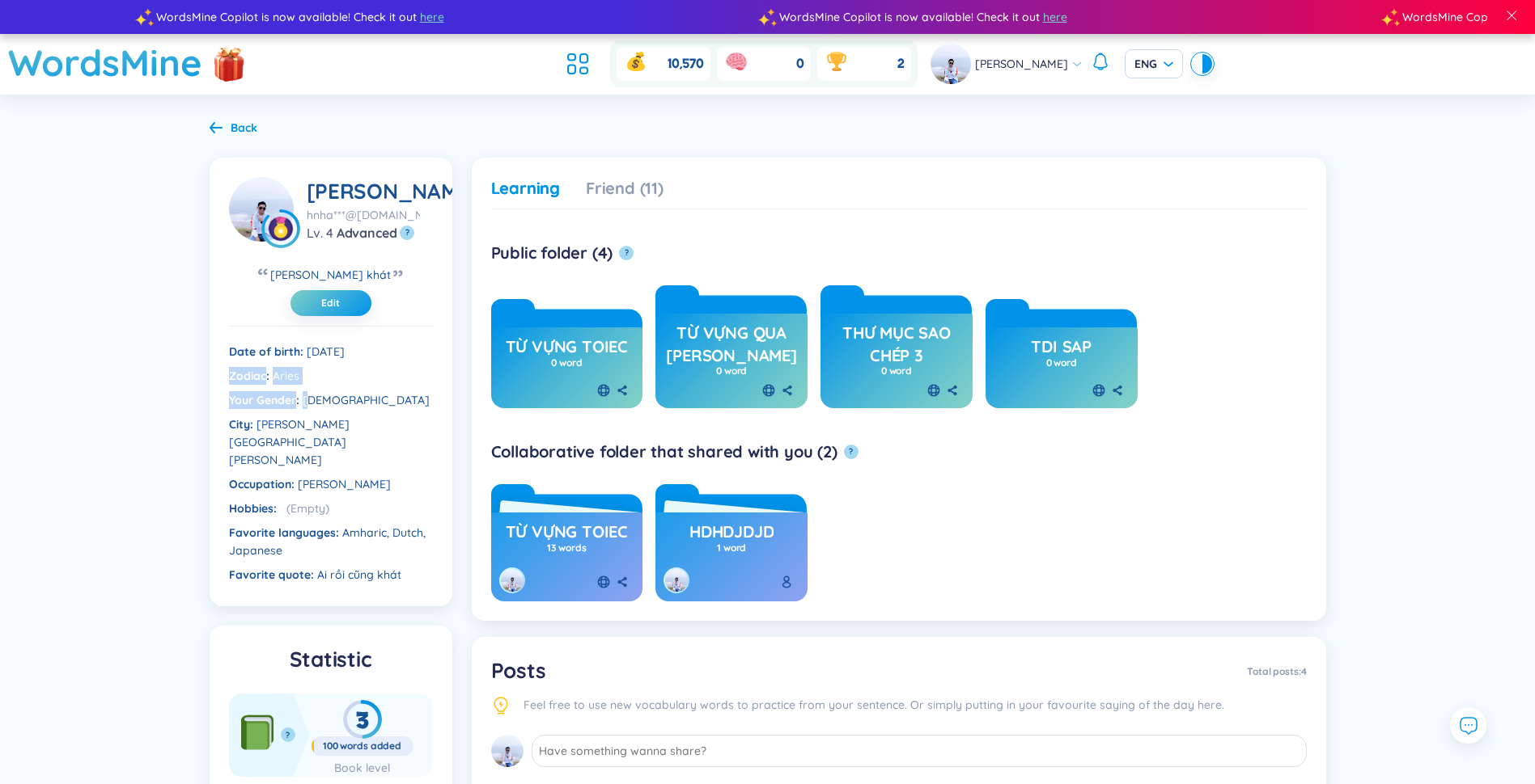
click at [310, 387] on section "[PERSON_NAME]***@[DOMAIN_NAME] Lv. 4 Advanced ? [PERSON_NAME] khát Your bio is …" at bounding box center [331, 382] width 243 height 449
drag, startPoint x: 310, startPoint y: 387, endPoint x: 345, endPoint y: 453, distance: 74.7
click at [345, 453] on div "Date of birth [DEMOGRAPHIC_DATA] Zodiac Aries Your Gender [DEMOGRAPHIC_DATA][GE…" at bounding box center [331, 456] width 204 height 261
click at [350, 303] on button "Edit" at bounding box center [331, 303] width 81 height 26
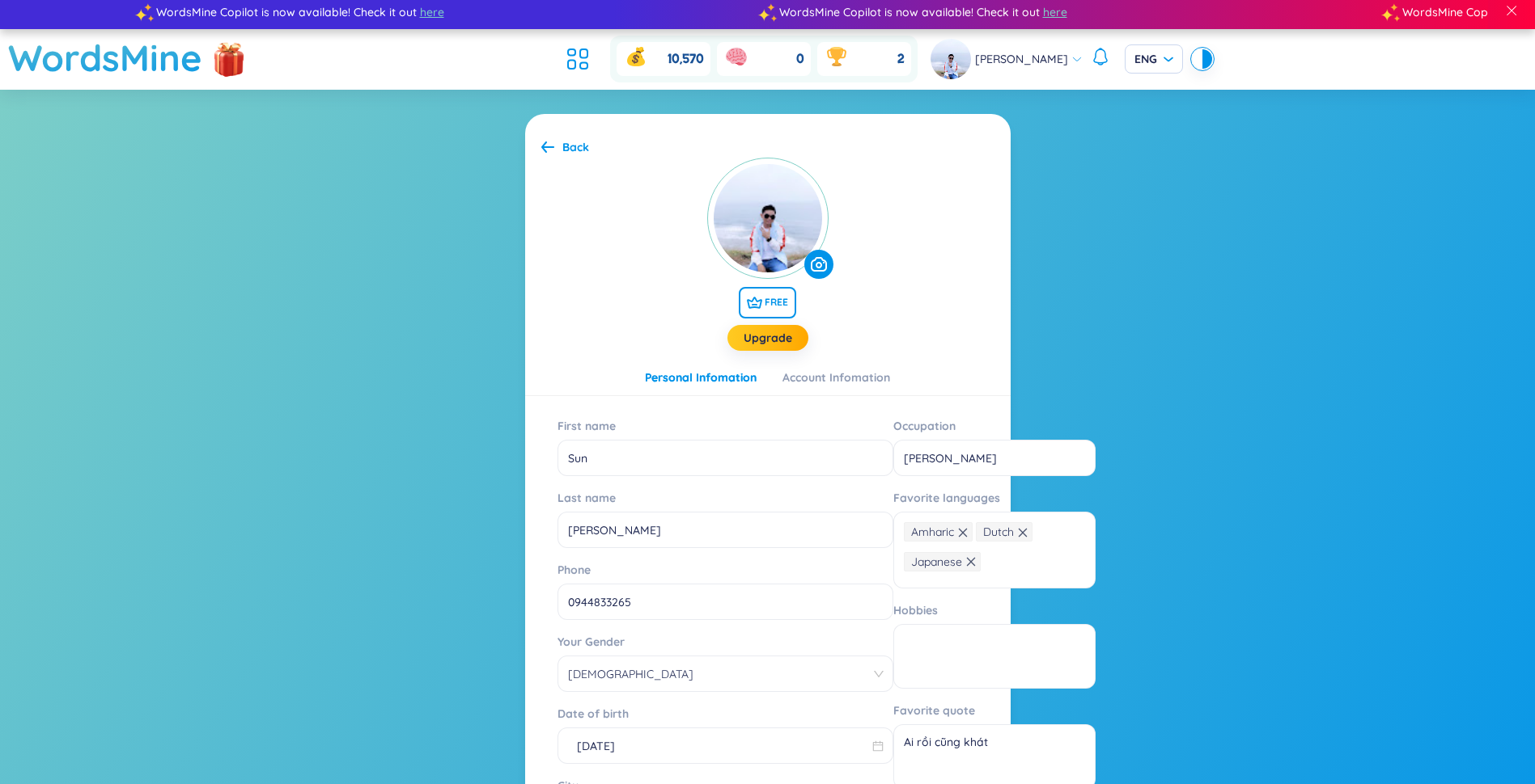
scroll to position [222, 0]
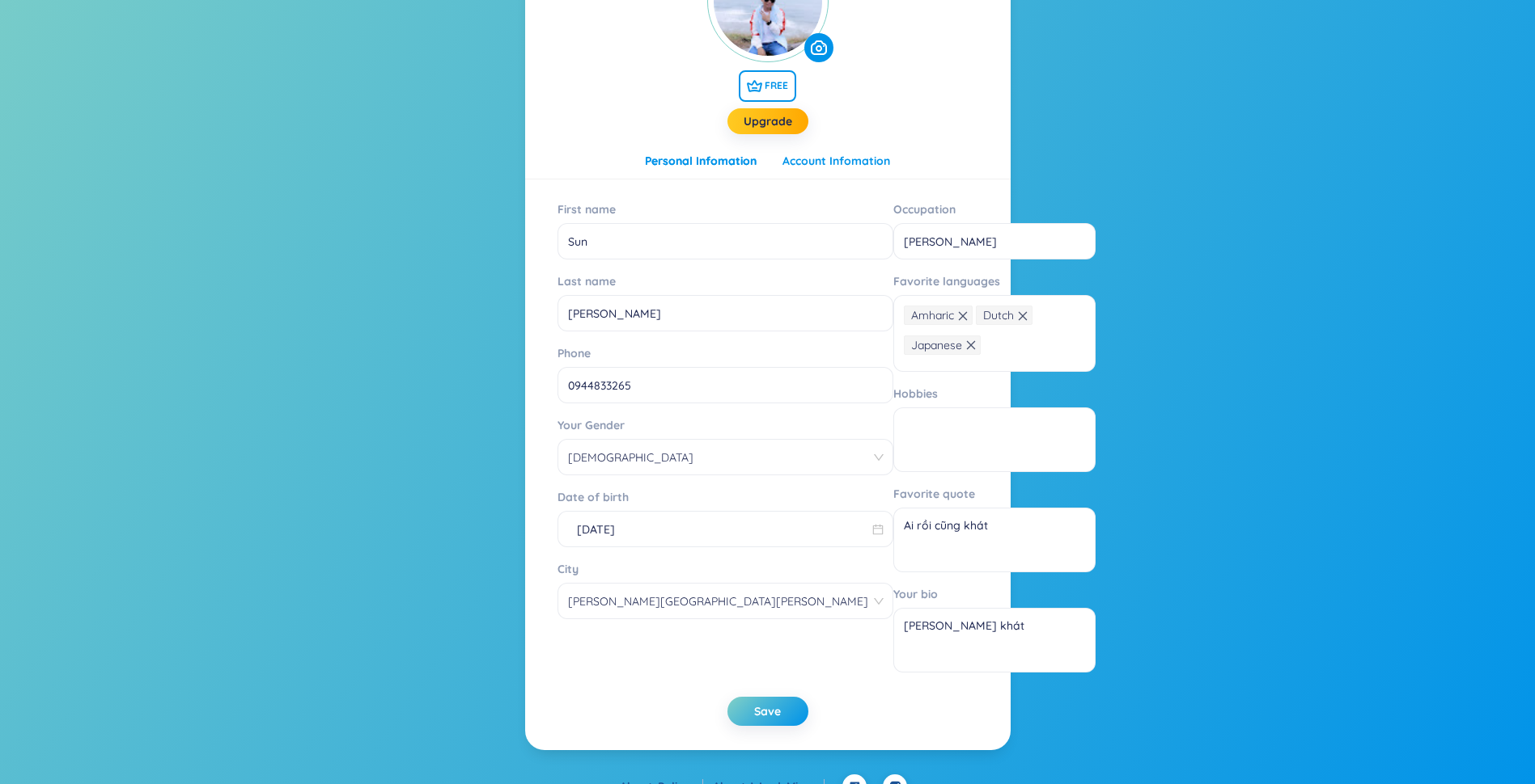
click at [843, 161] on div "Account Infomation" at bounding box center [836, 161] width 108 height 17
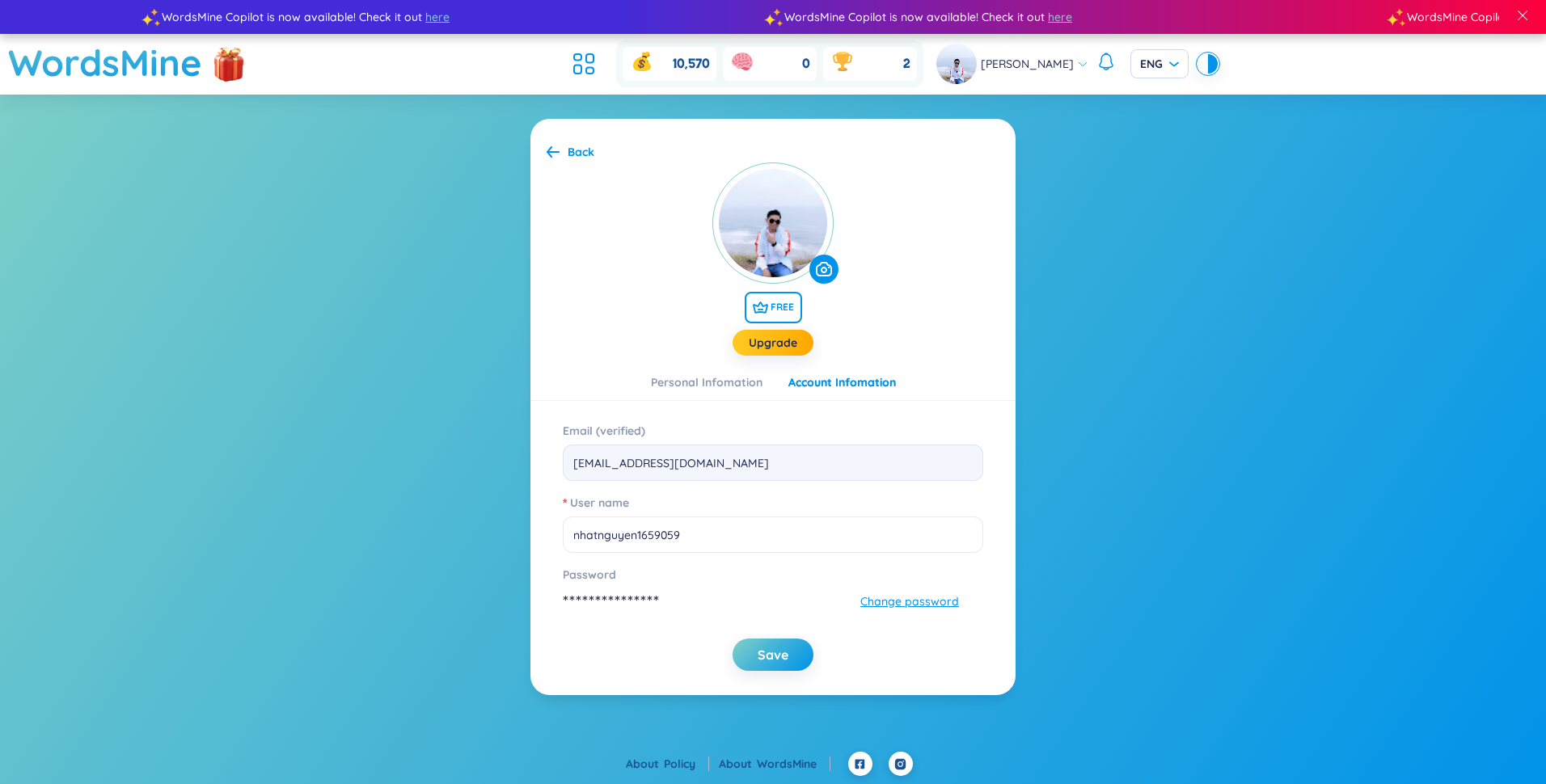
click at [726, 395] on div "Personal Infomation Account Infomation" at bounding box center [773, 387] width 245 height 27
click at [730, 382] on div "Personal Infomation" at bounding box center [706, 382] width 112 height 17
